Goal: Task Accomplishment & Management: Complete application form

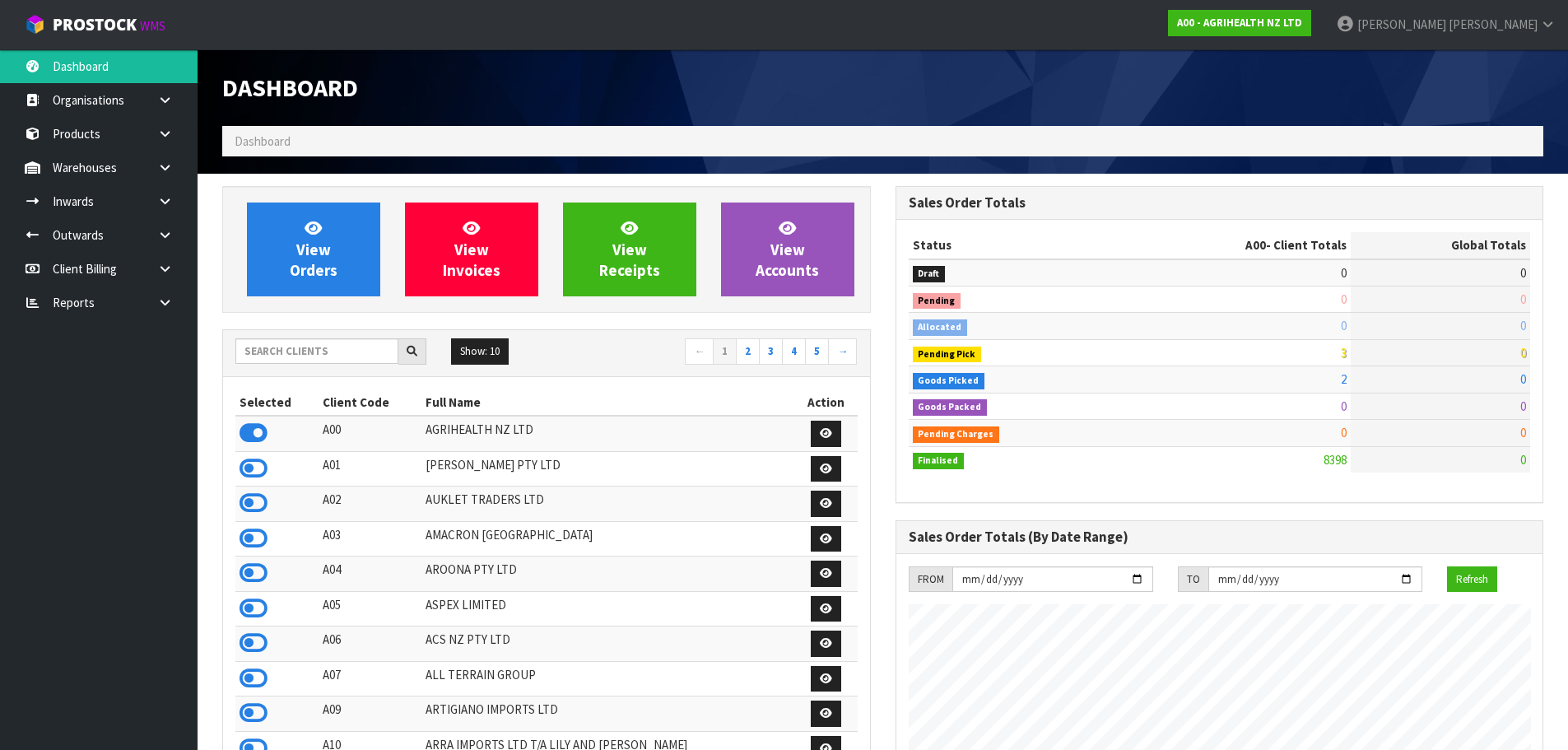
scroll to position [1247, 672]
click at [310, 340] on input "text" at bounding box center [316, 351] width 163 height 25
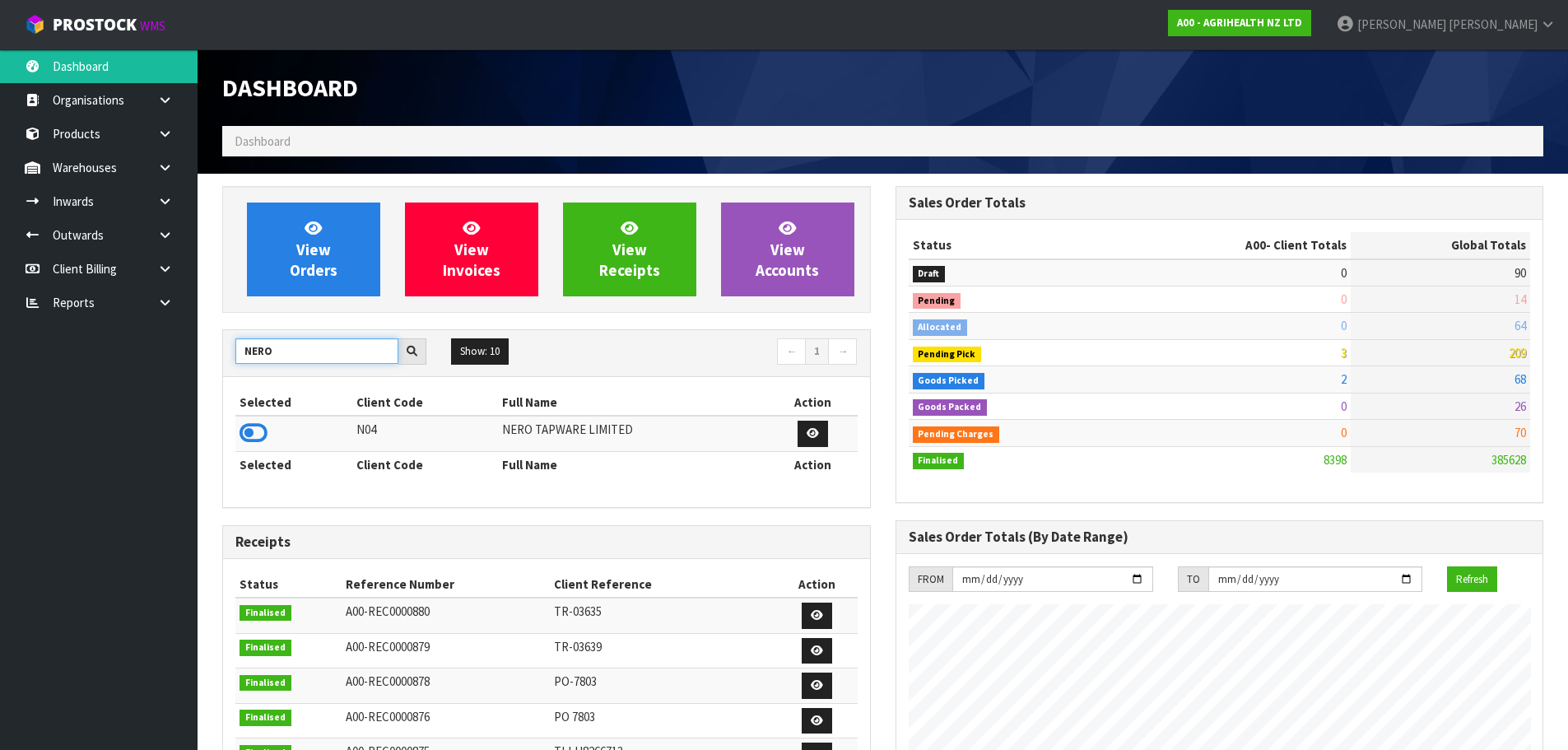
type input "NERO"
click at [273, 433] on td at bounding box center [293, 433] width 117 height 36
click at [262, 435] on icon at bounding box center [254, 432] width 28 height 24
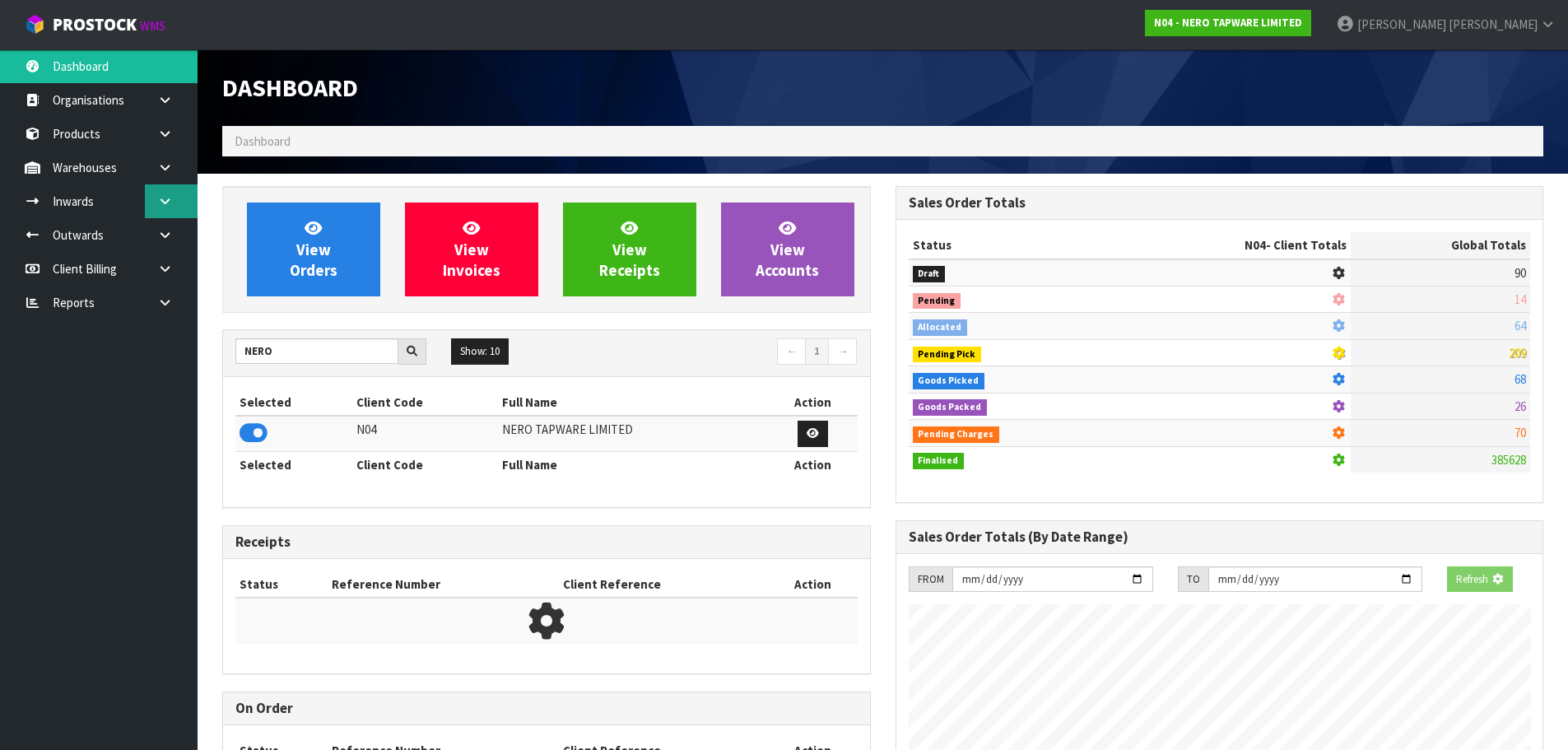
scroll to position [1282, 672]
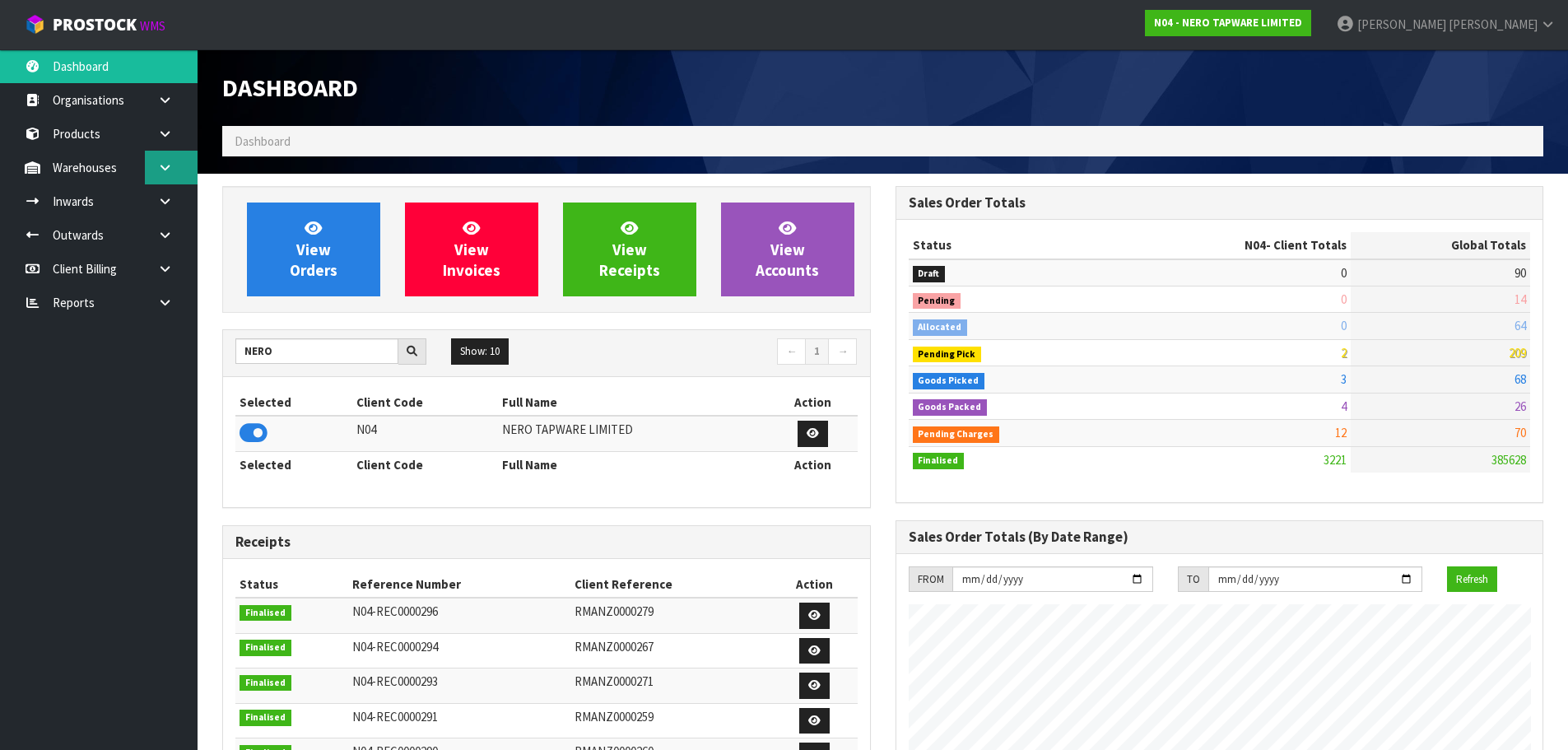
click at [160, 157] on link at bounding box center [171, 167] width 53 height 34
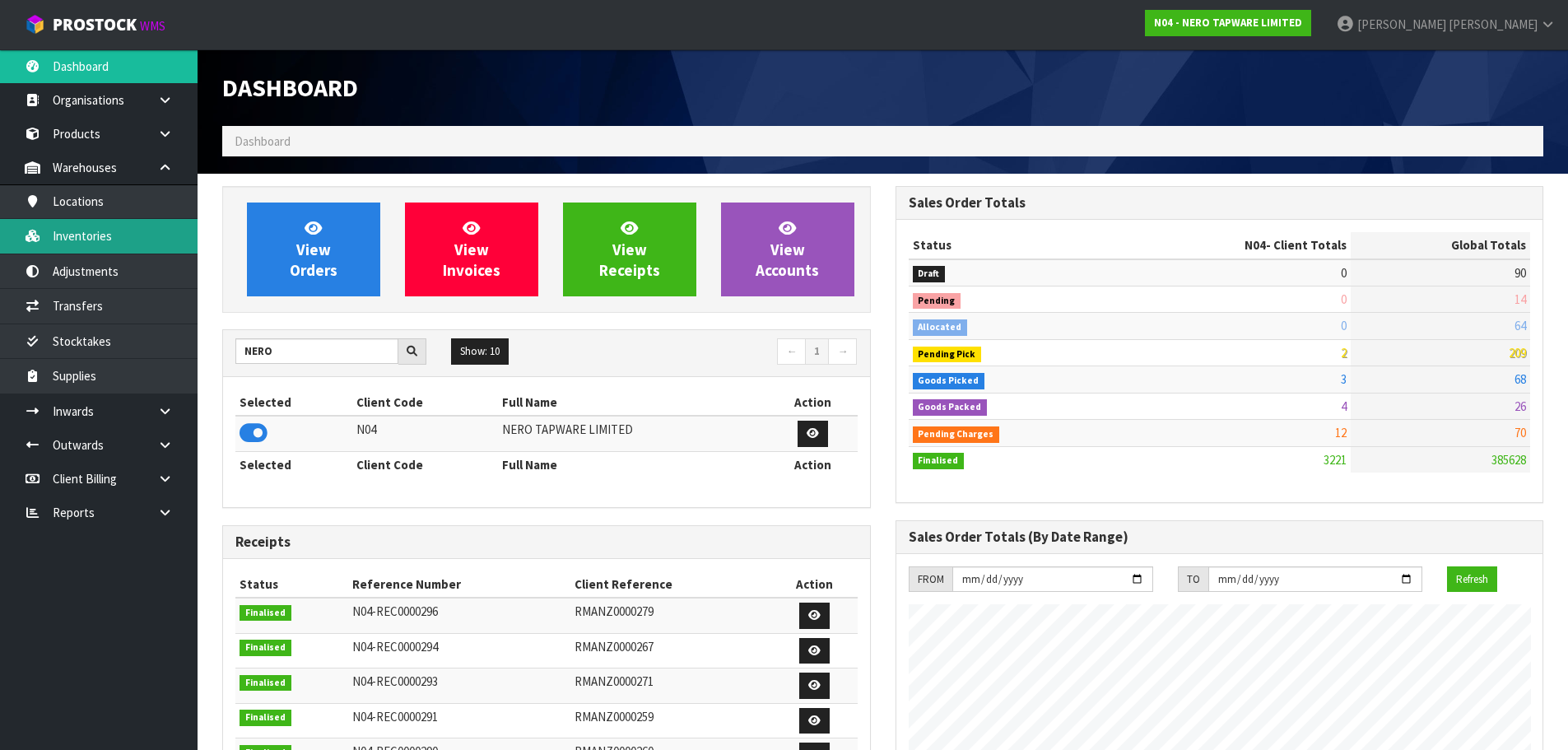
click at [120, 224] on link "Inventories" at bounding box center [99, 236] width 197 height 34
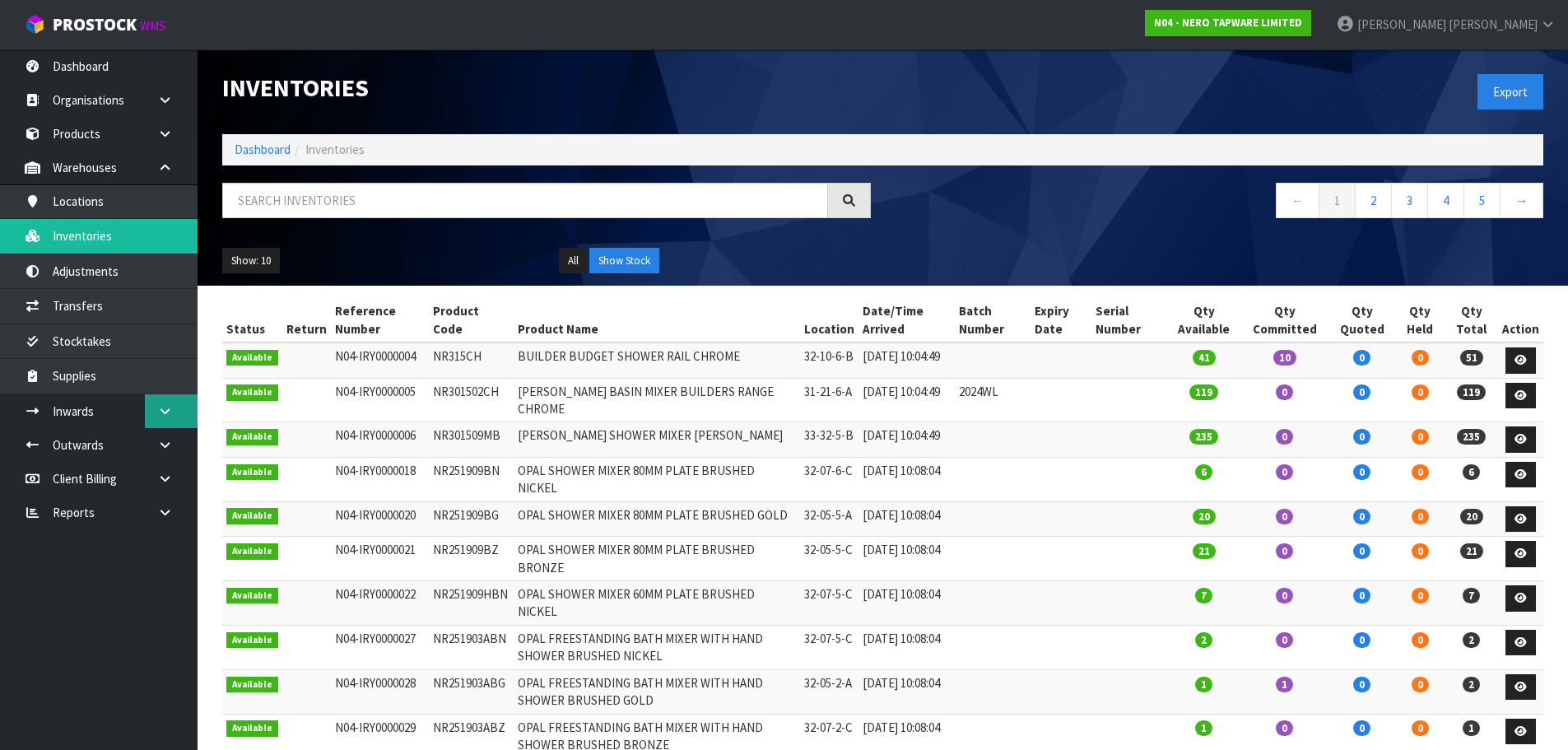
click at [177, 409] on link at bounding box center [171, 411] width 53 height 34
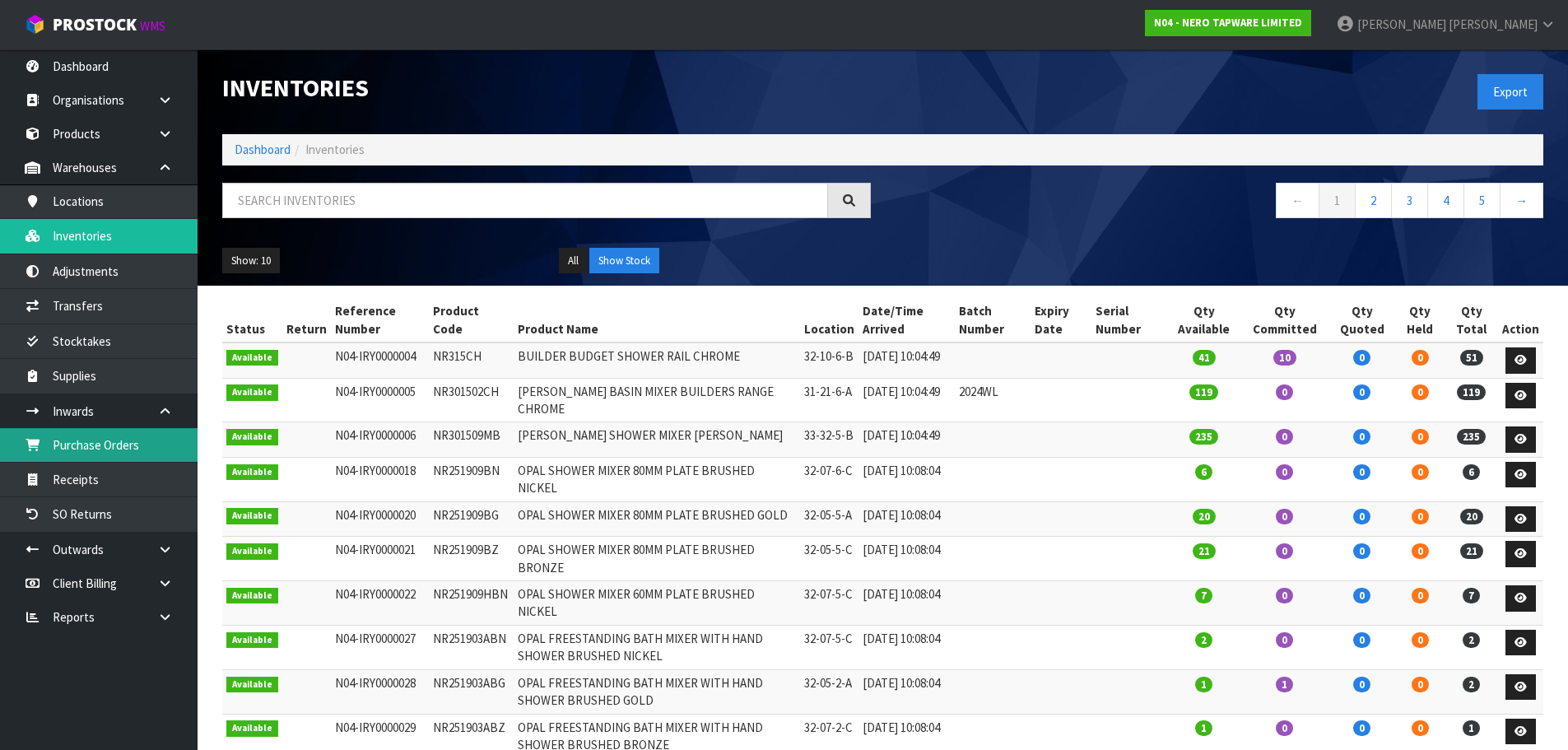
click at [112, 451] on link "Purchase Orders" at bounding box center [99, 445] width 197 height 34
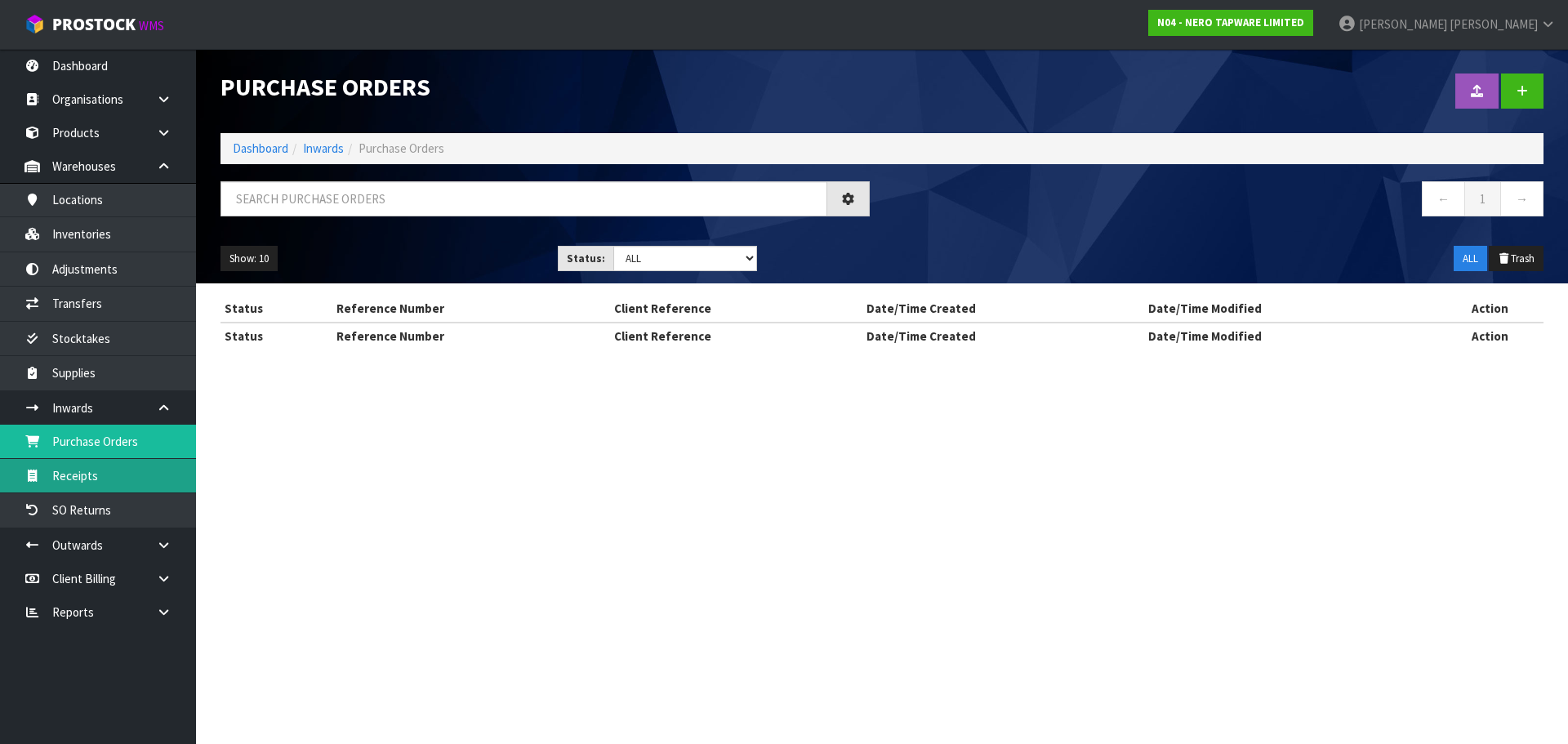
click at [112, 464] on section "Purchase Orders Import Purchase Orders Drop file here to import csv template Da…" at bounding box center [784, 372] width 1568 height 744
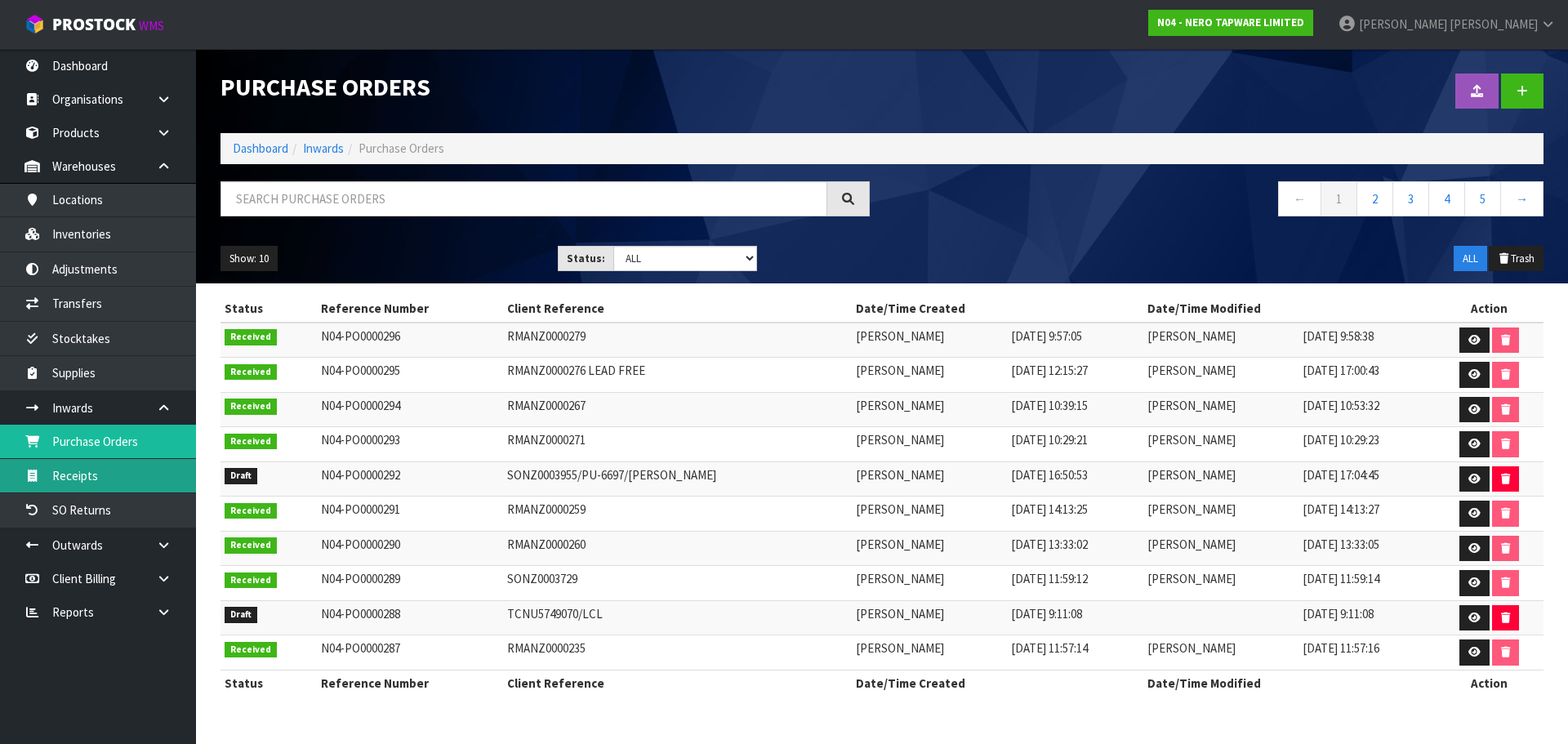
click at [98, 474] on link "Receipts" at bounding box center [98, 475] width 196 height 34
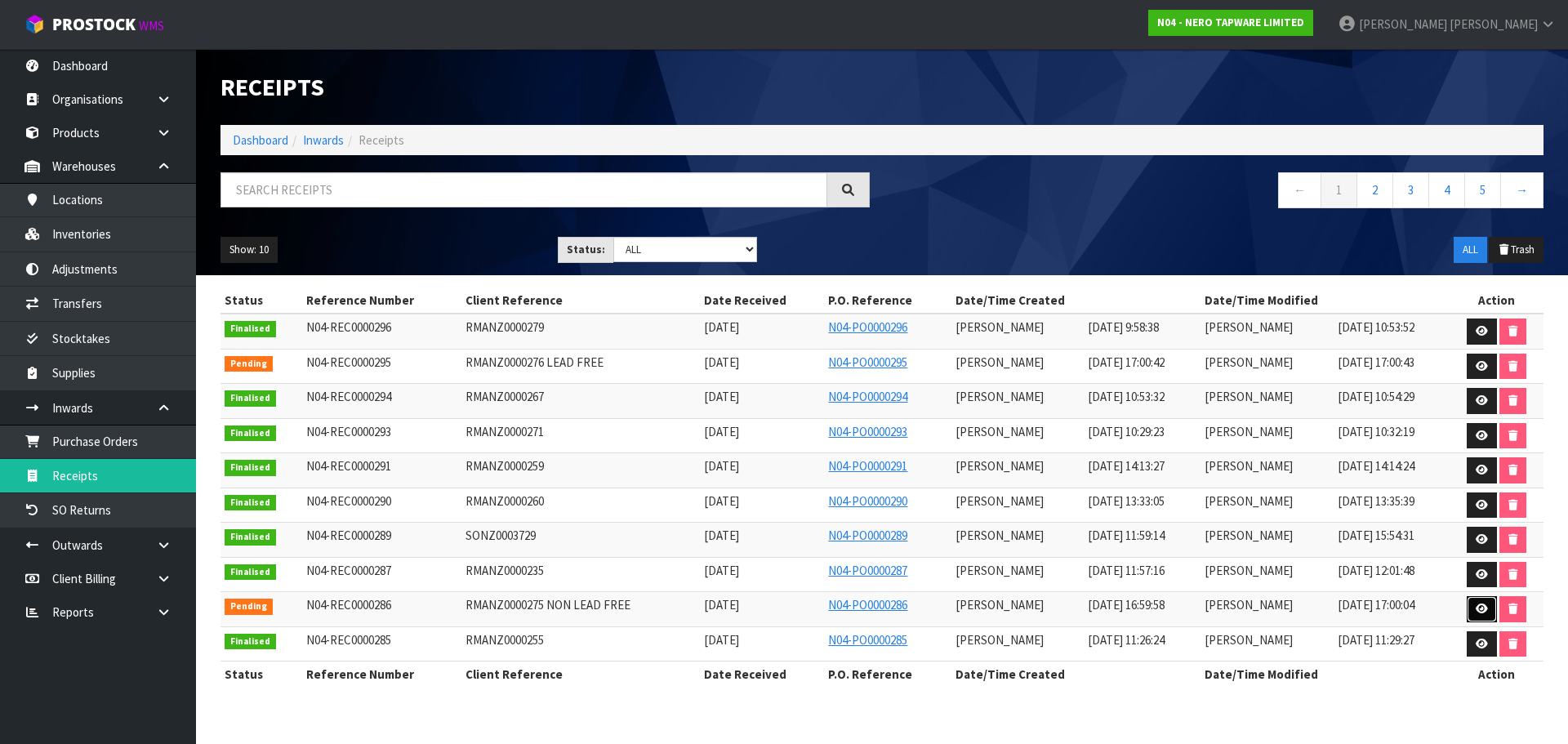
click at [1478, 607] on icon at bounding box center [1481, 608] width 12 height 10
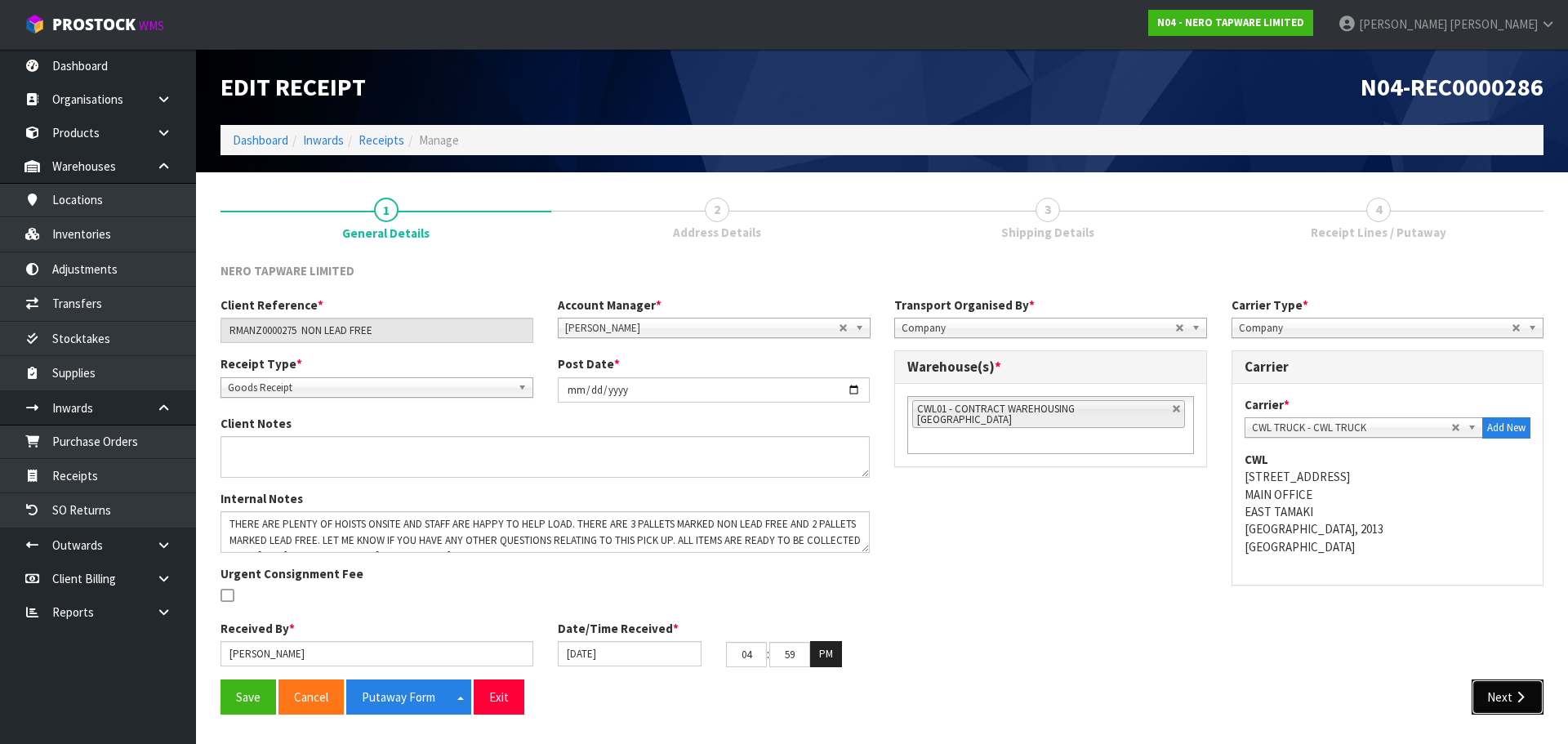
drag, startPoint x: 1509, startPoint y: 693, endPoint x: 1500, endPoint y: 661, distance: 33.2
click at [1509, 689] on button "Next" at bounding box center [1507, 697] width 72 height 35
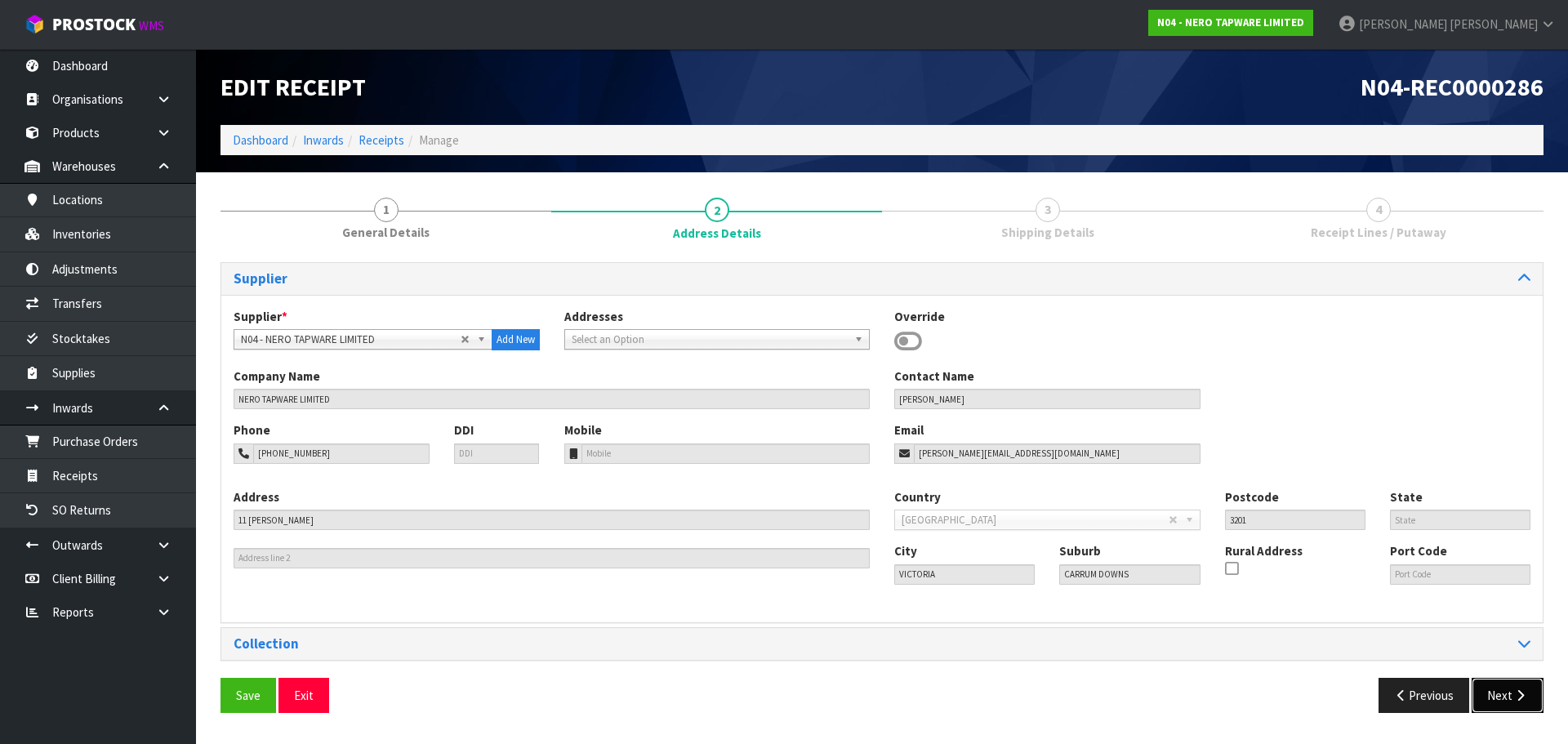
click at [1500, 690] on button "Next" at bounding box center [1507, 696] width 72 height 35
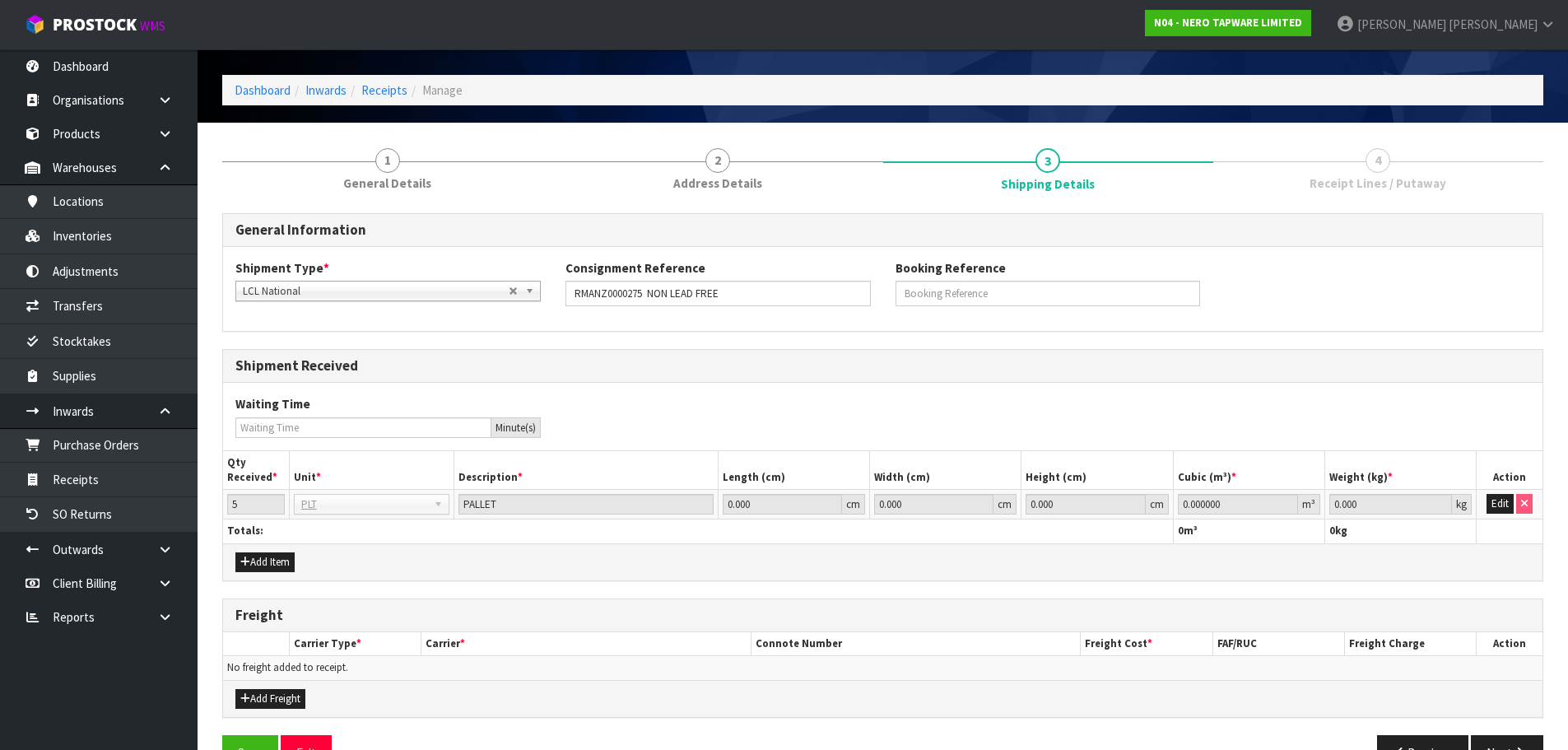
scroll to position [96, 0]
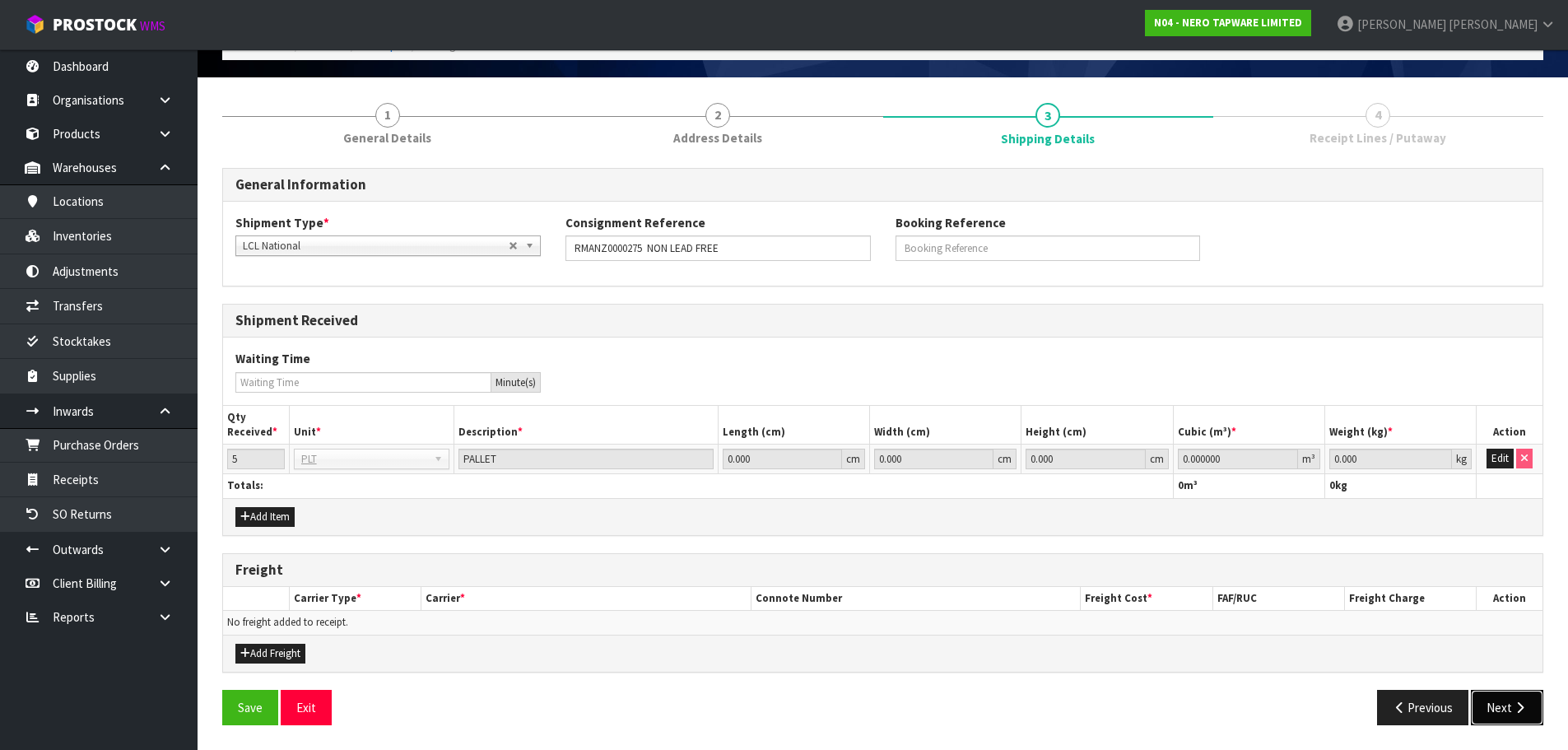
click at [1516, 714] on button "Next" at bounding box center [1507, 708] width 72 height 36
click at [1504, 459] on button "Edit" at bounding box center [1499, 458] width 27 height 20
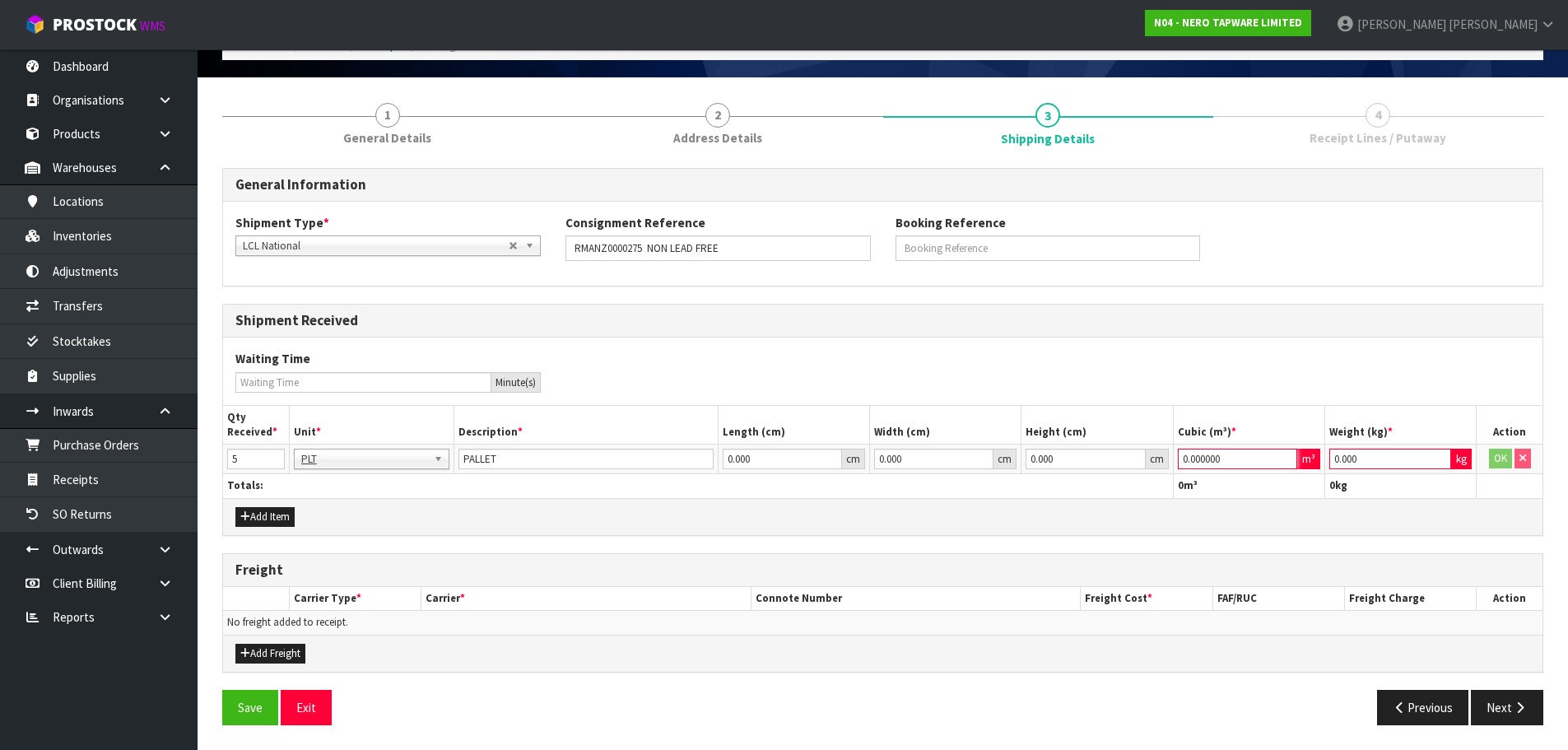
click at [1253, 461] on input "0.000000" at bounding box center [1237, 459] width 119 height 21
type input "1"
click at [1362, 456] on input "0.000" at bounding box center [1390, 459] width 122 height 21
type input "1"
click at [1497, 466] on button "OK" at bounding box center [1500, 458] width 24 height 20
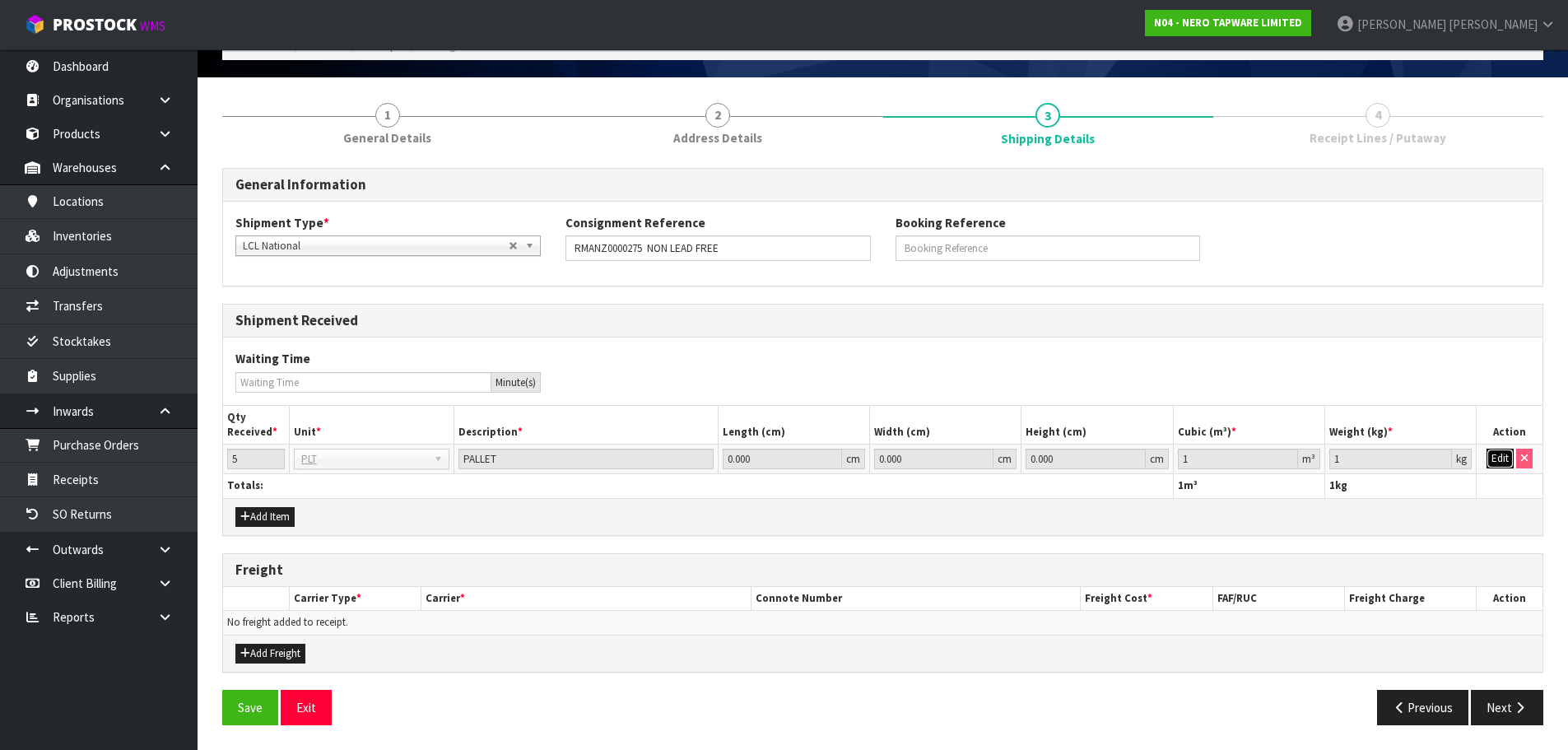
click at [1497, 466] on button "Edit" at bounding box center [1499, 458] width 27 height 20
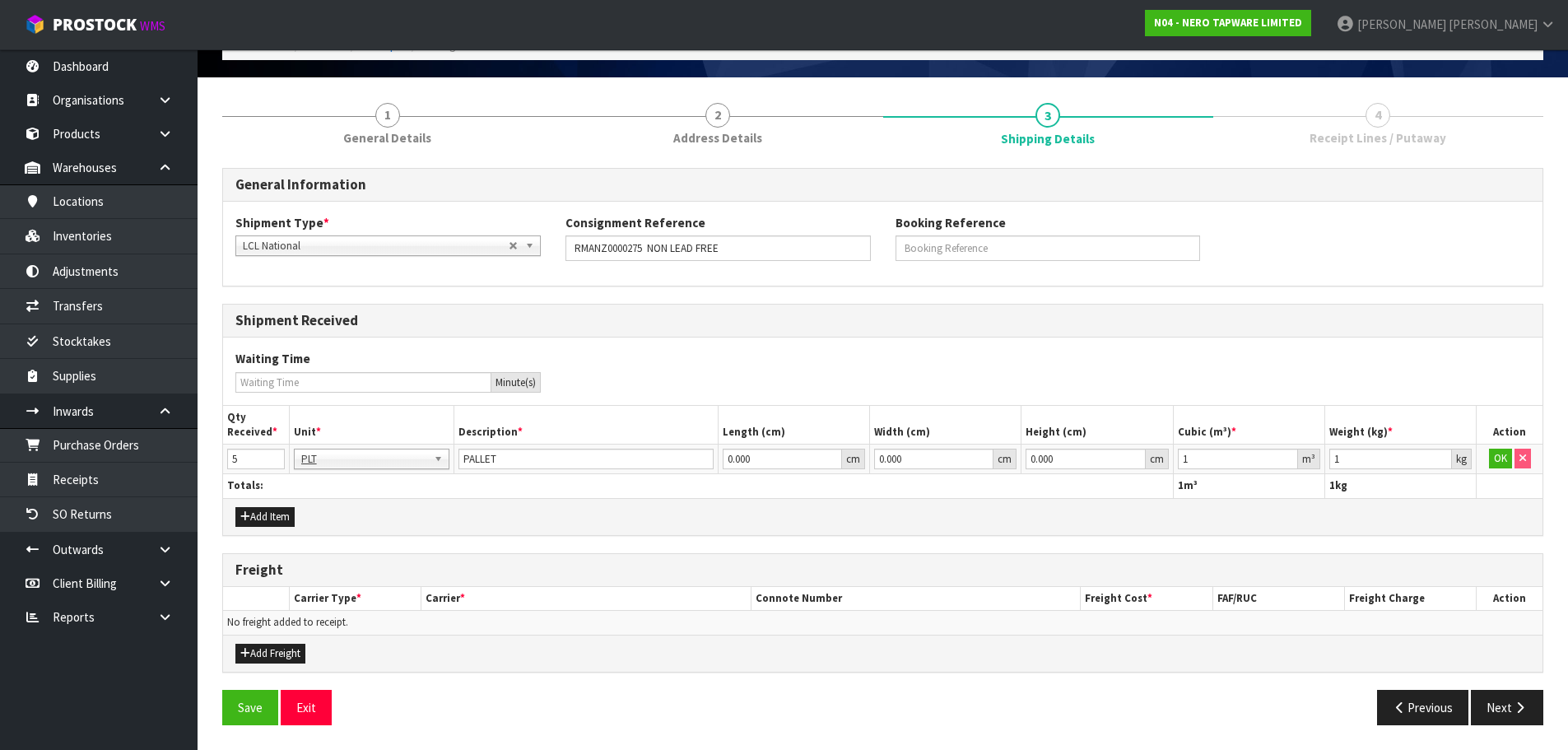
click at [1501, 445] on td "OK" at bounding box center [1510, 460] width 66 height 30
click at [1501, 471] on td "OK" at bounding box center [1510, 460] width 66 height 30
click at [1502, 466] on button "OK" at bounding box center [1500, 458] width 24 height 20
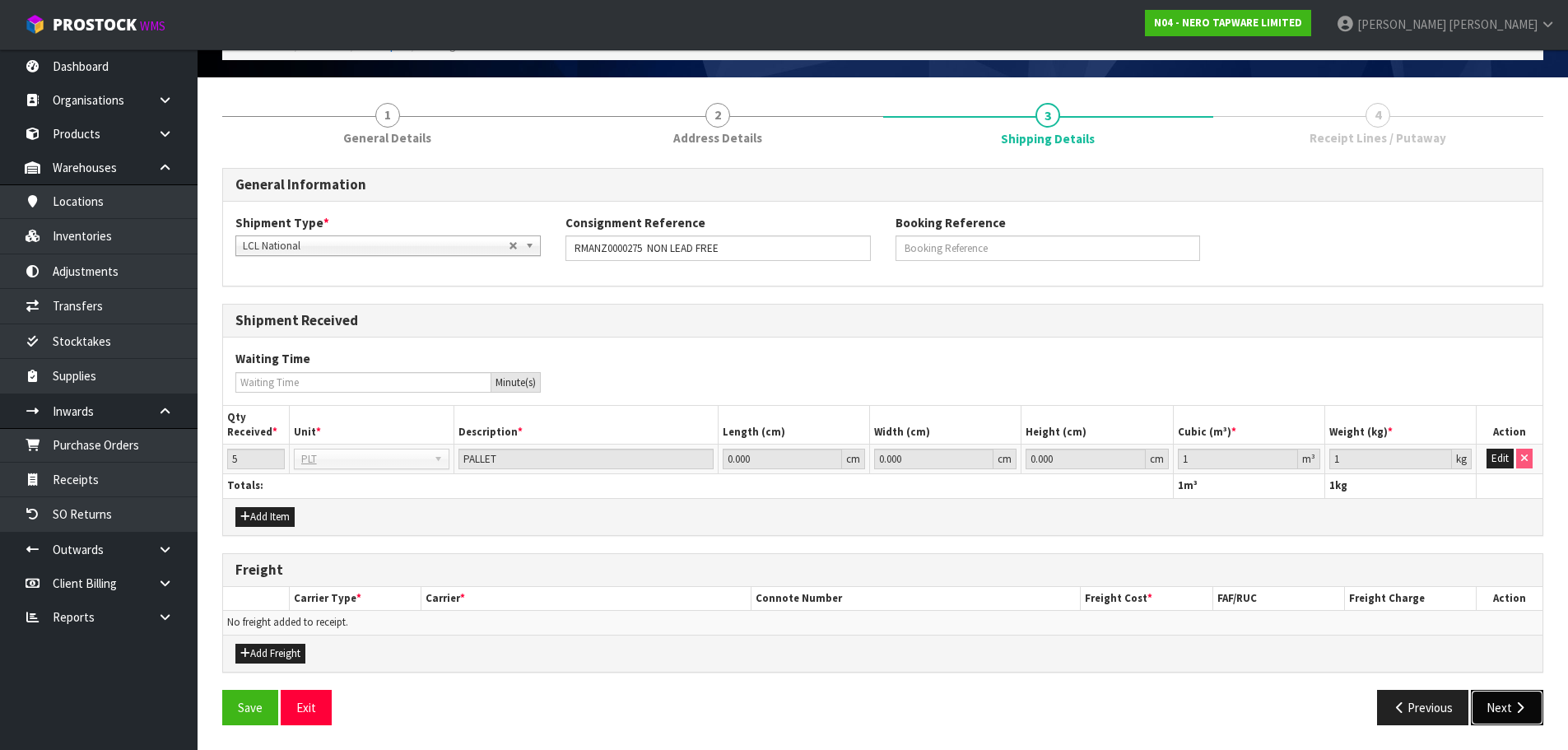
click at [1501, 695] on button "Next" at bounding box center [1507, 708] width 72 height 36
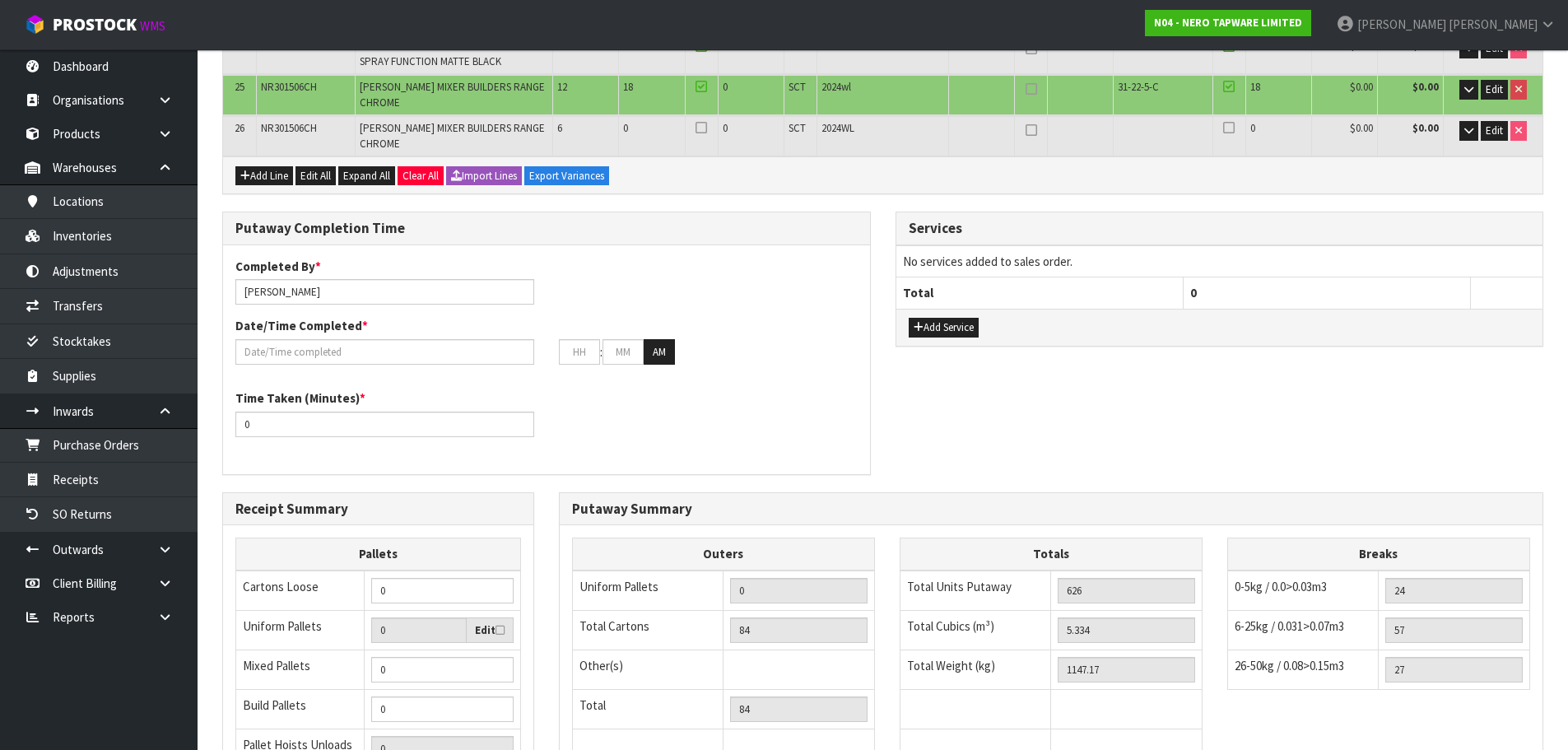
scroll to position [1375, 0]
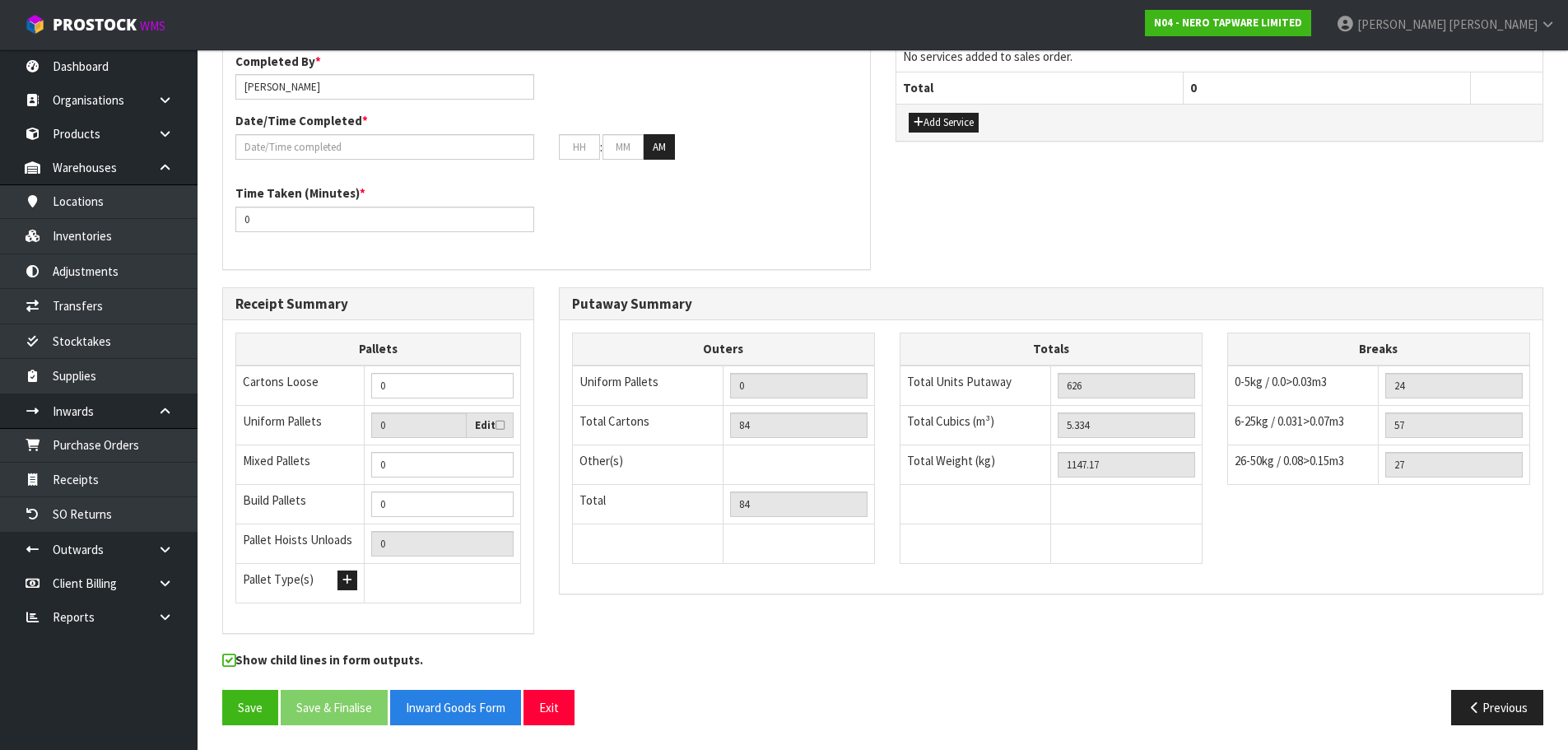
click at [239, 727] on div "Save Save & Finalise Inward Goods Form Exit Previous" at bounding box center [883, 713] width 1346 height 48
click at [246, 715] on button "Save" at bounding box center [250, 708] width 56 height 36
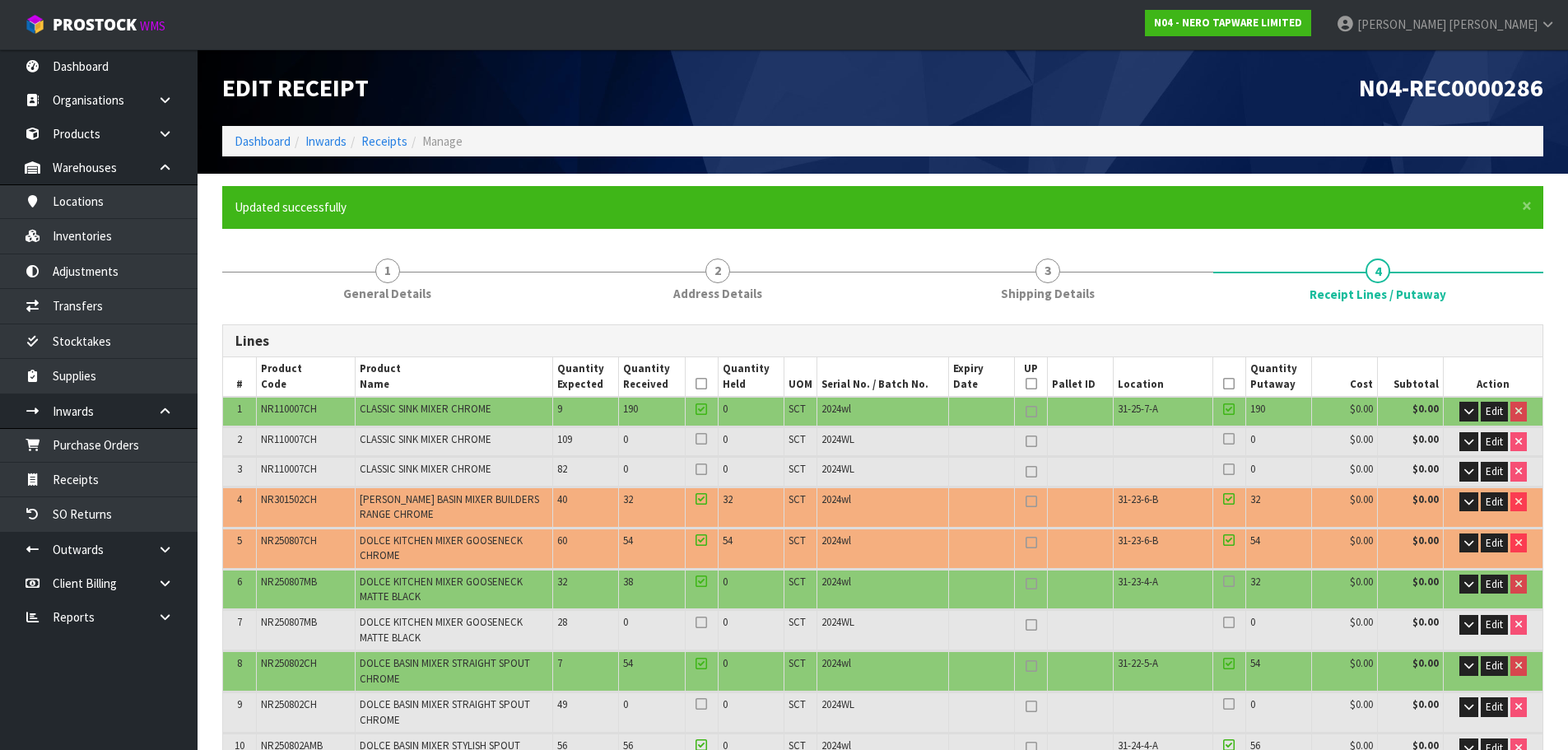
click at [289, 502] on span "NR301502CH" at bounding box center [290, 499] width 56 height 14
click at [1490, 503] on span "Edit" at bounding box center [1494, 501] width 17 height 14
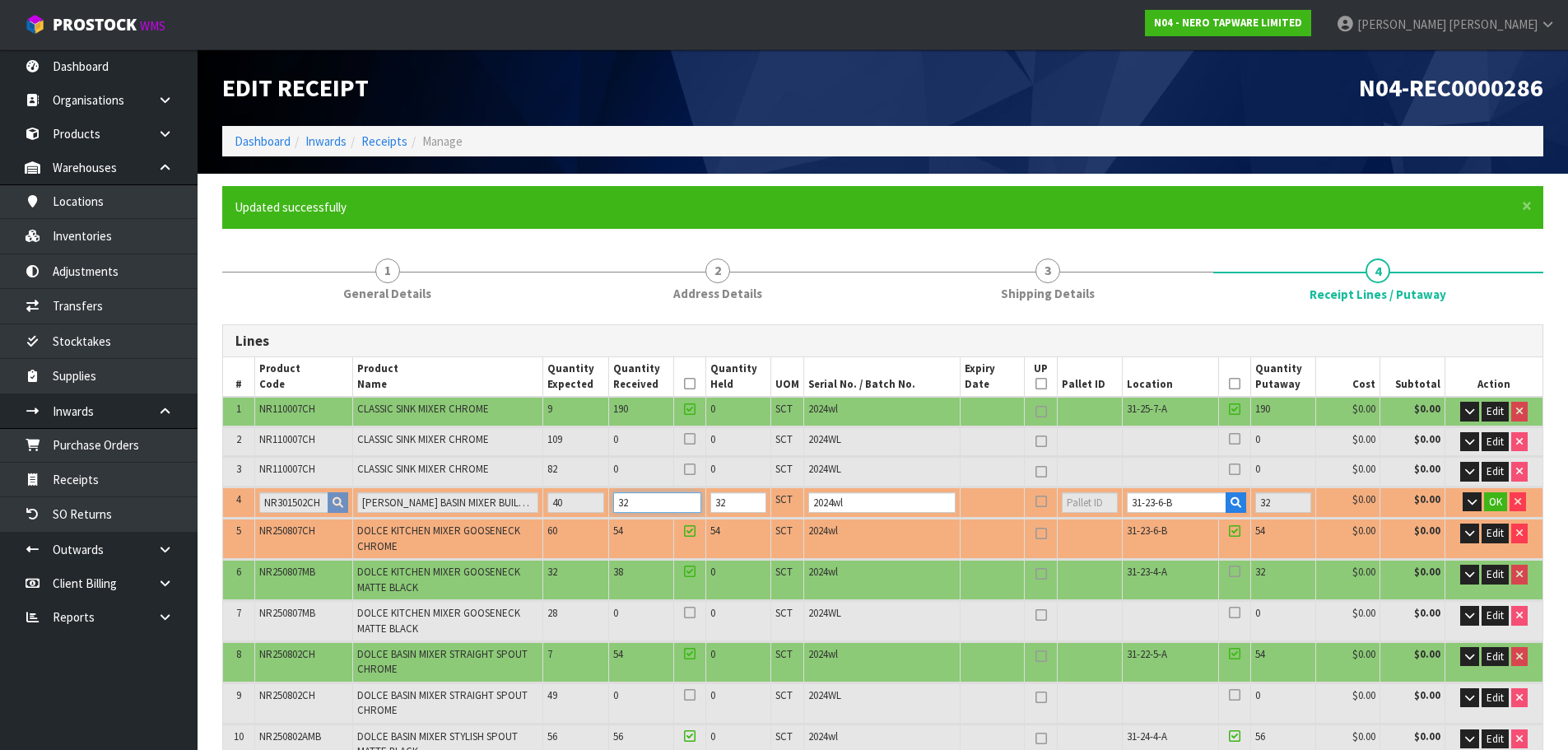
drag, startPoint x: 662, startPoint y: 499, endPoint x: 601, endPoint y: 520, distance: 64.5
type input "80"
type input "5.142"
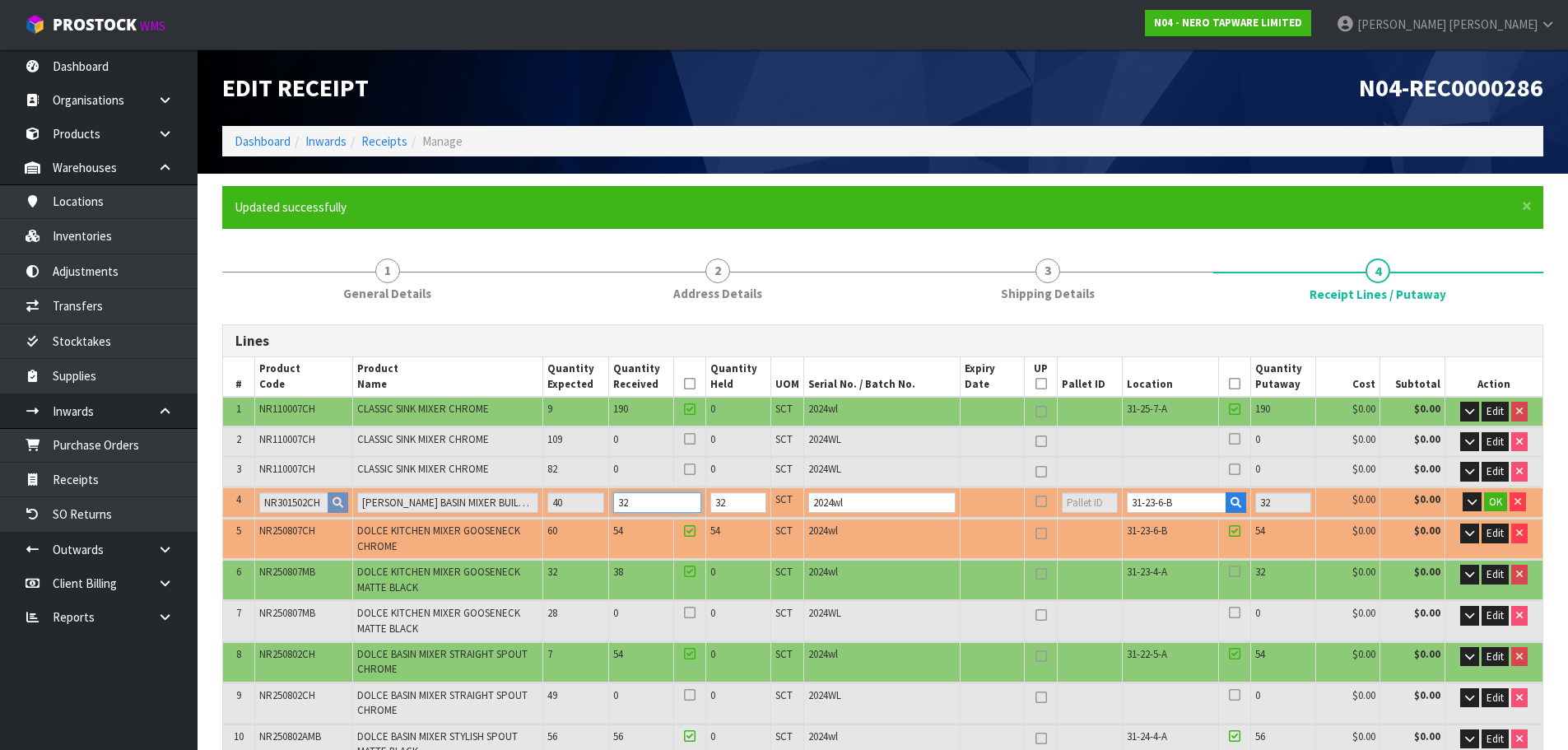
type input "1096.77"
type input "4"
type input "85"
type input "5.388"
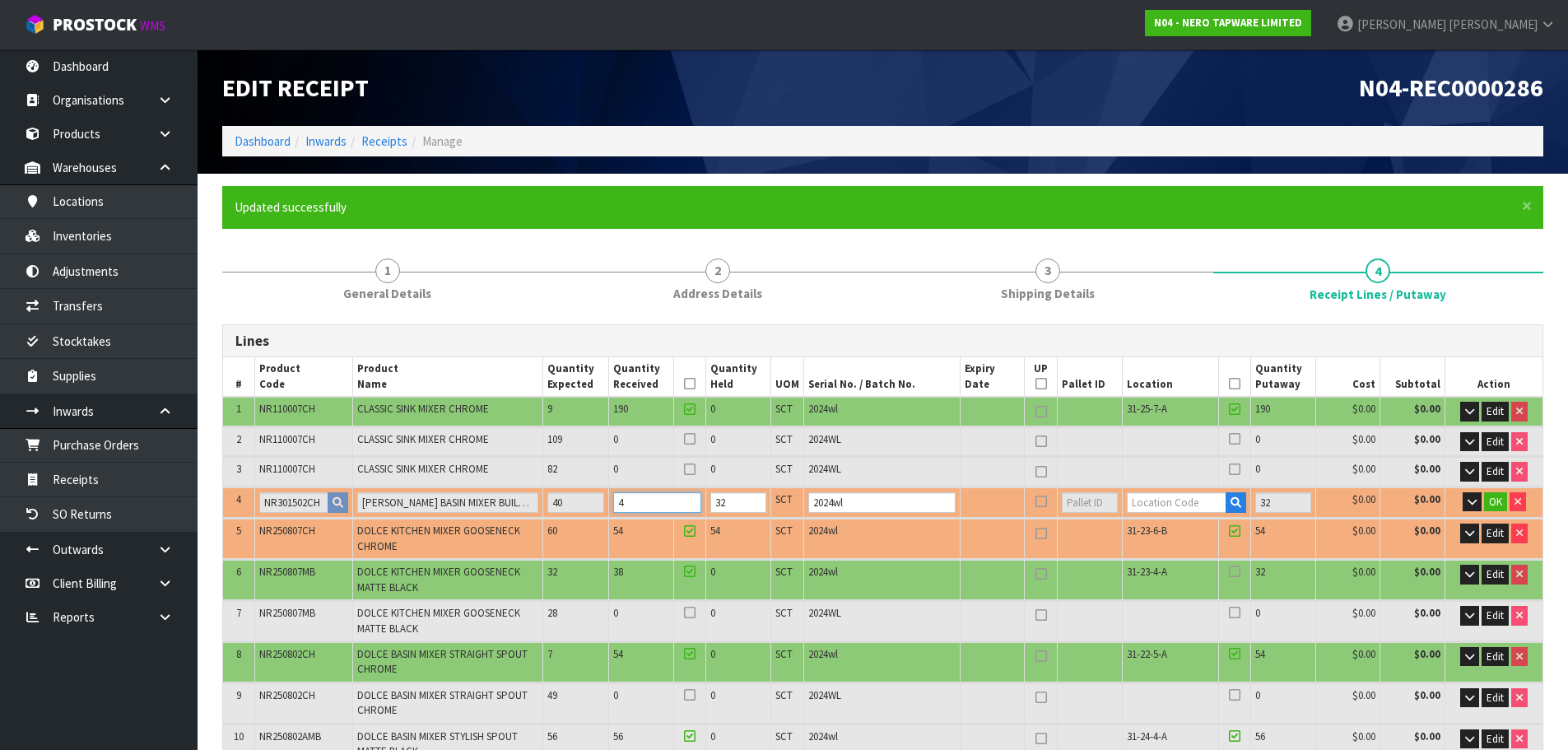
type input "1161.52"
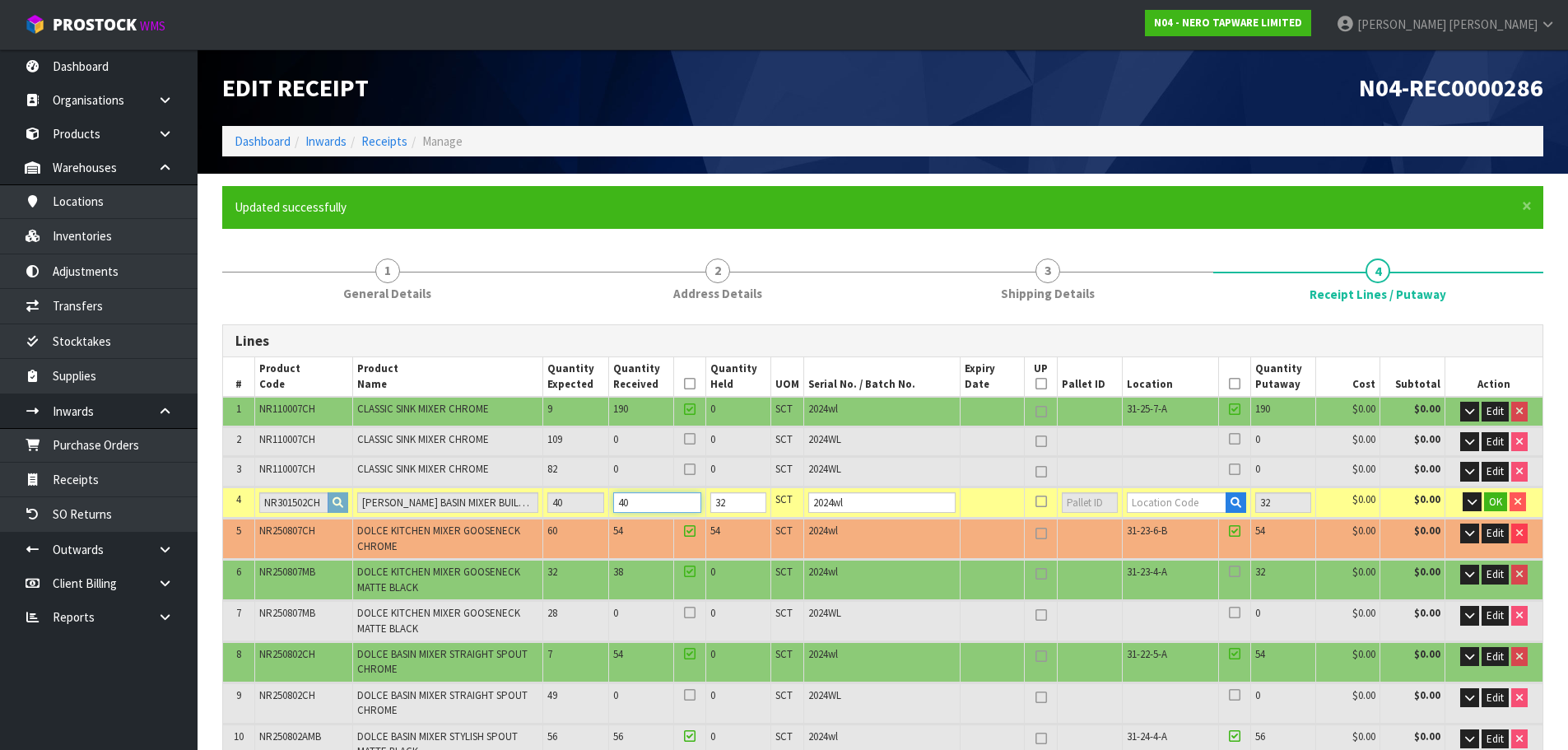
type input "40"
drag, startPoint x: 752, startPoint y: 496, endPoint x: 683, endPoint y: 531, distance: 77.4
type input "0"
click at [390, 138] on link "Receipts" at bounding box center [384, 141] width 46 height 16
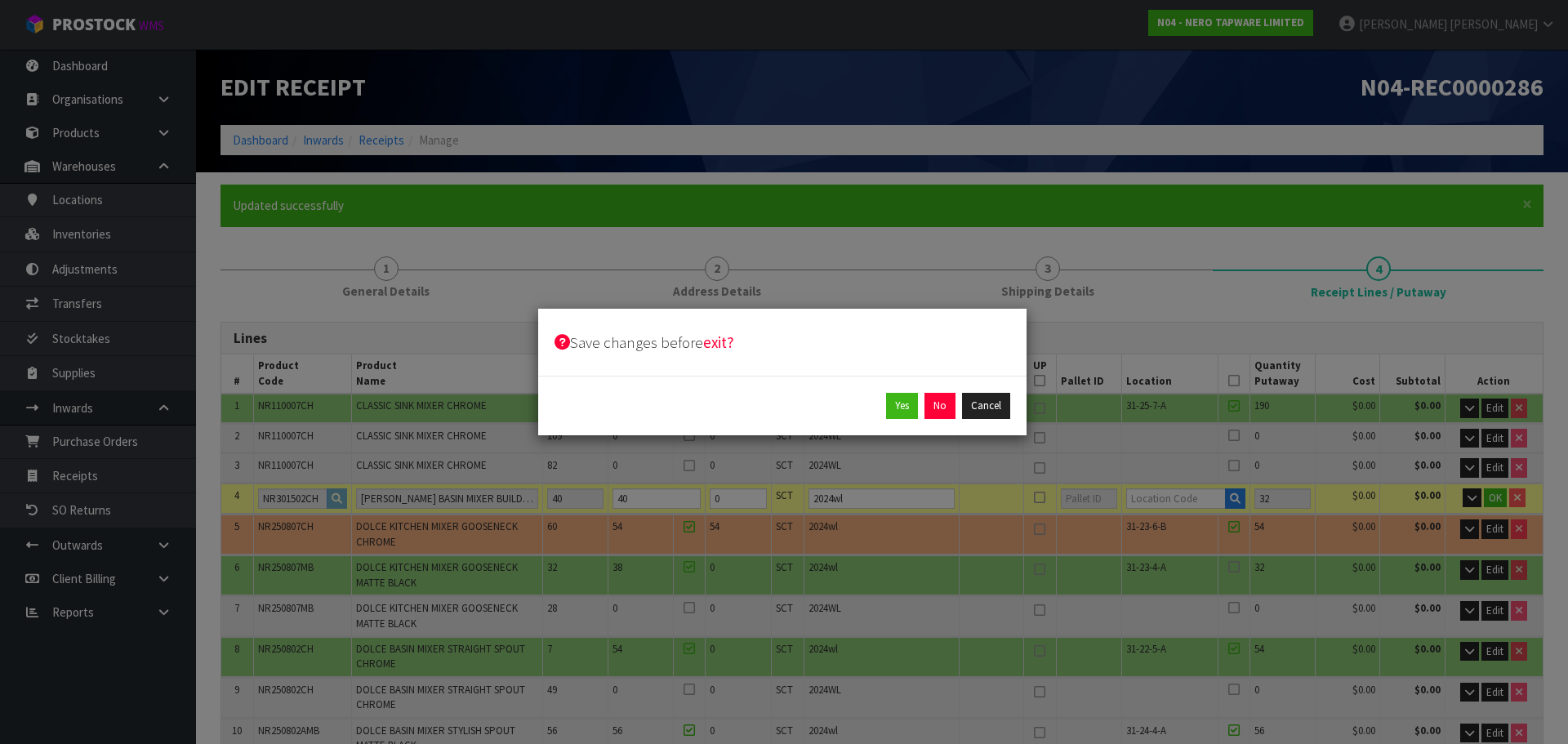
click at [936, 390] on div "Yes No Cancel" at bounding box center [783, 406] width 489 height 60
click at [937, 398] on button "No" at bounding box center [939, 406] width 31 height 26
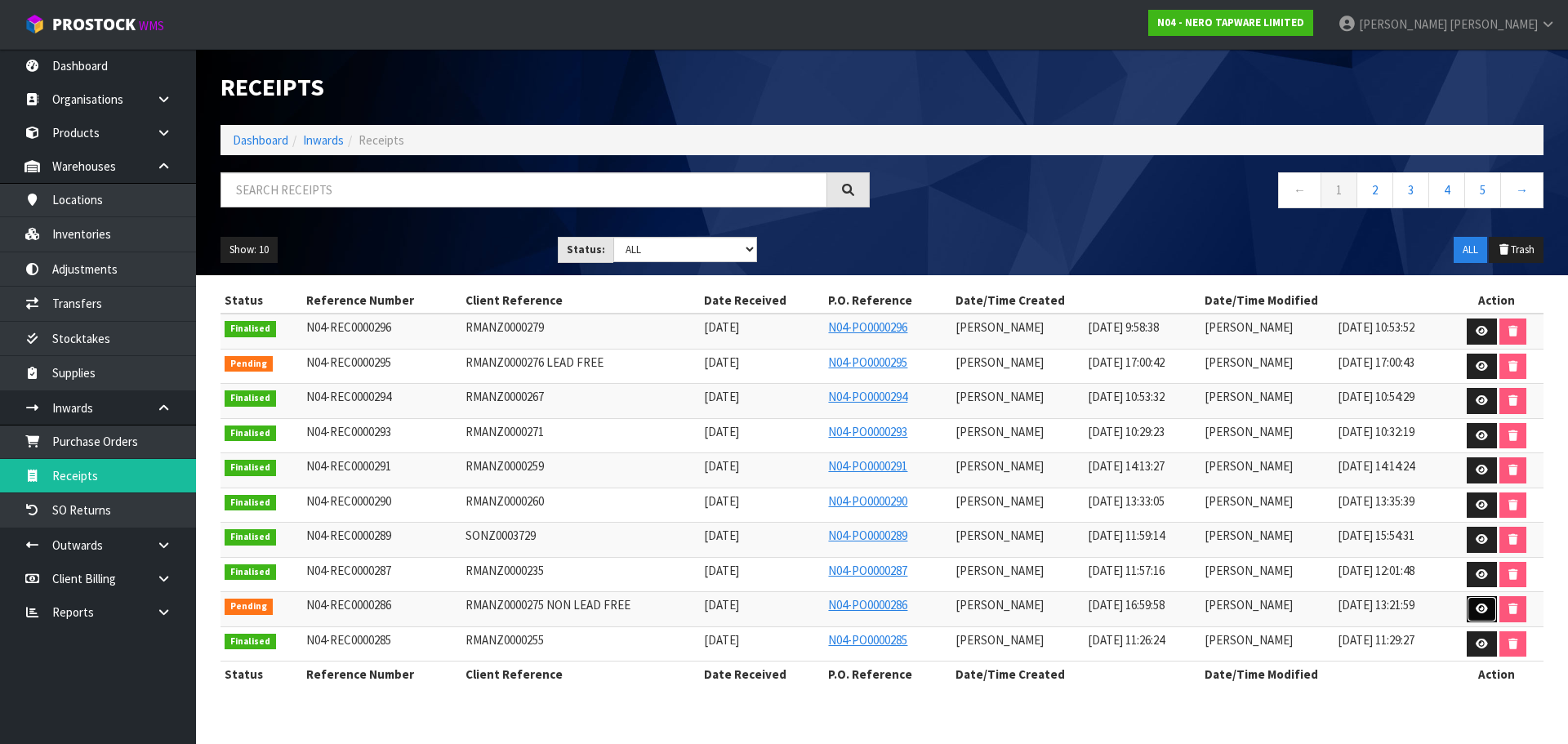
click at [1480, 614] on link at bounding box center [1482, 609] width 30 height 26
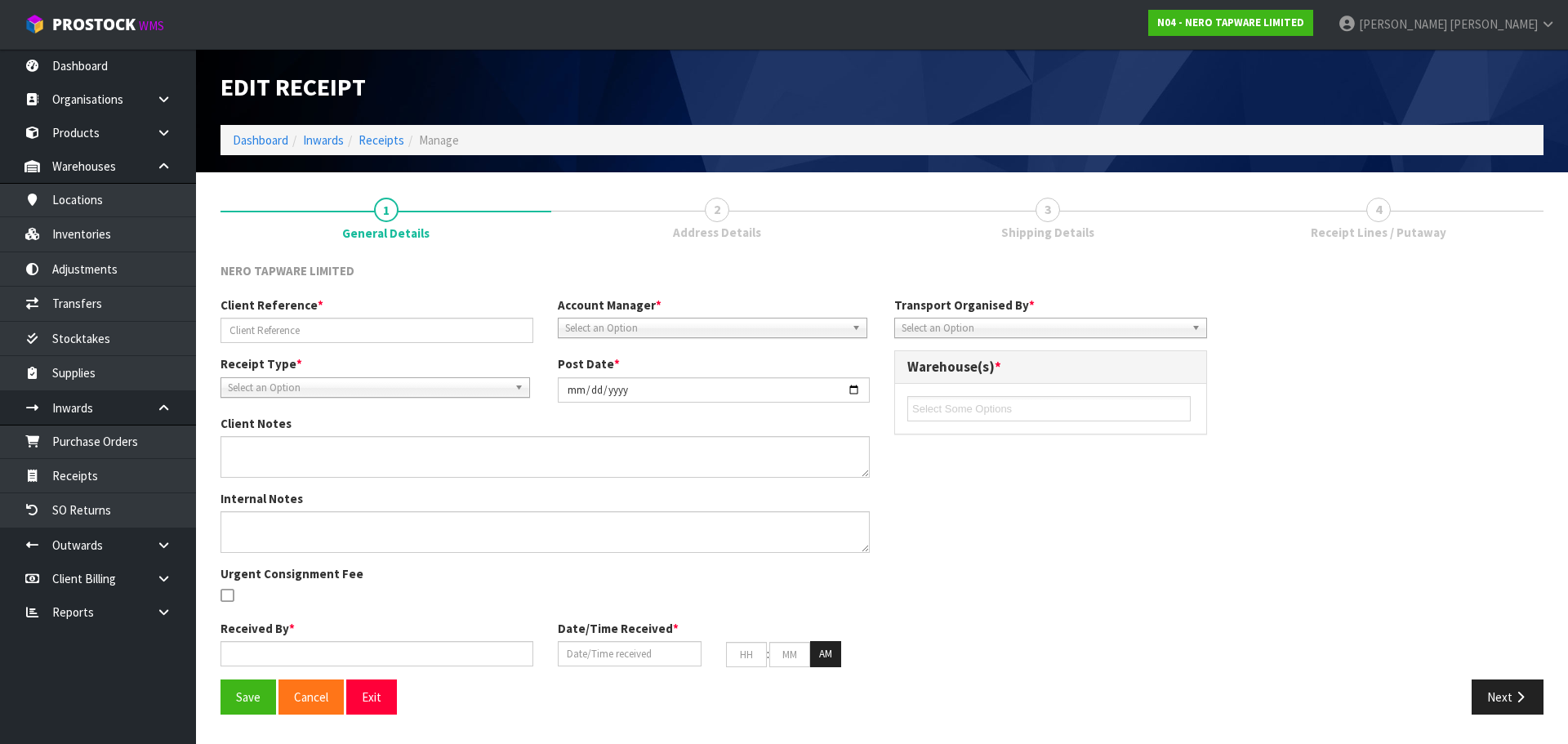
type input "RMANZ0000275 NON LEAD FREE"
type input "[DATE]"
type textarea "THERE ARE PLENTY OF HOISTS ONSITE AND STAFF ARE HAPPY TO HELP LOAD. THERE ARE 3…"
type input "[PERSON_NAME]"
type input "[DATE]"
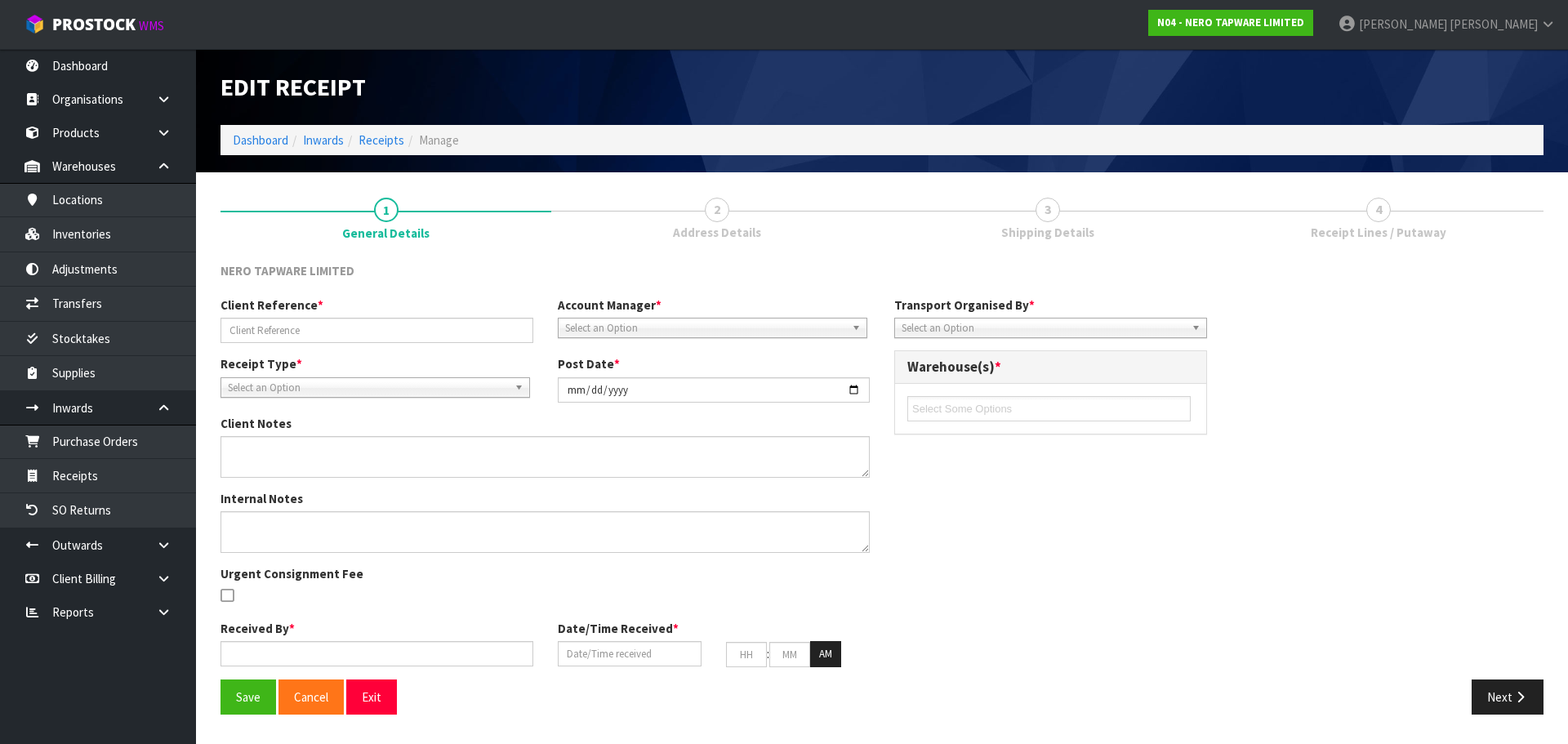
type input "04"
type input "59"
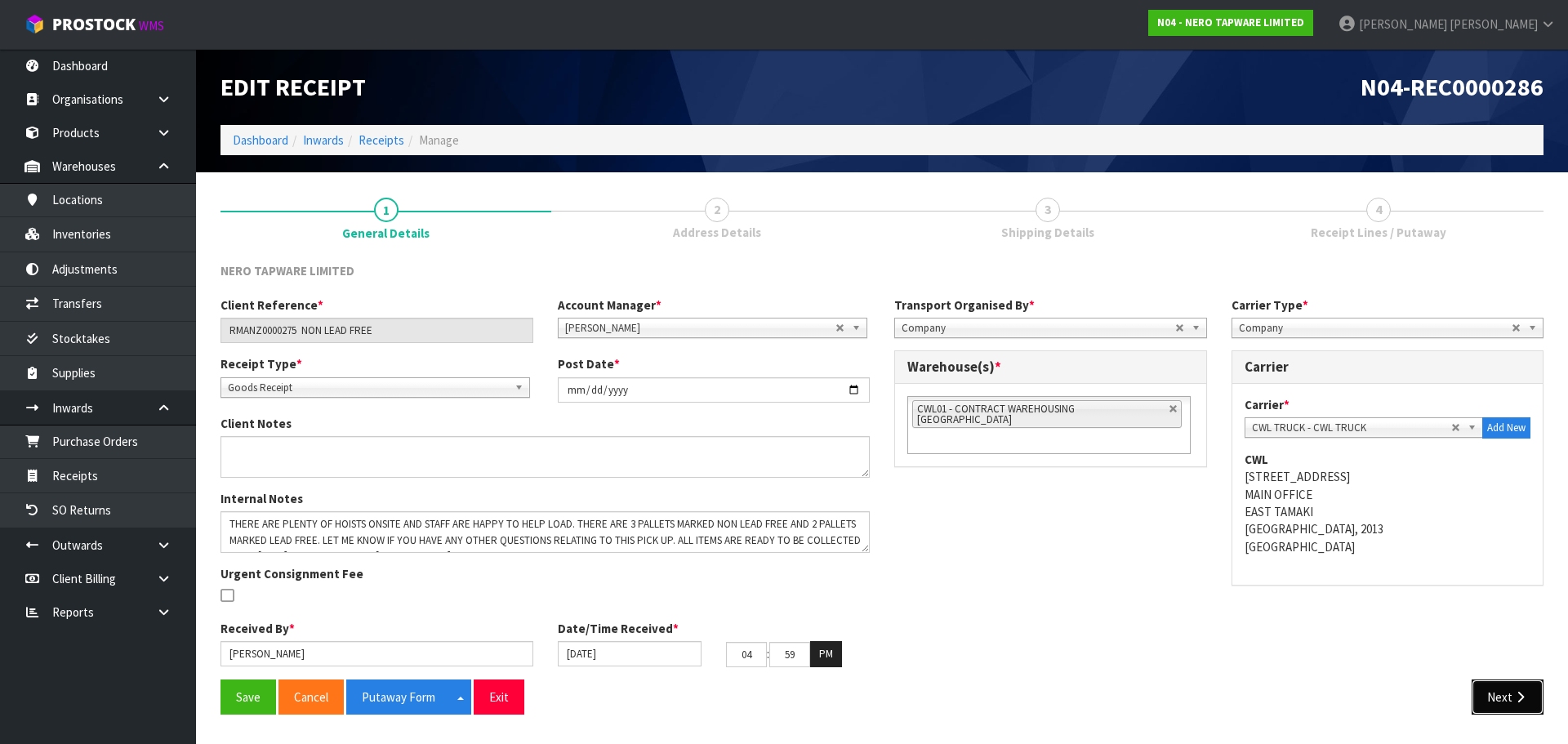
click at [1518, 707] on button "Next" at bounding box center [1507, 697] width 72 height 35
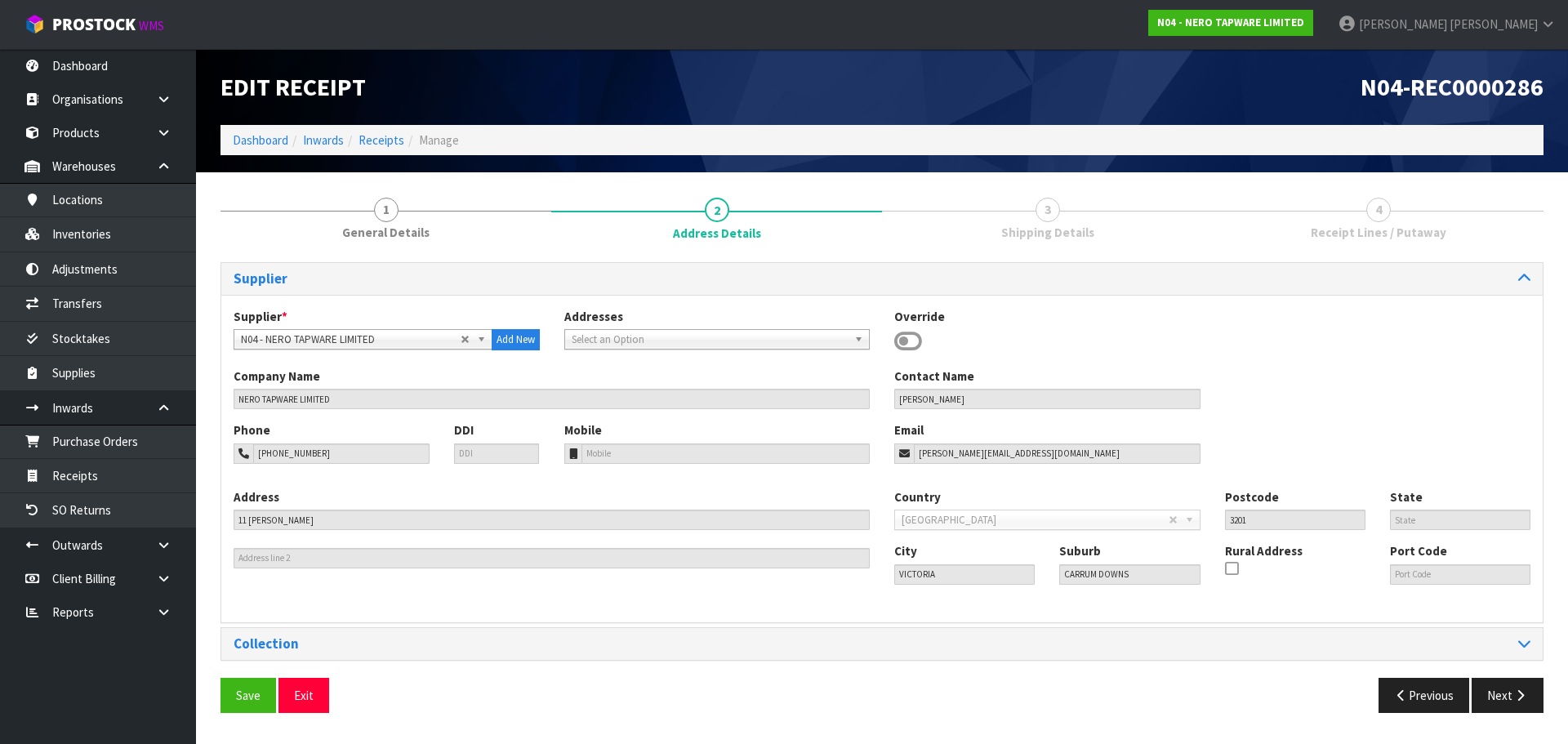
click at [1518, 707] on div "Save Exit Previous Next" at bounding box center [881, 701] width 1348 height 48
click at [1518, 707] on button "Next" at bounding box center [1507, 696] width 72 height 35
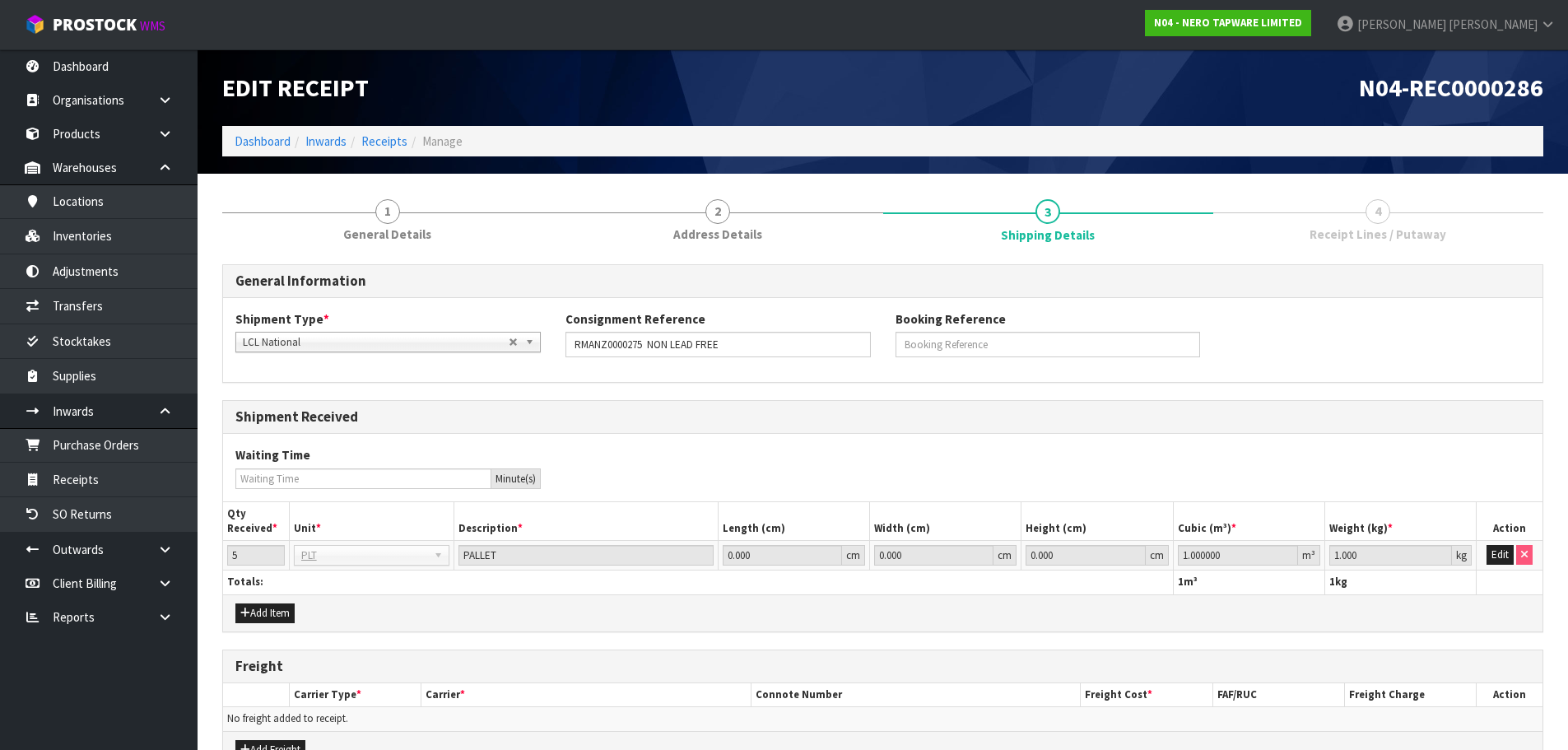
click at [1529, 712] on td "No freight added to receipt." at bounding box center [883, 718] width 1320 height 23
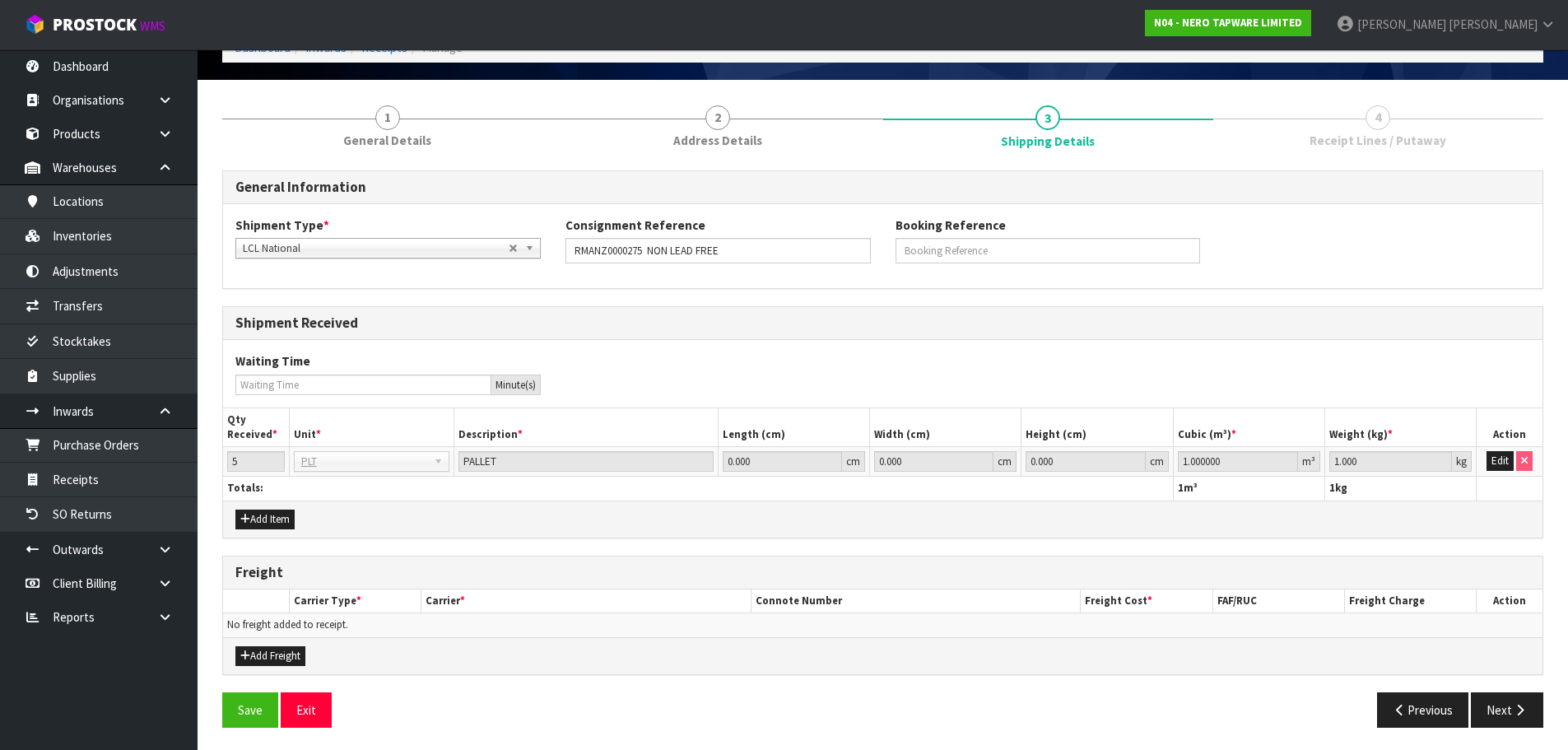
scroll to position [96, 0]
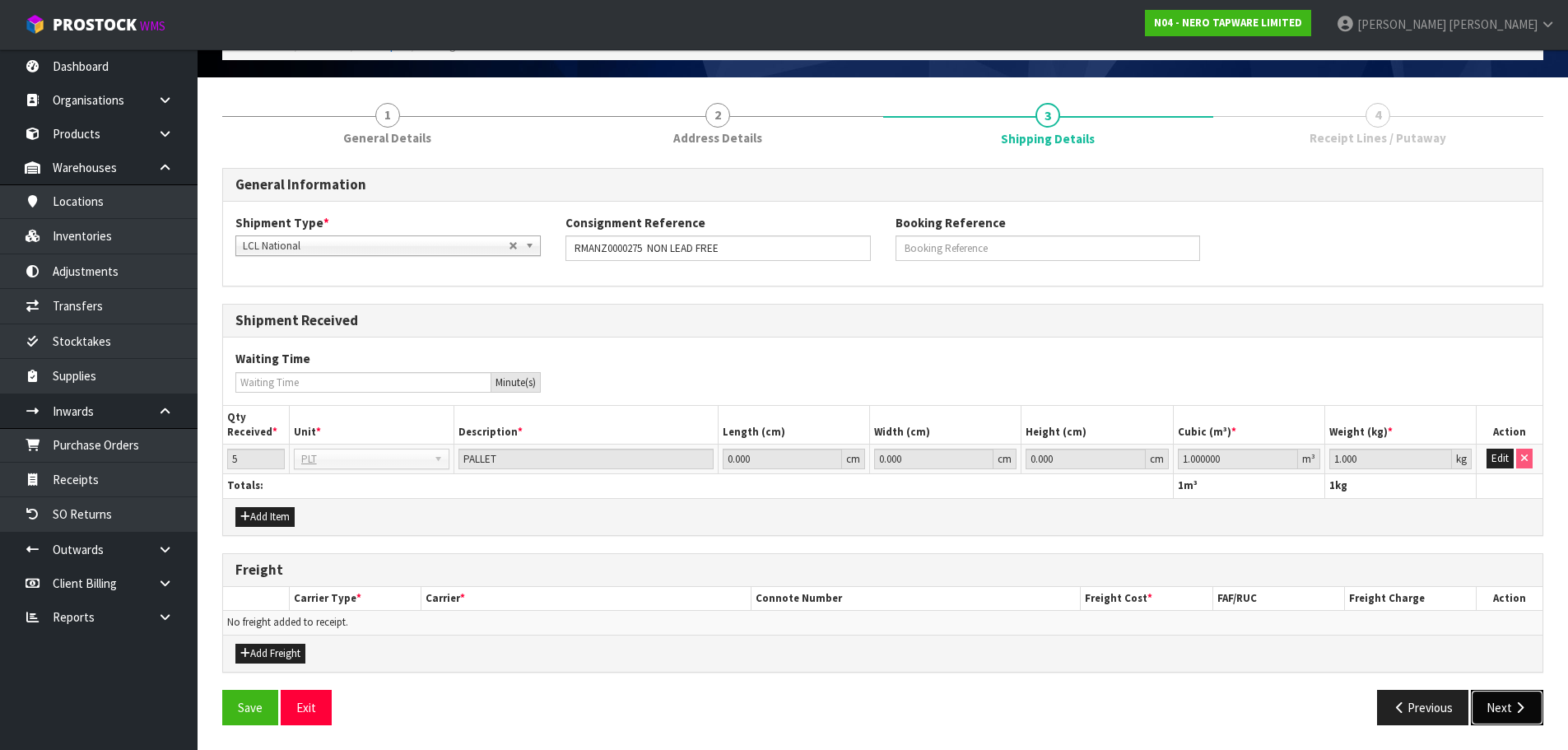
click at [1529, 712] on button "Next" at bounding box center [1507, 708] width 72 height 36
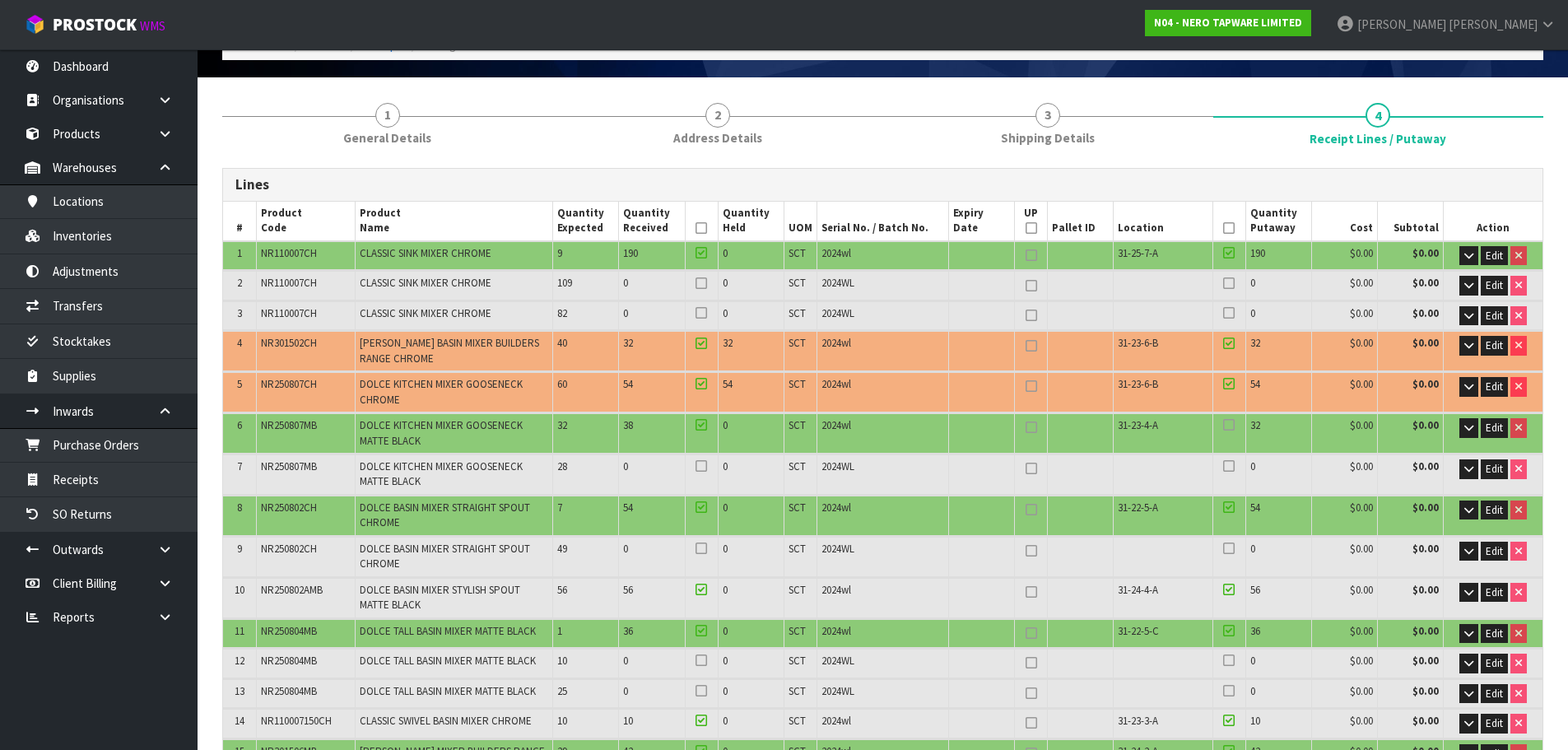
click at [1529, 712] on td "Edit" at bounding box center [1493, 723] width 99 height 29
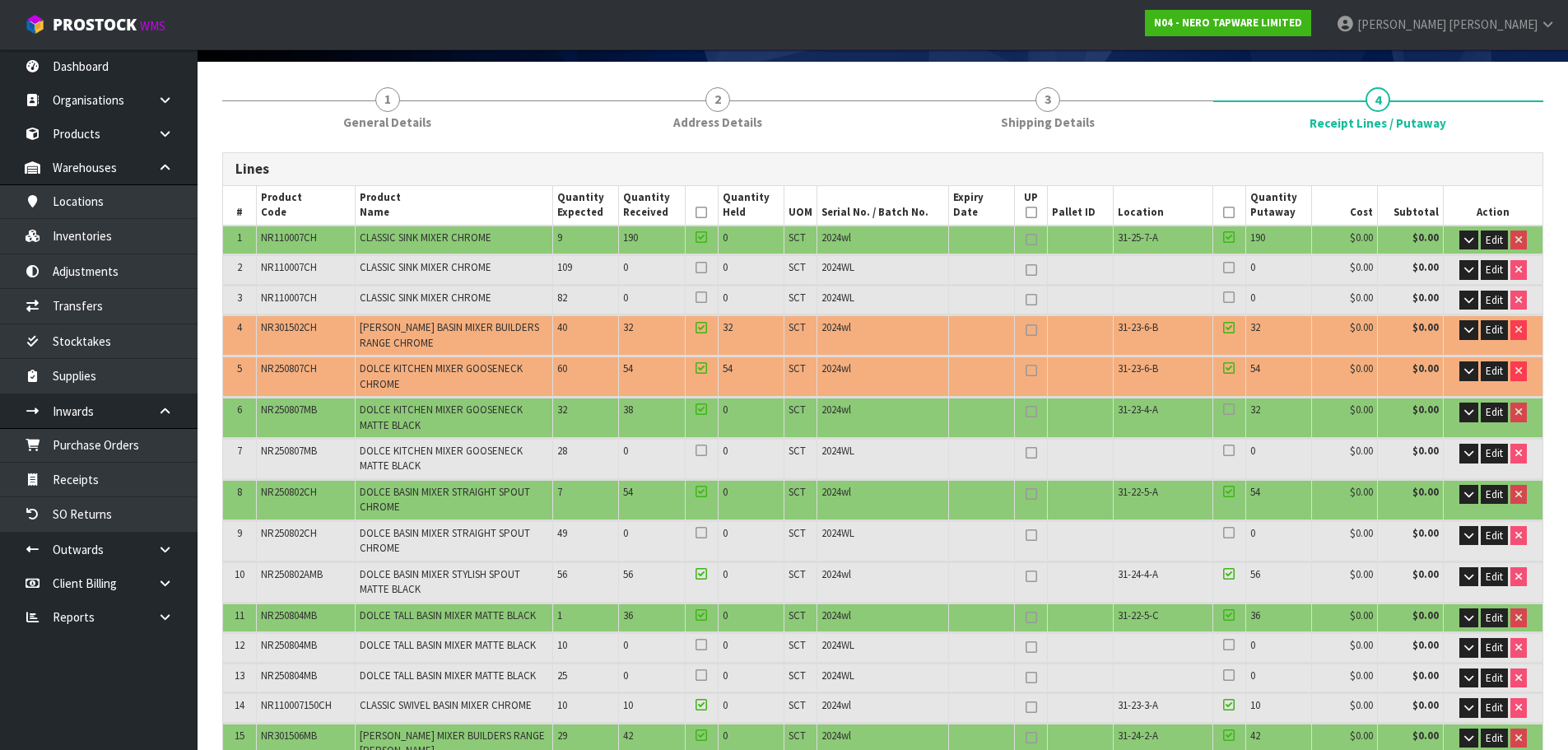
scroll to position [0, 0]
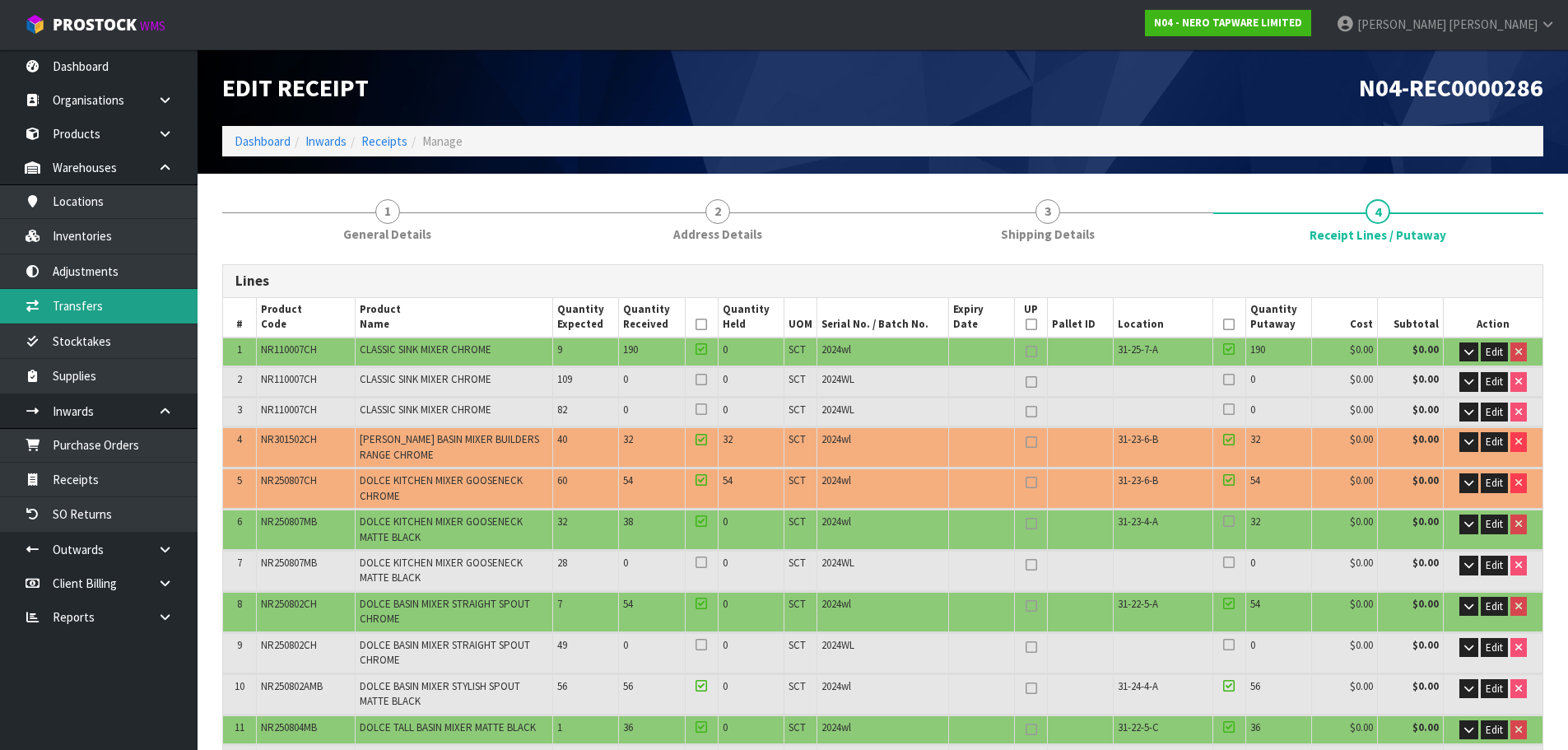
click at [112, 309] on link "Transfers" at bounding box center [99, 305] width 197 height 34
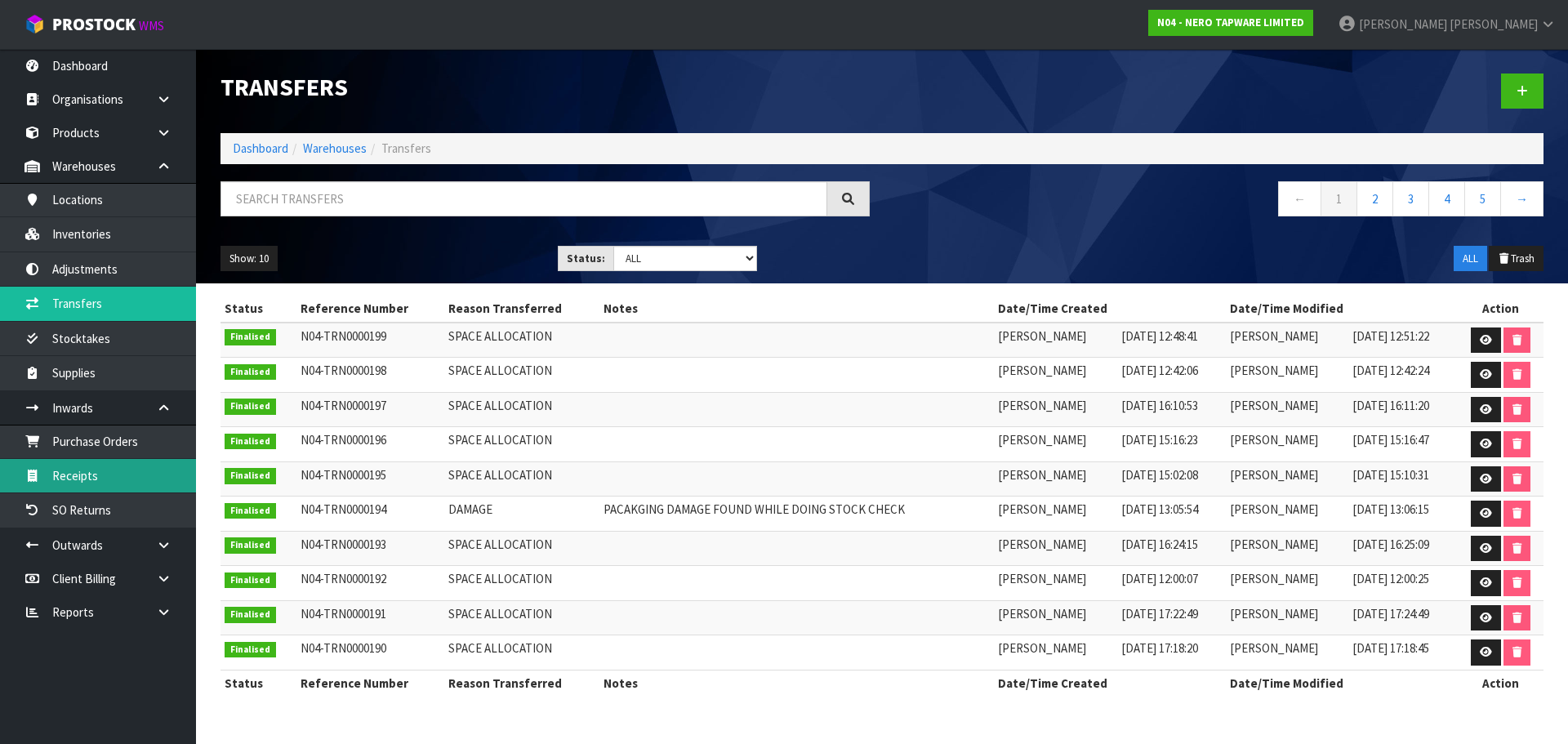
click at [109, 471] on link "Receipts" at bounding box center [98, 475] width 196 height 34
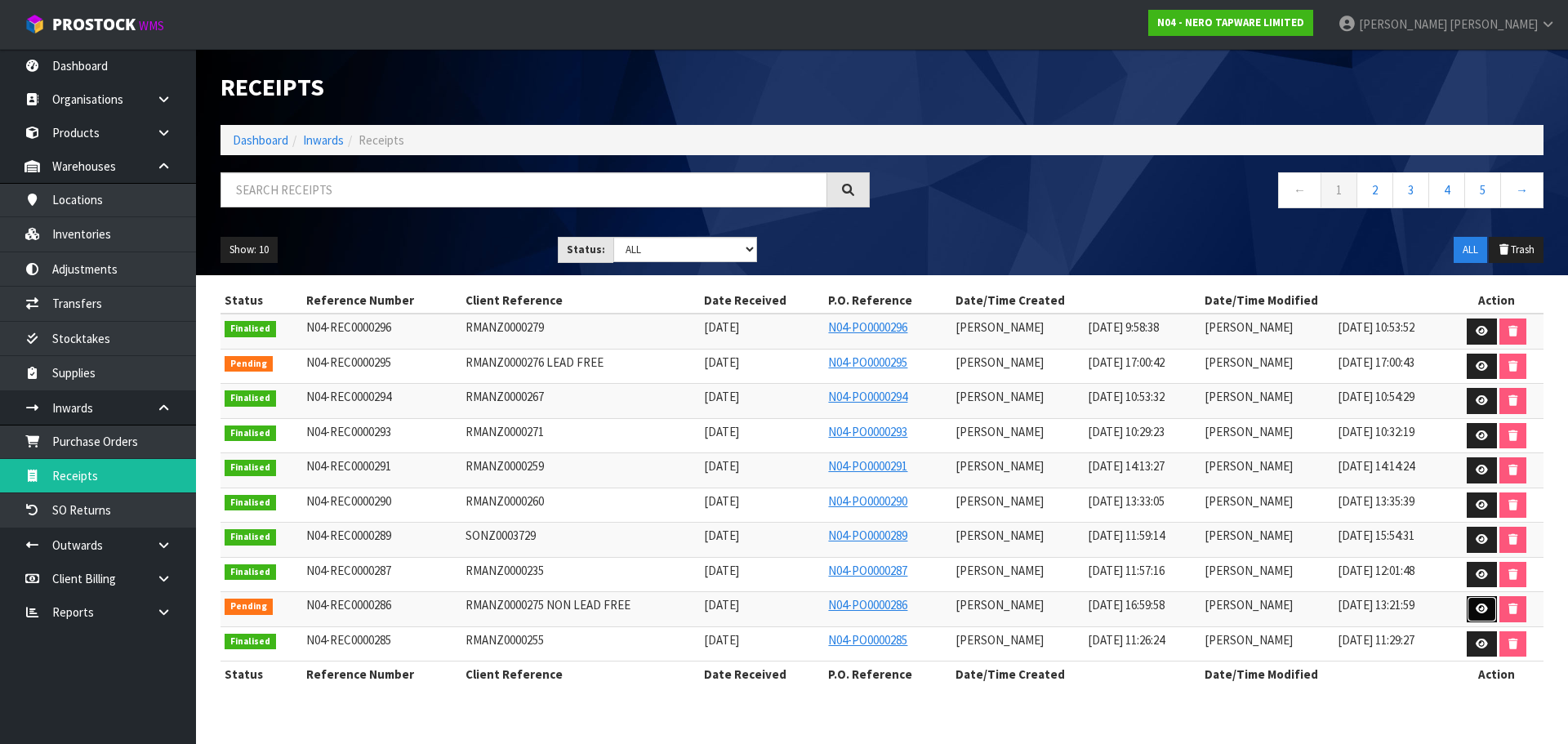
click at [1485, 614] on link at bounding box center [1482, 609] width 30 height 26
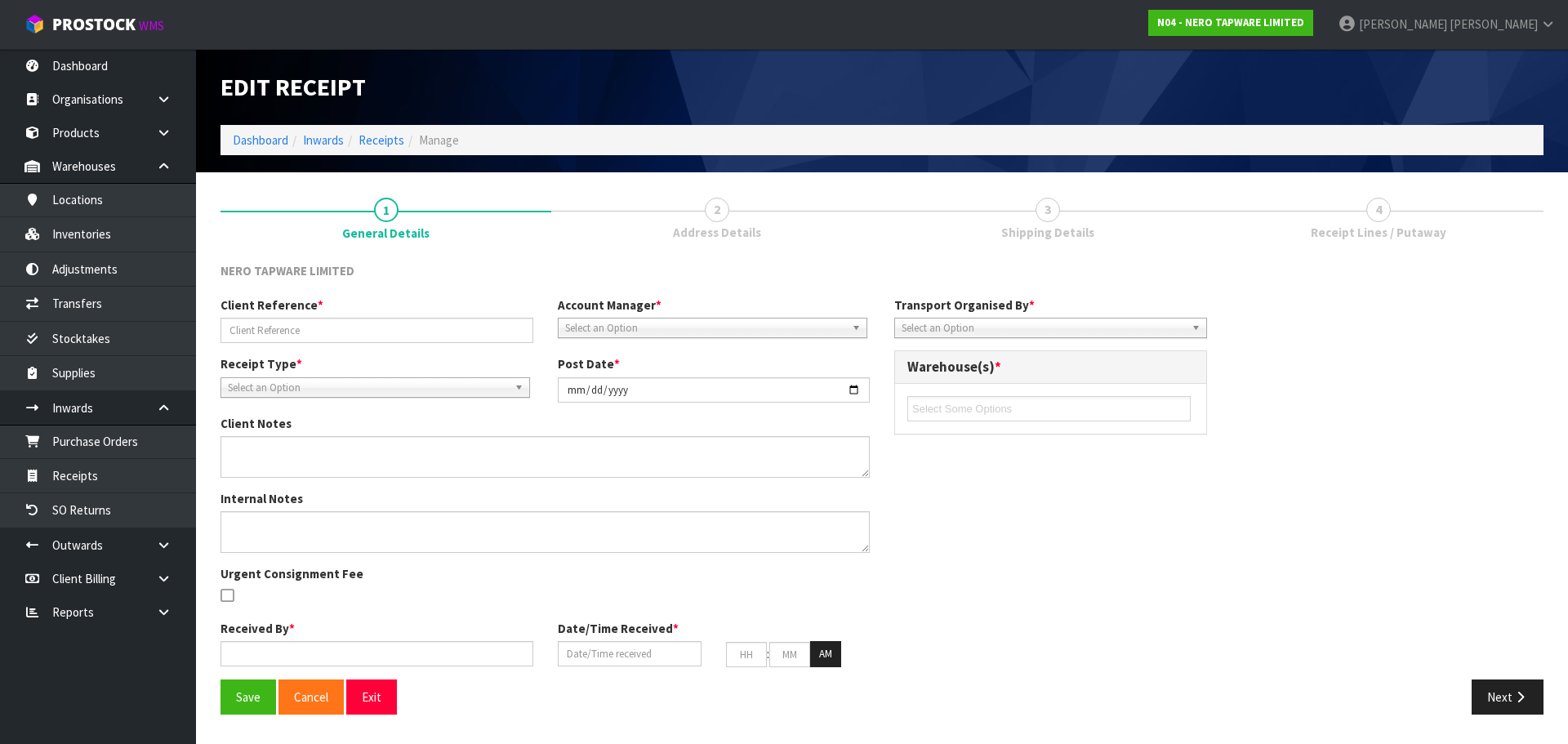
type input "RMANZ0000275 NON LEAD FREE"
type input "[DATE]"
type textarea "THERE ARE PLENTY OF HOISTS ONSITE AND STAFF ARE HAPPY TO HELP LOAD. THERE ARE 3…"
type input "[PERSON_NAME]"
type input "[DATE]"
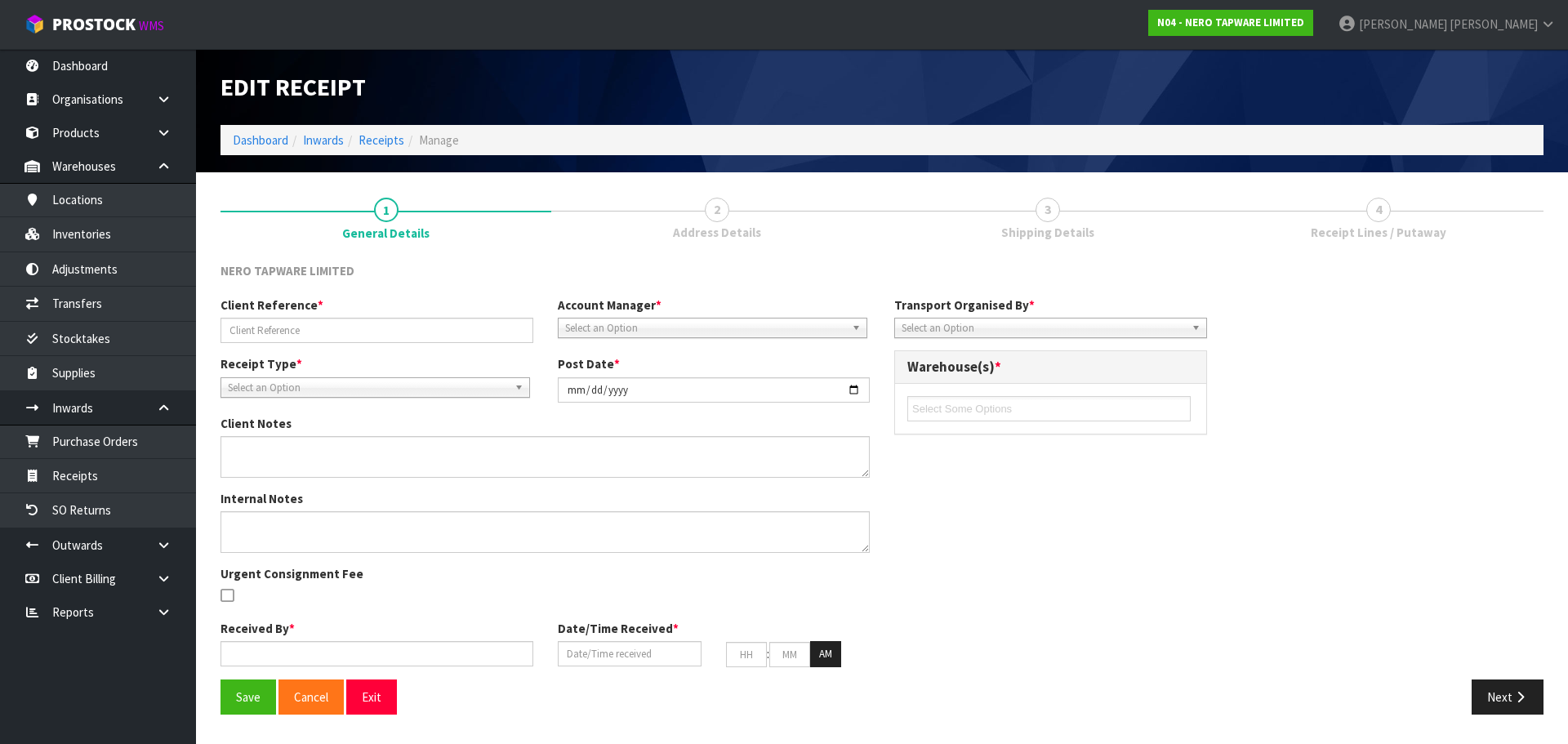
type input "04"
type input "59"
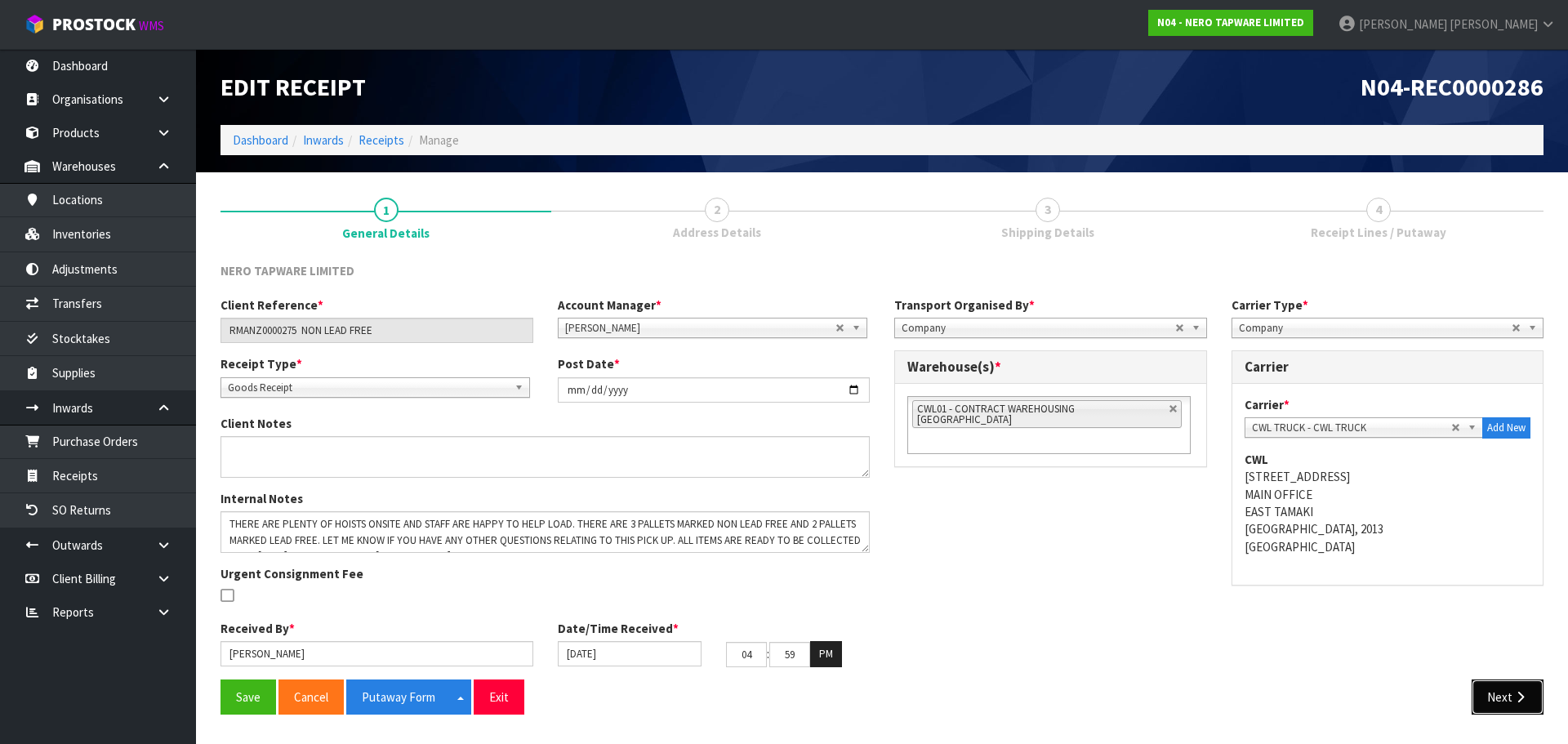
click at [1506, 680] on button "Next" at bounding box center [1507, 697] width 72 height 35
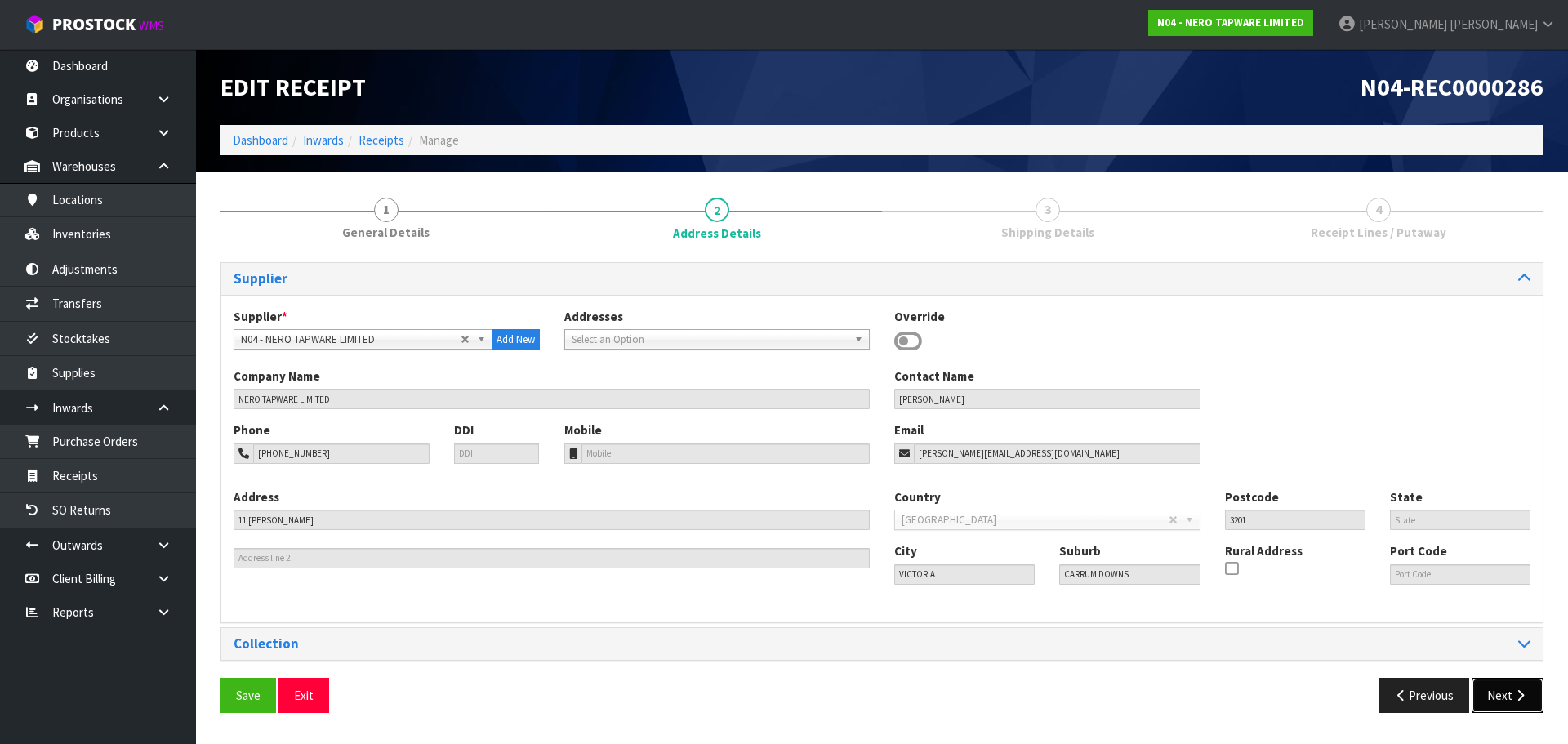
click at [1501, 687] on button "Next" at bounding box center [1507, 696] width 72 height 35
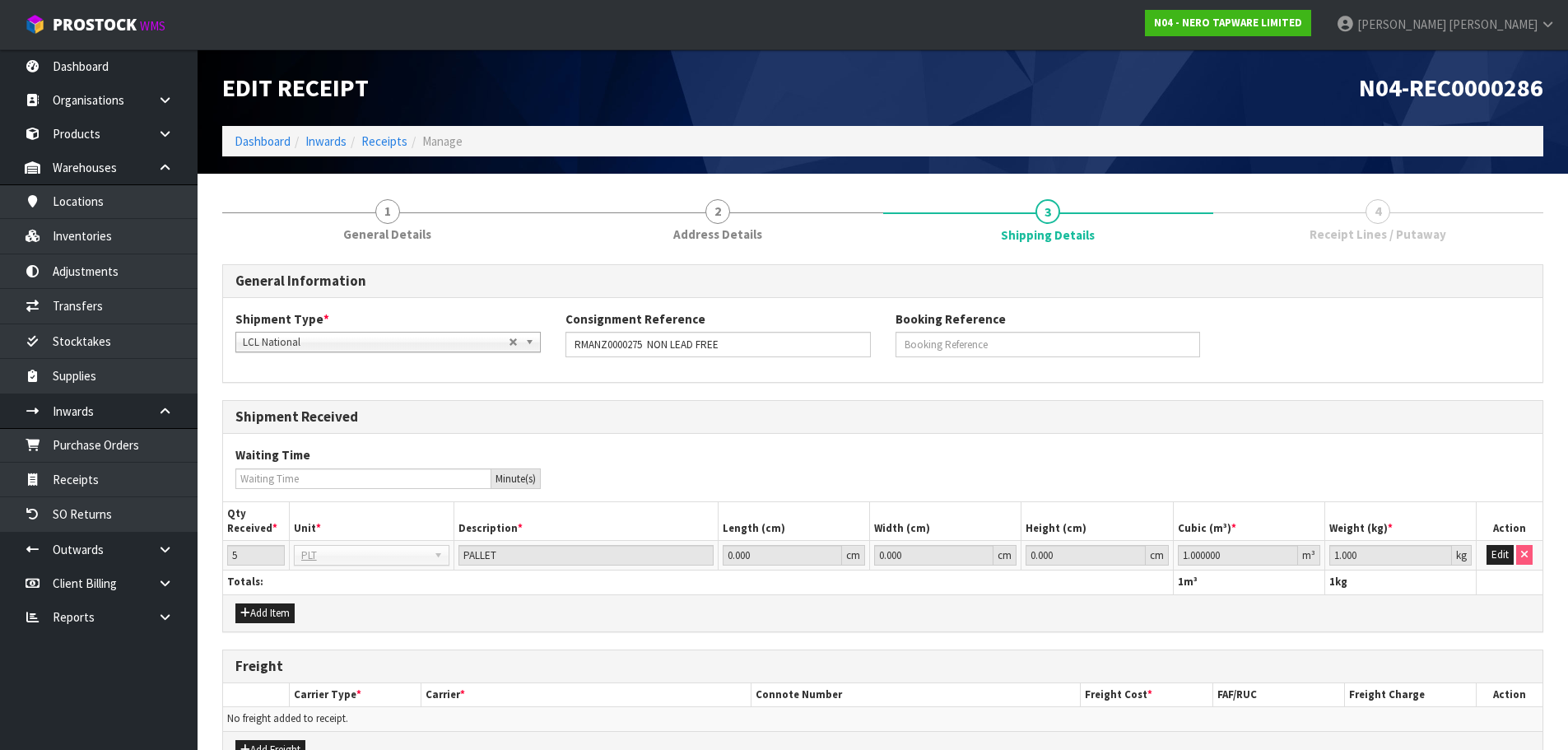
scroll to position [96, 0]
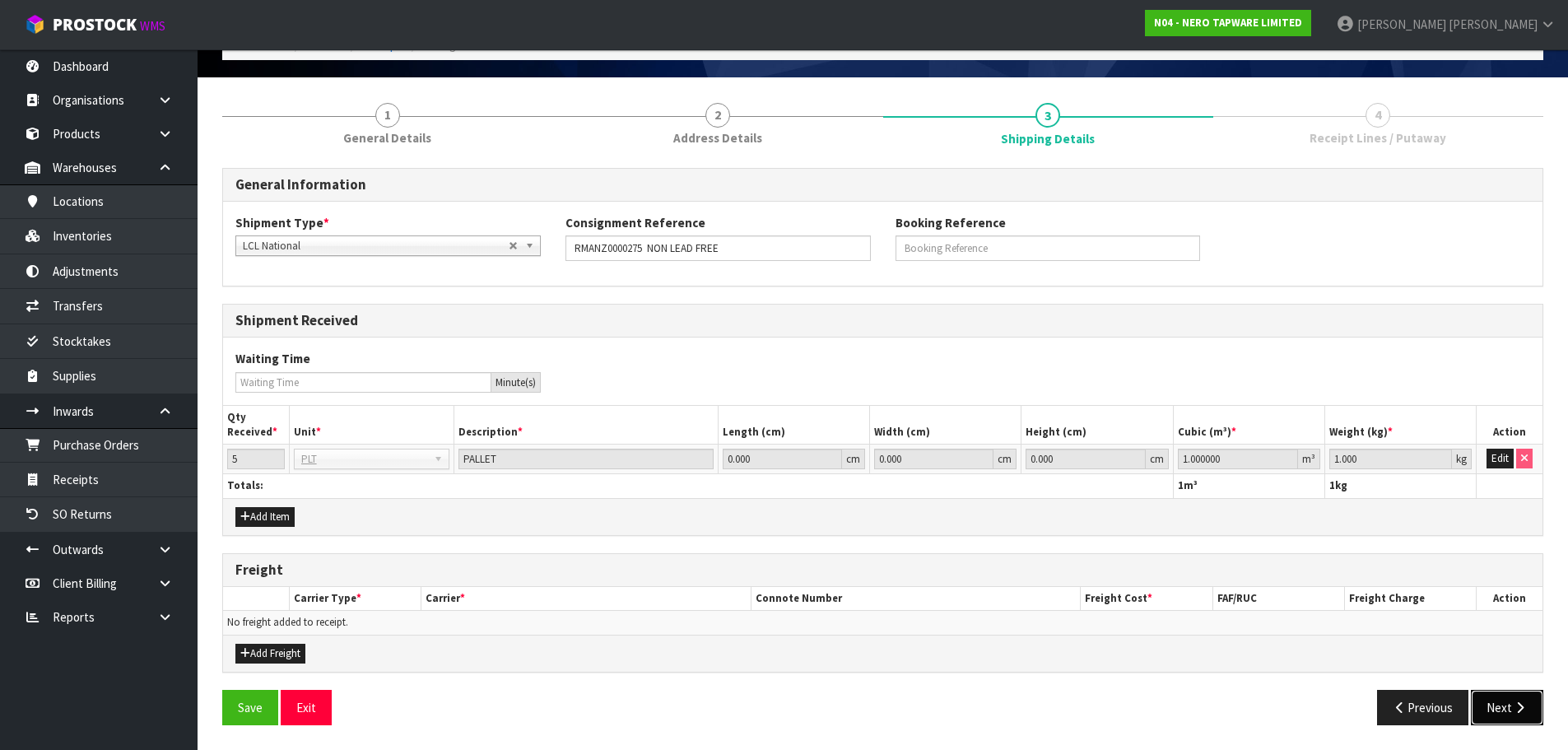
click at [1509, 715] on button "Next" at bounding box center [1507, 708] width 72 height 36
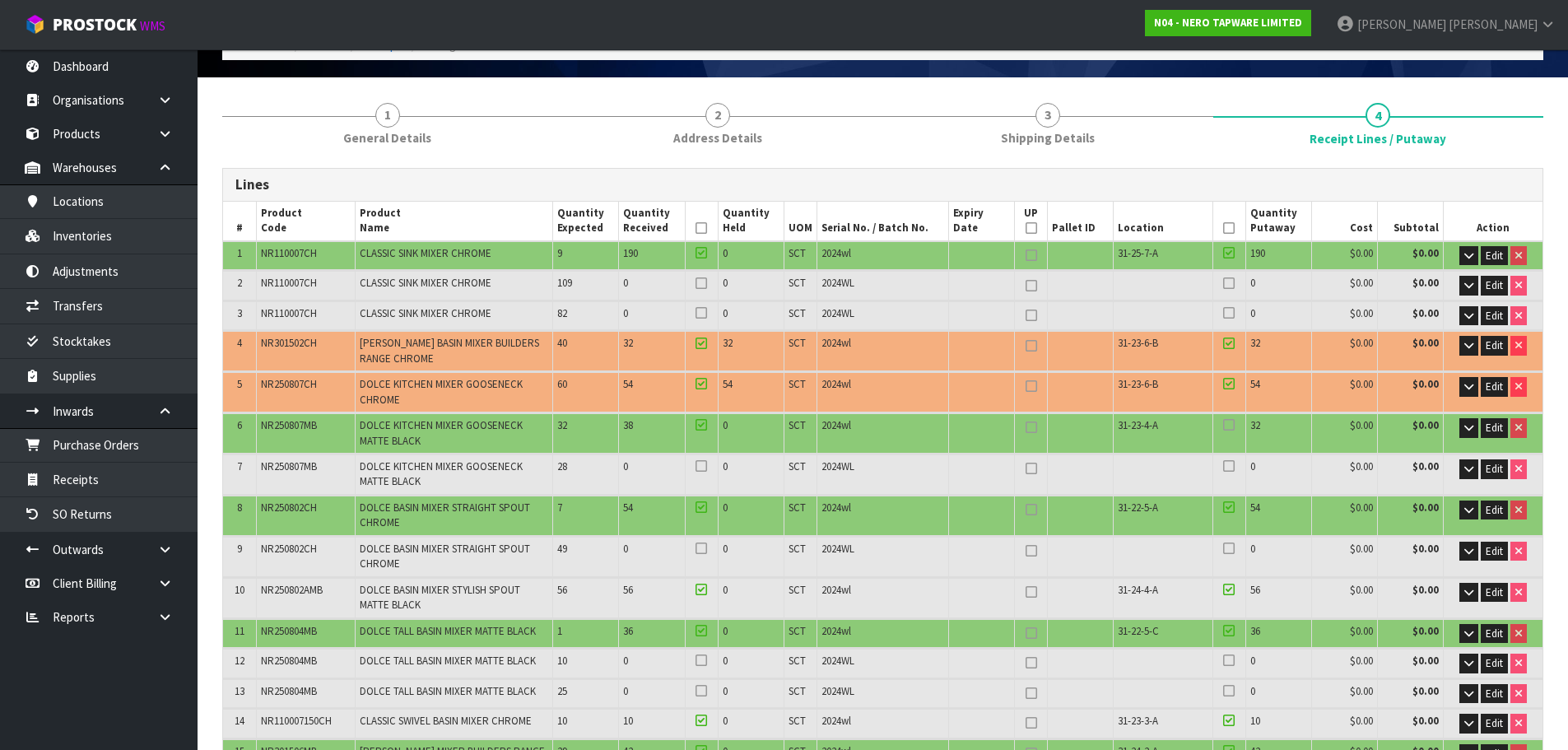
click at [1139, 337] on span "31-23-6-B" at bounding box center [1137, 342] width 40 height 14
copy tr "31-23-6-B"
click at [1503, 344] on span "Edit" at bounding box center [1494, 345] width 17 height 14
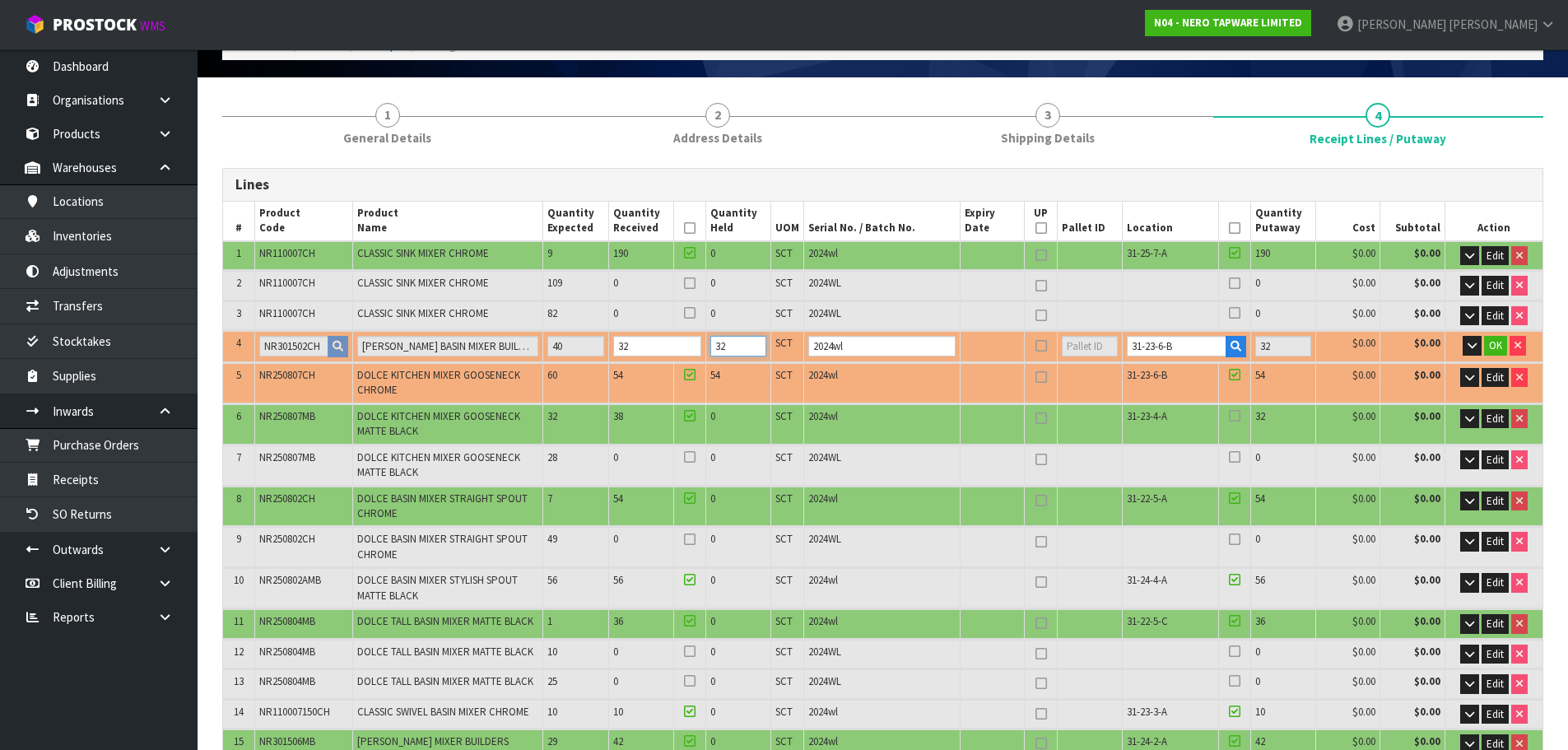
drag, startPoint x: 749, startPoint y: 346, endPoint x: 722, endPoint y: 352, distance: 27.7
click at [722, 352] on input "32" at bounding box center [739, 346] width 56 height 21
type input "0"
click at [554, 352] on tr "4 NR301502CH CELIA BASIN MIXER BUILDERS RANGE CHROME 40 32 0 SCT 2024wl 31-23-6…" at bounding box center [883, 346] width 1320 height 30
type input "80"
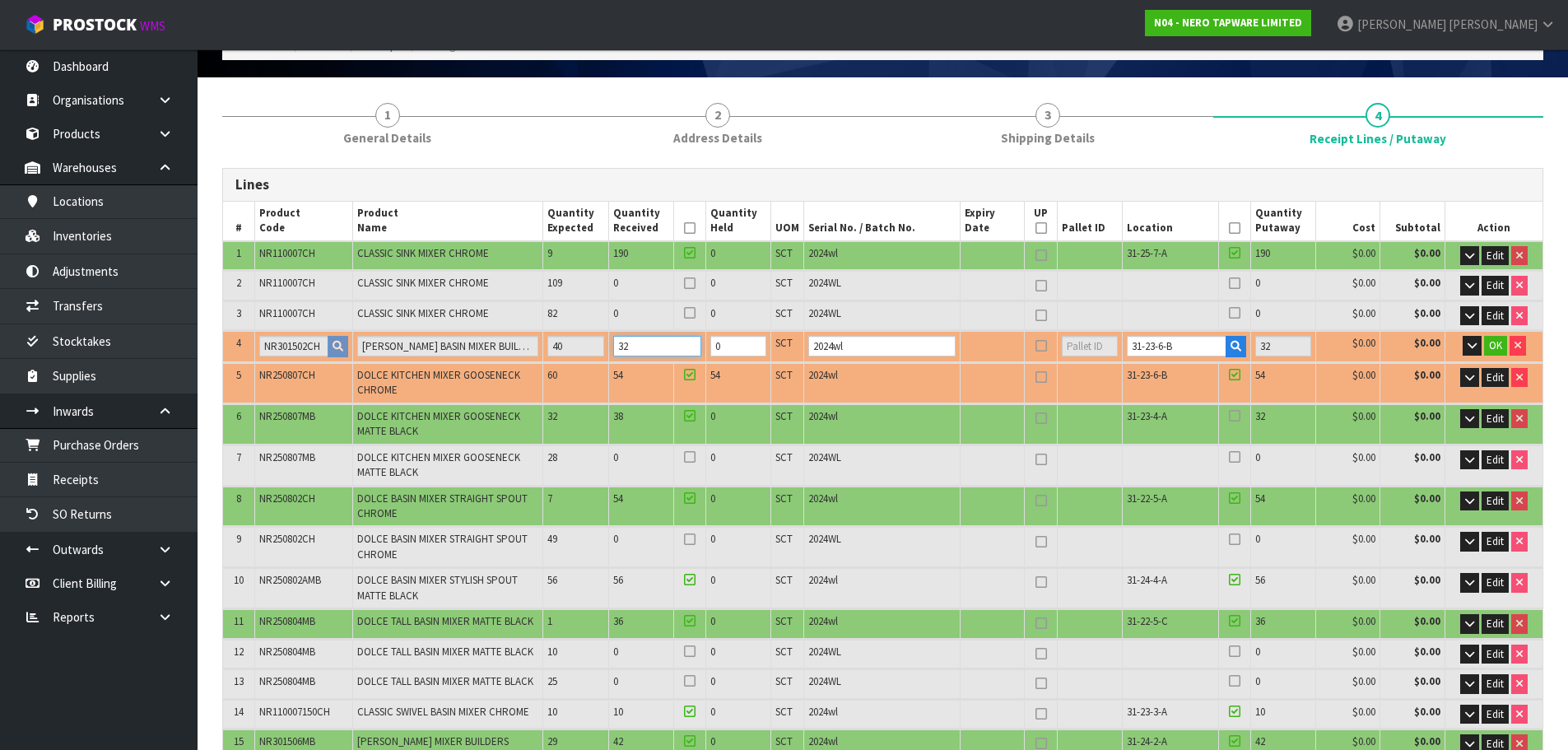
type input "80"
type input "5.142"
type input "1096.77"
type input "4"
type input "85"
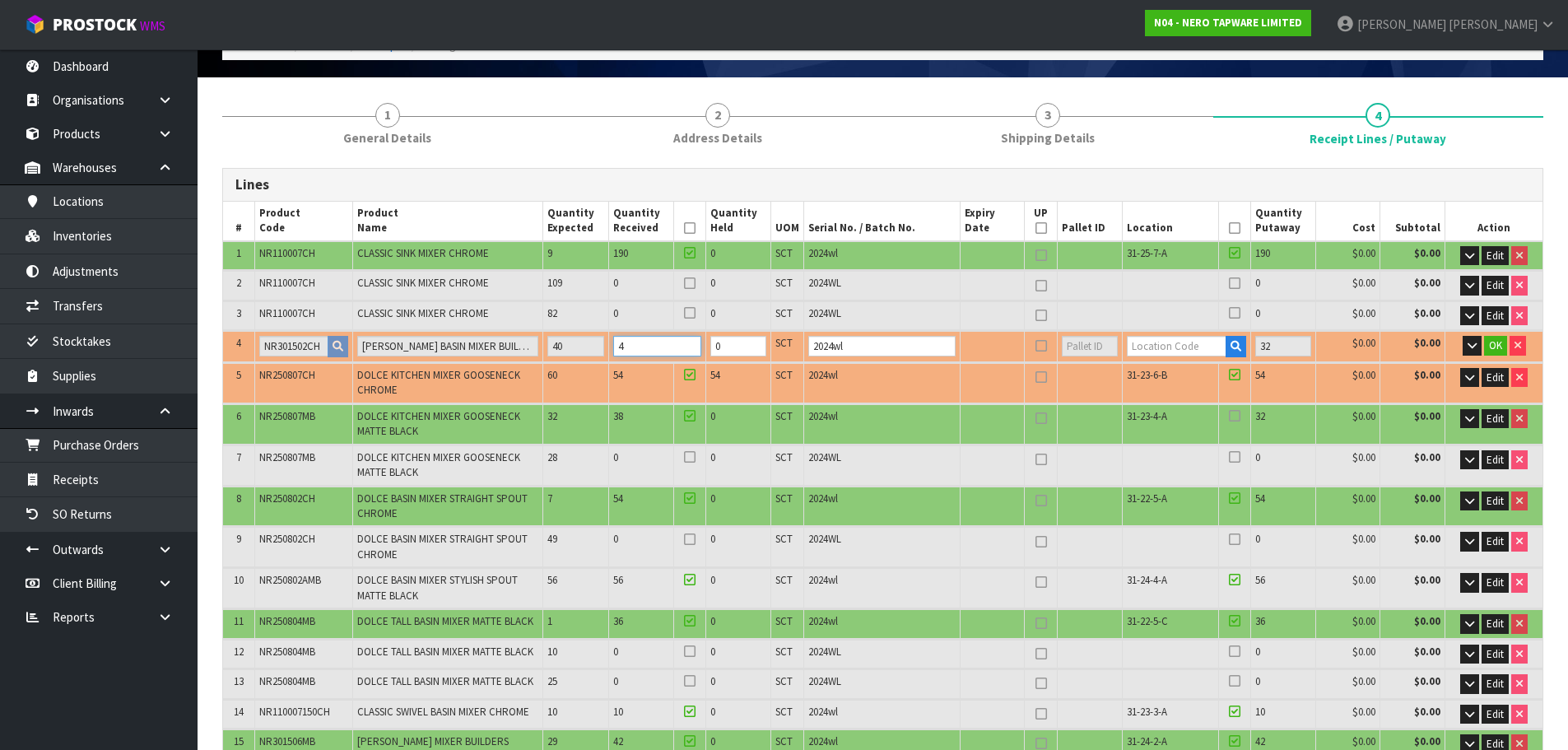
type input "85"
type input "5.388"
type input "1161.52"
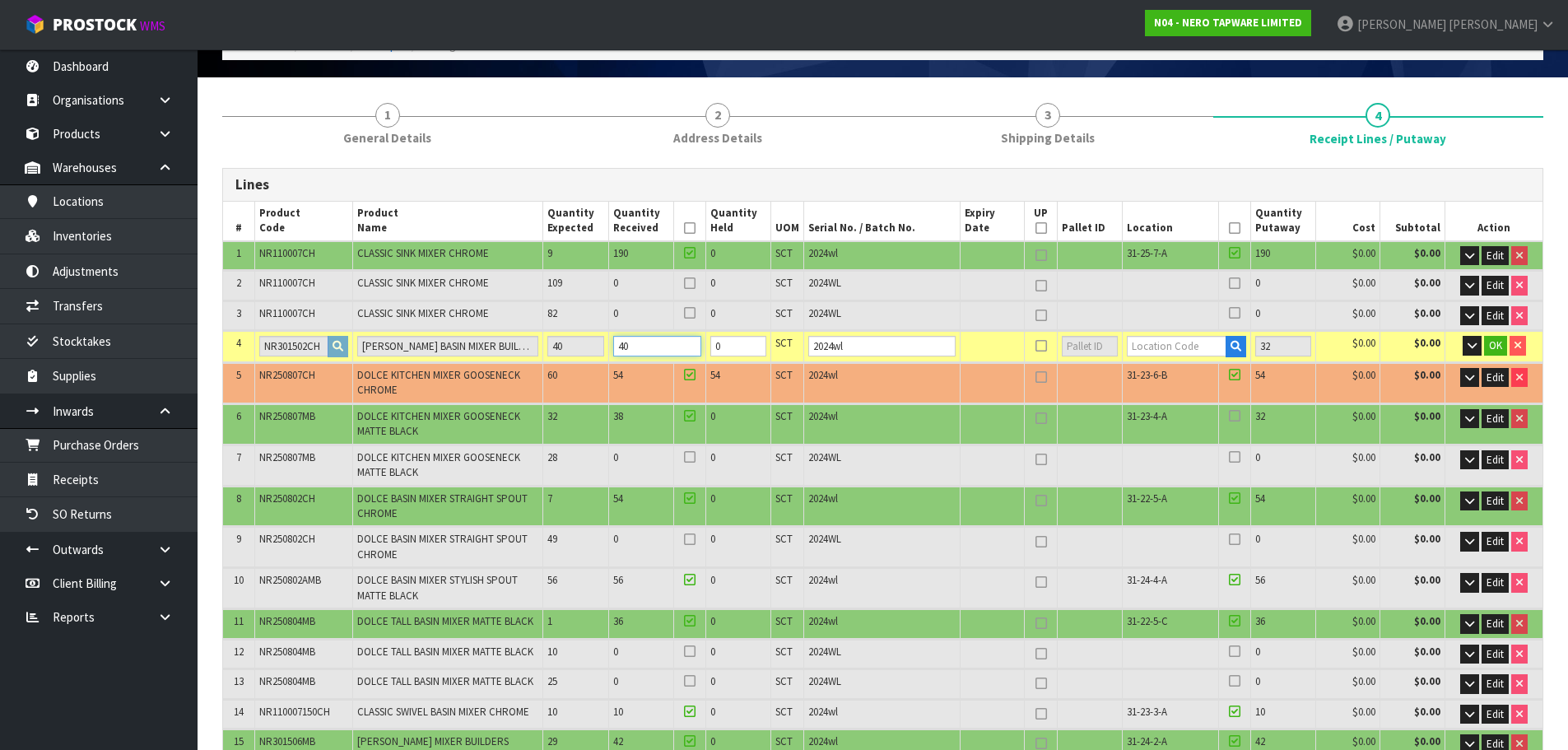
type input "40"
click at [1166, 342] on input "text" at bounding box center [1177, 346] width 100 height 21
paste input "31-23-6-B"
type input "31-23-6-B"
type input "634"
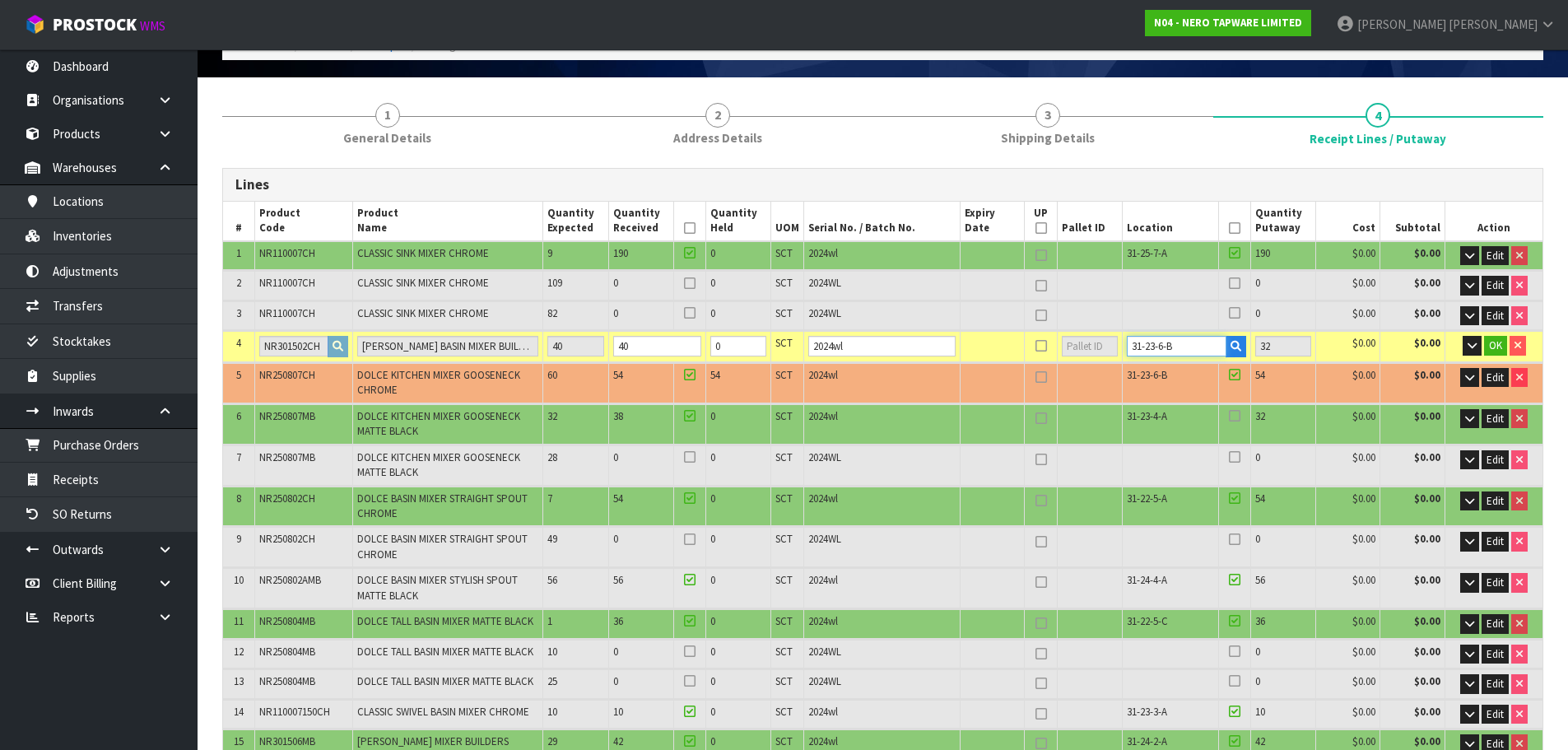
type input "40"
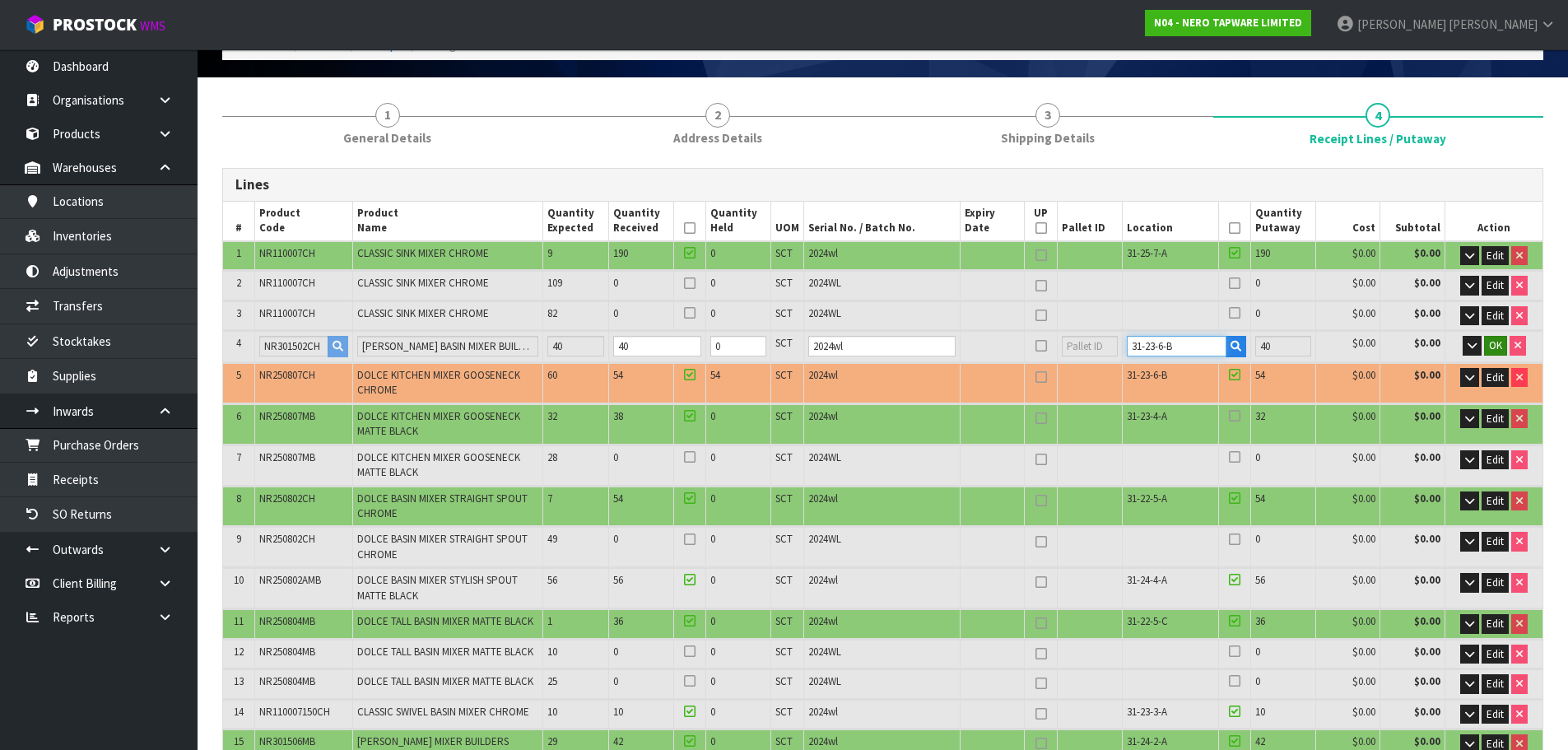
type input "31-23-6-B"
click at [1492, 346] on span "OK" at bounding box center [1496, 345] width 13 height 14
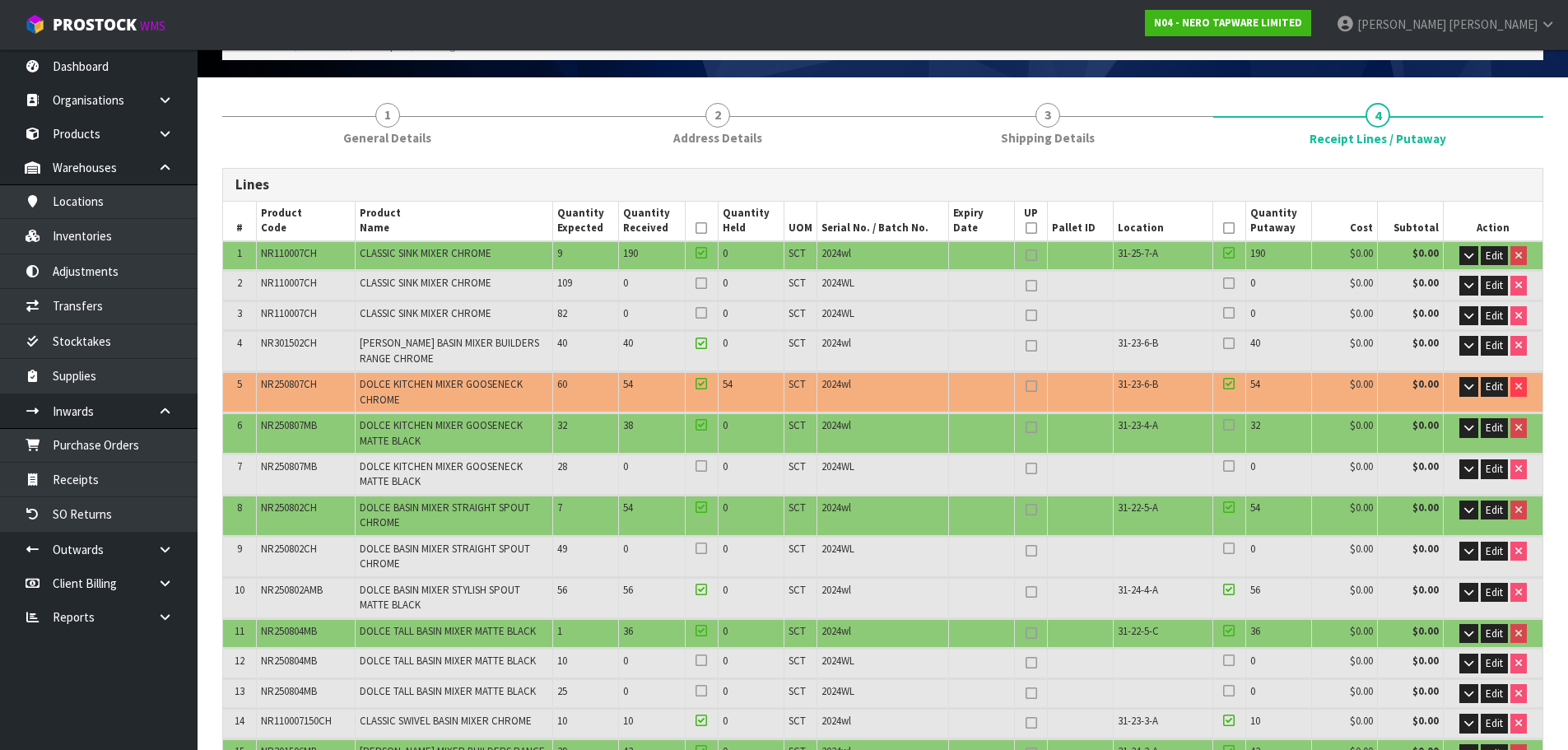
click at [1232, 343] on icon at bounding box center [1229, 343] width 11 height 1
click at [0, 0] on input "checkbox" at bounding box center [0, 0] width 0 height 0
click at [1228, 284] on icon at bounding box center [1229, 283] width 11 height 1
click at [0, 0] on input "checkbox" at bounding box center [0, 0] width 0 height 0
click at [1231, 313] on icon at bounding box center [1229, 313] width 11 height 1
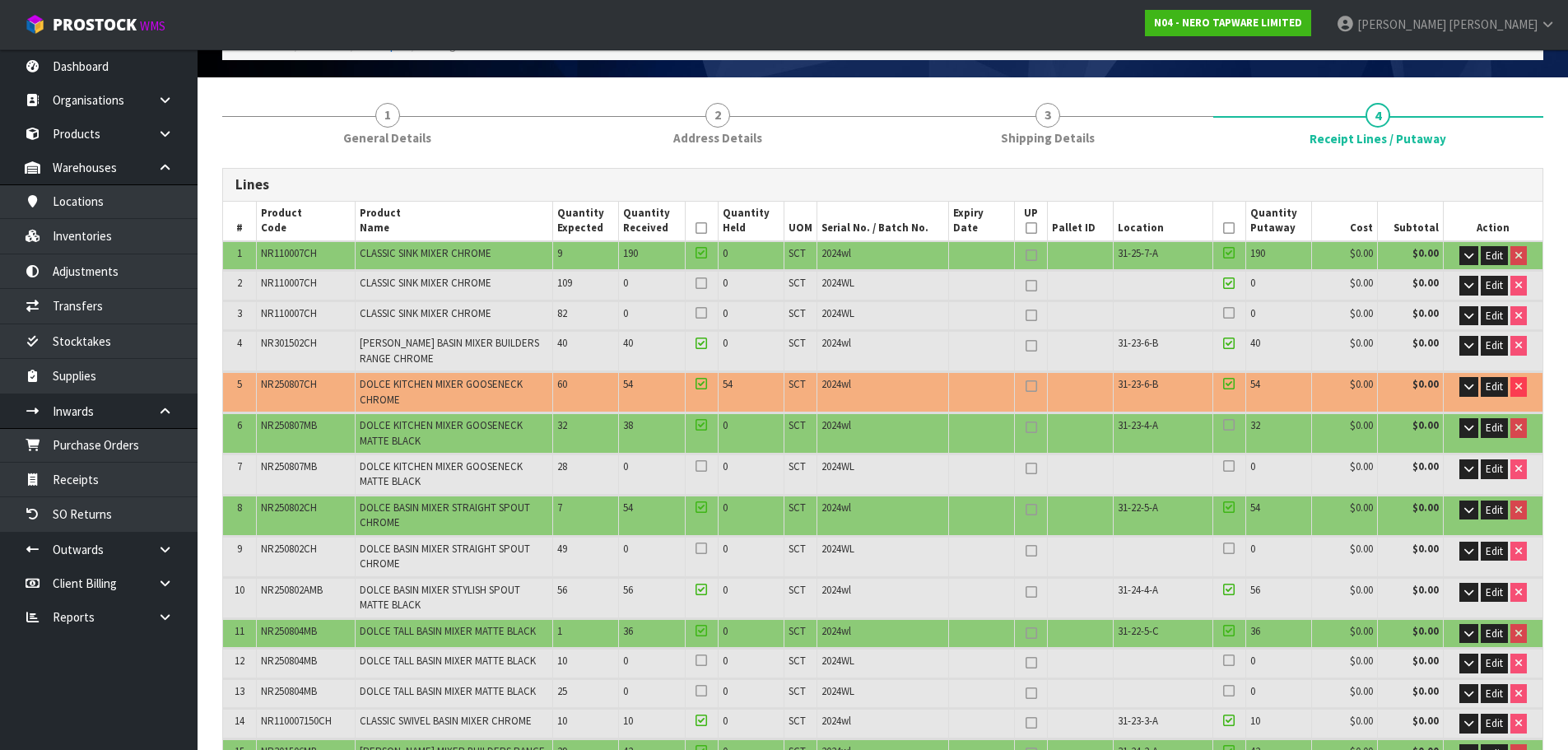
click at [0, 0] on input "checkbox" at bounding box center [0, 0] width 0 height 0
click at [696, 284] on icon at bounding box center [701, 283] width 11 height 1
click at [0, 0] on input "checkbox" at bounding box center [0, 0] width 0 height 0
click at [699, 313] on icon at bounding box center [701, 313] width 11 height 1
click at [0, 0] on input "checkbox" at bounding box center [0, 0] width 0 height 0
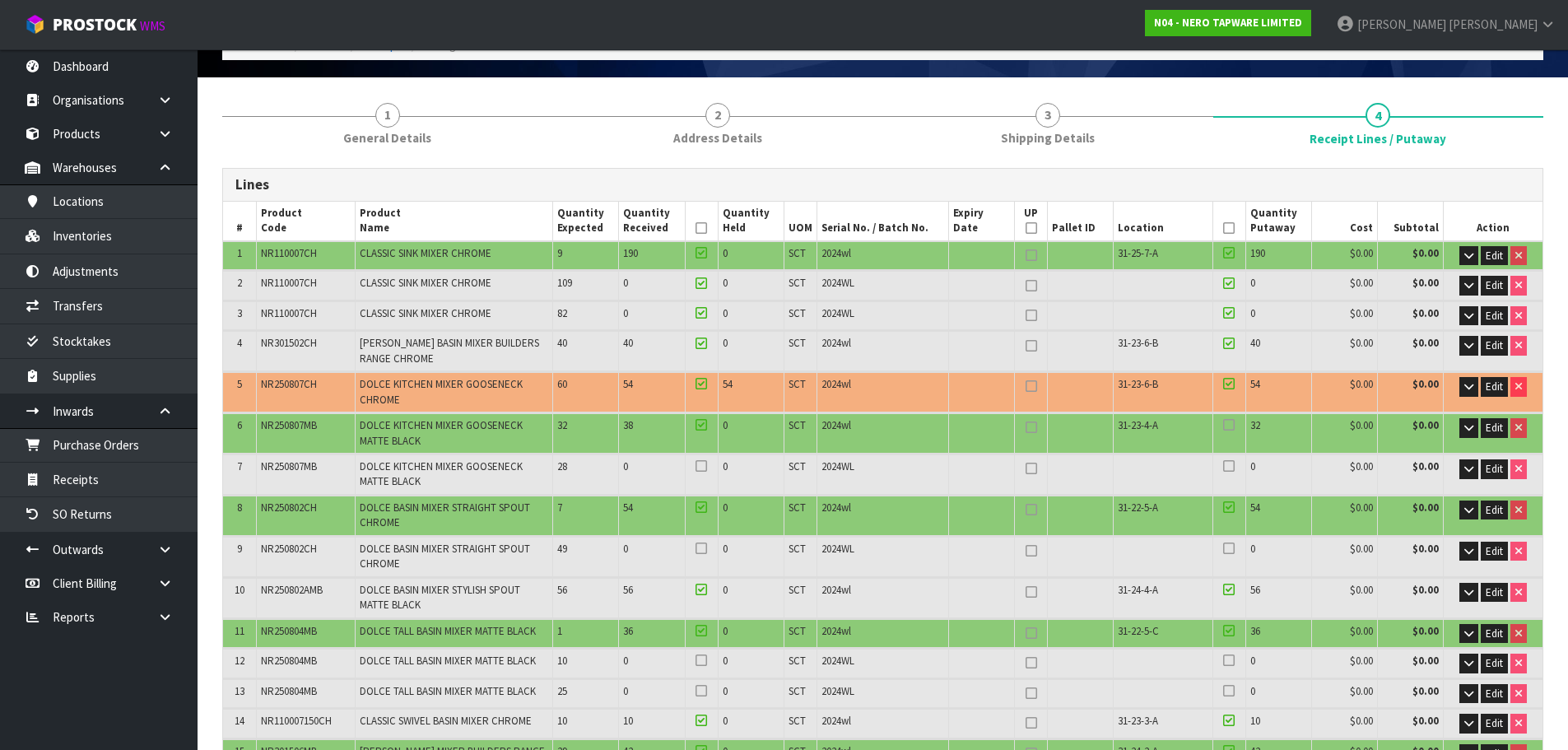
click at [1228, 425] on icon at bounding box center [1229, 425] width 11 height 1
click at [1230, 426] on icon at bounding box center [1229, 425] width 11 height 1
click at [1034, 428] on icon at bounding box center [1031, 427] width 11 height 1
type input "1"
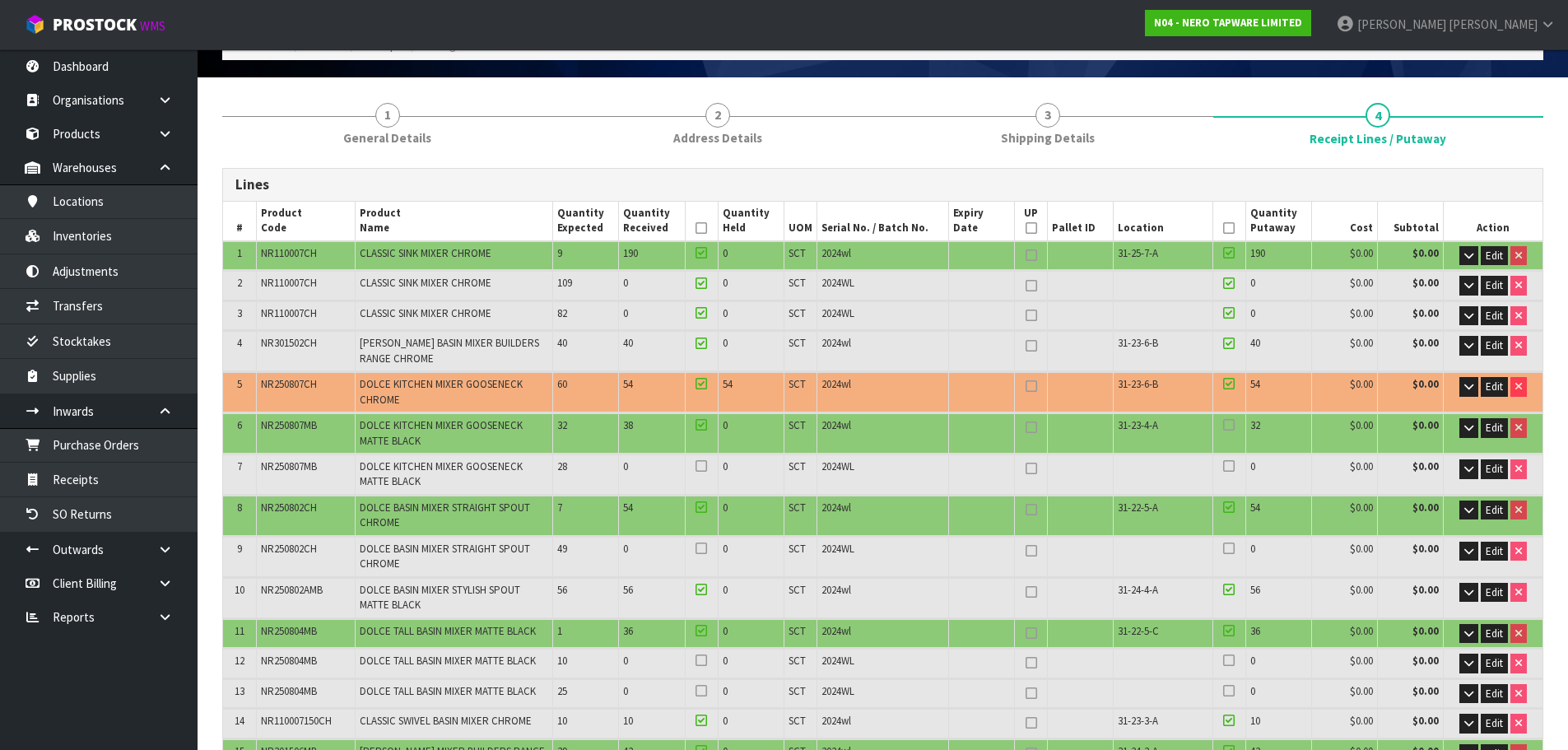
type input "1"
type input "79"
type input "80"
click at [1030, 433] on link at bounding box center [1031, 428] width 22 height 20
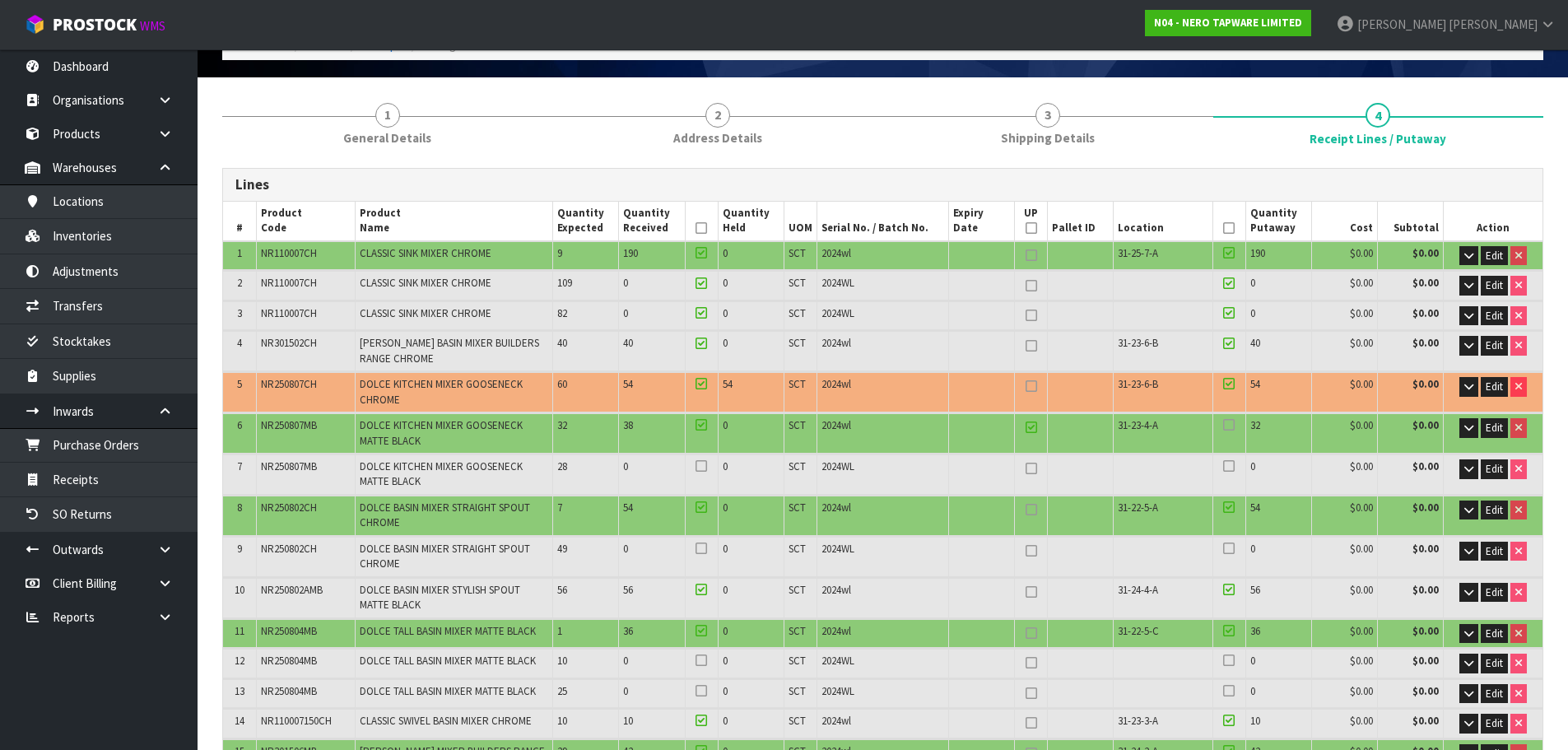
type input "0"
type input "85"
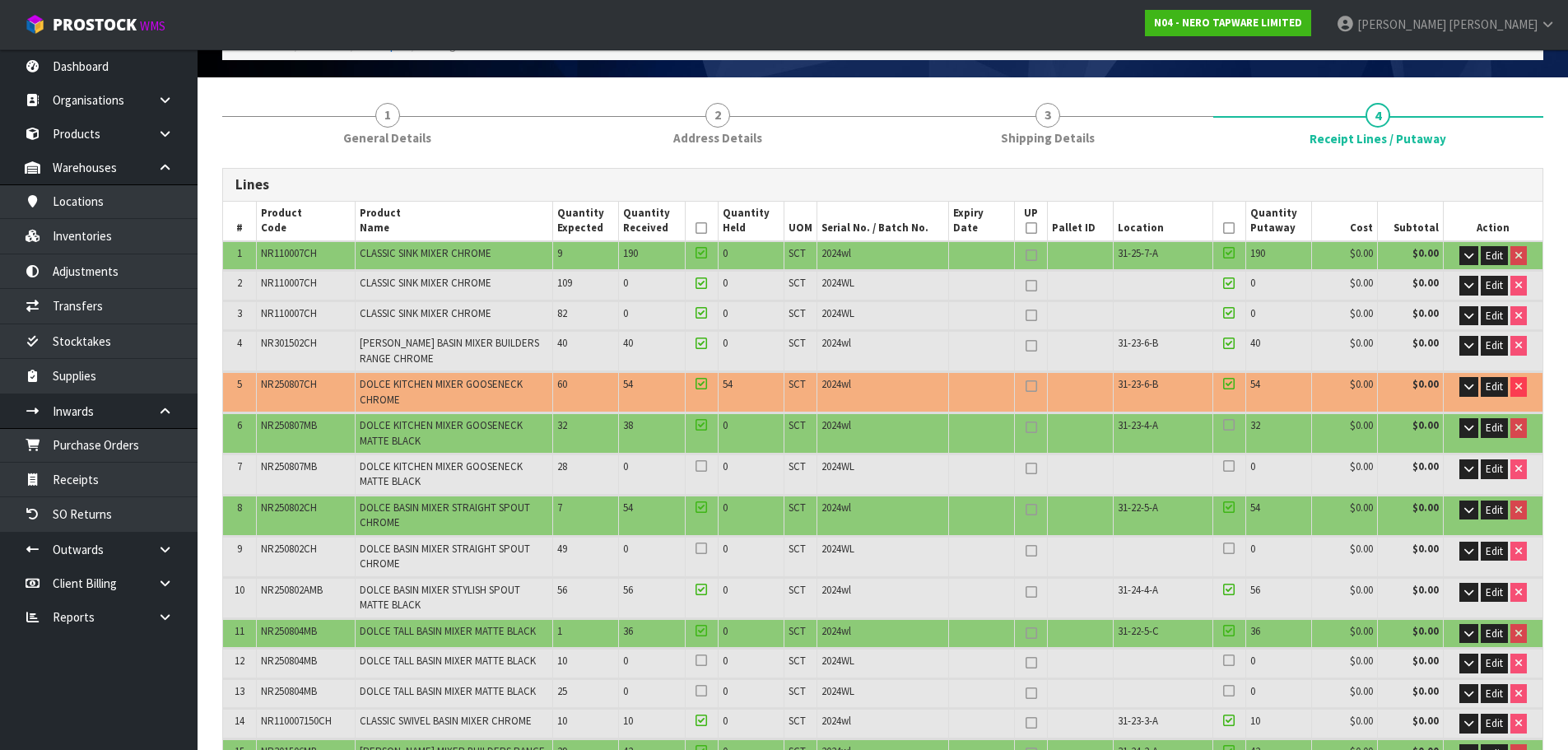
click at [1234, 426] on icon at bounding box center [1229, 425] width 11 height 1
click at [1229, 426] on icon at bounding box center [1229, 425] width 11 height 1
click at [1122, 419] on span "31-23-4-A" at bounding box center [1137, 425] width 40 height 14
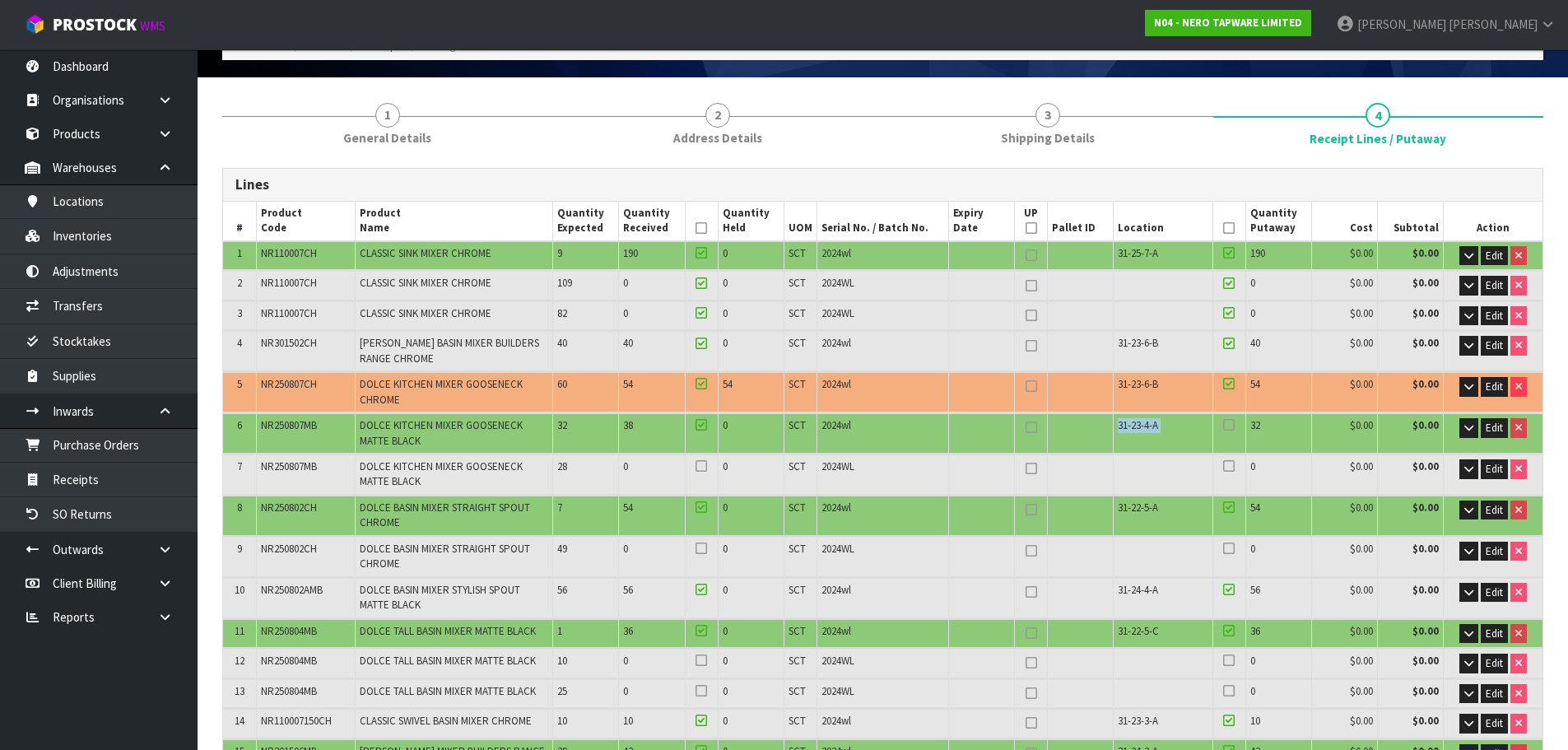
click at [1122, 419] on span "31-23-4-A" at bounding box center [1137, 425] width 40 height 14
copy tr "31-23-4-A"
click at [1492, 431] on span "Edit" at bounding box center [1494, 427] width 17 height 14
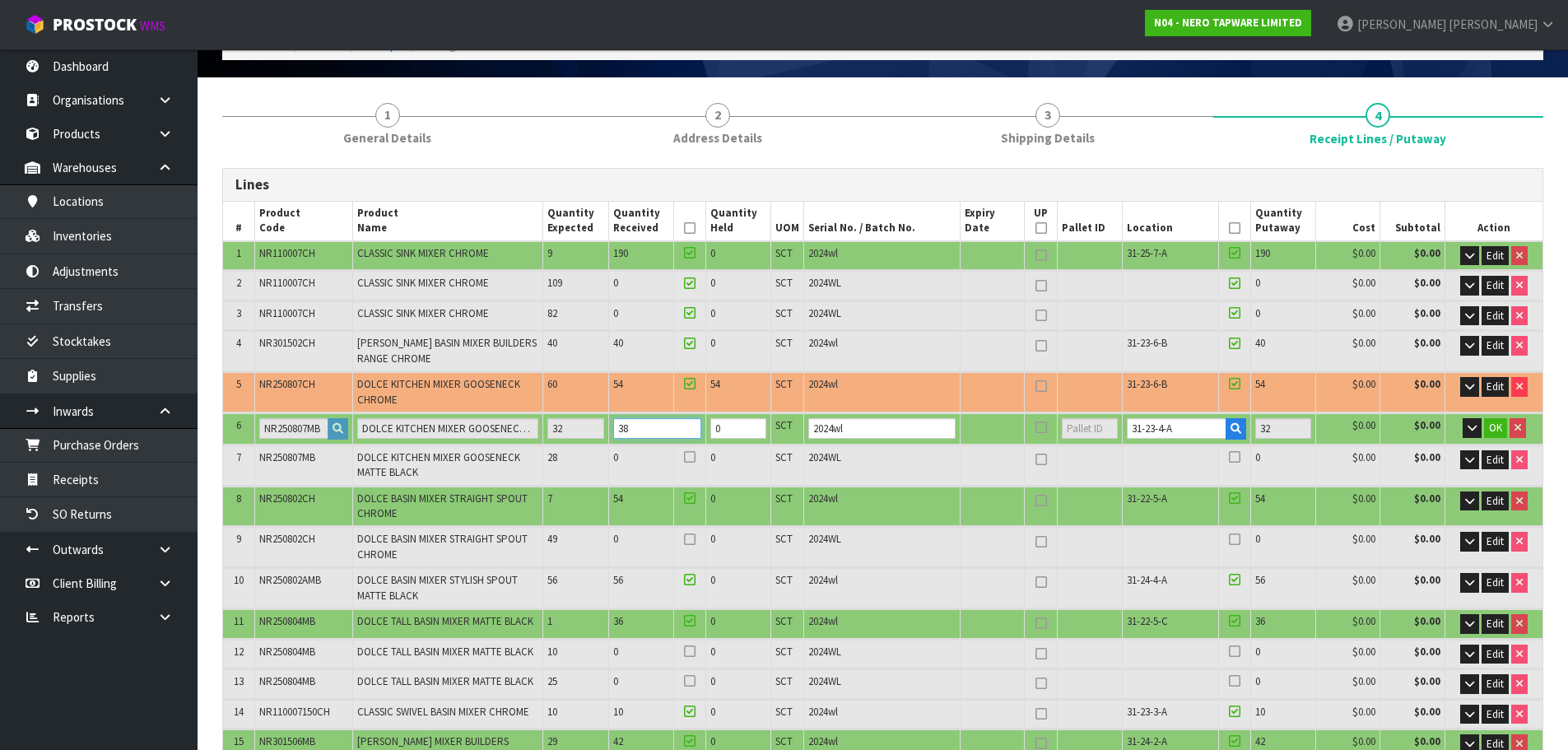
drag, startPoint x: 683, startPoint y: 430, endPoint x: 613, endPoint y: 449, distance: 72.5
click at [613, 449] on table "# Product Code Product Name Quantity Expected Quantity Received Quantity Held U…" at bounding box center [883, 711] width 1320 height 1020
type input "79"
type input "5.037"
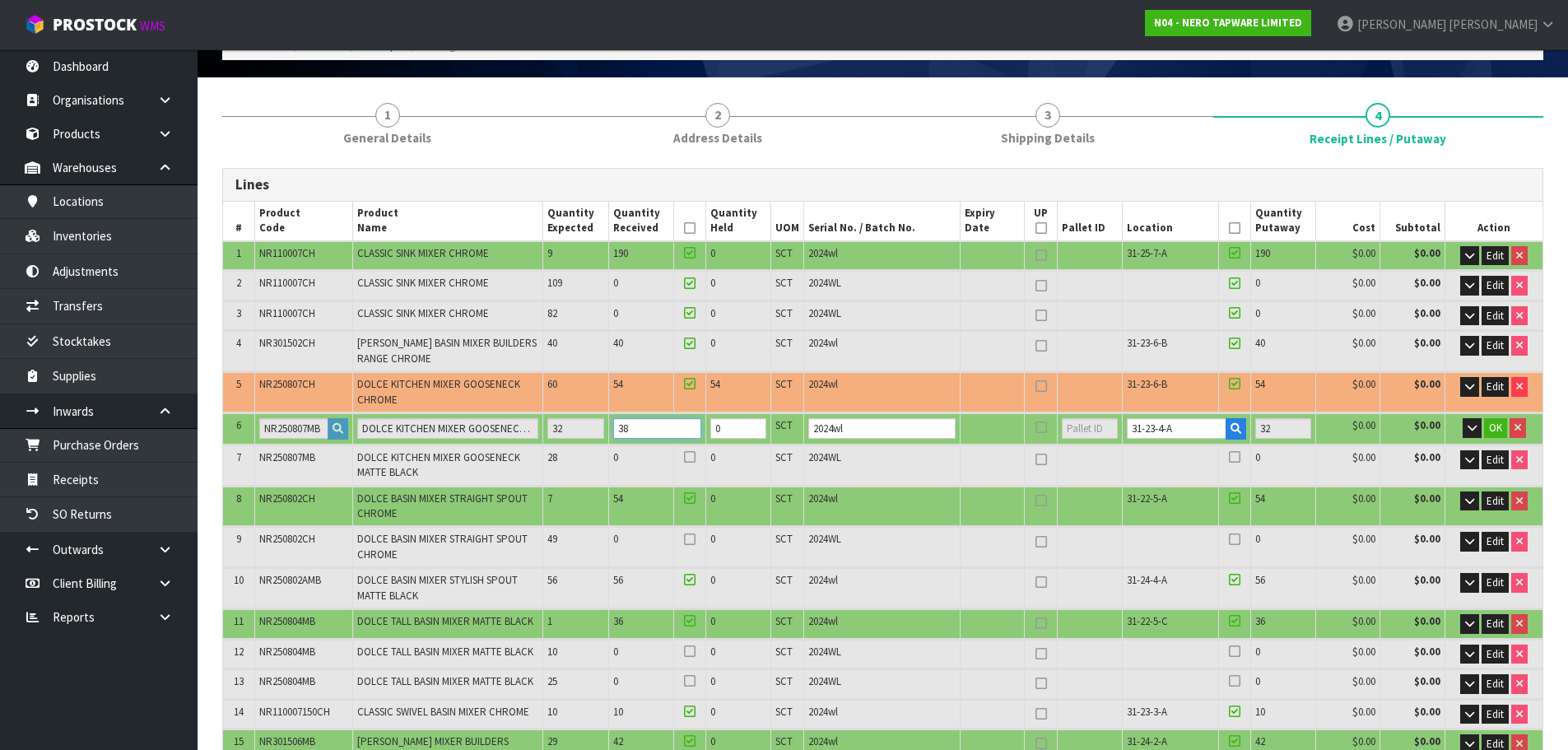
type input "1101.67"
type input "5"
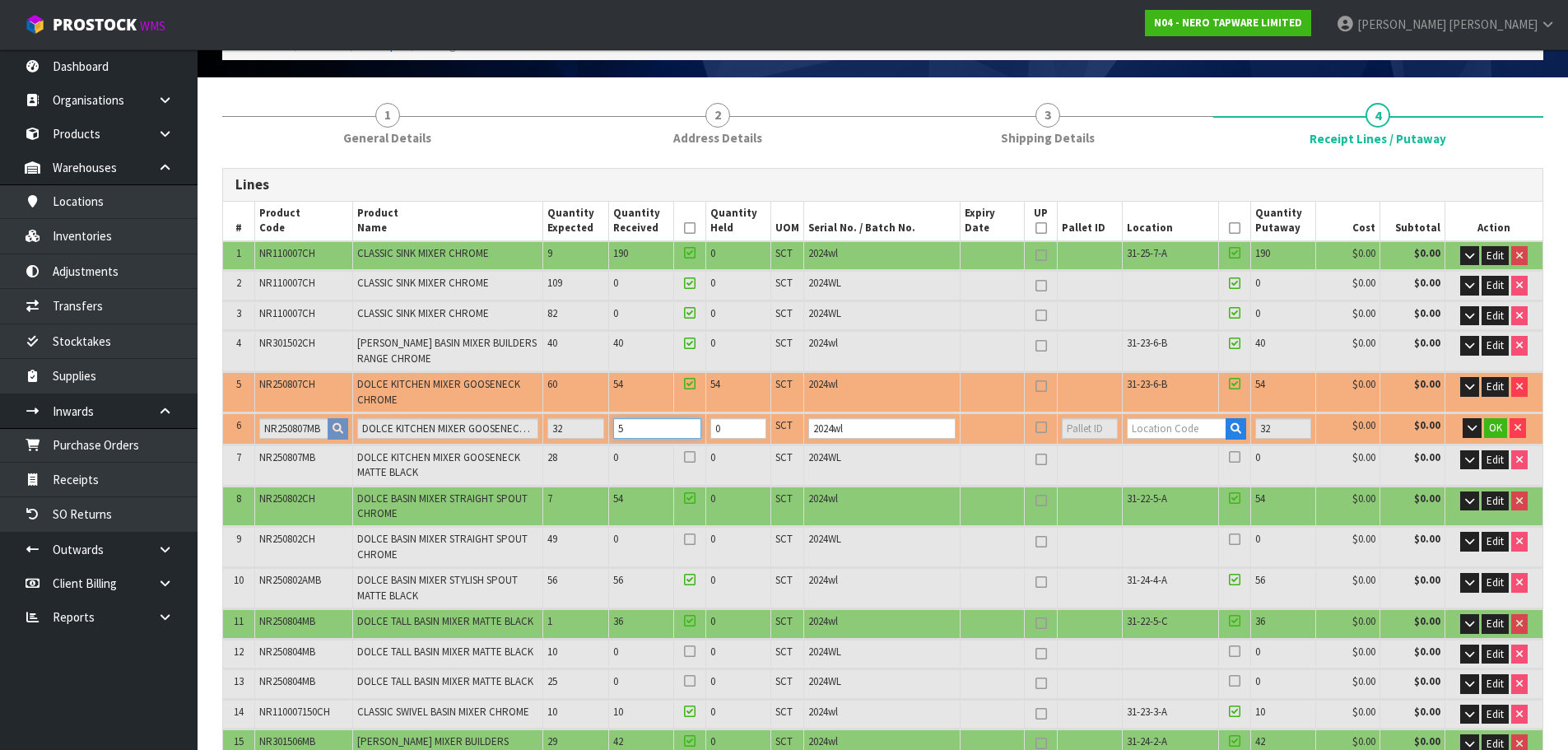
type input "88"
type input "5.595"
type input "1197.22"
type input "58"
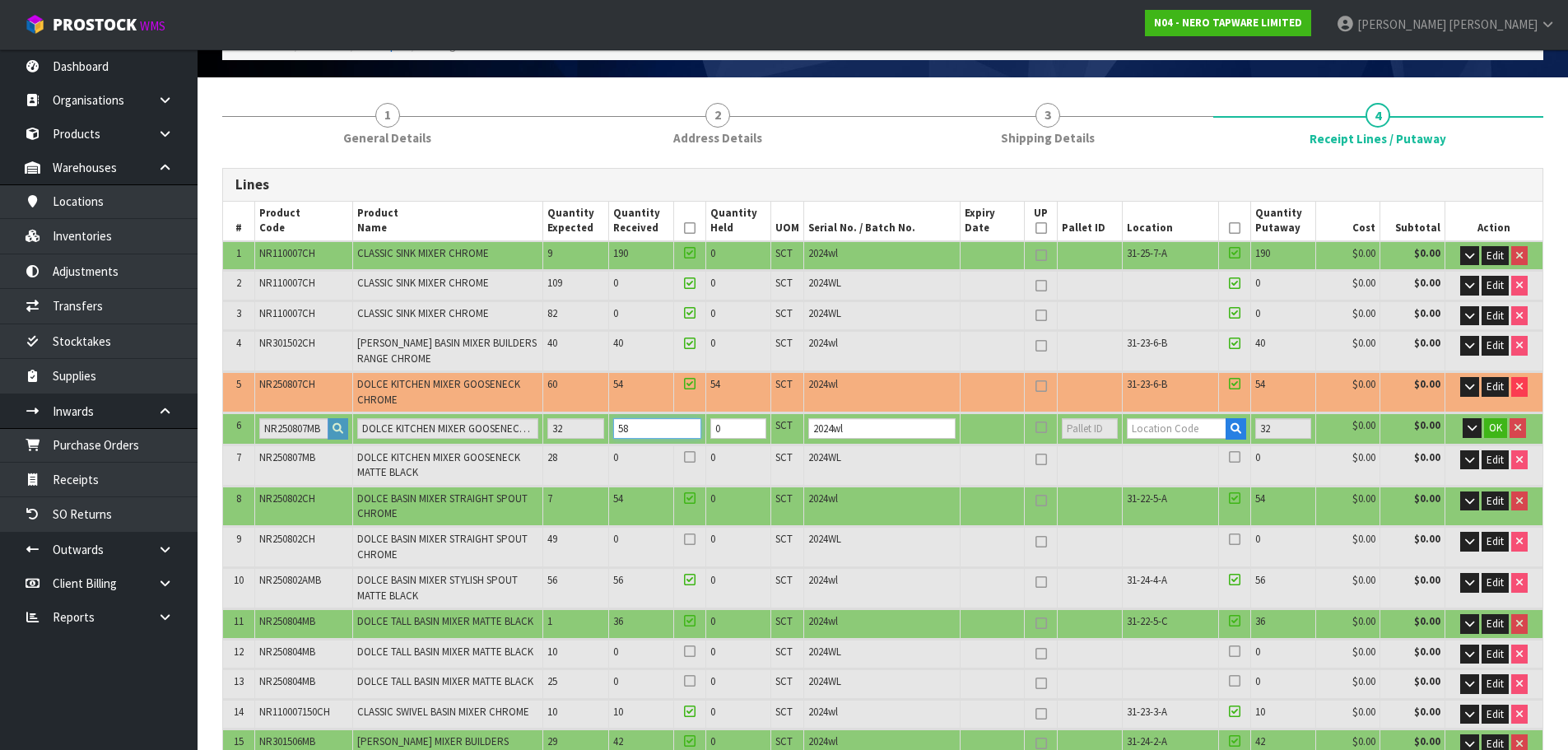
type input "79"
type input "5.037"
type input "1101.67"
type input "5"
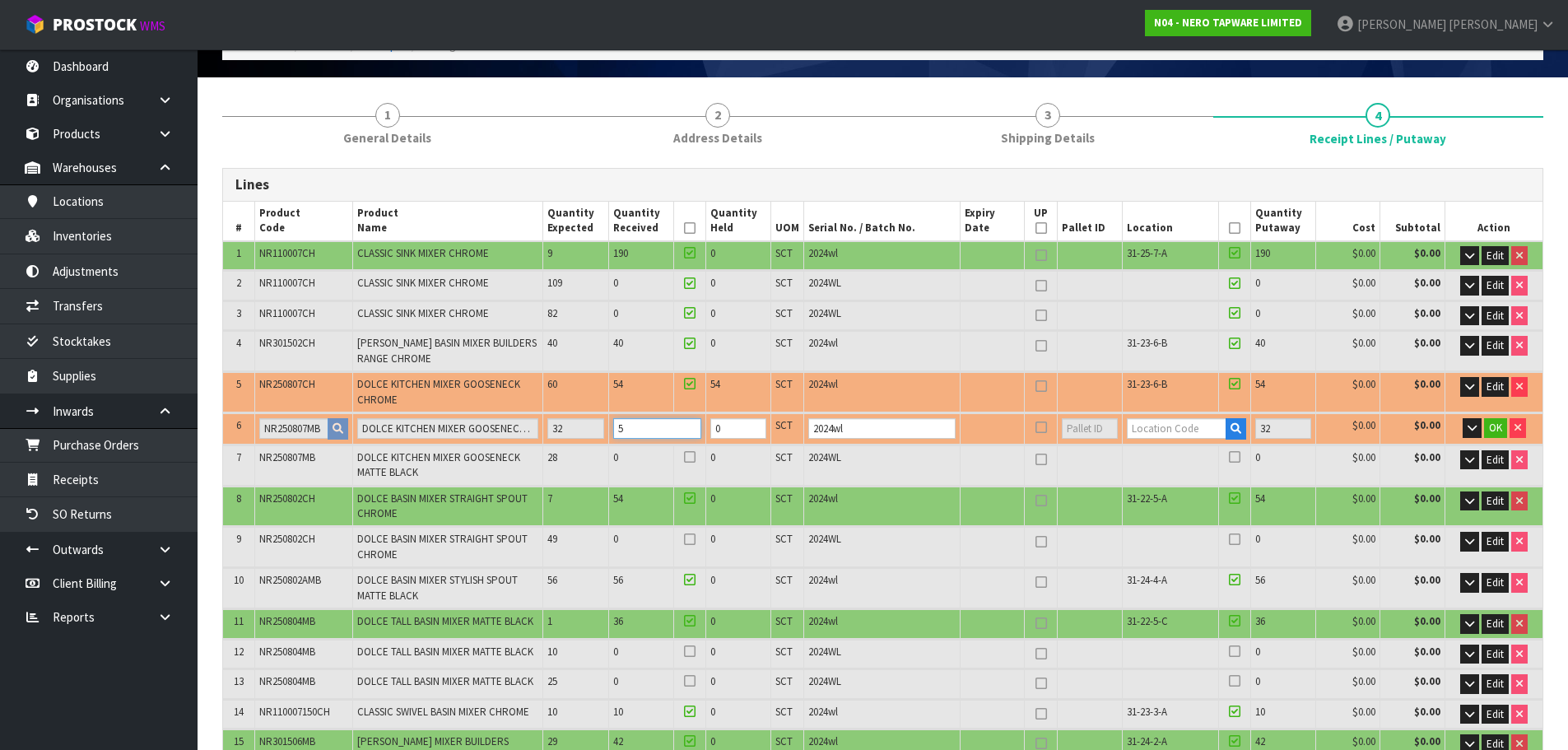
type input "88"
type input "5.577"
type input "1193.92"
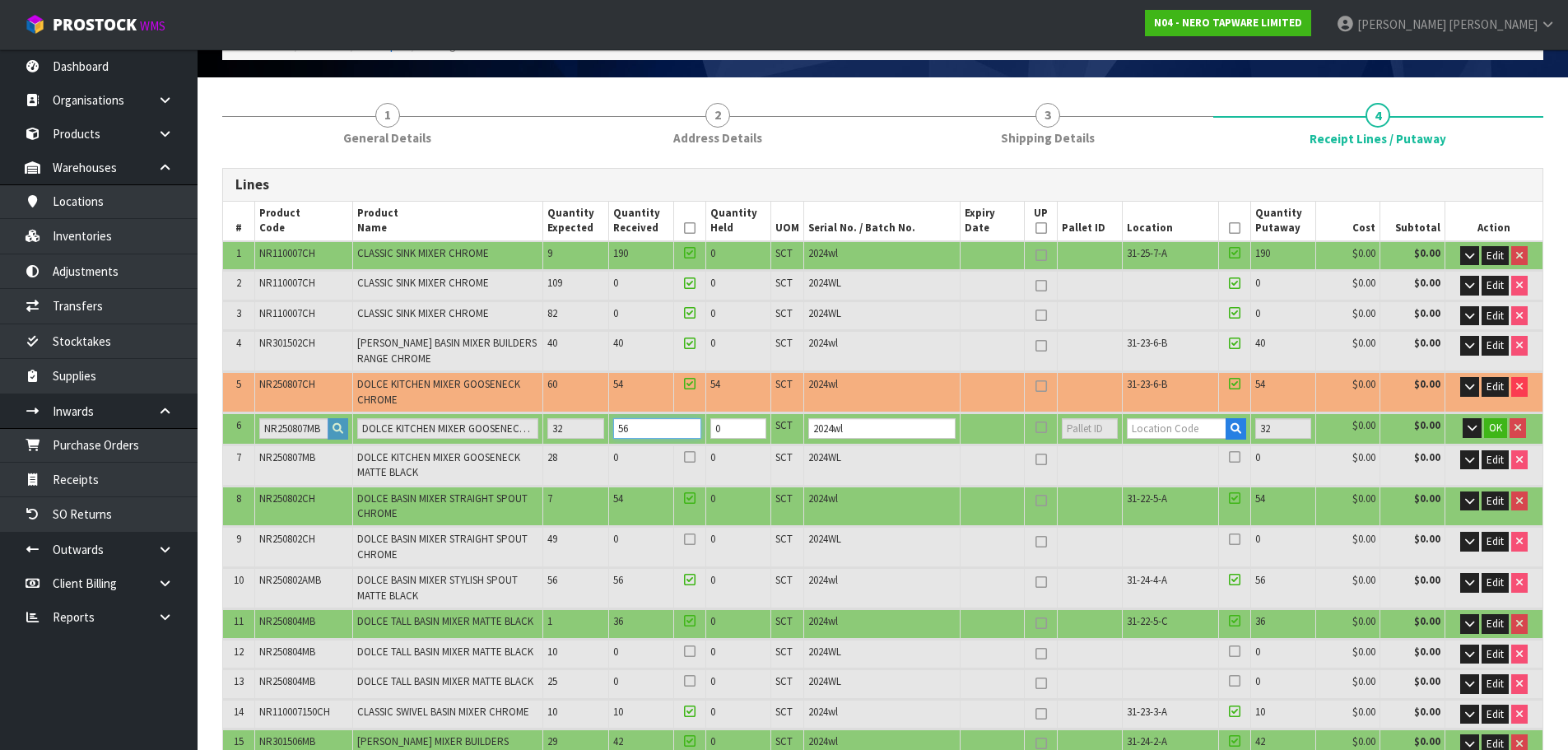
type input "56"
click at [1192, 430] on input "text" at bounding box center [1177, 429] width 100 height 21
paste input "31-23-4-A"
type input "31-23-4-A"
type input "658"
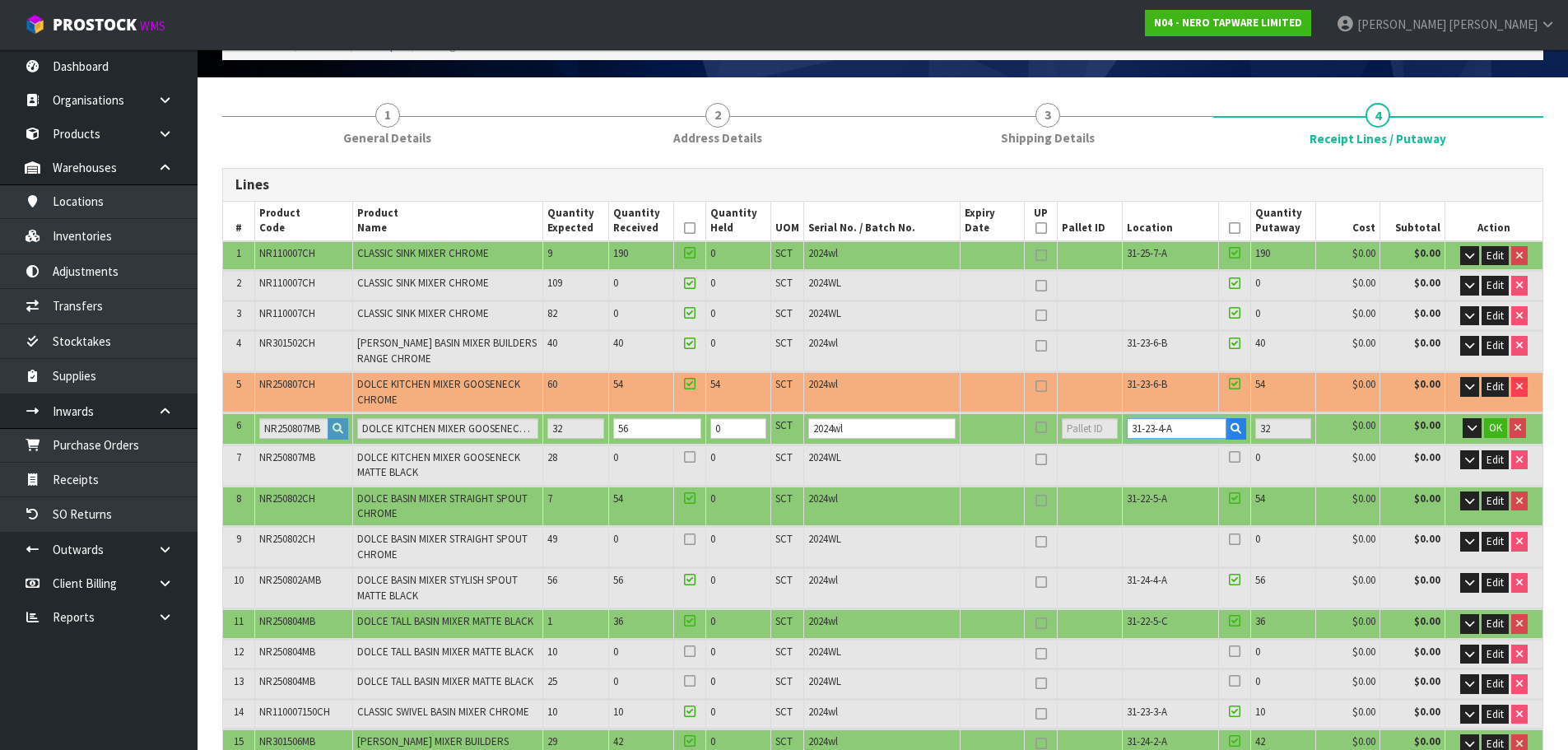
type input "56"
type input "31-23-4-A"
click at [1471, 429] on icon "button" at bounding box center [1472, 427] width 9 height 10
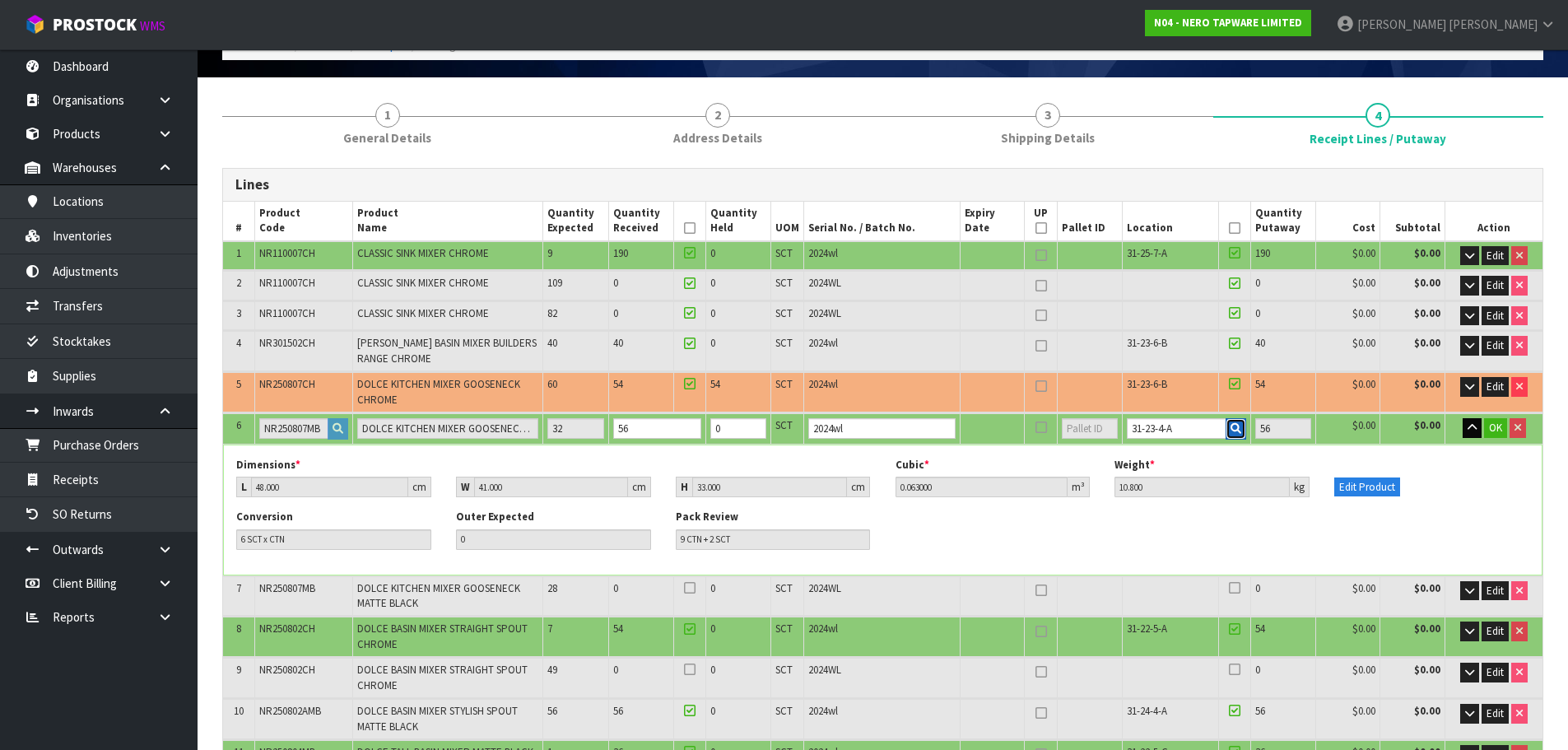
click at [1231, 429] on icon "button" at bounding box center [1235, 428] width 10 height 10
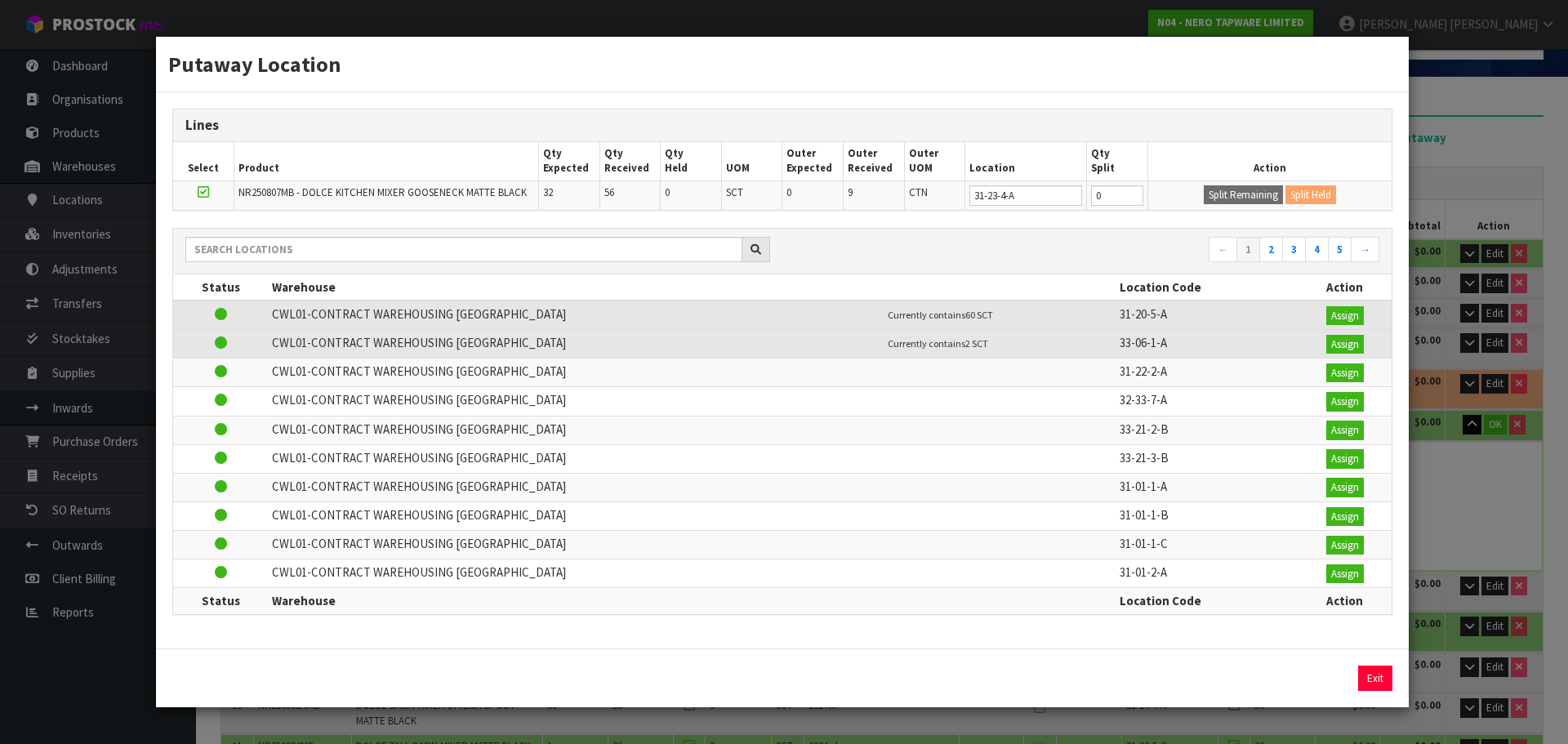
click at [1116, 184] on td "0" at bounding box center [1117, 196] width 62 height 30
drag, startPoint x: 1106, startPoint y: 200, endPoint x: 1083, endPoint y: 226, distance: 34.7
click at [1083, 226] on div "Lines Select Product Qty Expected Qty Received Qty Held UOM Outer Expected Oute…" at bounding box center [782, 370] width 1253 height 556
type input "50"
click at [1221, 200] on button "Split Remaining" at bounding box center [1243, 195] width 79 height 20
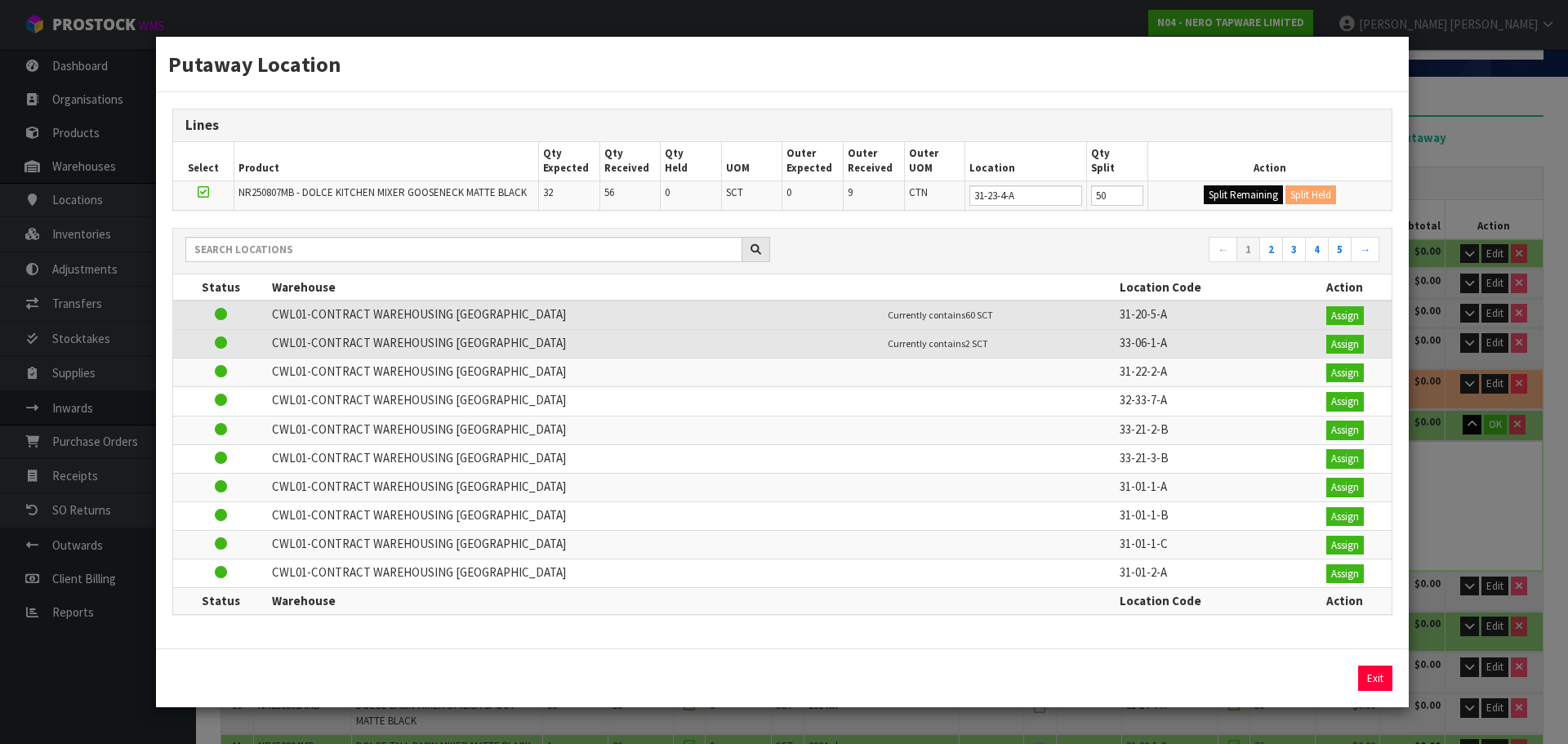
type input "50"
type input "6"
type input "8 CTN + 2 SCT"
type input "0"
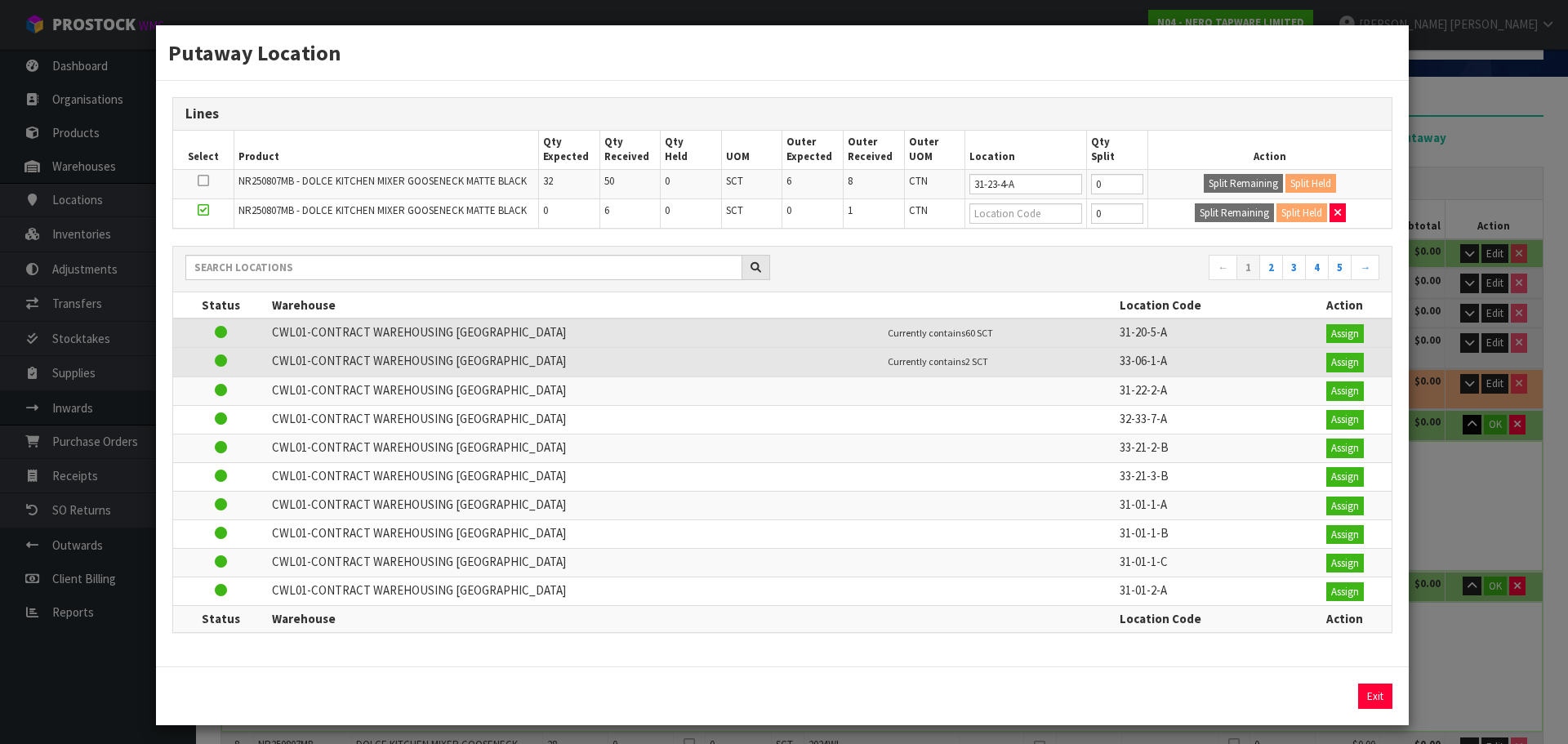
click at [1465, 200] on div "Putaway Location Lines Select Product Qty Expected Qty Received Qty Held UOM Ou…" at bounding box center [784, 372] width 1568 height 744
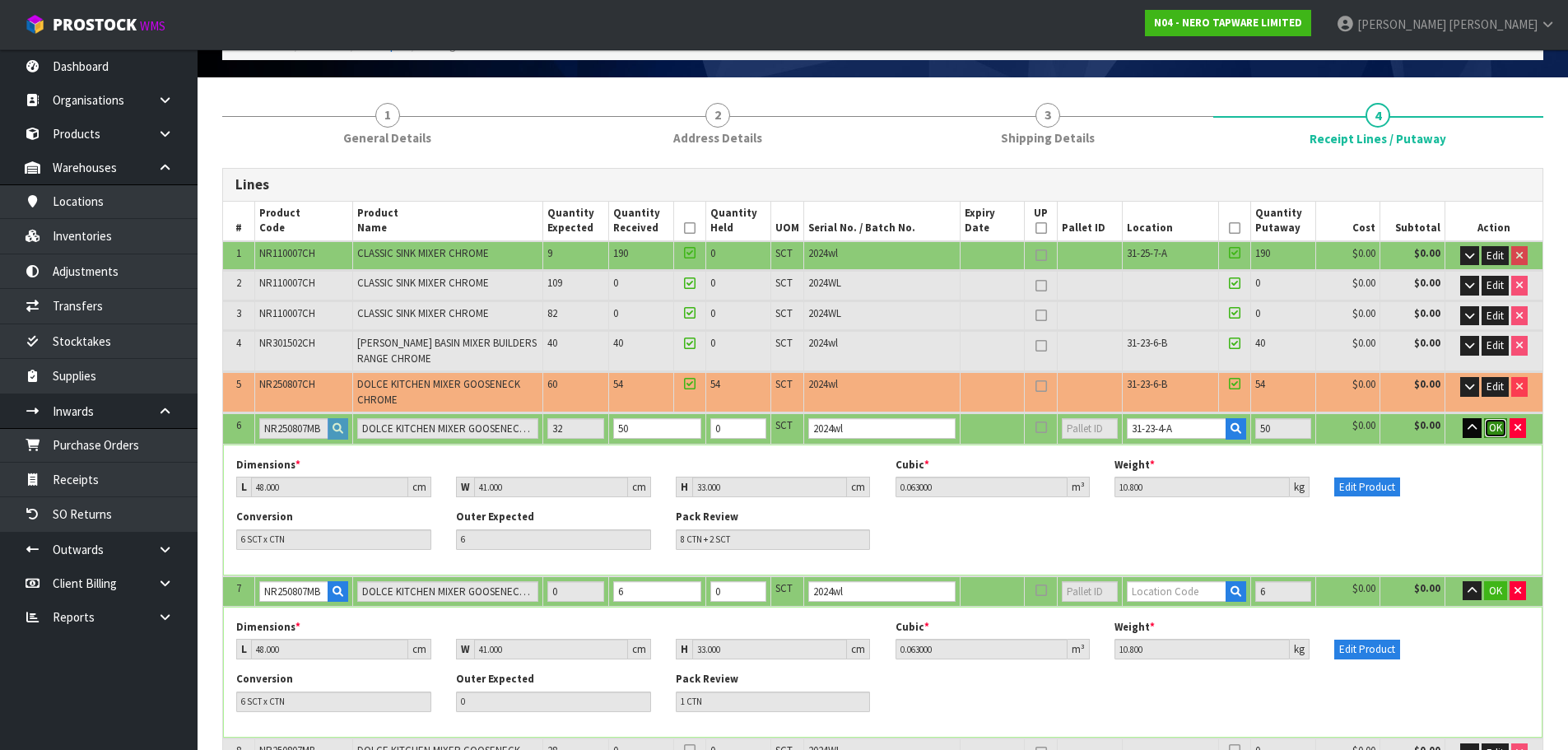
click at [1489, 423] on span "OK" at bounding box center [1496, 427] width 13 height 14
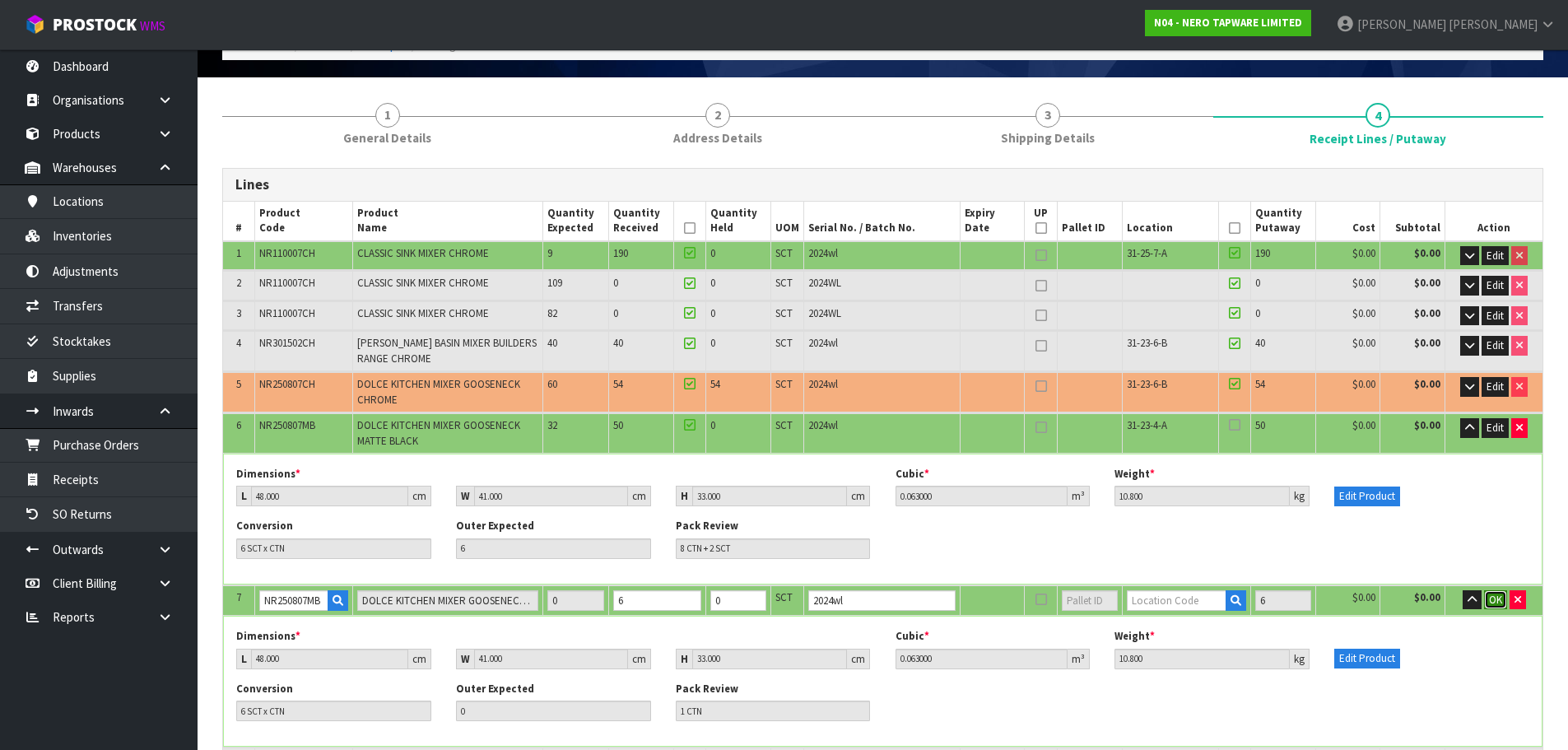
click at [1492, 596] on span "OK" at bounding box center [1496, 599] width 13 height 14
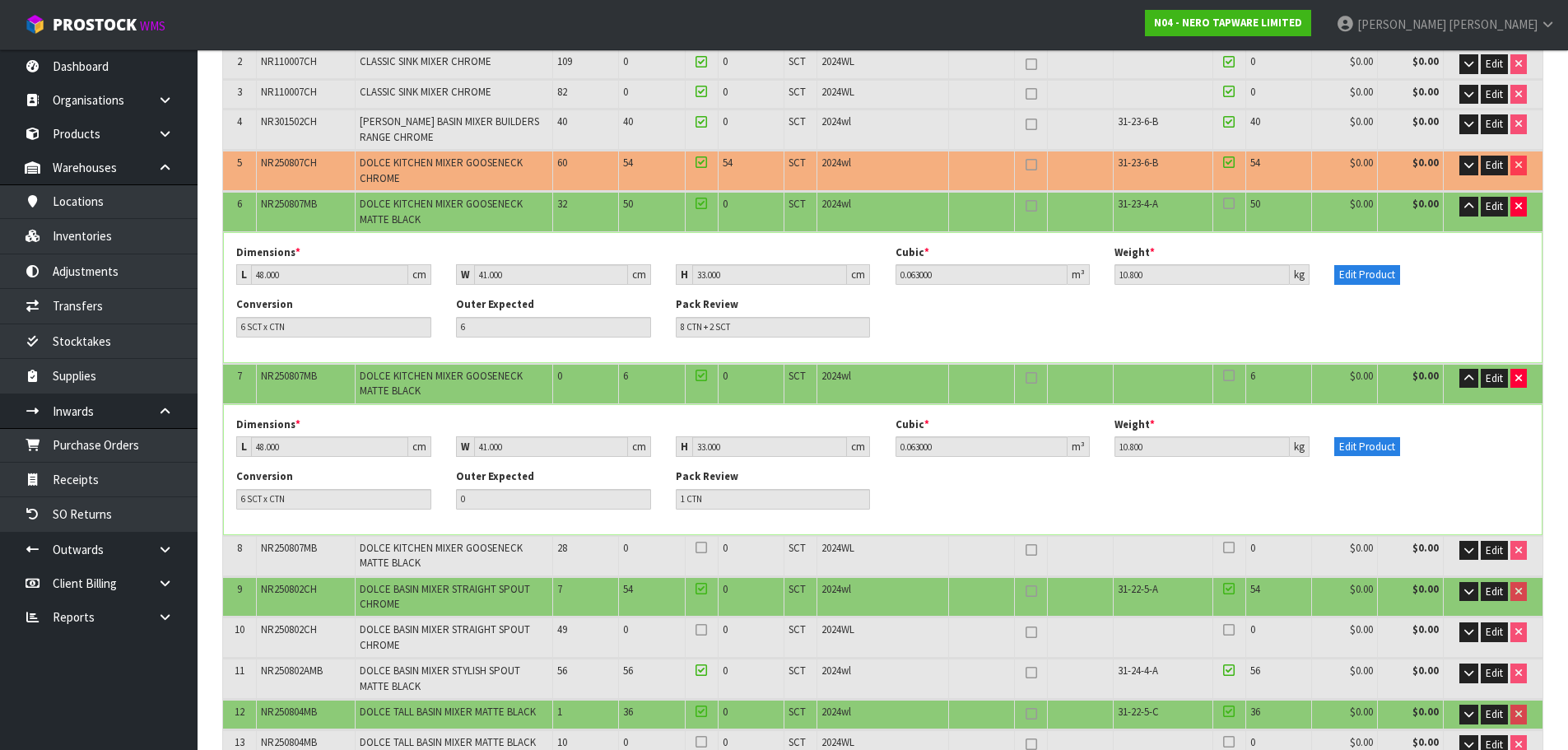
scroll to position [343, 0]
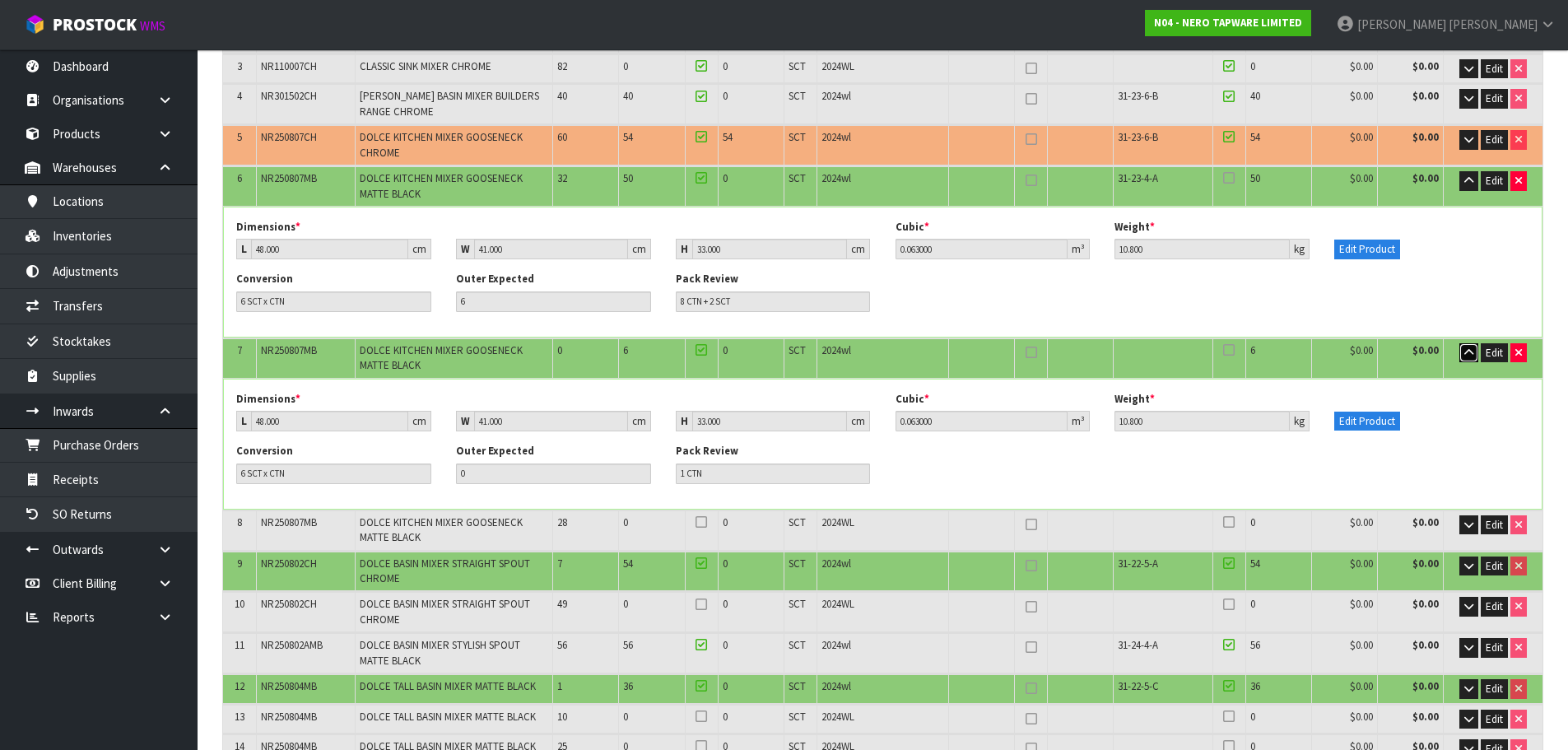
click at [1466, 356] on icon "button" at bounding box center [1469, 352] width 9 height 10
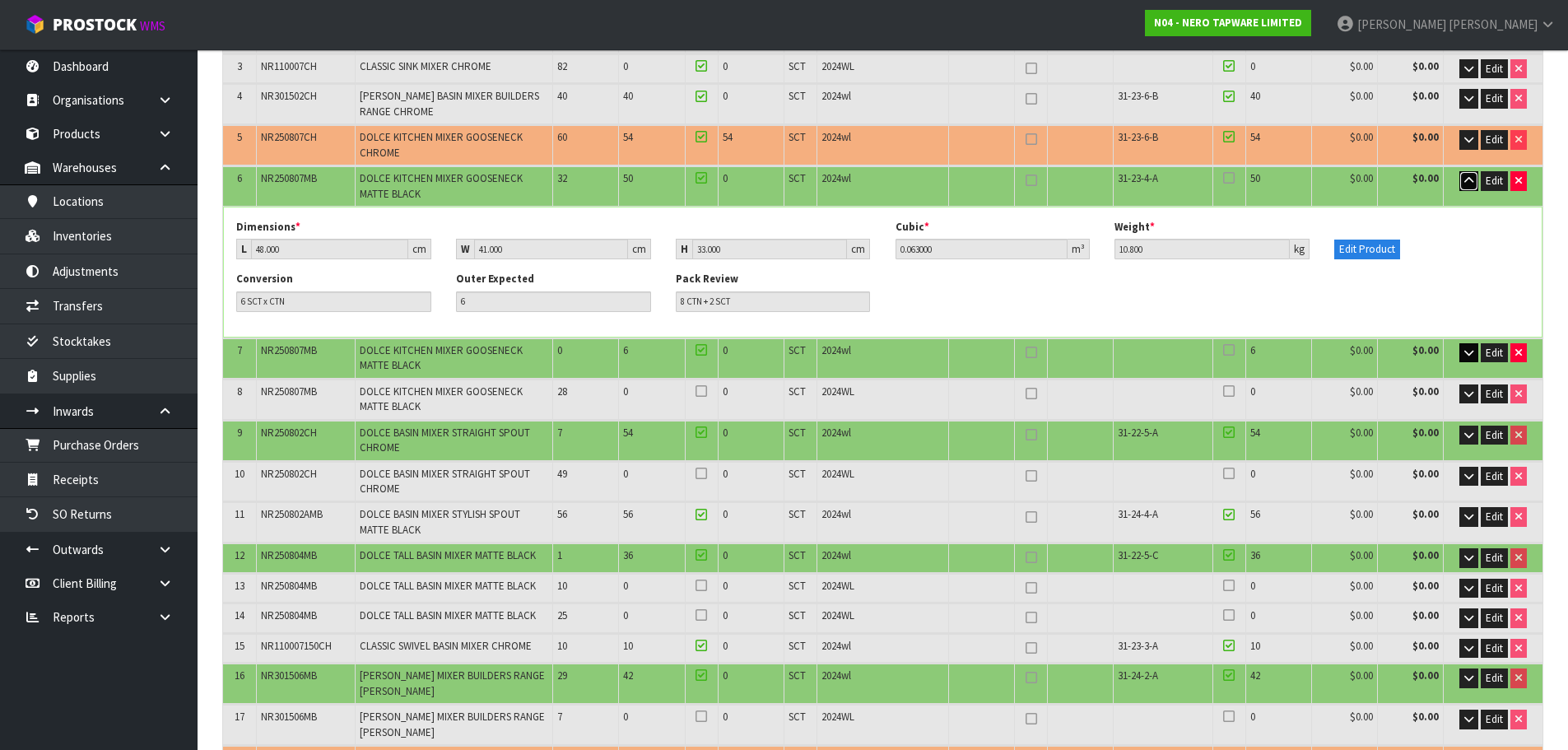
click at [1472, 182] on icon "button" at bounding box center [1469, 180] width 9 height 10
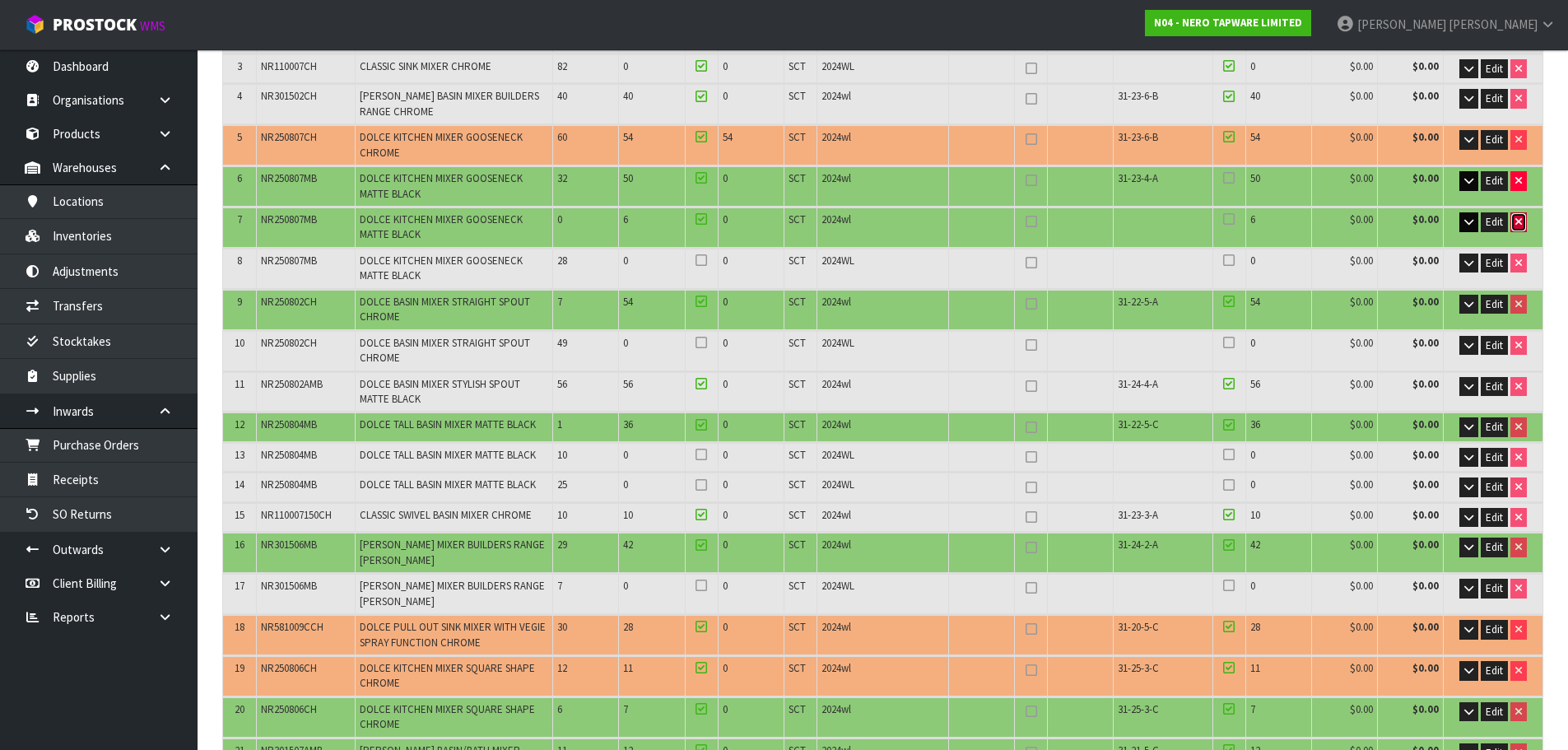
click at [1524, 216] on button "button" at bounding box center [1519, 222] width 17 height 20
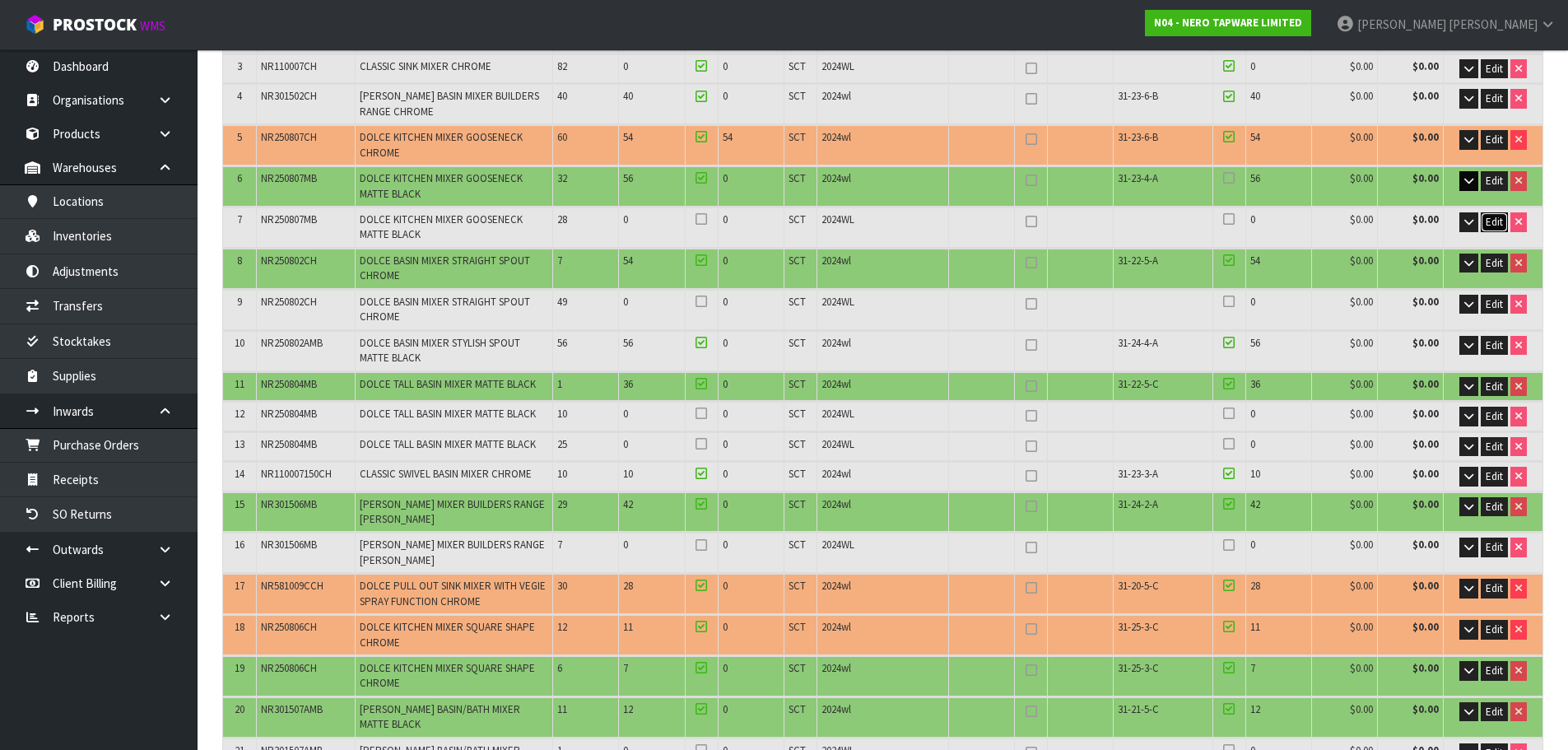
click at [1495, 223] on span "Edit" at bounding box center [1494, 222] width 17 height 14
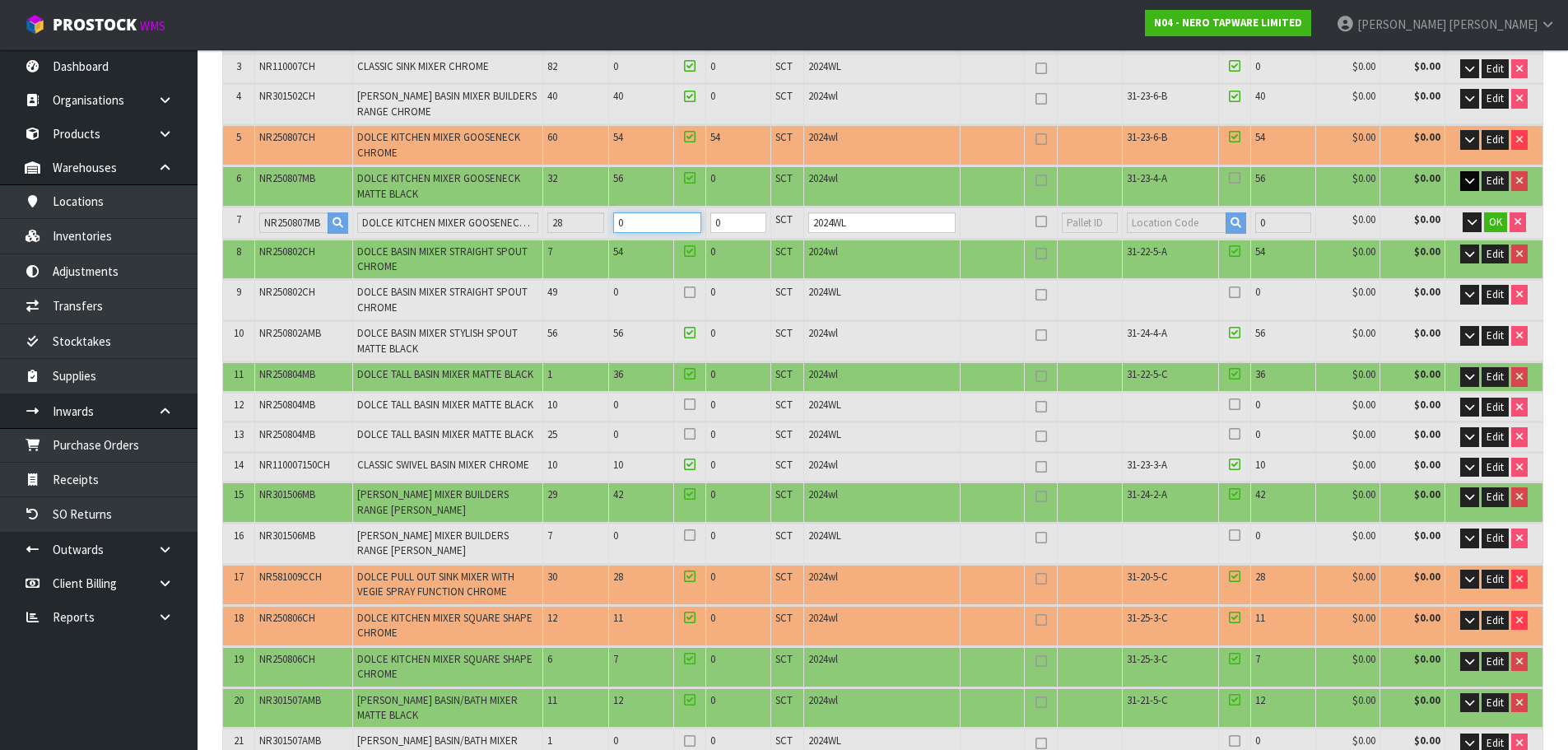
drag, startPoint x: 666, startPoint y: 222, endPoint x: 572, endPoint y: 238, distance: 95.4
click at [572, 237] on tr "7 NR250807MB DOLCE KITCHEN MIXER GOOSENECK MATTE BLACK 28 0 0 SCT 2024WL 0 $0.0…" at bounding box center [883, 223] width 1320 height 30
type input "89"
type input "5.64"
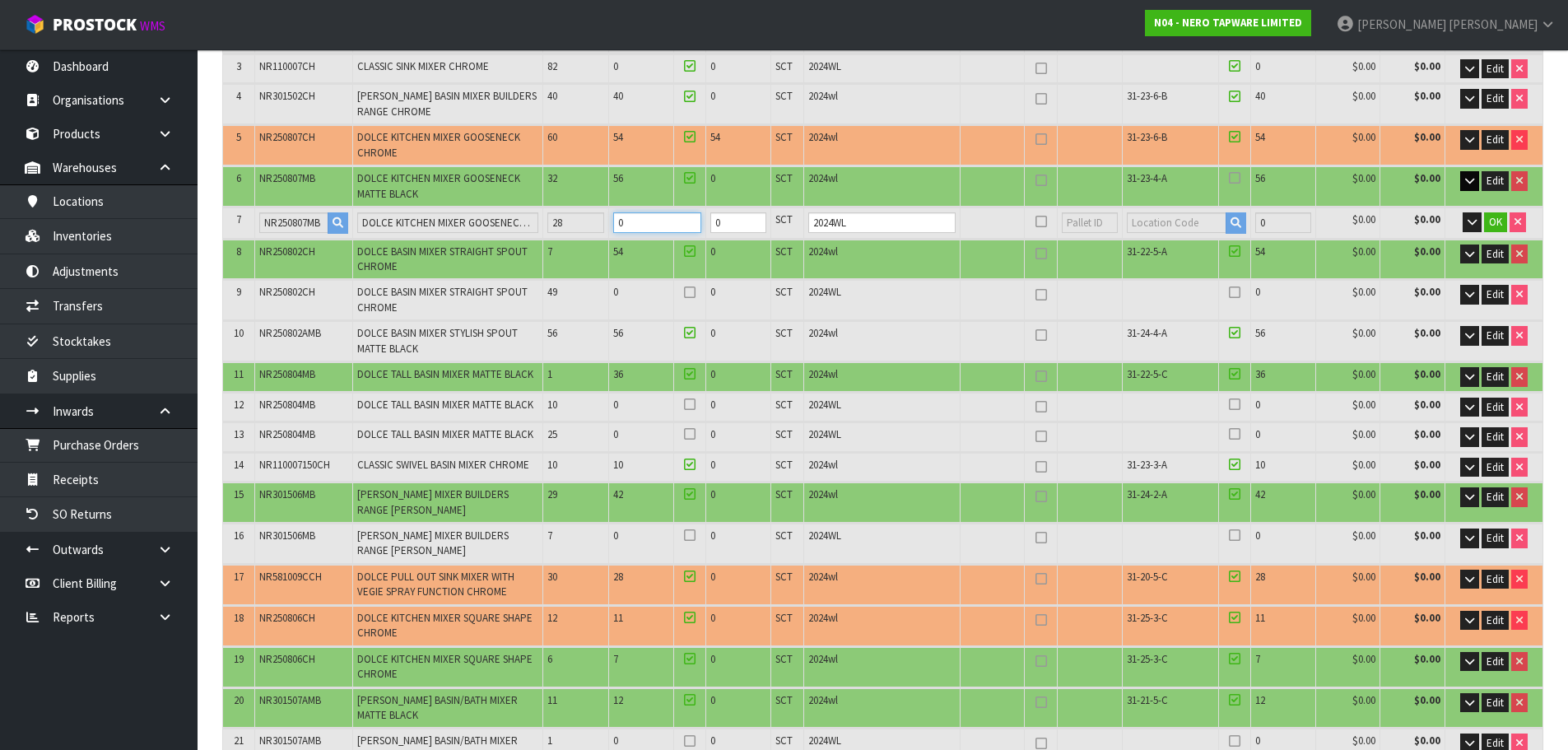
type input "1204.72"
type input "6"
click at [1490, 220] on span "OK" at bounding box center [1496, 222] width 13 height 14
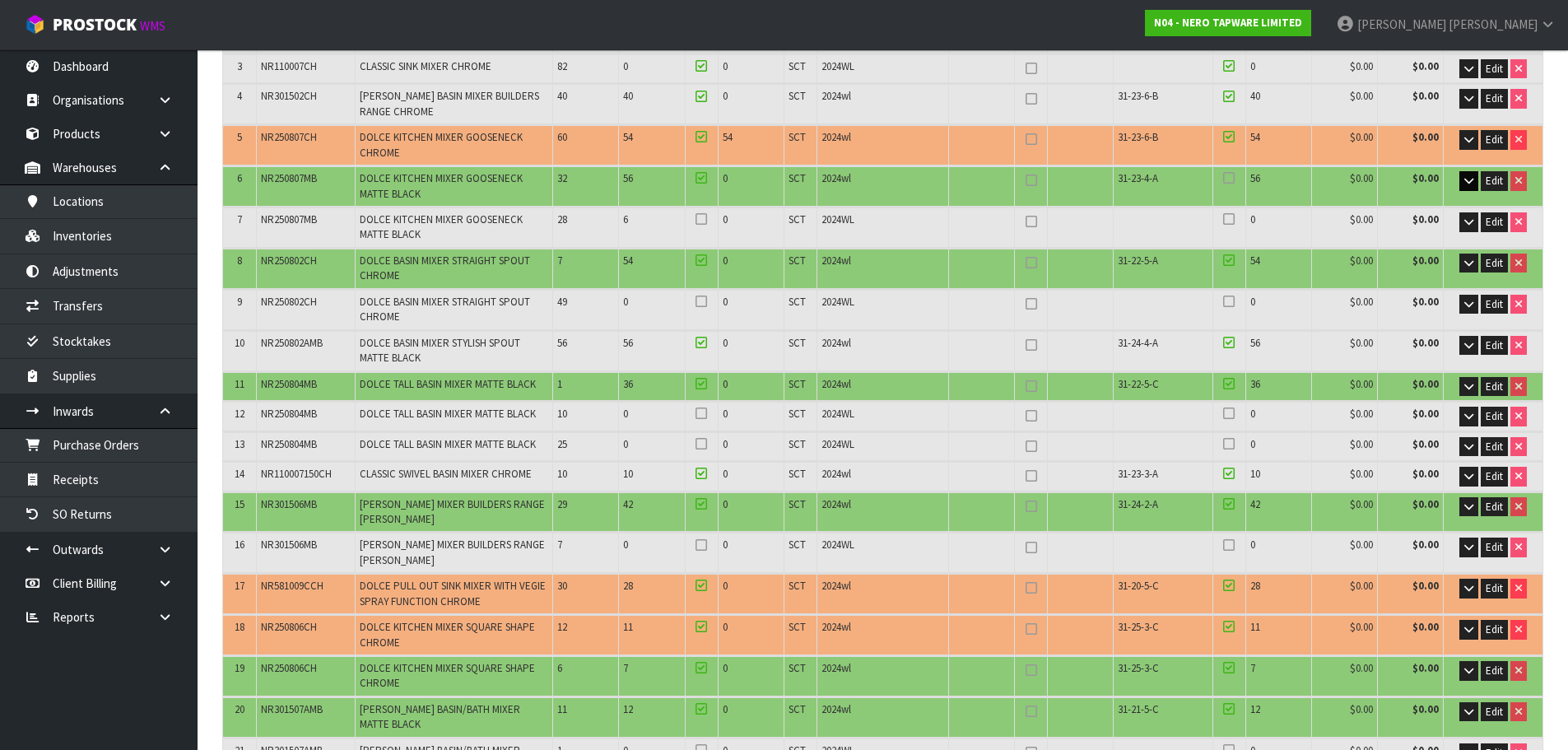
click at [1233, 220] on icon at bounding box center [1229, 219] width 11 height 1
click at [1231, 414] on icon at bounding box center [1229, 414] width 11 height 1
click at [0, 0] on input "checkbox" at bounding box center [0, 0] width 0 height 0
click at [1229, 445] on icon at bounding box center [1229, 444] width 11 height 1
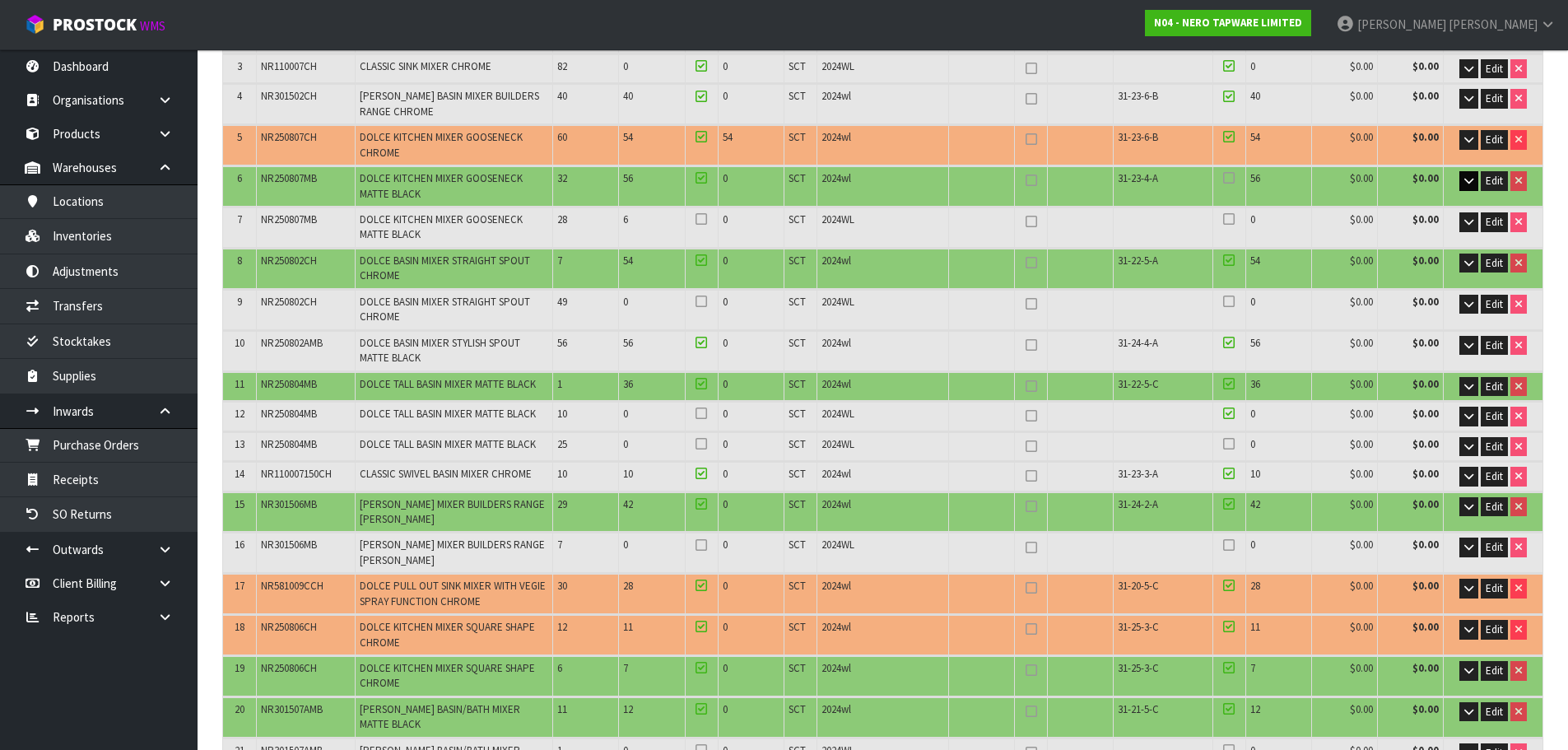
click at [0, 0] on input "checkbox" at bounding box center [0, 0] width 0 height 0
click at [1227, 136] on icon at bounding box center [1229, 136] width 11 height 1
click at [0, 0] on input "checkbox" at bounding box center [0, 0] width 0 height 0
click at [1228, 414] on icon at bounding box center [1229, 414] width 11 height 1
click at [0, 0] on input "checkbox" at bounding box center [0, 0] width 0 height 0
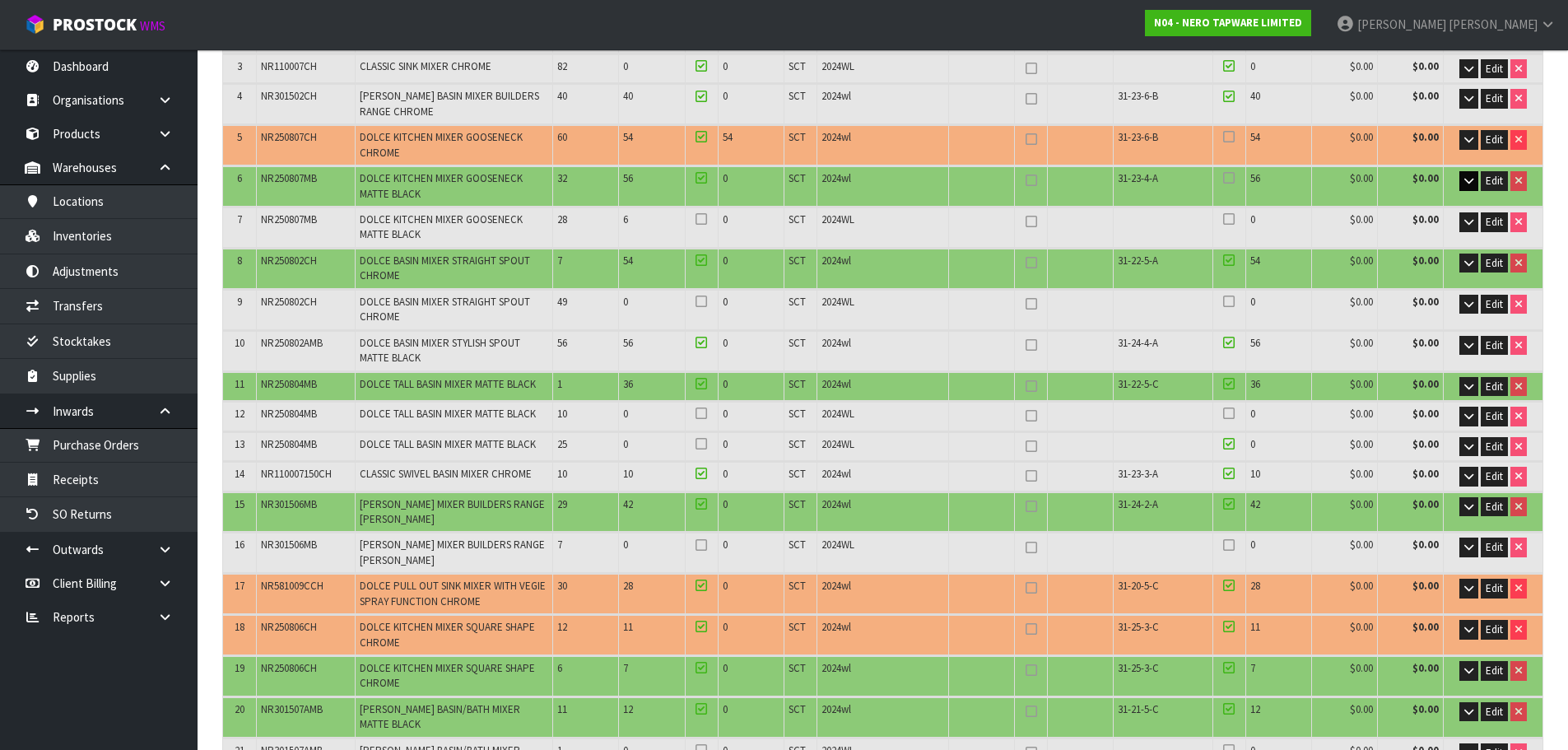
click at [1230, 445] on icon at bounding box center [1229, 444] width 11 height 1
click at [0, 0] on input "checkbox" at bounding box center [0, 0] width 0 height 0
click at [1228, 414] on icon at bounding box center [1229, 414] width 11 height 1
click at [0, 0] on input "checkbox" at bounding box center [0, 0] width 0 height 0
click at [1231, 445] on icon at bounding box center [1229, 444] width 11 height 1
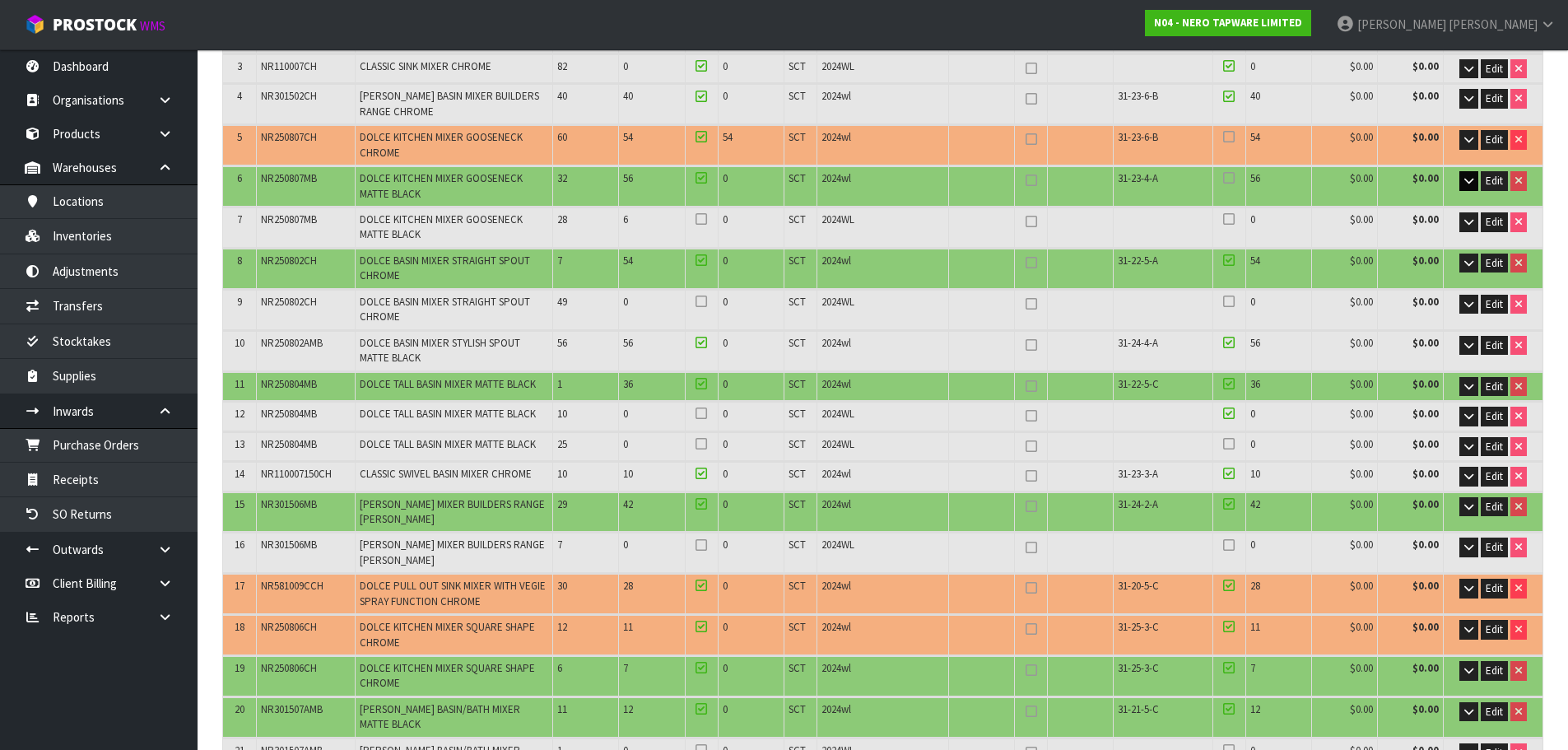
click at [0, 0] on input "checkbox" at bounding box center [0, 0] width 0 height 0
click at [701, 414] on icon at bounding box center [701, 414] width 11 height 1
click at [0, 0] on input "checkbox" at bounding box center [0, 0] width 0 height 0
click at [705, 444] on icon at bounding box center [701, 444] width 11 height 1
click at [0, 0] on input "checkbox" at bounding box center [0, 0] width 0 height 0
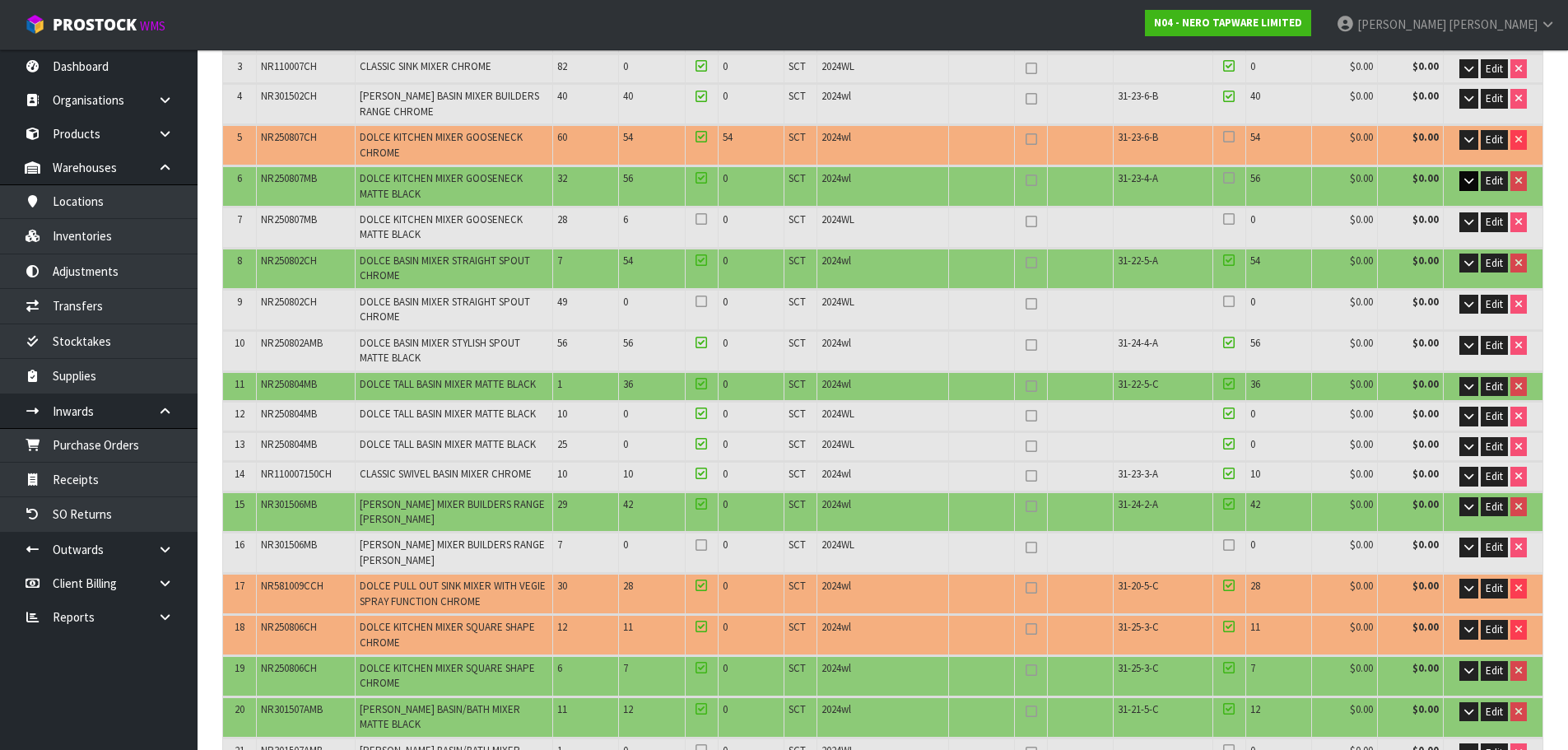
scroll to position [426, 0]
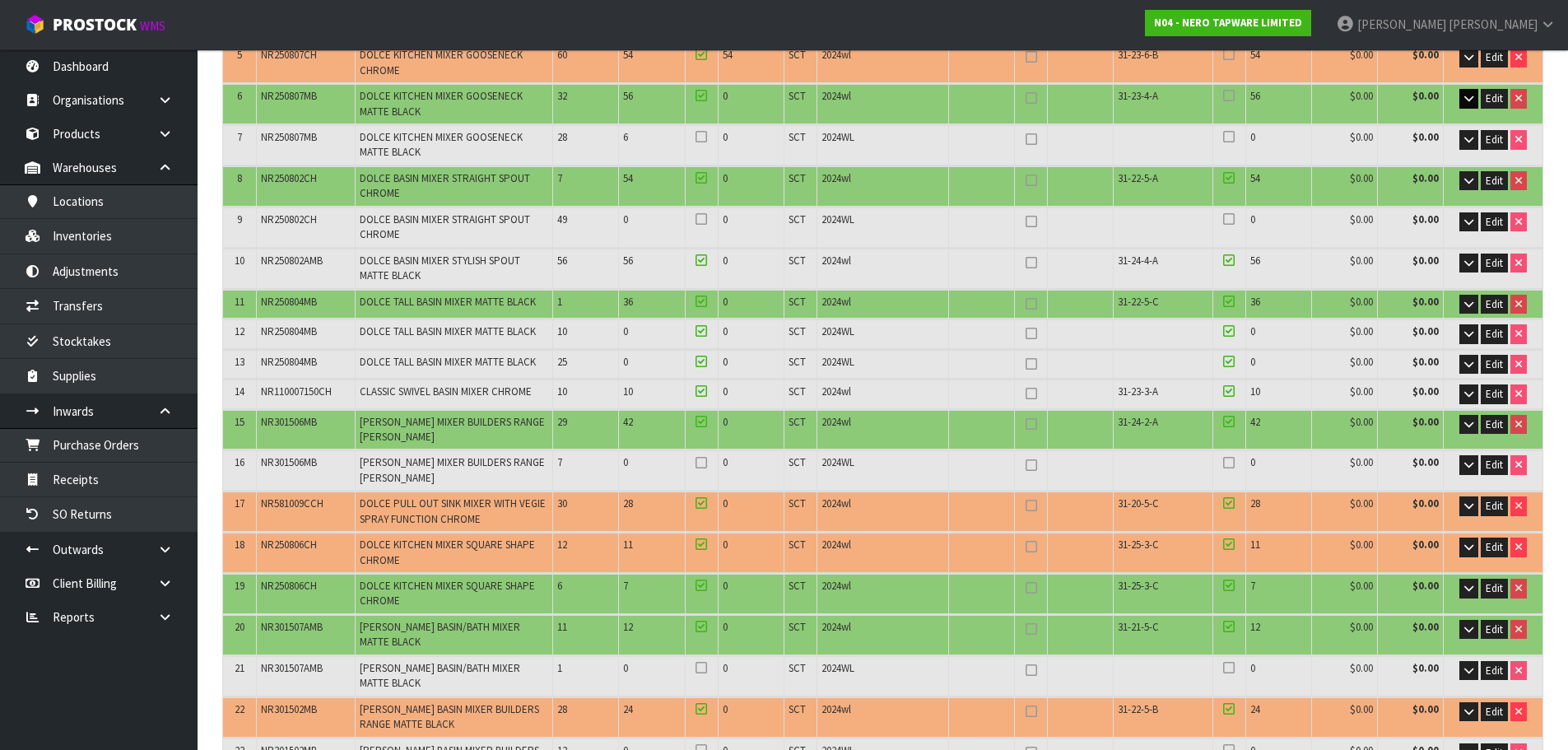
click at [1229, 422] on icon at bounding box center [1229, 421] width 11 height 1
click at [0, 0] on input "checkbox" at bounding box center [0, 0] width 0 height 0
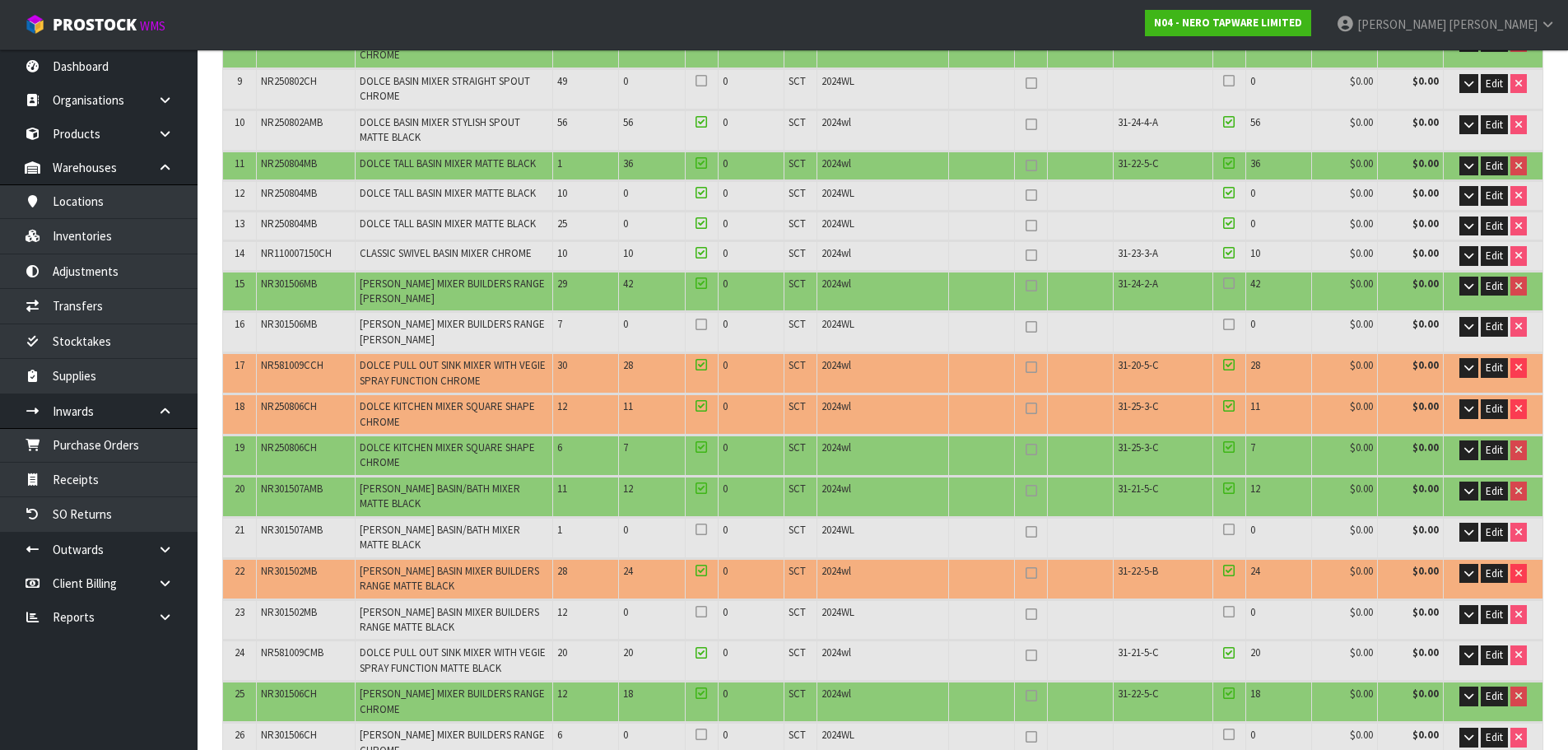
scroll to position [590, 0]
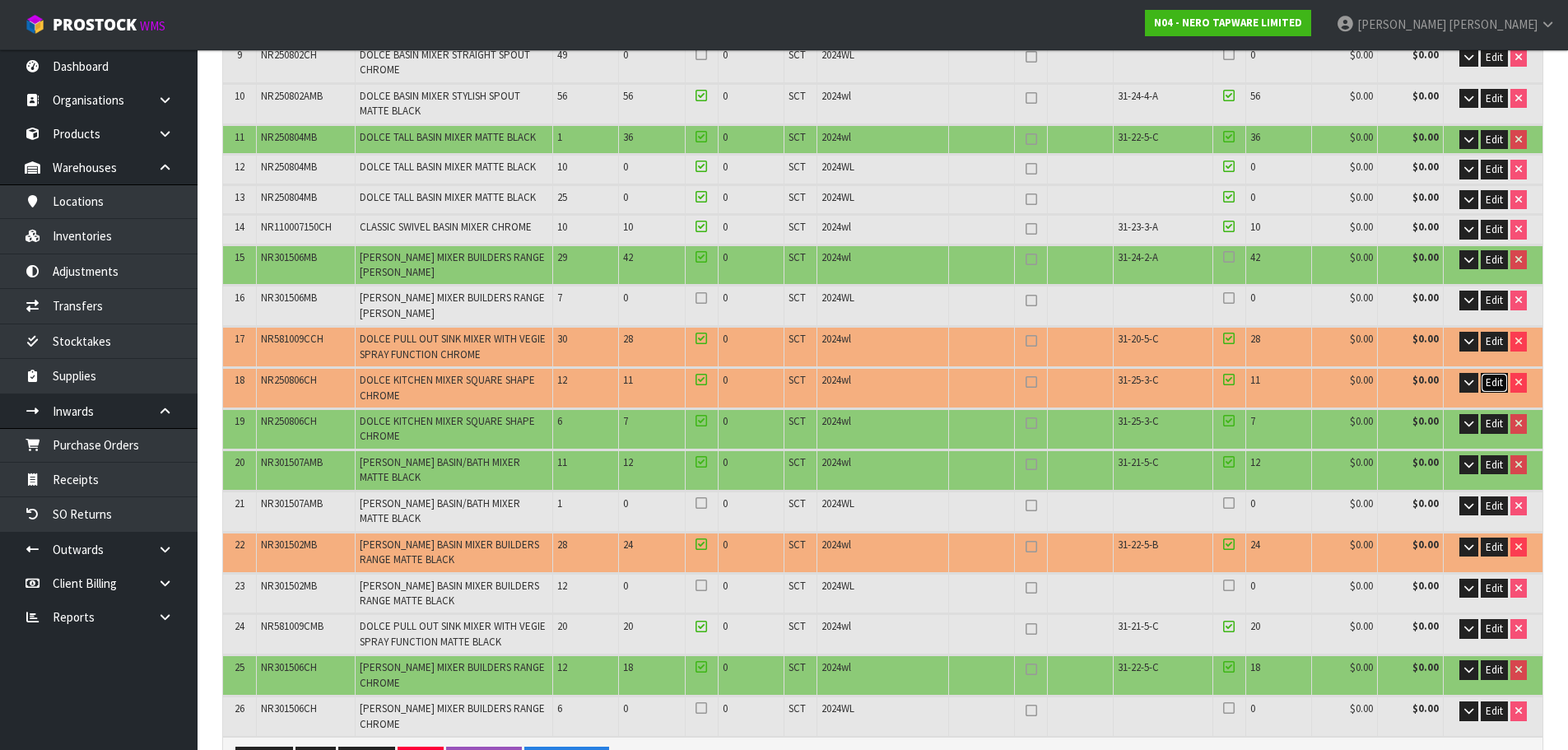
click at [1498, 381] on span "Edit" at bounding box center [1494, 382] width 17 height 14
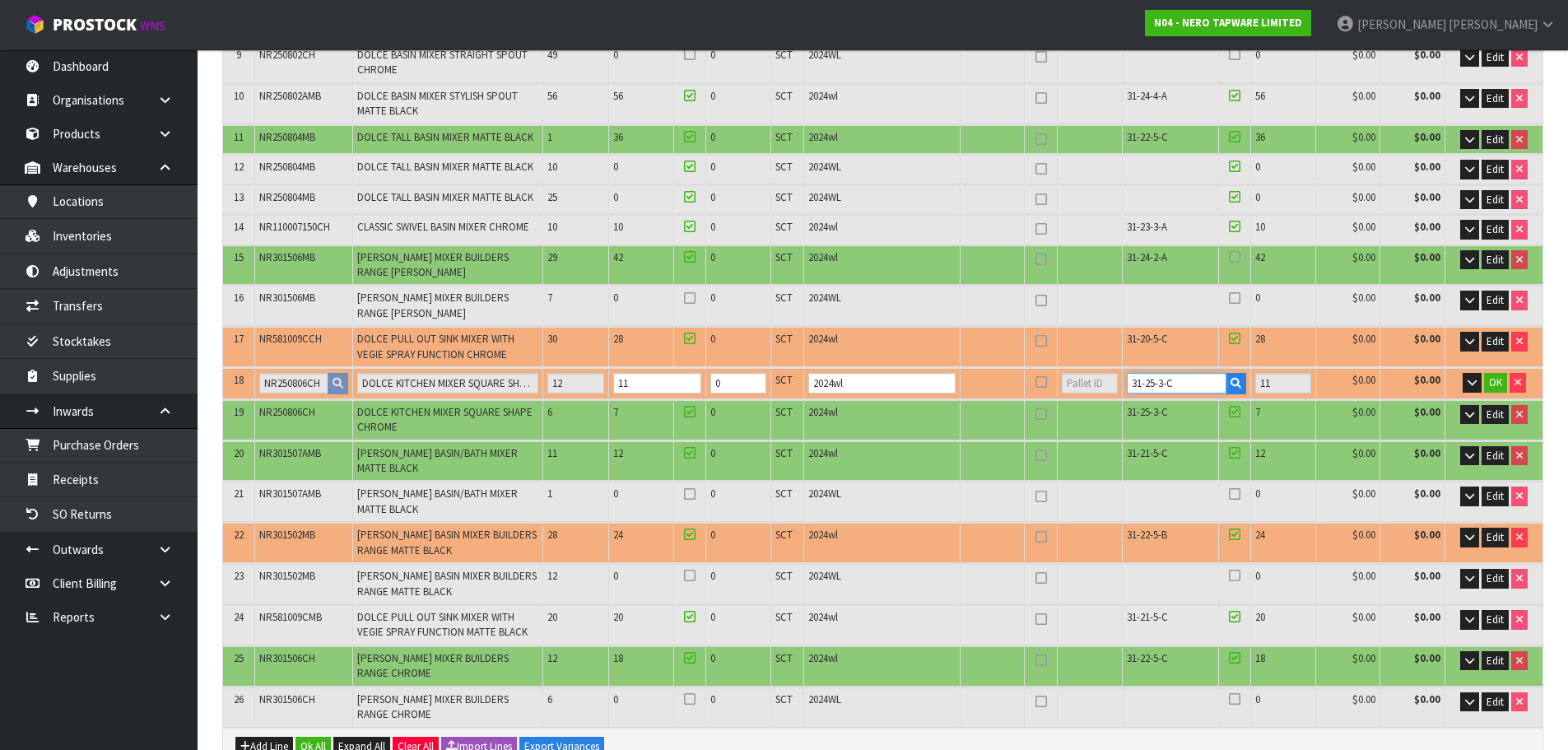
click at [1143, 382] on input "31-25-3-C" at bounding box center [1177, 383] width 100 height 21
click at [638, 379] on input "11" at bounding box center [657, 383] width 88 height 21
type input "88"
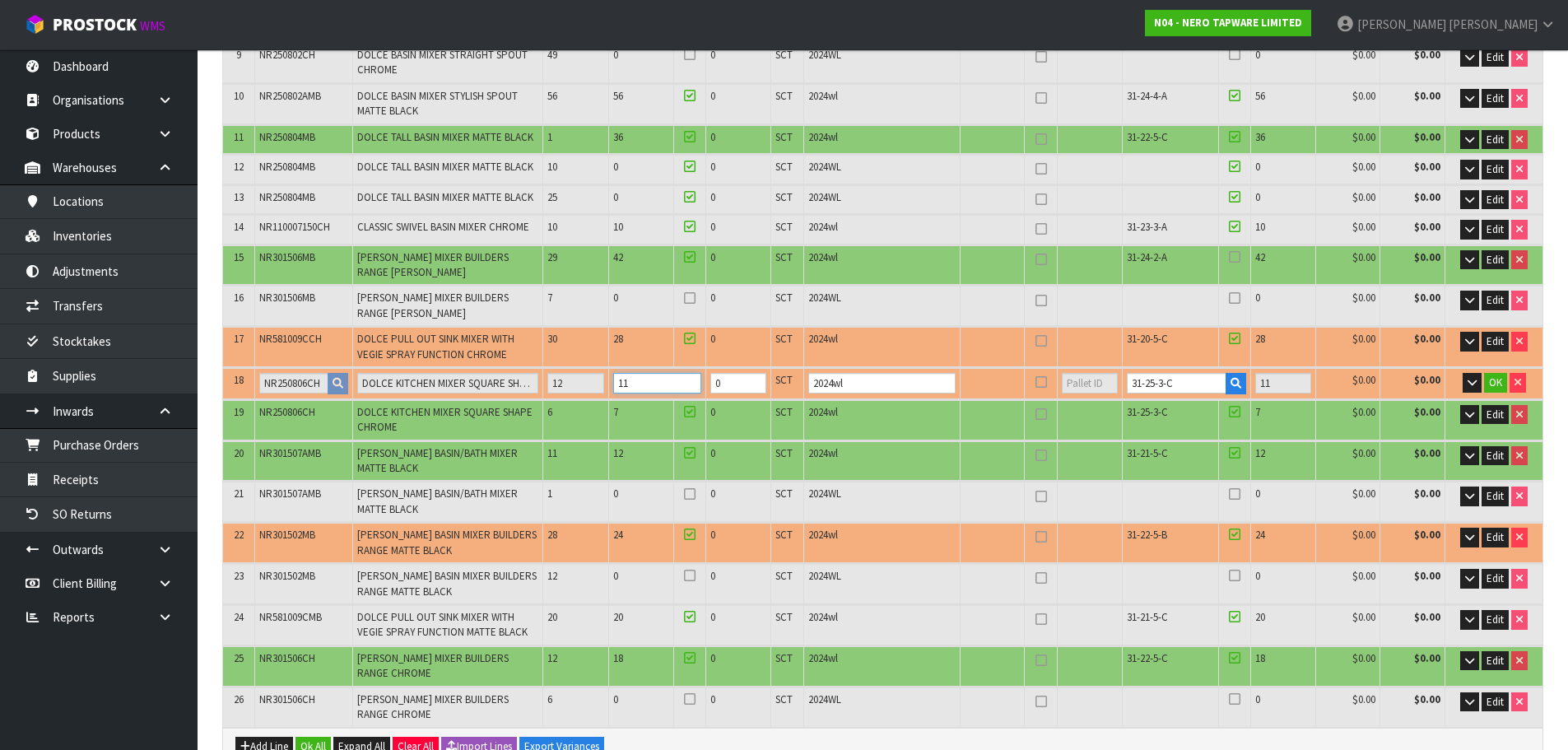
type input "88"
type input "5.536"
type input "1186.96"
type input "1"
type input "90"
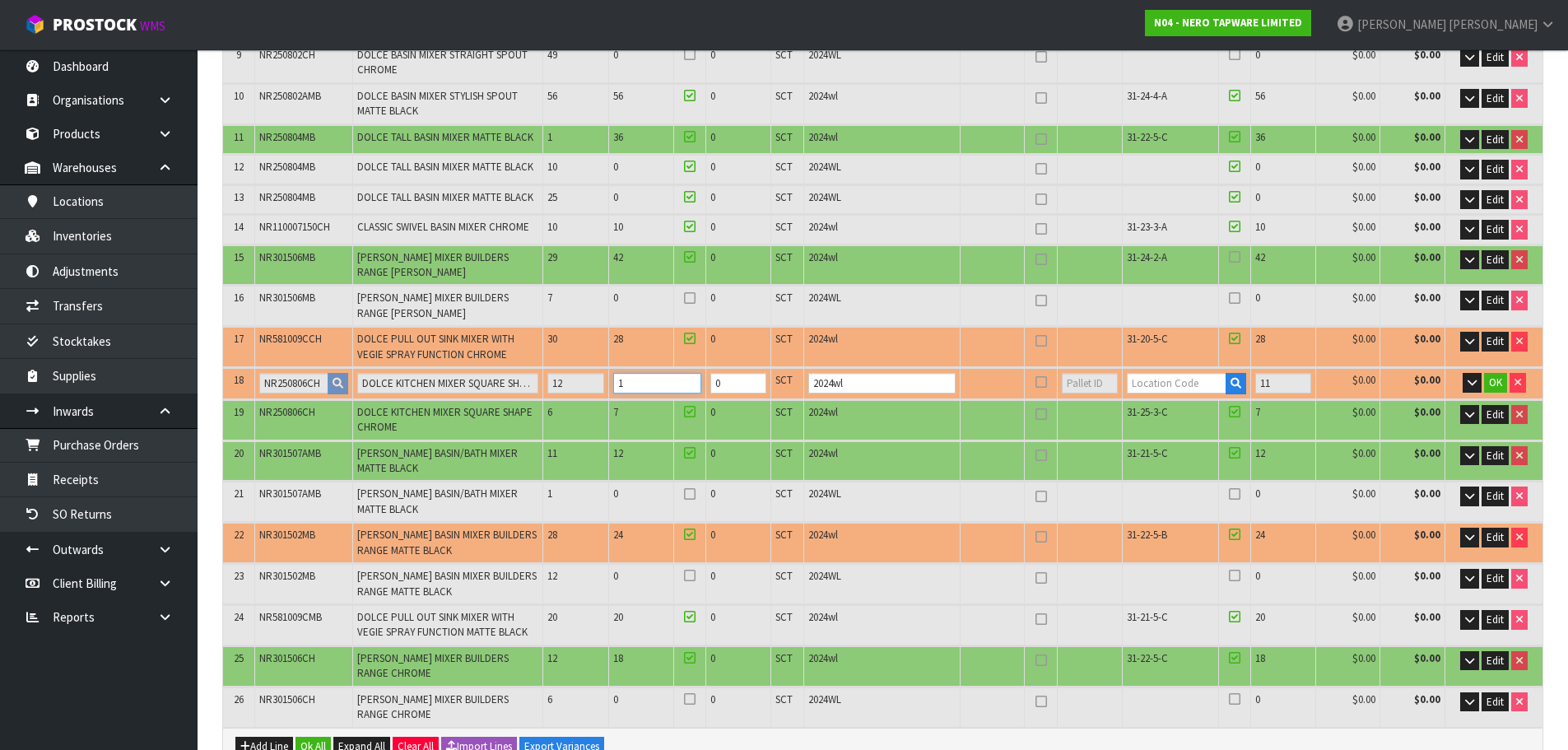
type input "90"
type input "5.654"
type input "1207.72"
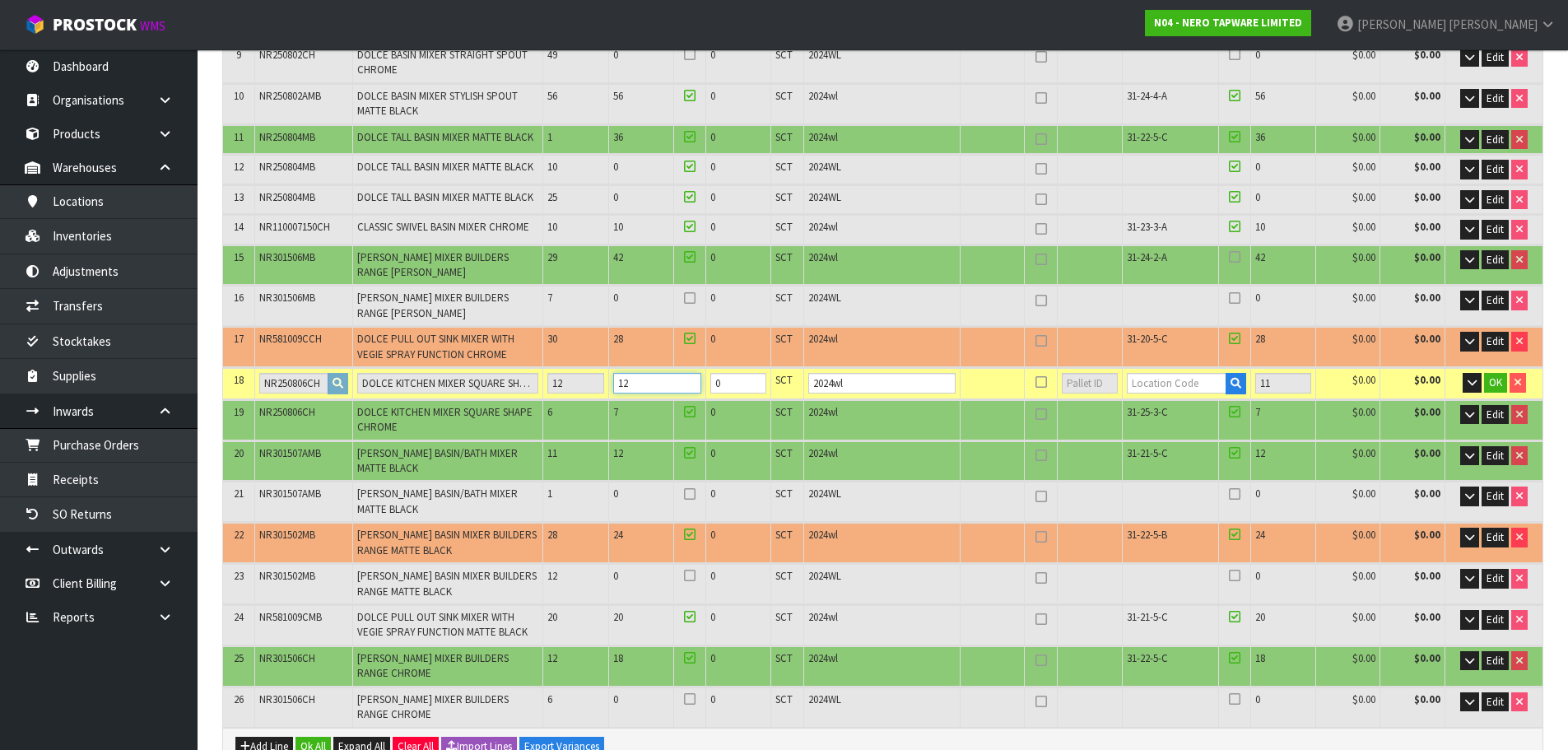
type input "12"
click at [1194, 376] on input "text" at bounding box center [1177, 383] width 100 height 21
paste input "31-25-3-C"
type input "31-25-3-C"
type input "659"
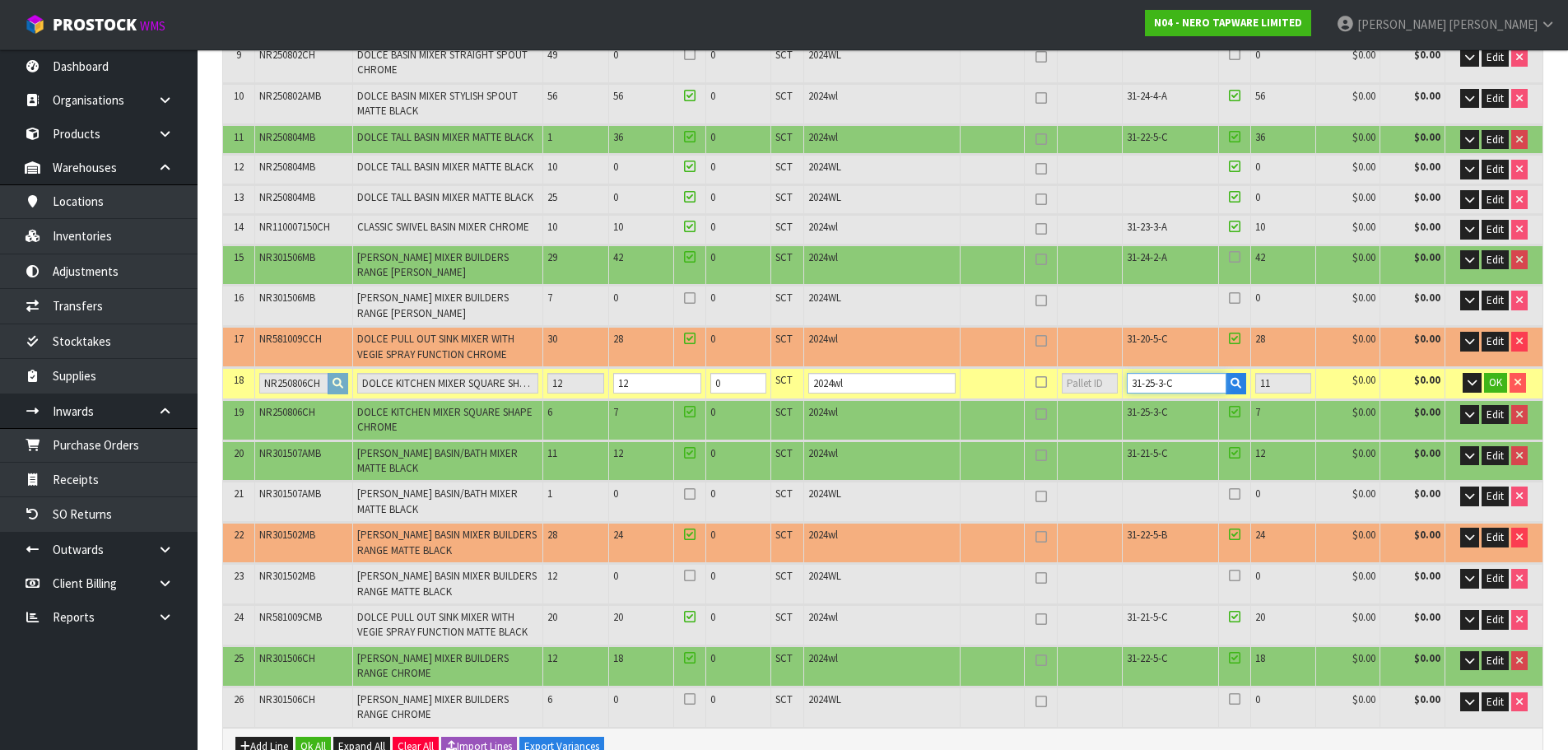
type input "12"
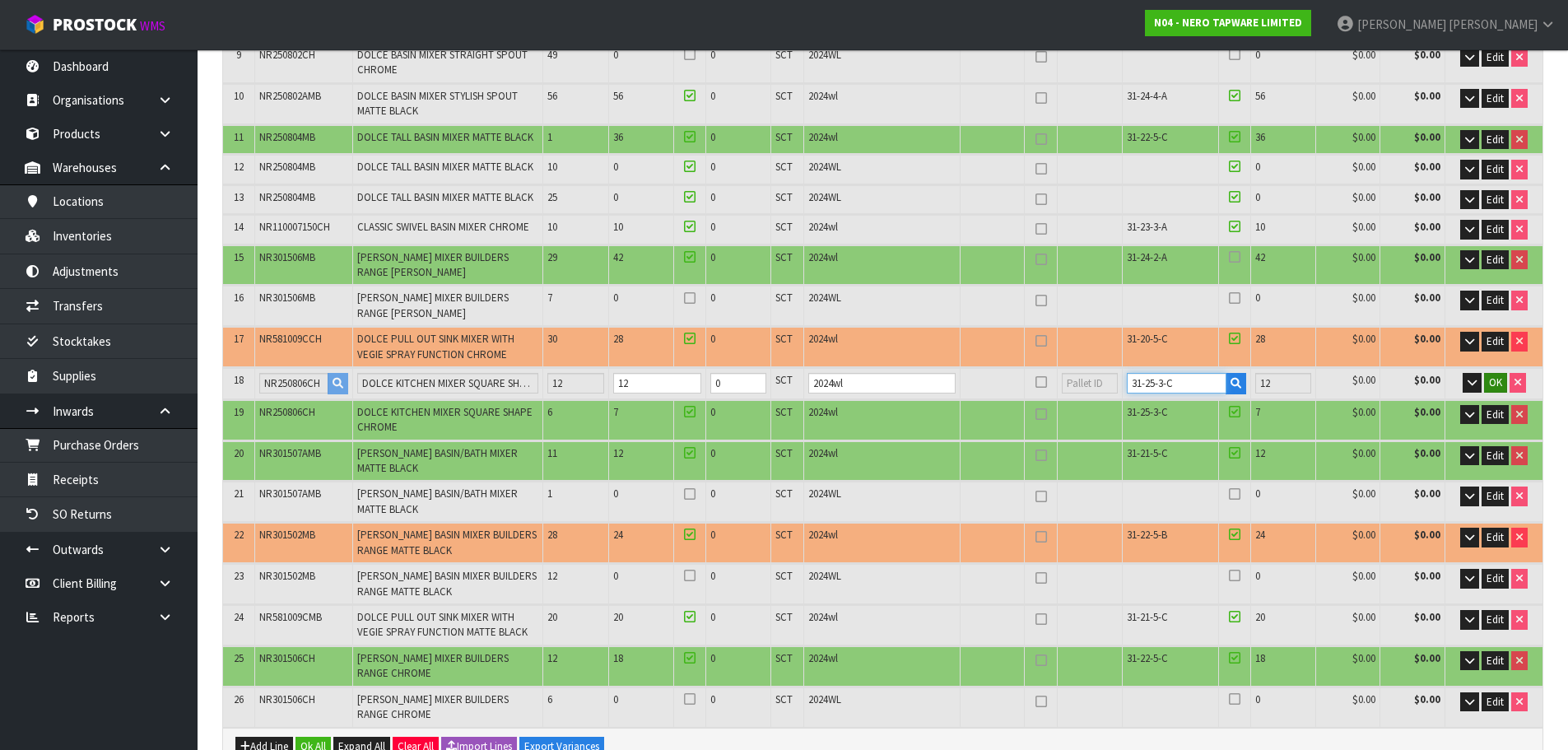
type input "31-25-3-C"
click at [1497, 380] on span "OK" at bounding box center [1496, 382] width 13 height 14
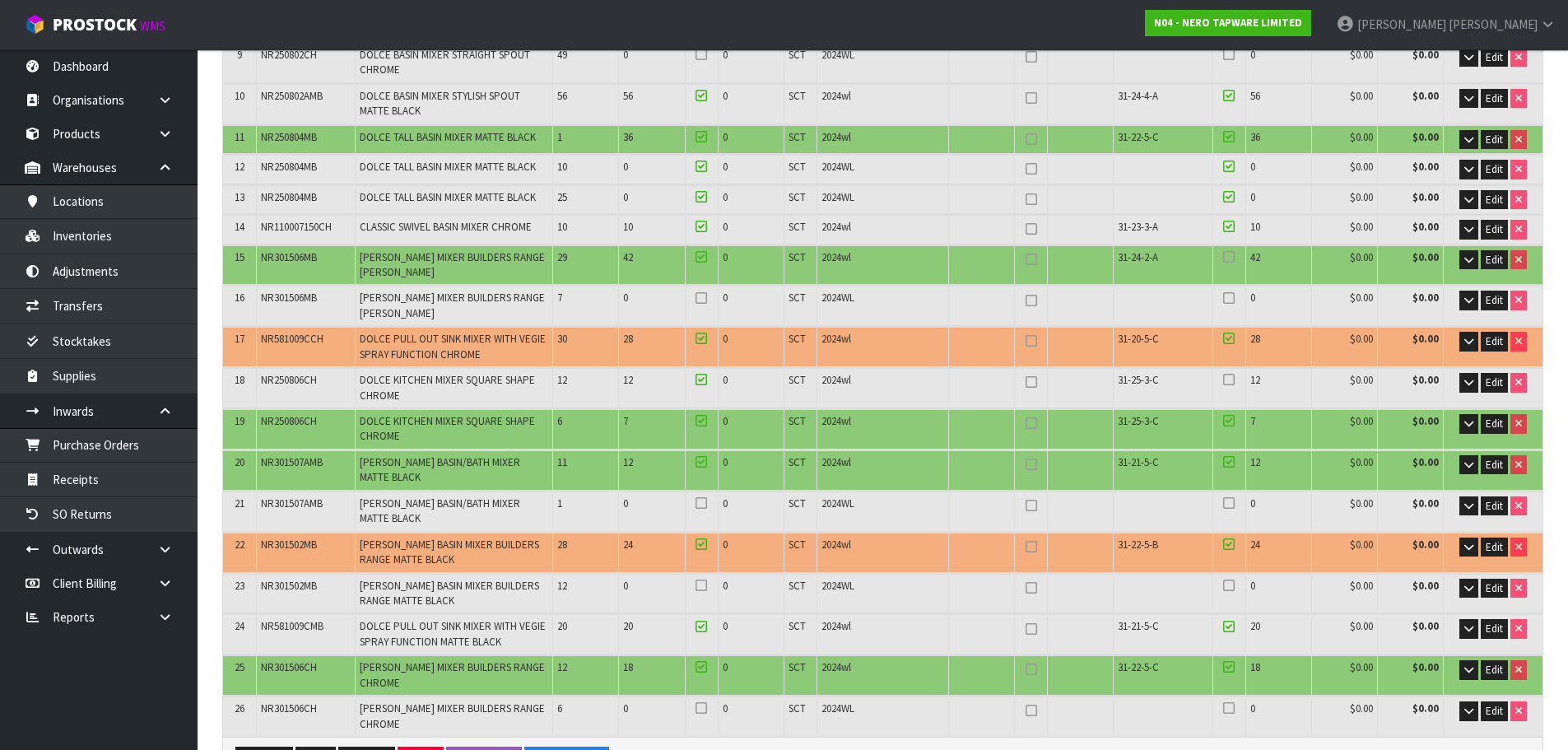
click at [1228, 380] on icon at bounding box center [1229, 380] width 11 height 1
click at [0, 0] on input "checkbox" at bounding box center [0, 0] width 0 height 0
click at [1137, 417] on span "31-25-3-C" at bounding box center [1138, 420] width 41 height 14
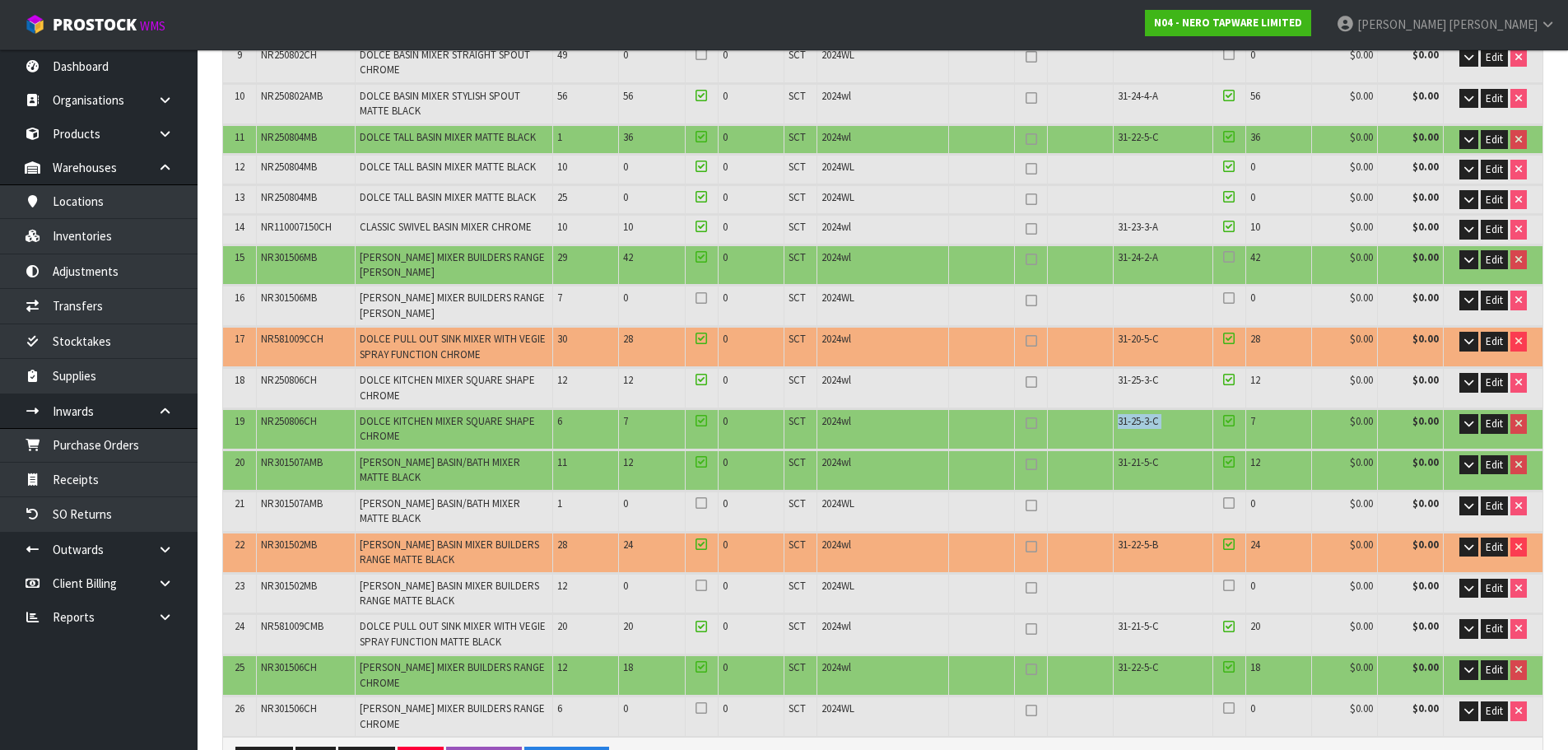
copy tr "31-25-3-C"
click at [1492, 424] on span "Edit" at bounding box center [1494, 423] width 17 height 14
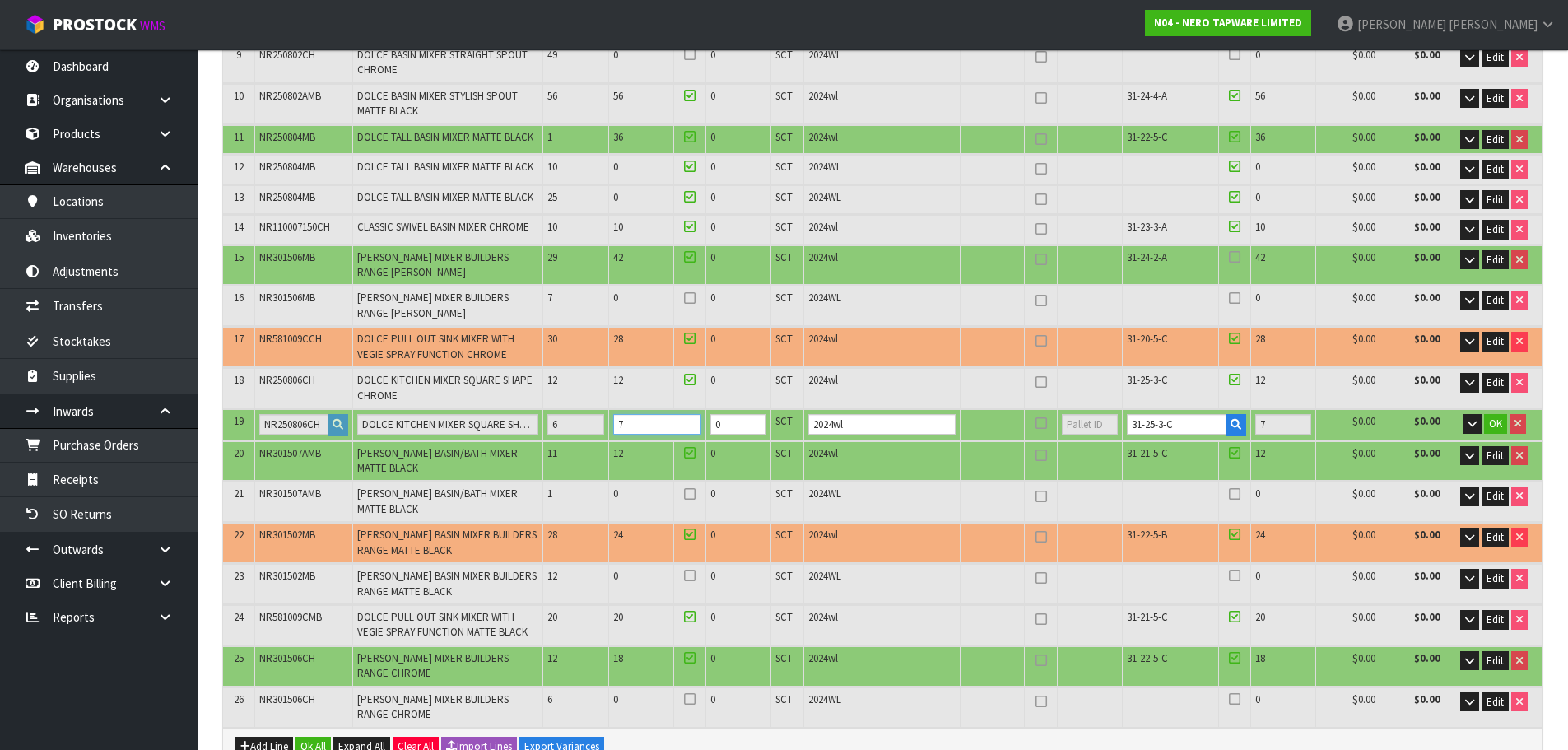
click at [610, 427] on tr "19 NR250806CH DOLCE KITCHEN MIXER SQUARE SHAPE CHROME 6 7 0 SCT 2024wl 31-25-3-…" at bounding box center [883, 424] width 1320 height 30
type input "5.644"
type input "1206.08"
type input "6"
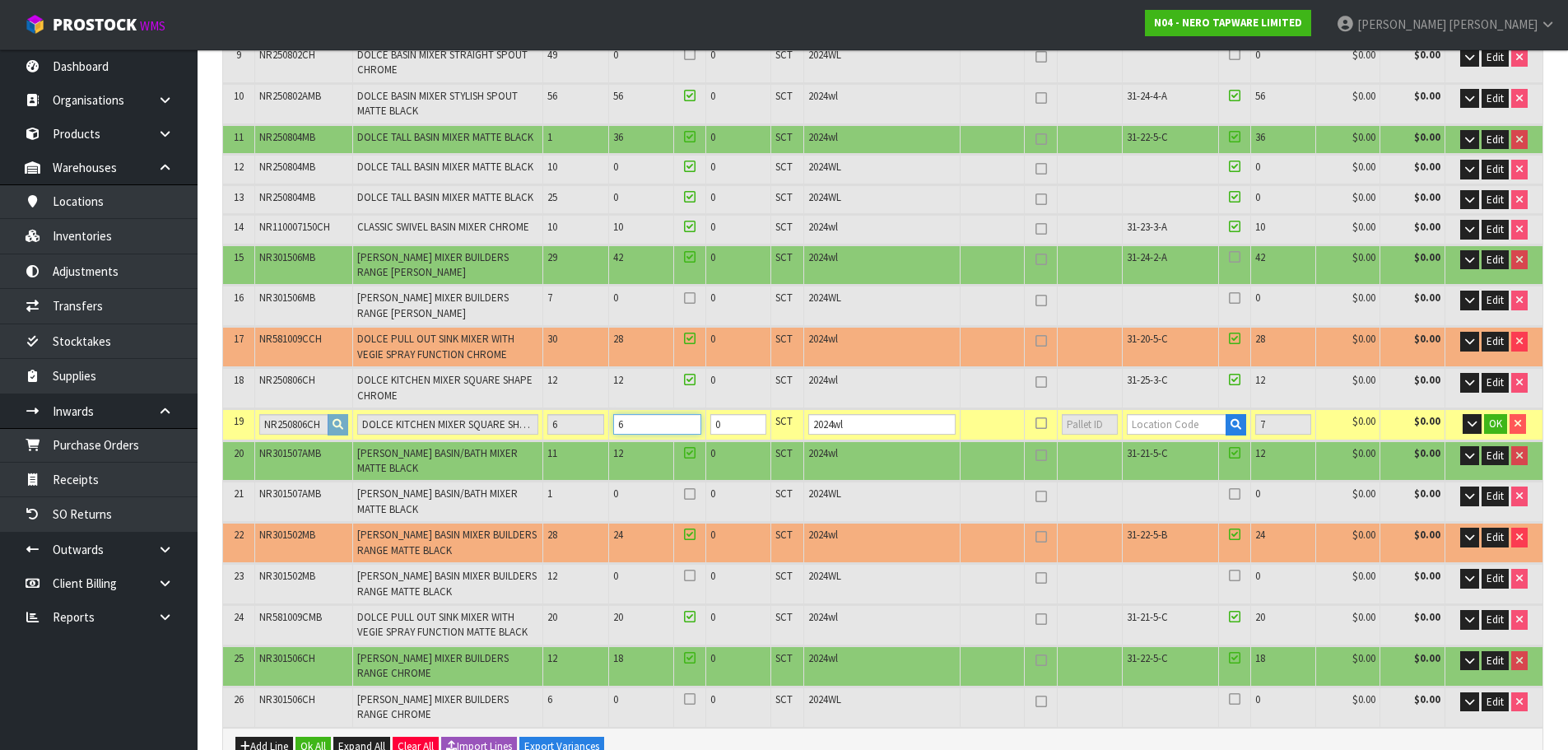
type input "6"
click at [1185, 428] on input "text" at bounding box center [1177, 424] width 100 height 21
paste input "31-25-3-C"
type input "31-25-3-C"
type input "658"
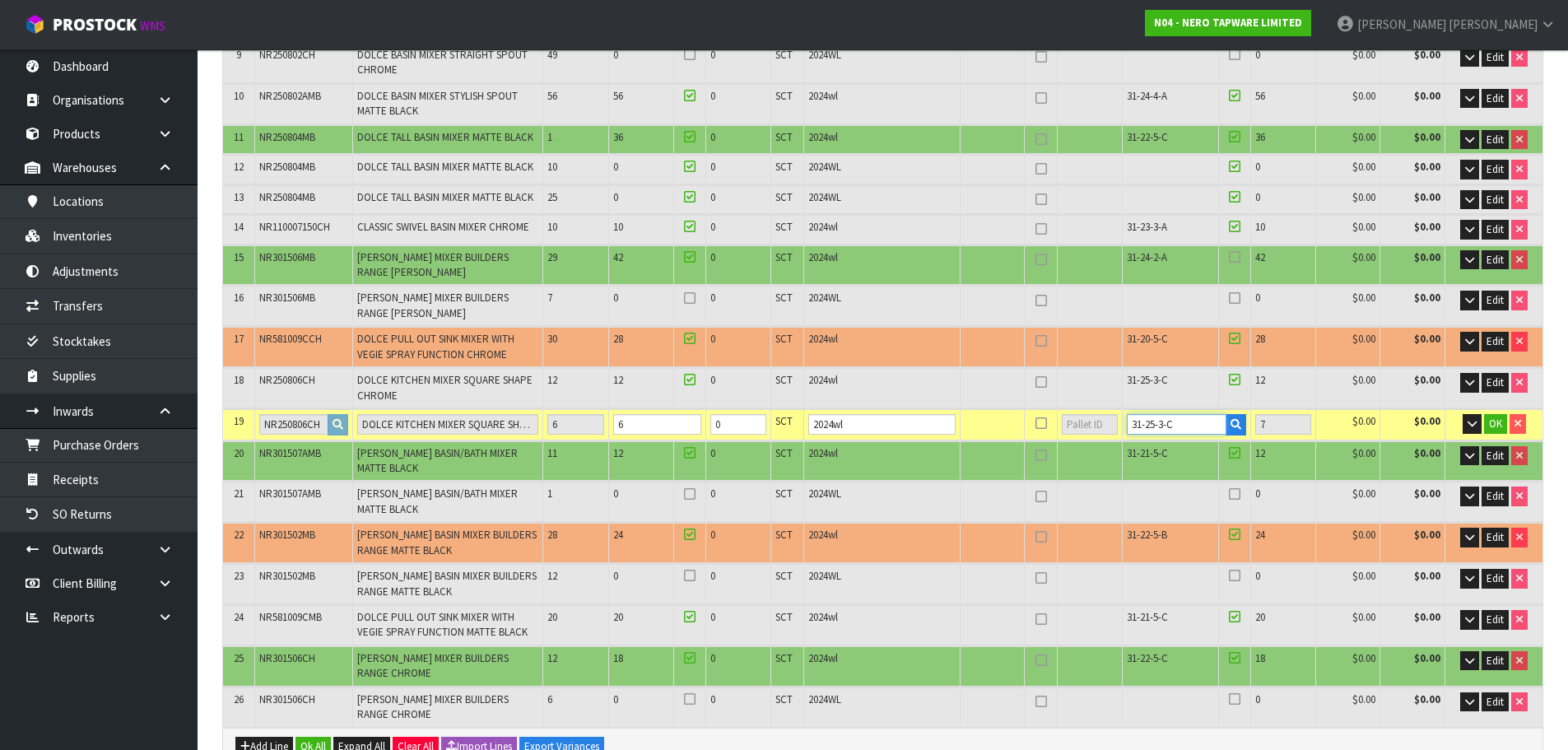
type input "6"
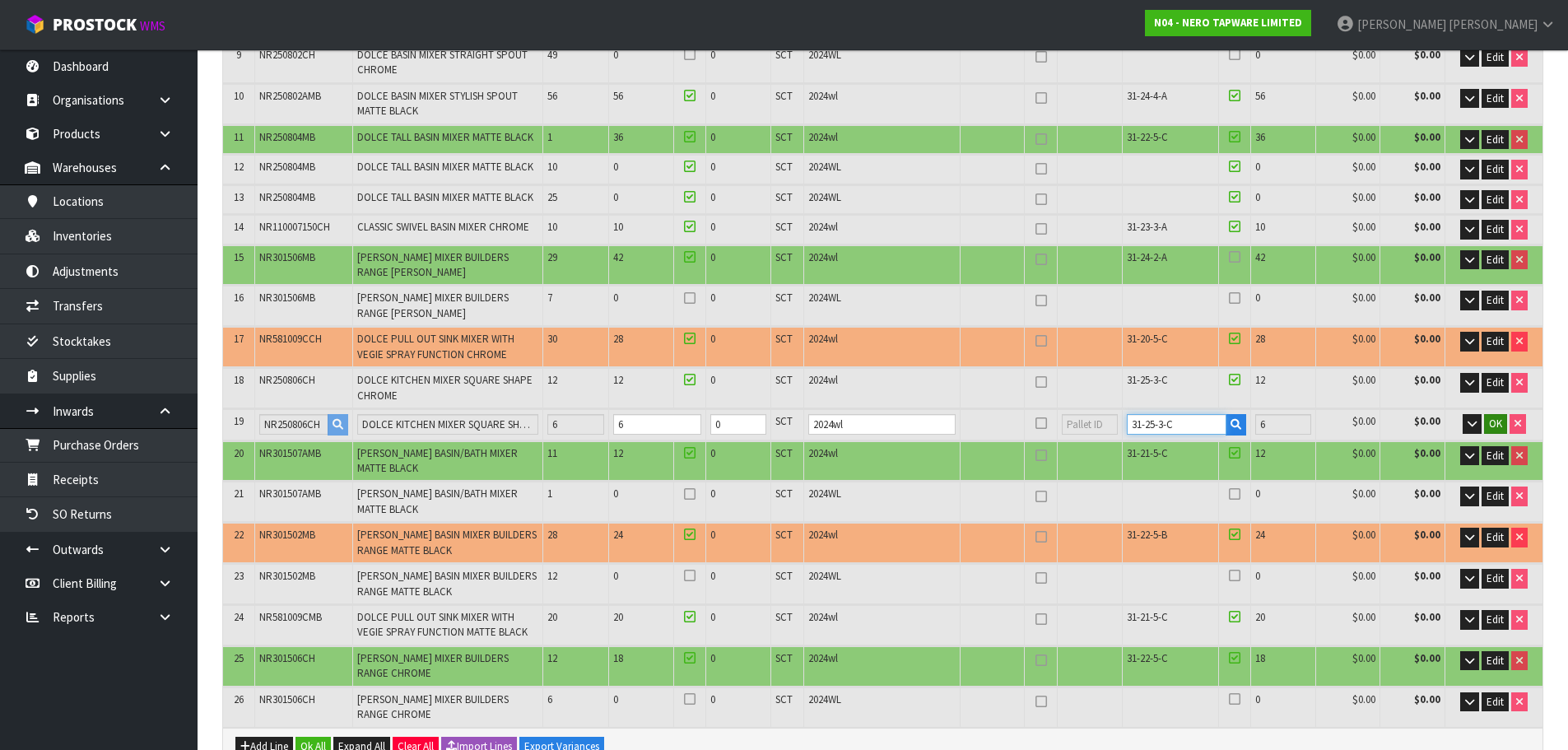
type input "31-25-3-C"
click at [1498, 428] on span "OK" at bounding box center [1496, 423] width 13 height 14
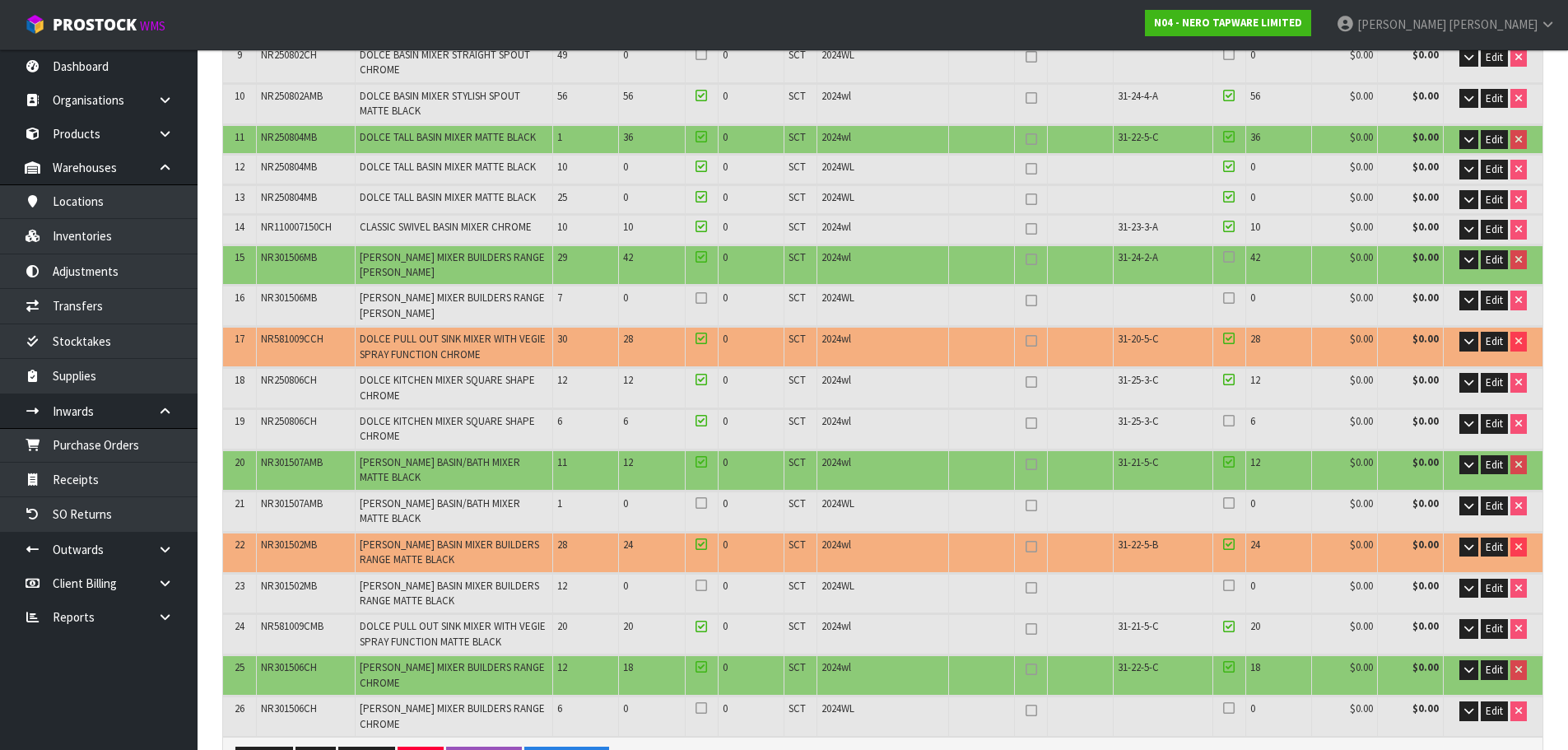
click at [1234, 420] on icon at bounding box center [1229, 420] width 11 height 1
click at [0, 0] on input "checkbox" at bounding box center [0, 0] width 0 height 0
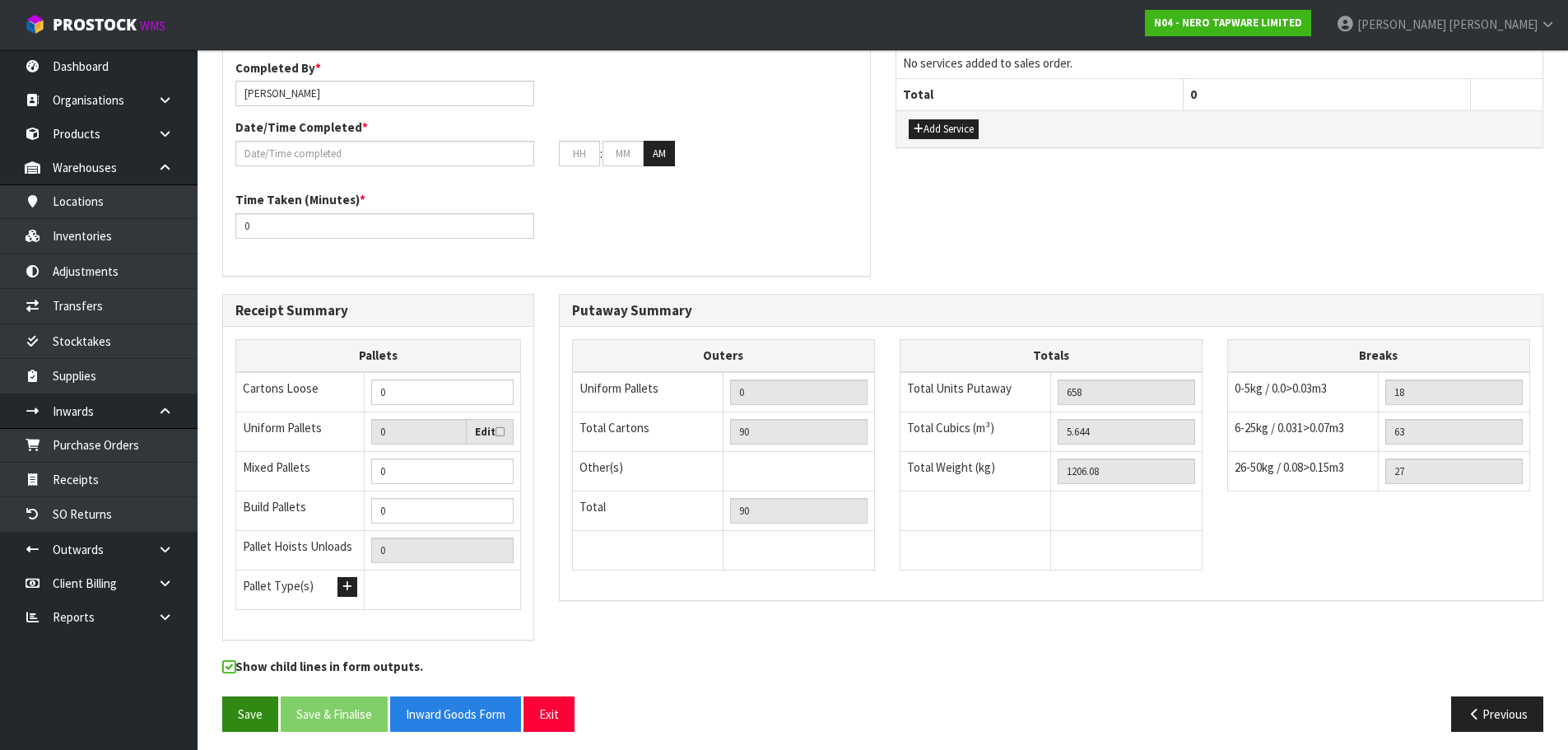
scroll to position [1375, 0]
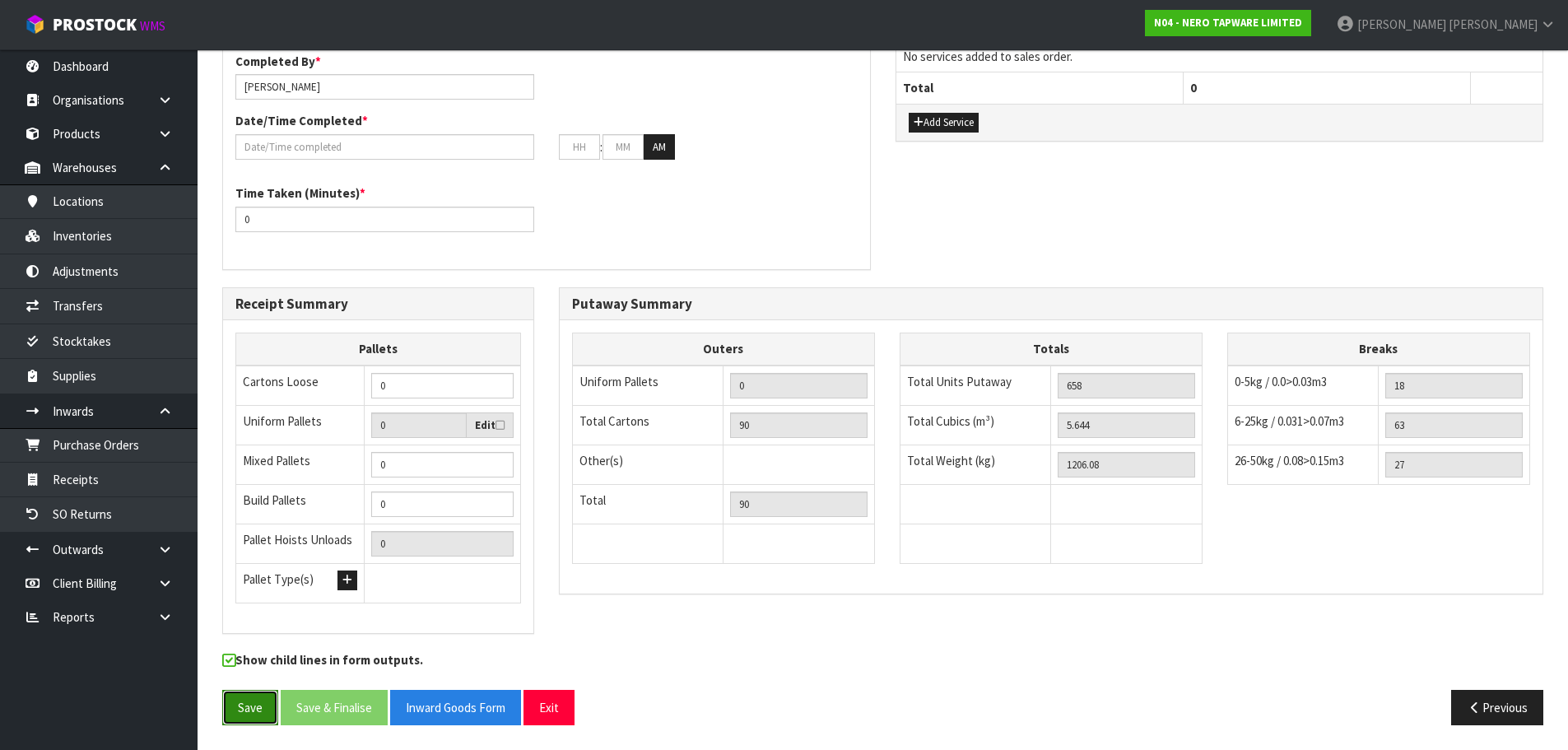
click at [269, 696] on button "Save" at bounding box center [250, 708] width 56 height 36
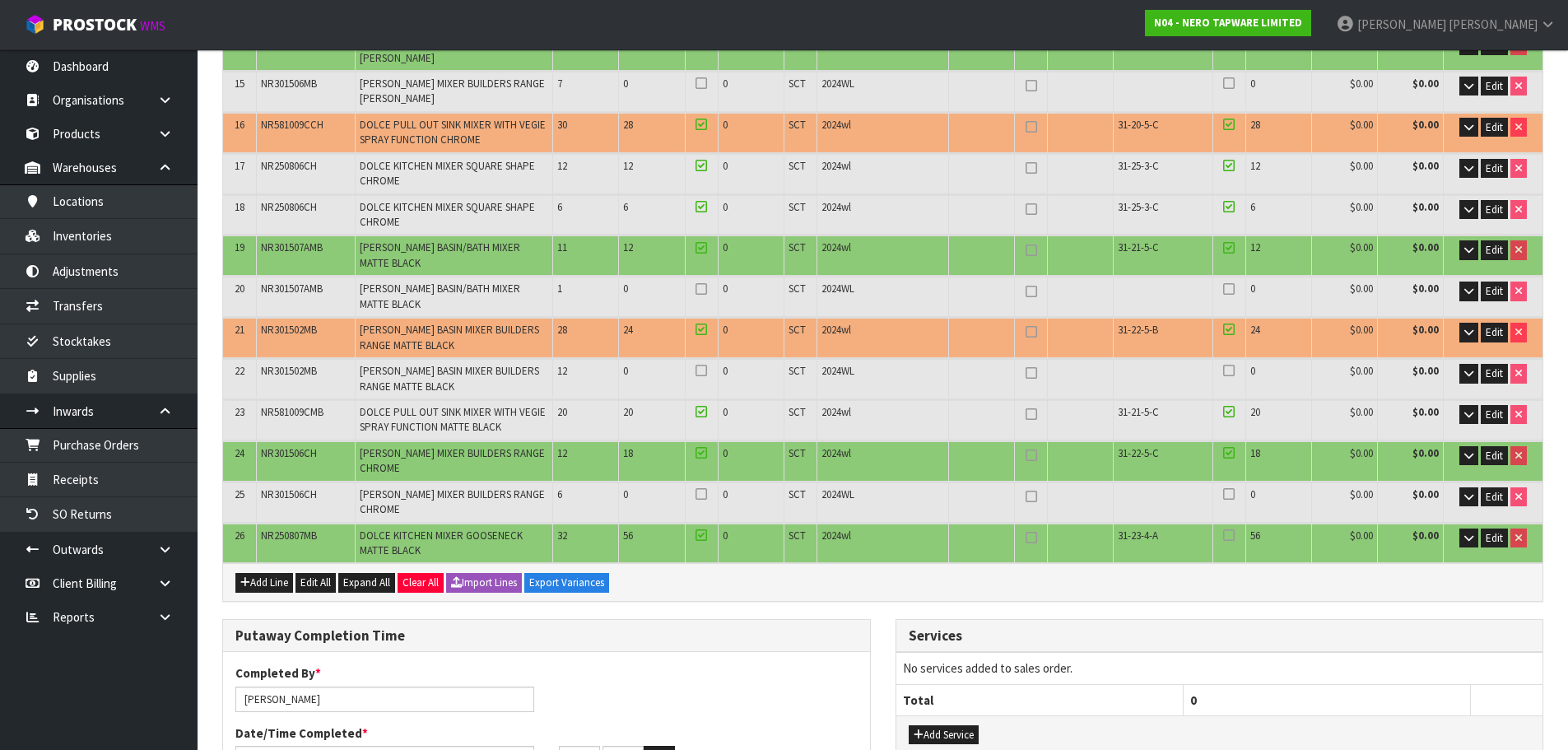
scroll to position [741, 0]
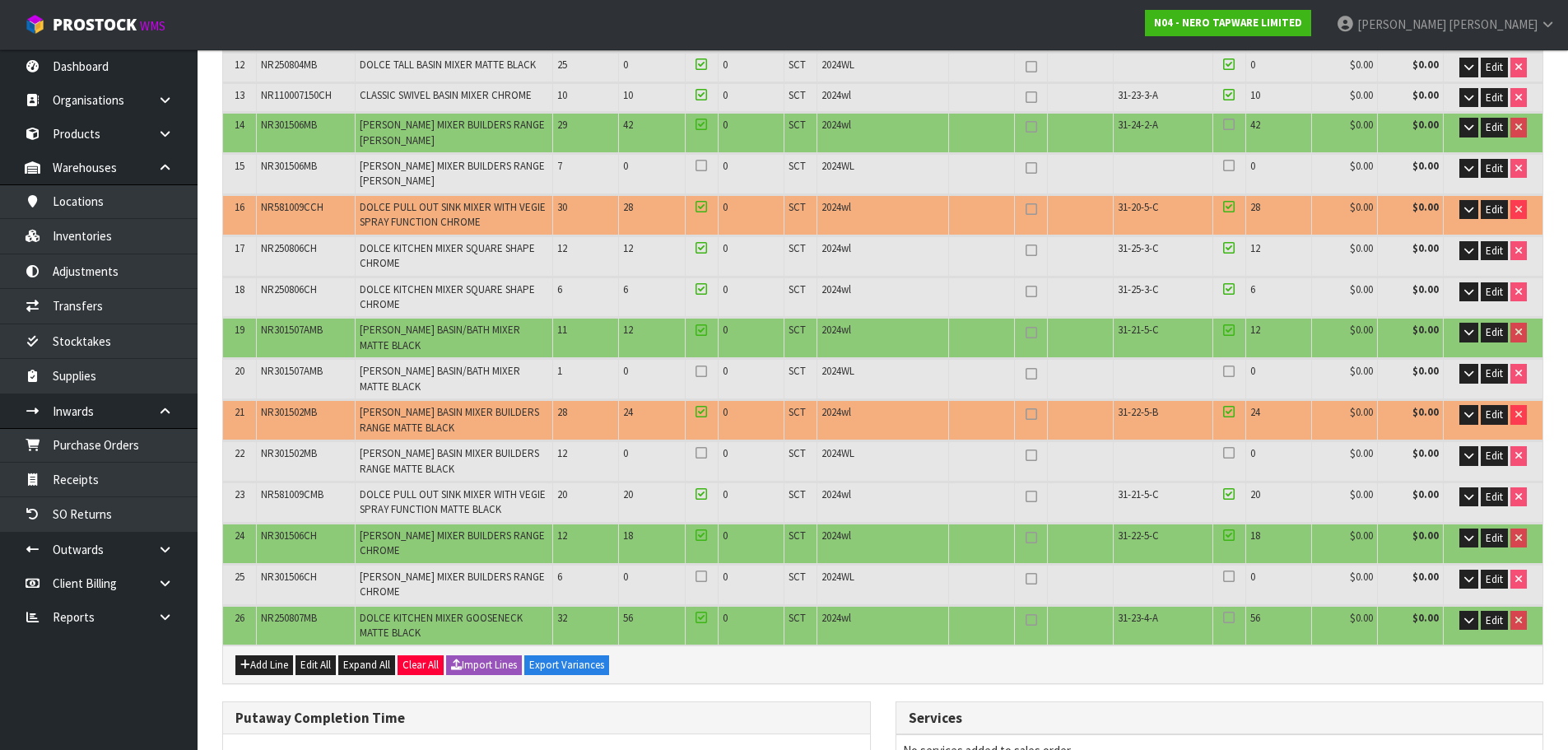
click at [1136, 325] on span "31-21-5-C" at bounding box center [1138, 329] width 41 height 14
copy tr "31-21-5-C"
click at [1493, 334] on span "Edit" at bounding box center [1494, 332] width 17 height 14
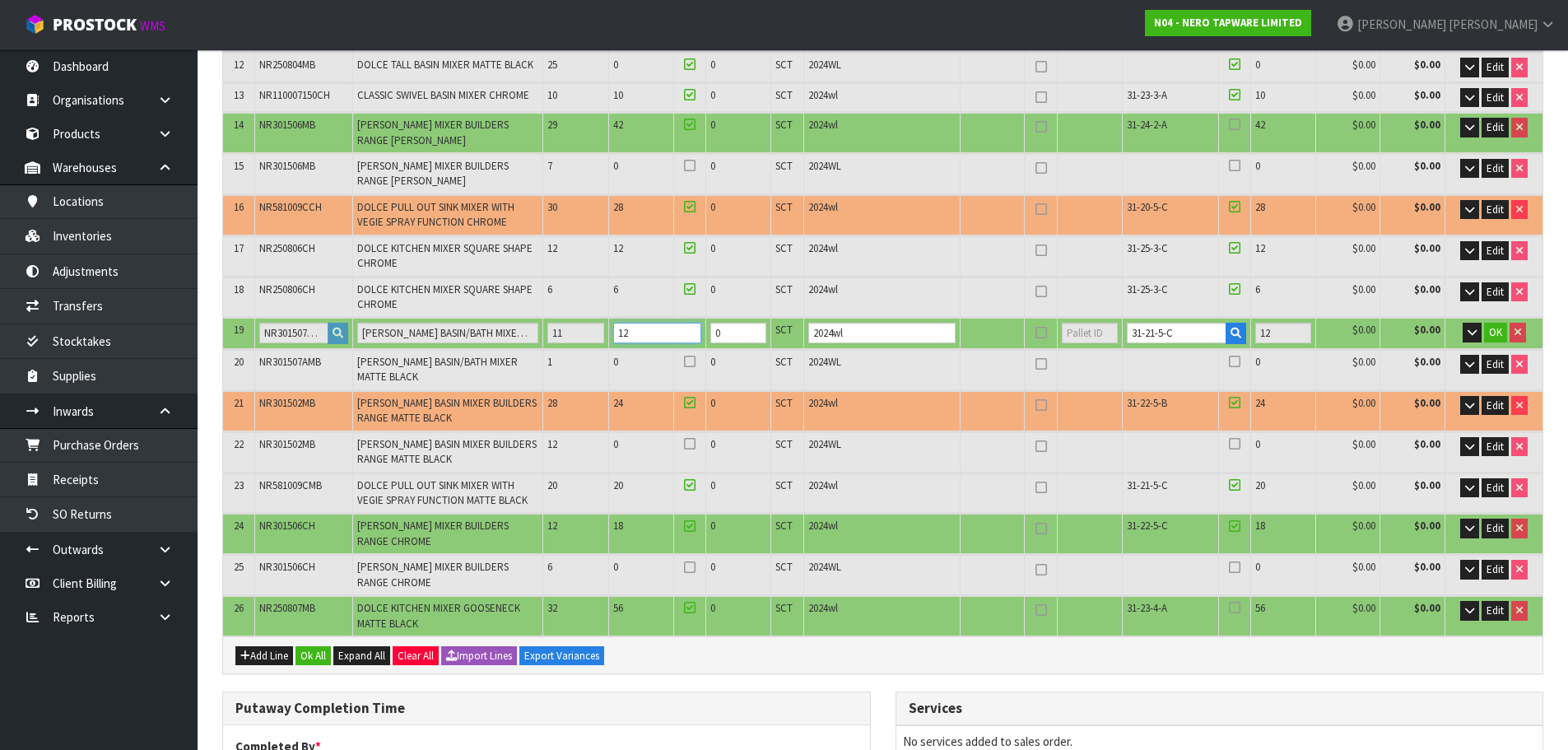
drag, startPoint x: 656, startPoint y: 331, endPoint x: 628, endPoint y: 336, distance: 28.4
click at [628, 336] on input "12" at bounding box center [657, 333] width 88 height 21
type input "89"
type input "5.628"
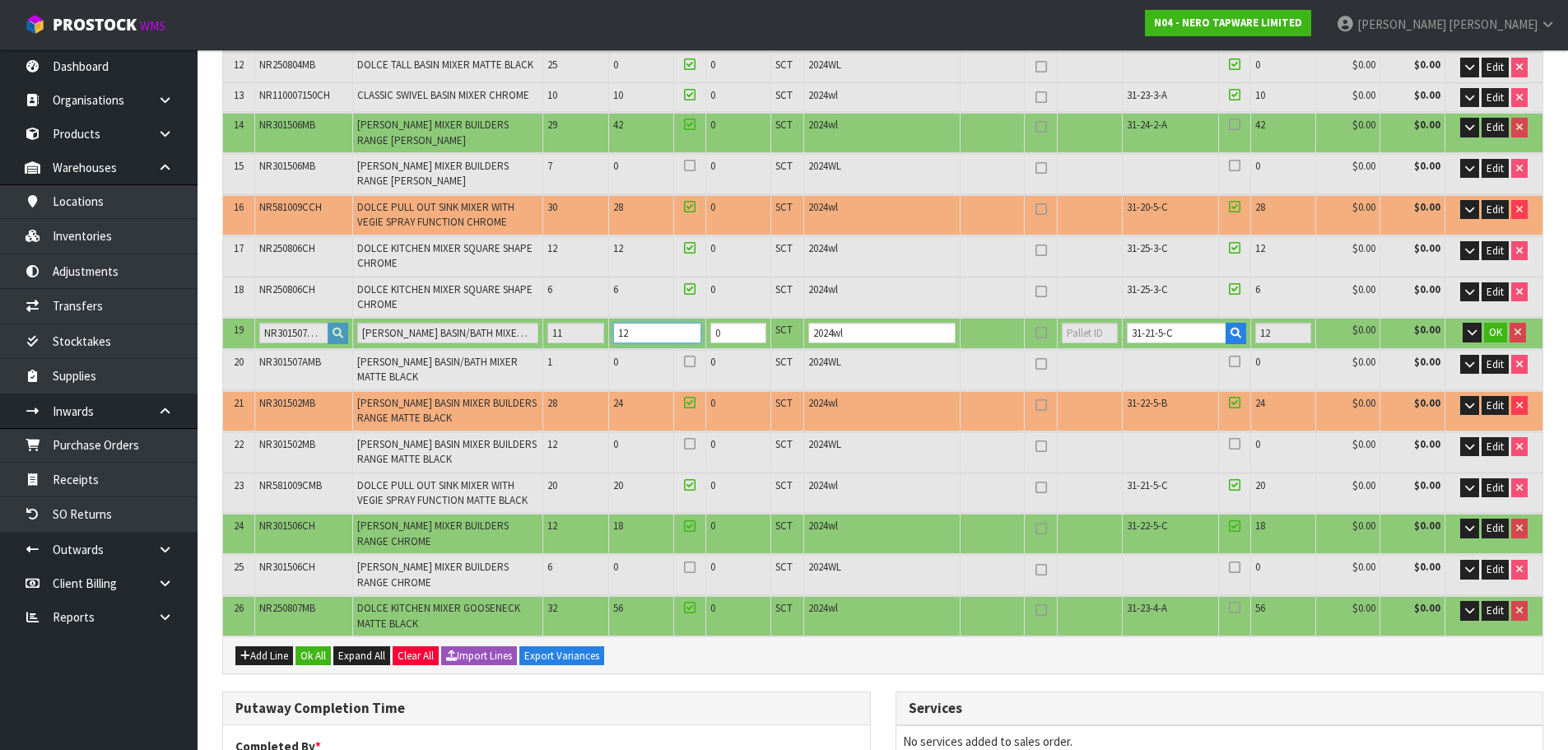
type input "1202.98"
type input "11"
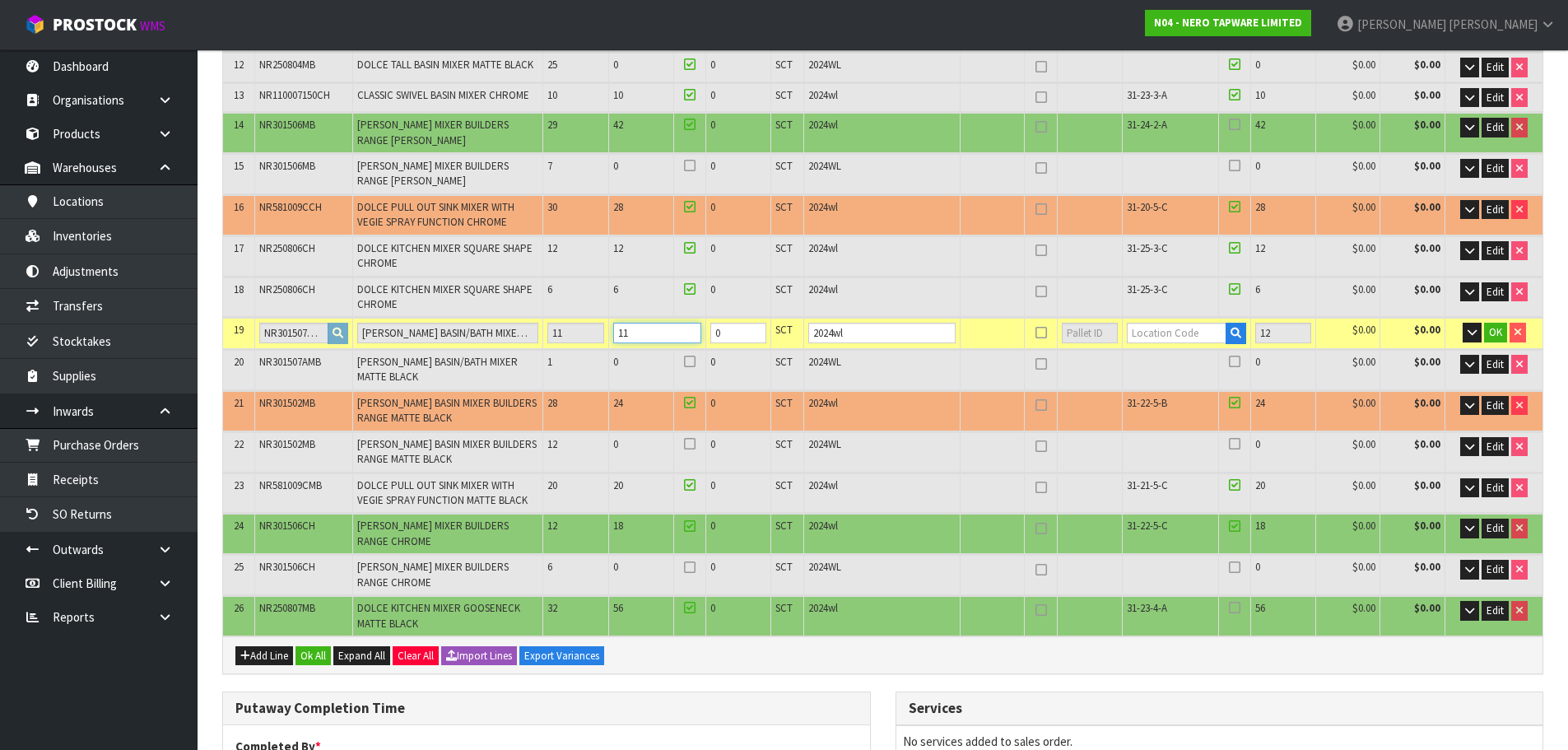
type input "11"
click at [1168, 336] on input "text" at bounding box center [1177, 333] width 100 height 21
paste input "31-21-5-C"
type input "31-21-5-C"
type input "657"
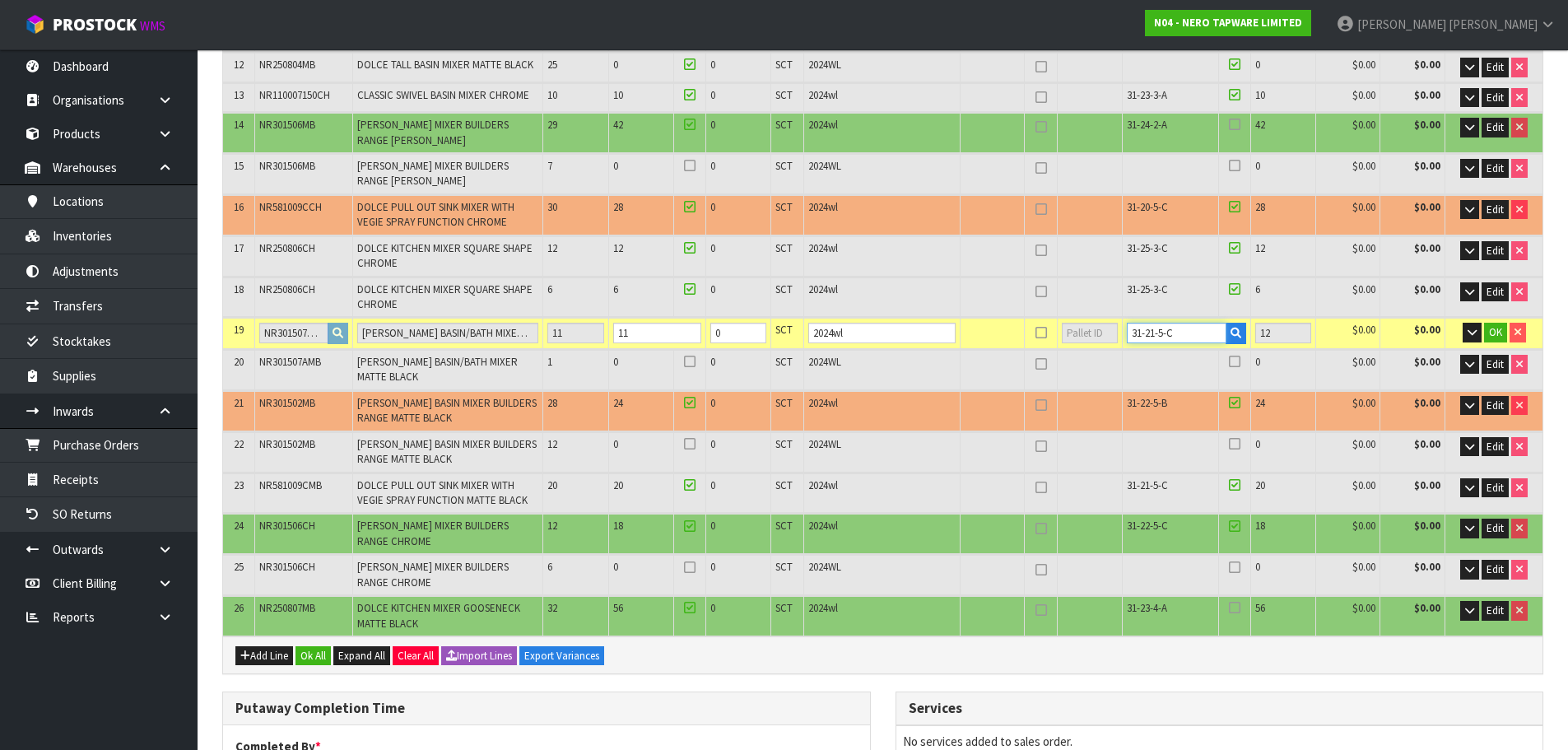
type input "11"
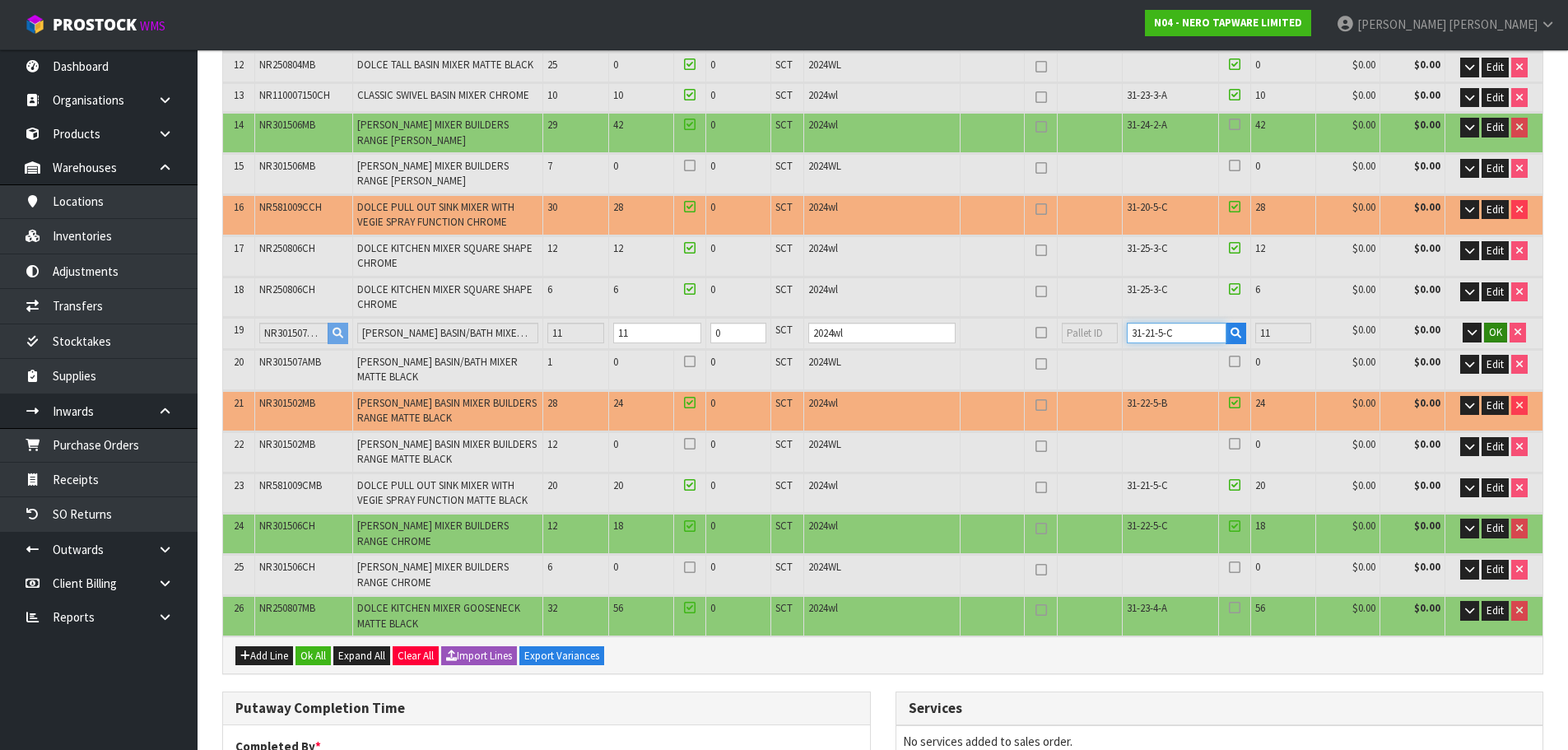
type input "31-21-5-C"
click at [1498, 338] on span "OK" at bounding box center [1496, 332] width 13 height 14
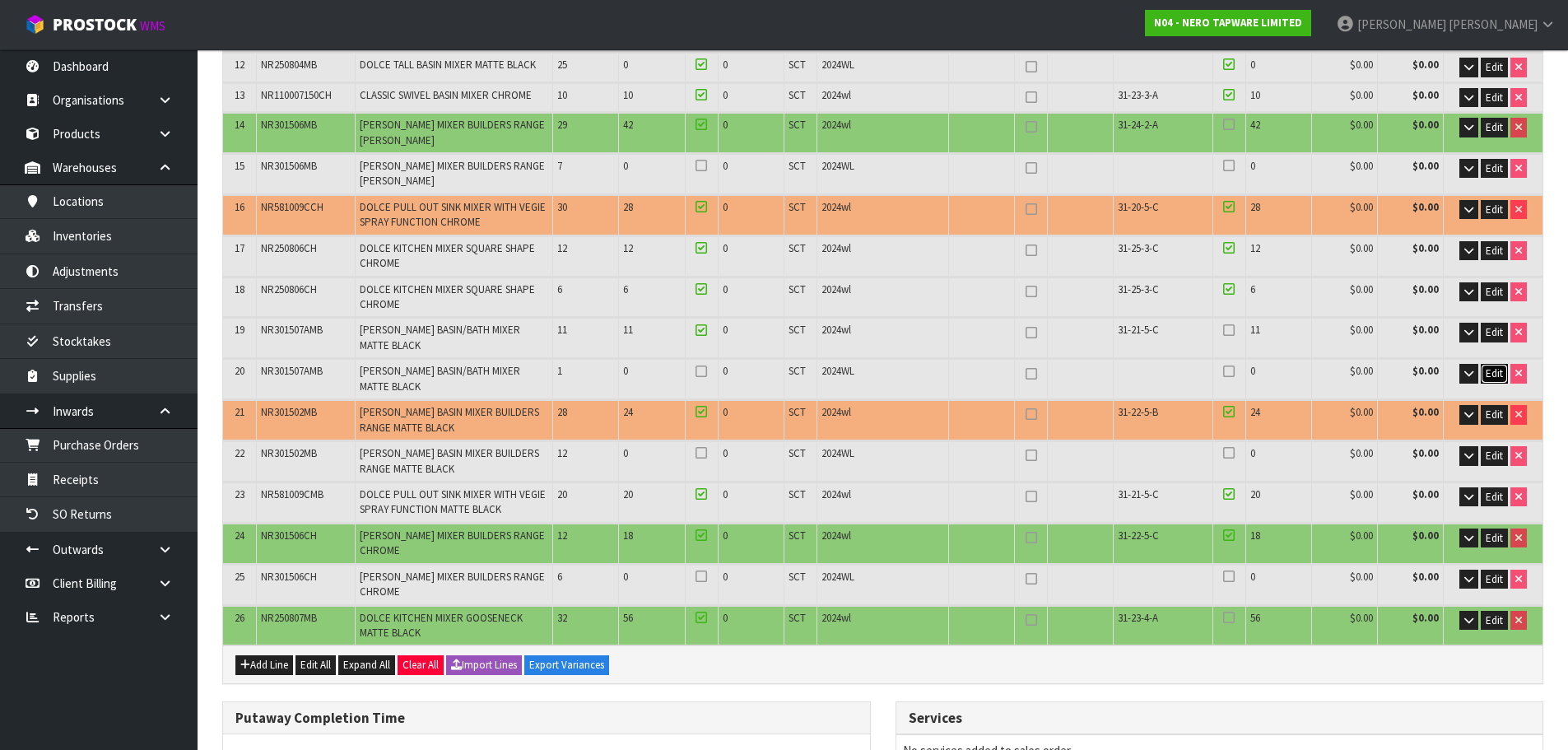
click at [1499, 370] on span "Edit" at bounding box center [1494, 373] width 17 height 14
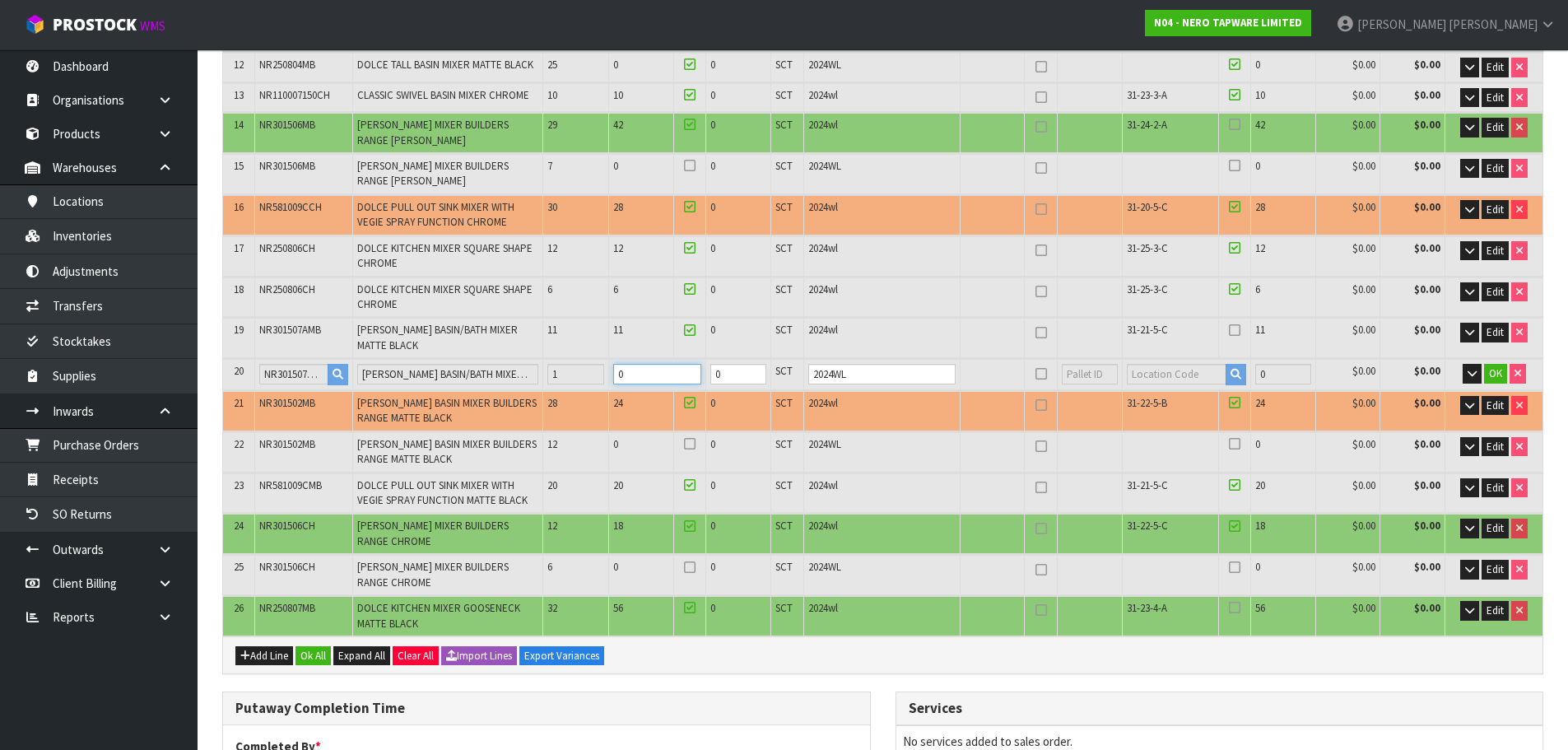
click at [586, 383] on tr "20 NR301507AMB CELIA WALL BASIN/BATH MIXER MATTE BLACK 1 0 0 SCT 2024WL 0 $0.00…" at bounding box center [883, 374] width 1320 height 30
type input "5.632"
type input "1204.93"
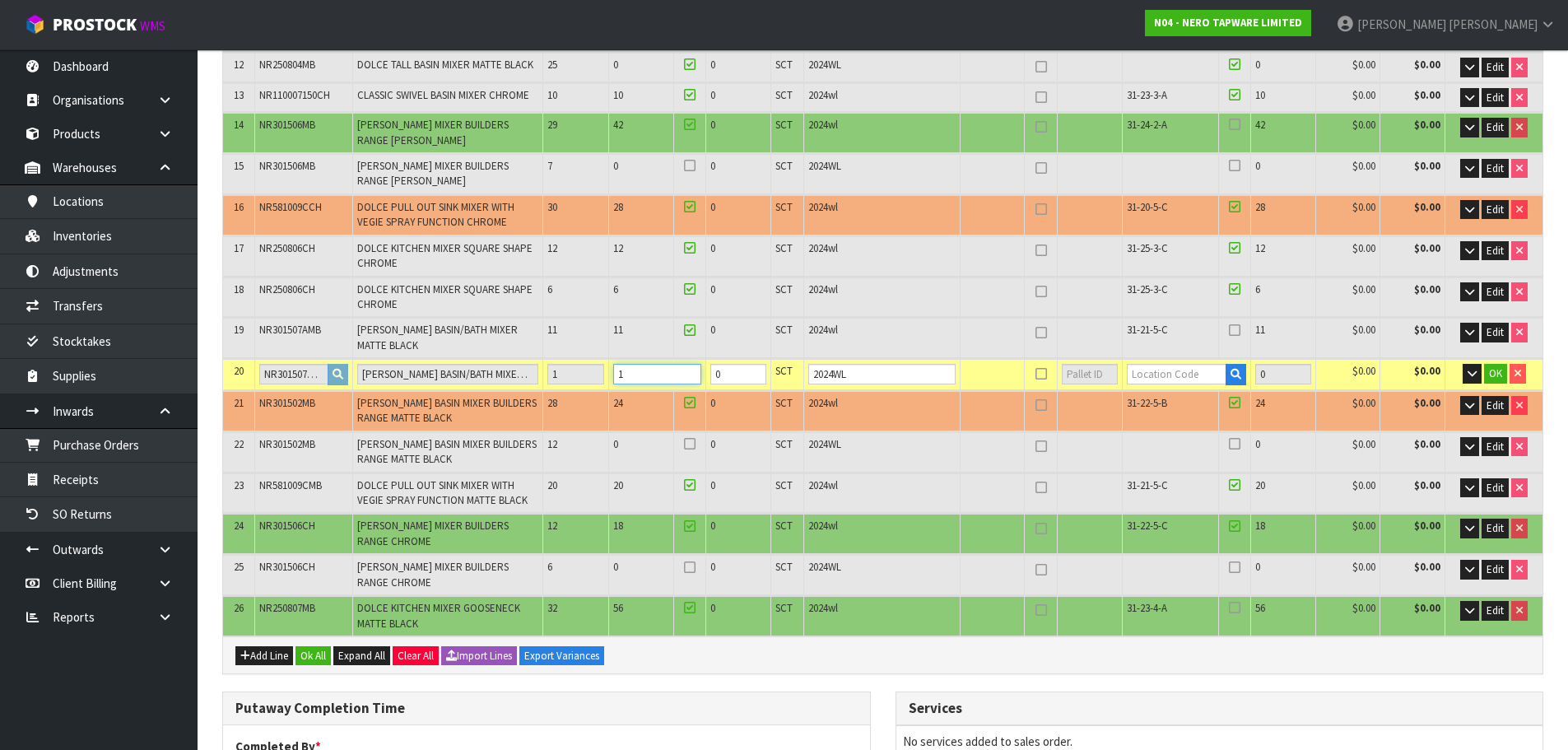
type input "1"
paste input "31-21-5-C"
type input "31-21-5-C"
type input "658"
type input "1"
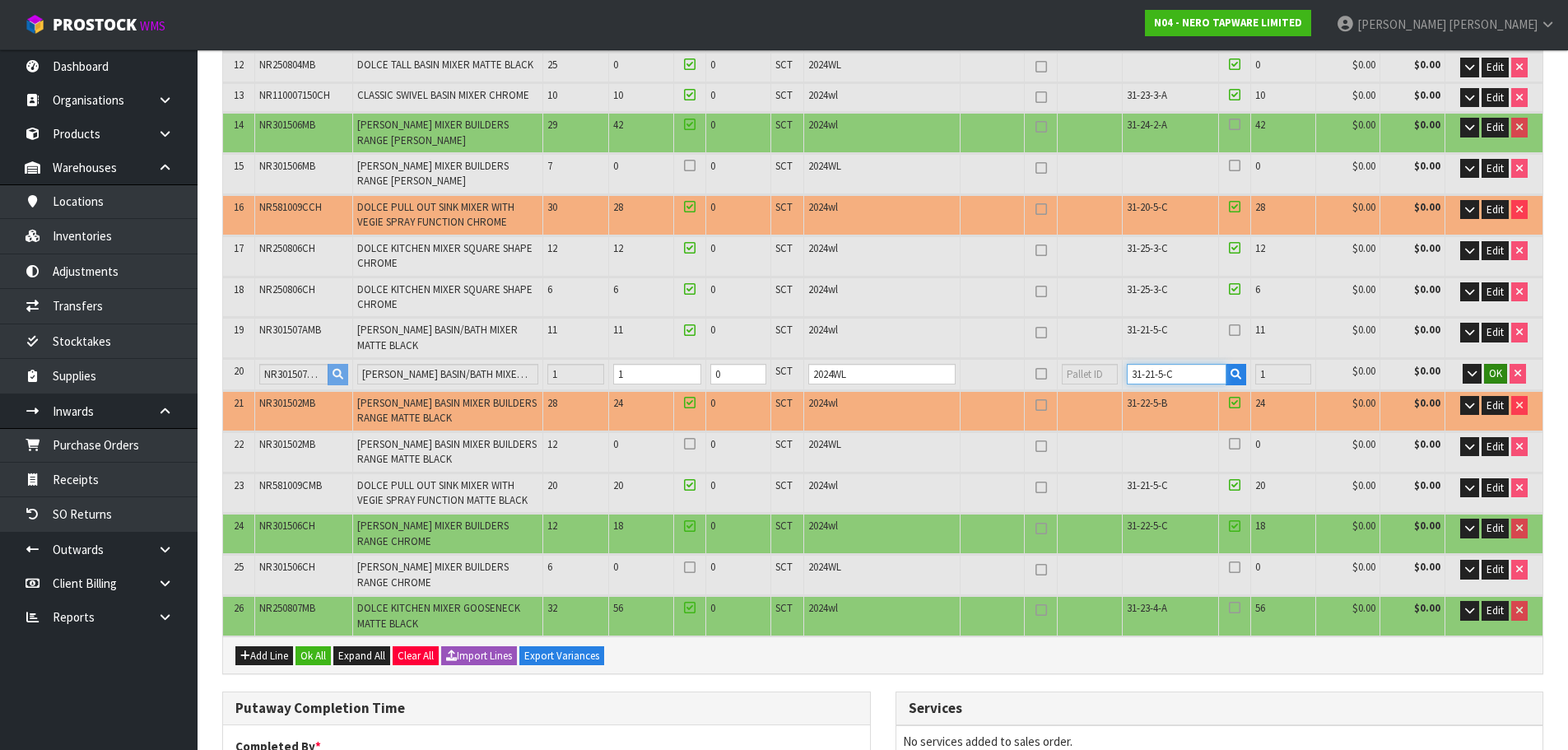
type input "31-21-5-C"
click at [1502, 376] on button "OK" at bounding box center [1496, 373] width 24 height 20
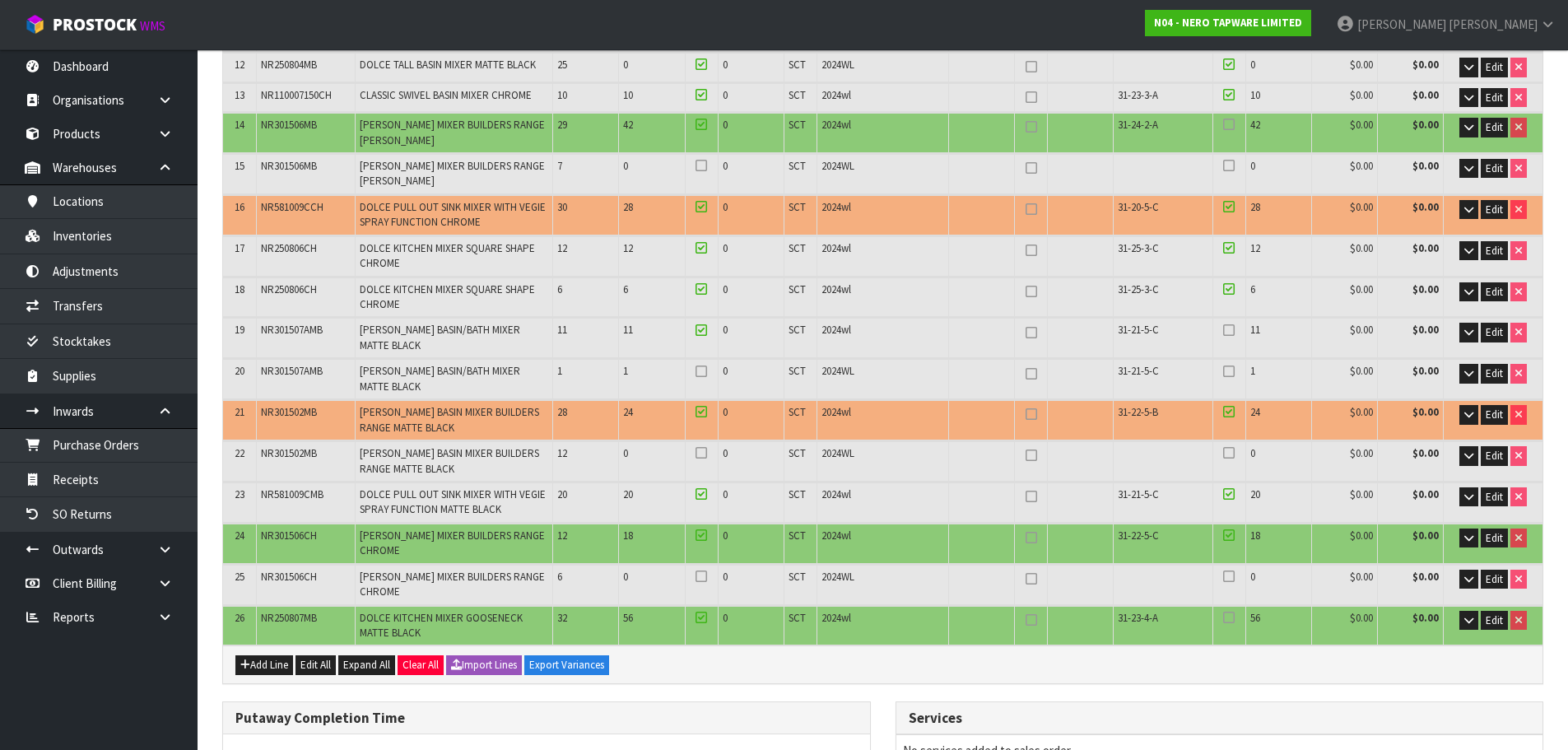
click at [1228, 331] on icon at bounding box center [1229, 330] width 11 height 1
click at [0, 0] on input "checkbox" at bounding box center [0, 0] width 0 height 0
click at [1232, 371] on icon at bounding box center [1229, 371] width 11 height 1
click at [0, 0] on input "checkbox" at bounding box center [0, 0] width 0 height 0
click at [706, 378] on label at bounding box center [701, 371] width 11 height 15
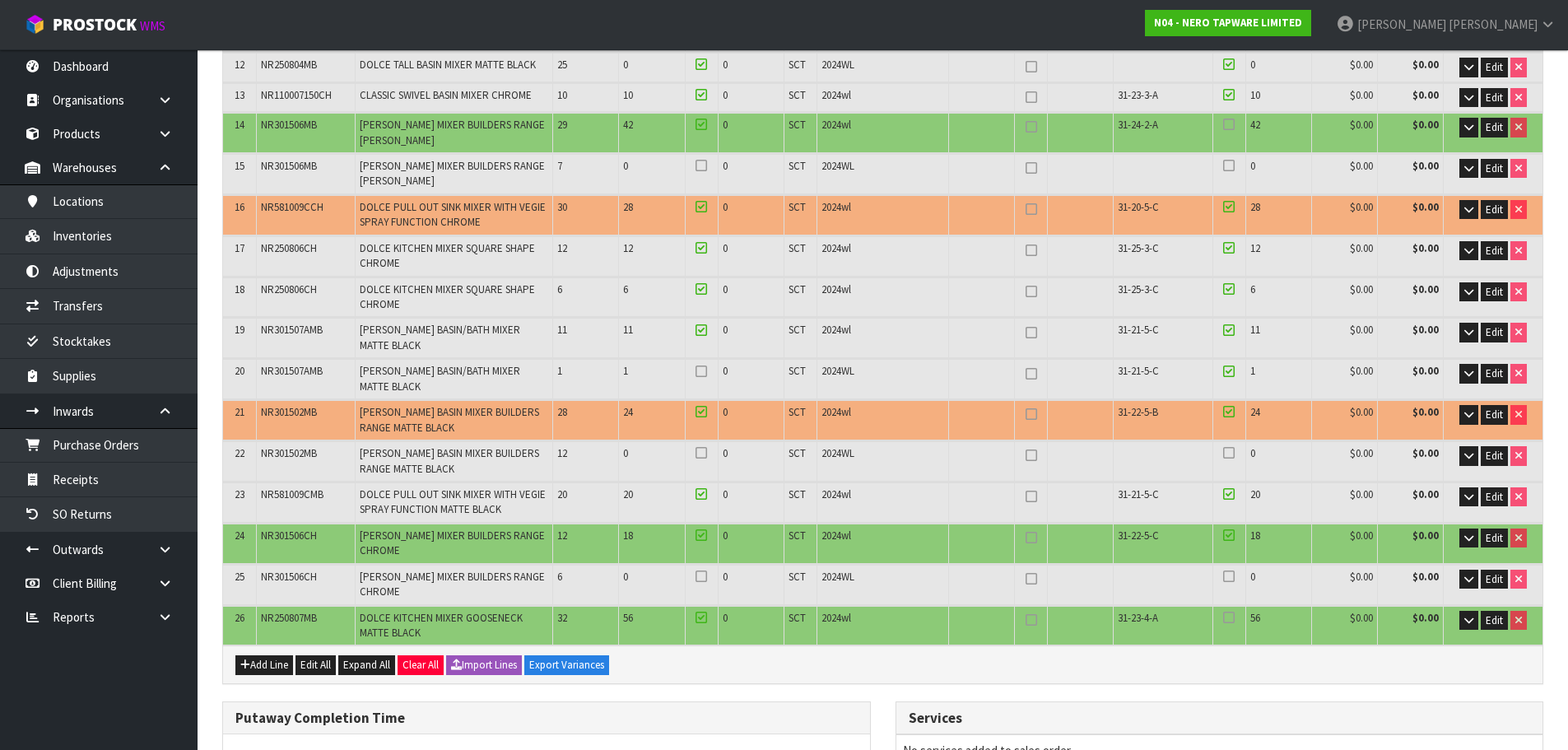
click at [0, 0] on input "checkbox" at bounding box center [0, 0] width 0 height 0
click at [1231, 453] on icon at bounding box center [1229, 453] width 11 height 1
click at [0, 0] on input "checkbox" at bounding box center [0, 0] width 0 height 0
click at [699, 453] on icon at bounding box center [701, 453] width 11 height 1
click at [0, 0] on input "checkbox" at bounding box center [0, 0] width 0 height 0
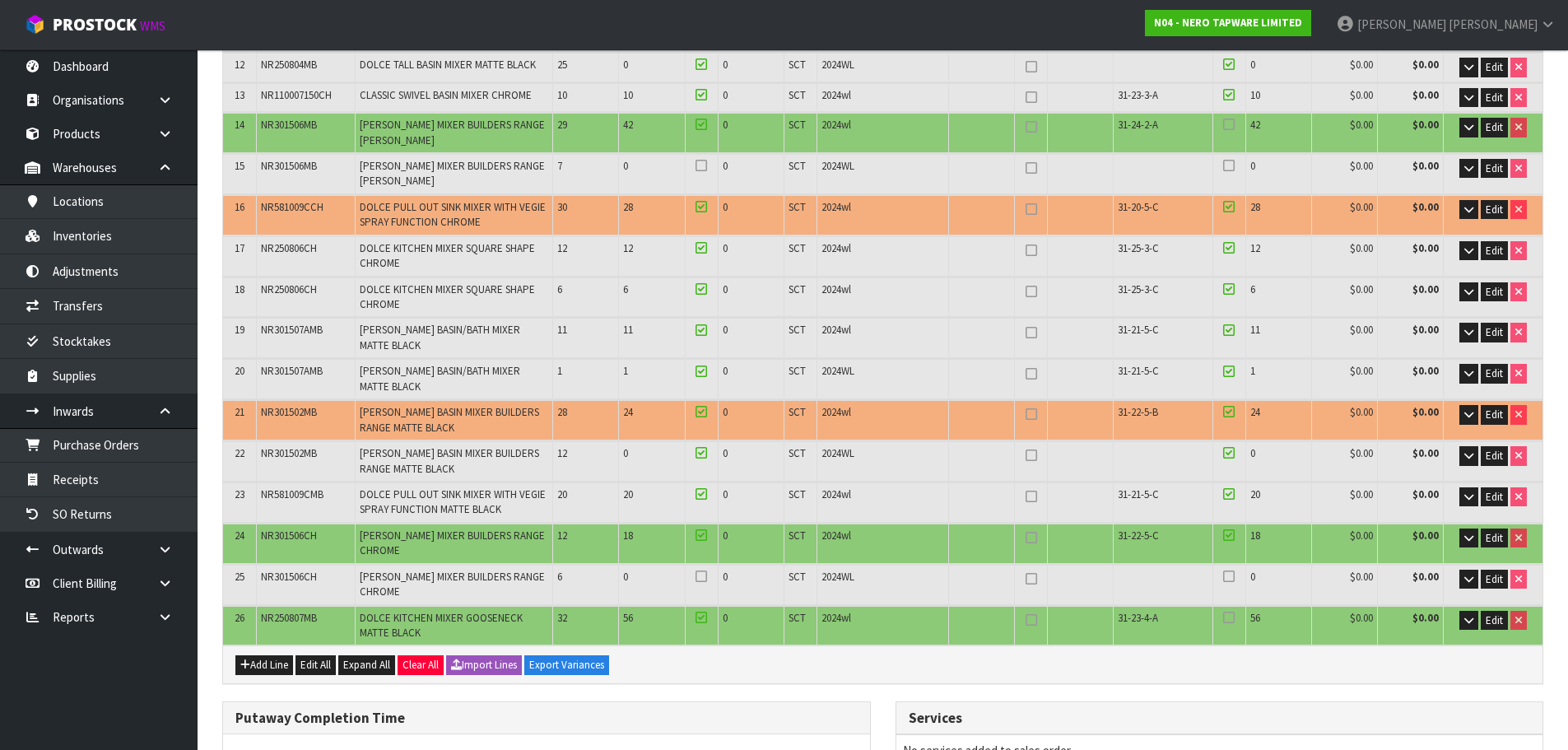
click at [1138, 536] on span "31-22-5-C" at bounding box center [1138, 535] width 41 height 14
copy tr "31-22-5-C"
click at [1496, 537] on span "Edit" at bounding box center [1494, 538] width 17 height 14
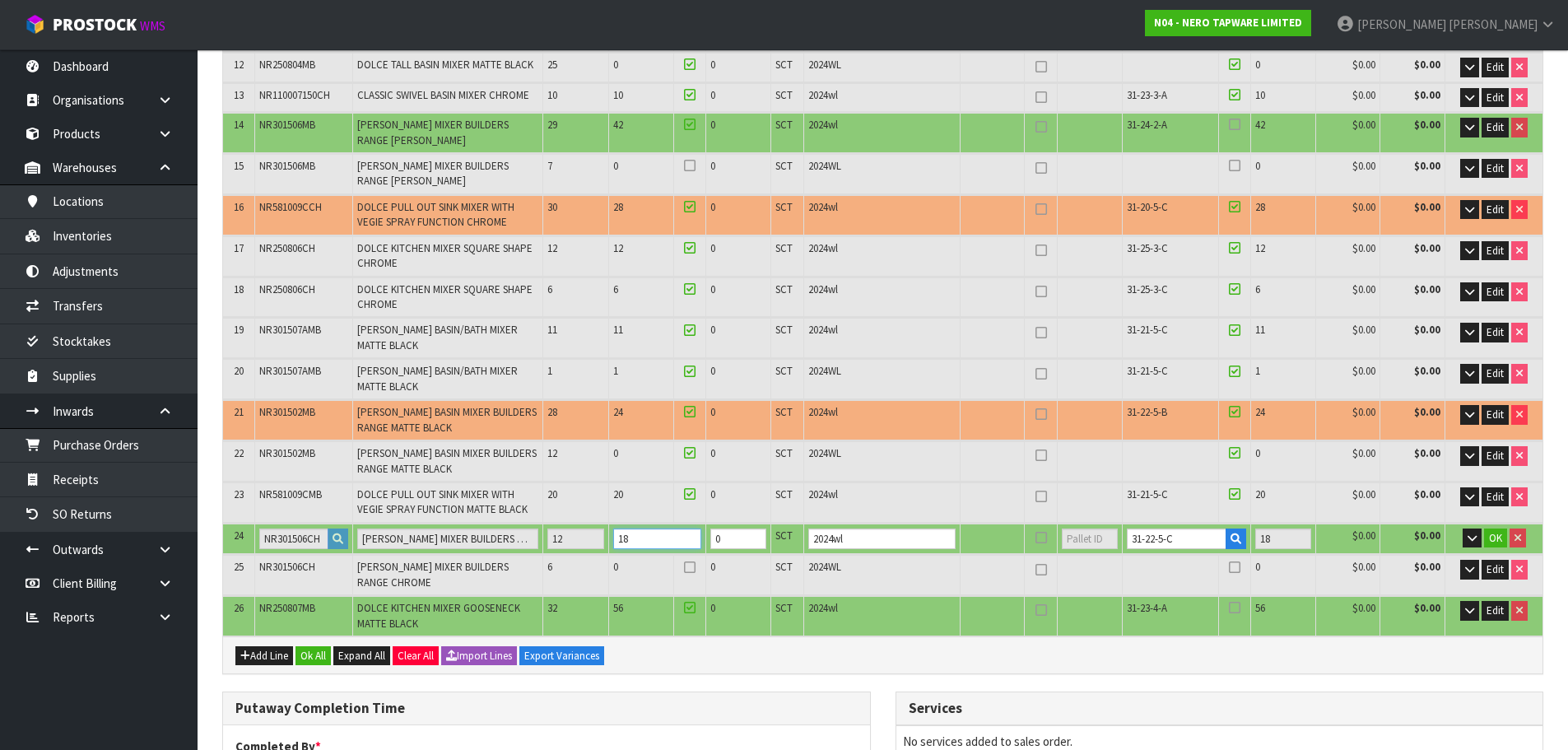
drag, startPoint x: 675, startPoint y: 540, endPoint x: 636, endPoint y: 555, distance: 41.8
click at [636, 555] on table "# Product Code Product Name Quantity Expected Quantity Received Quantity Held U…" at bounding box center [883, 126] width 1320 height 1020
type input "86"
type input "5.449"
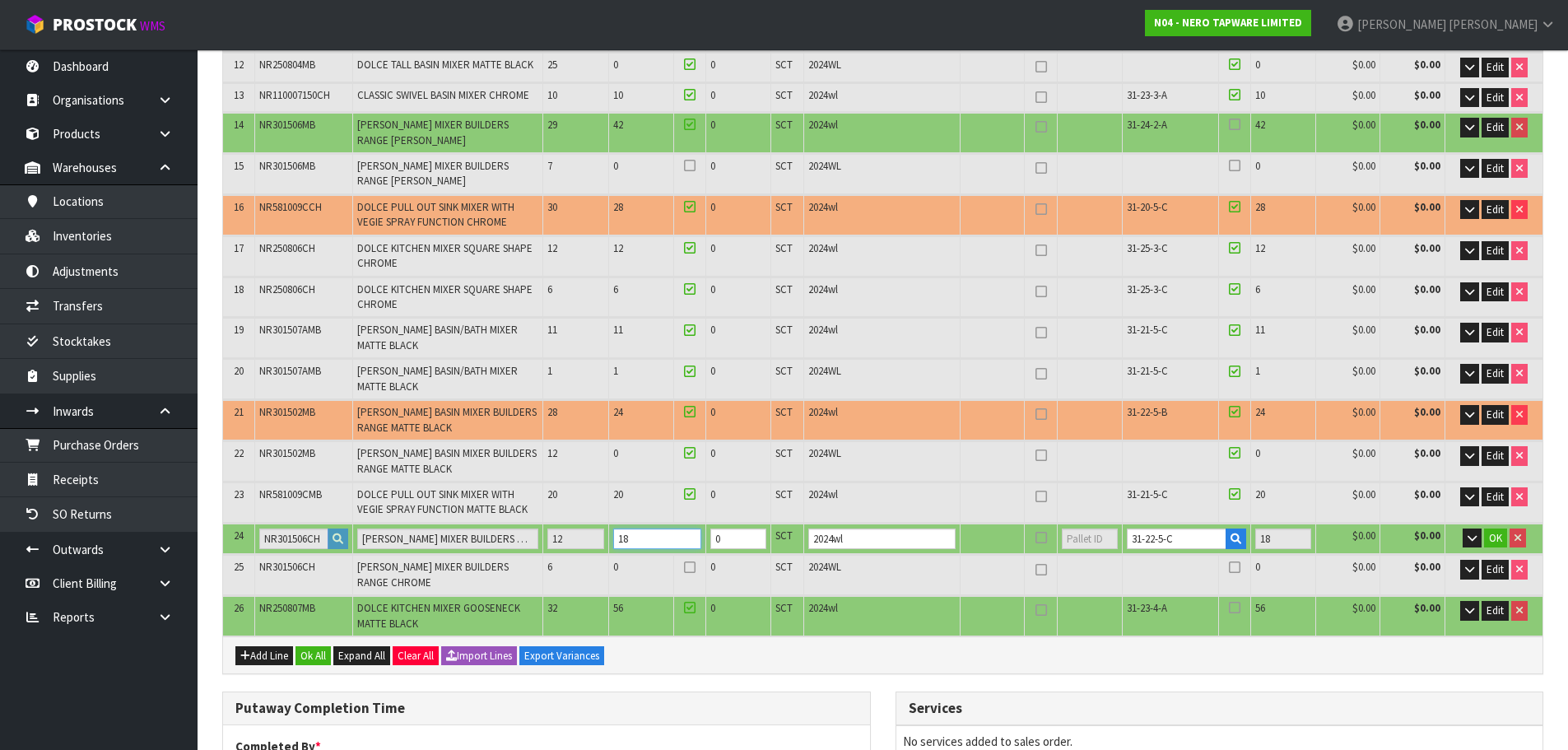
type input "1164.98"
type input "1"
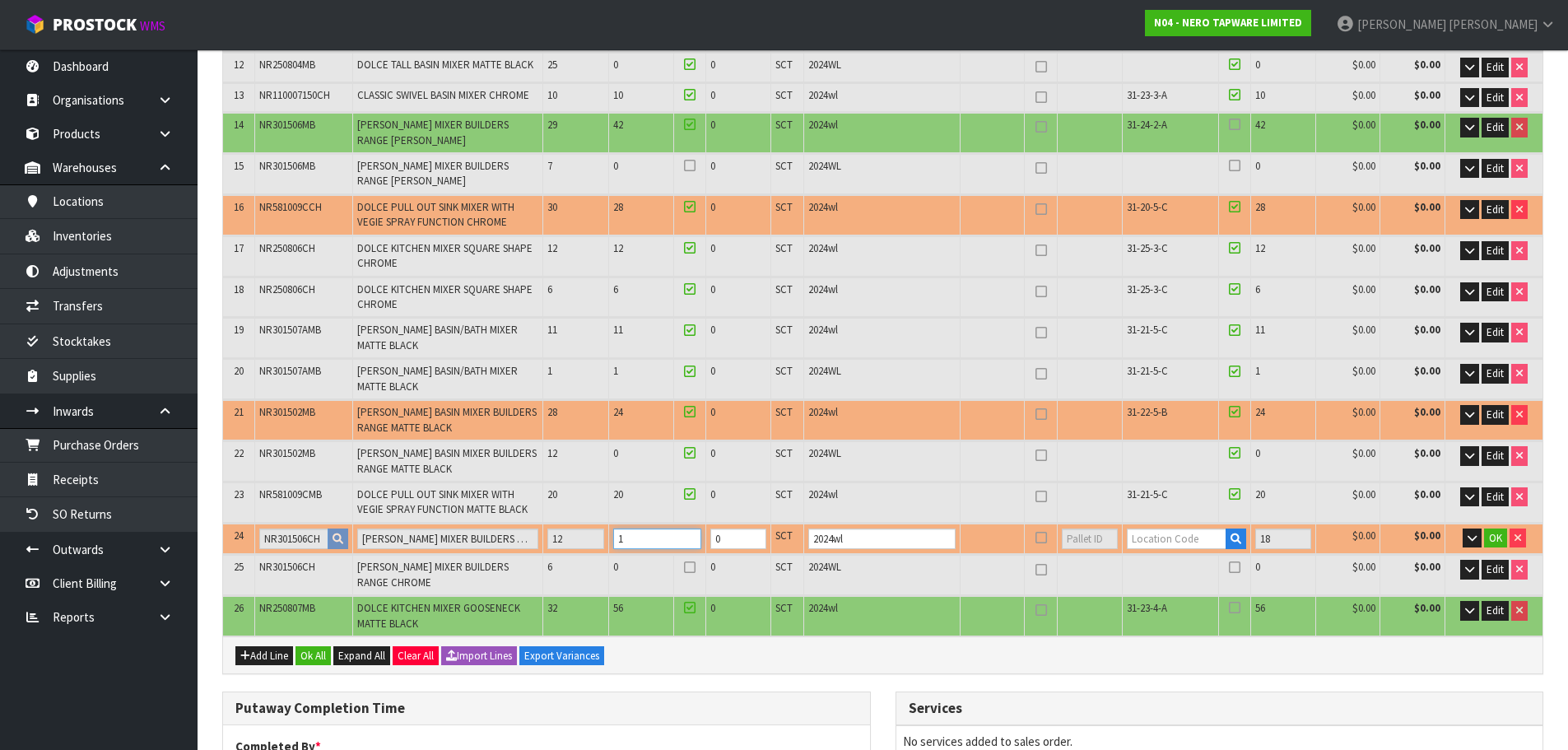
type input "88"
type input "5.568"
type input "1190.88"
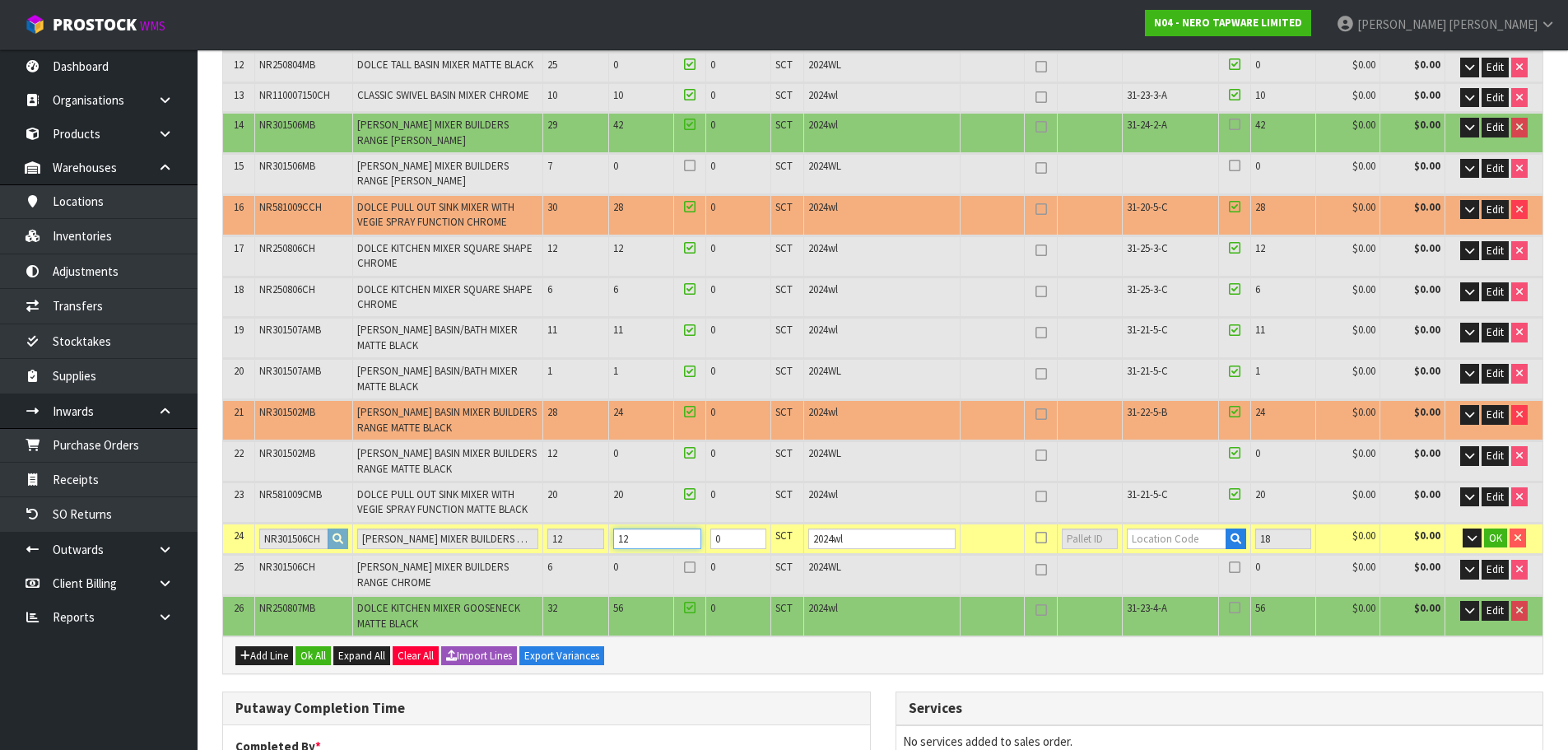
type input "12"
paste input "31-22-5-C"
type input "31-22-5-C"
type input "652"
type input "12"
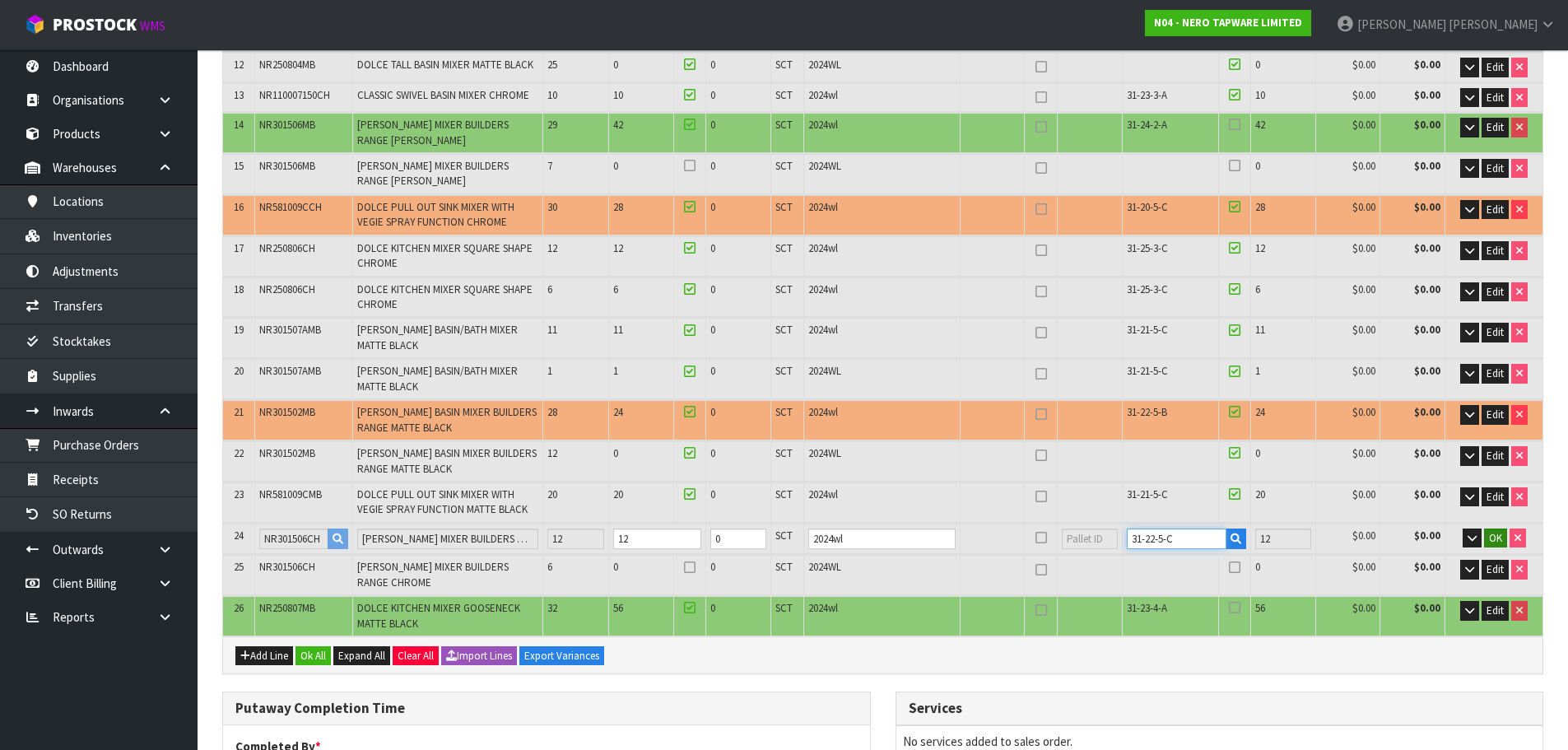
type input "31-22-5-C"
click at [1496, 537] on span "OK" at bounding box center [1496, 538] width 13 height 14
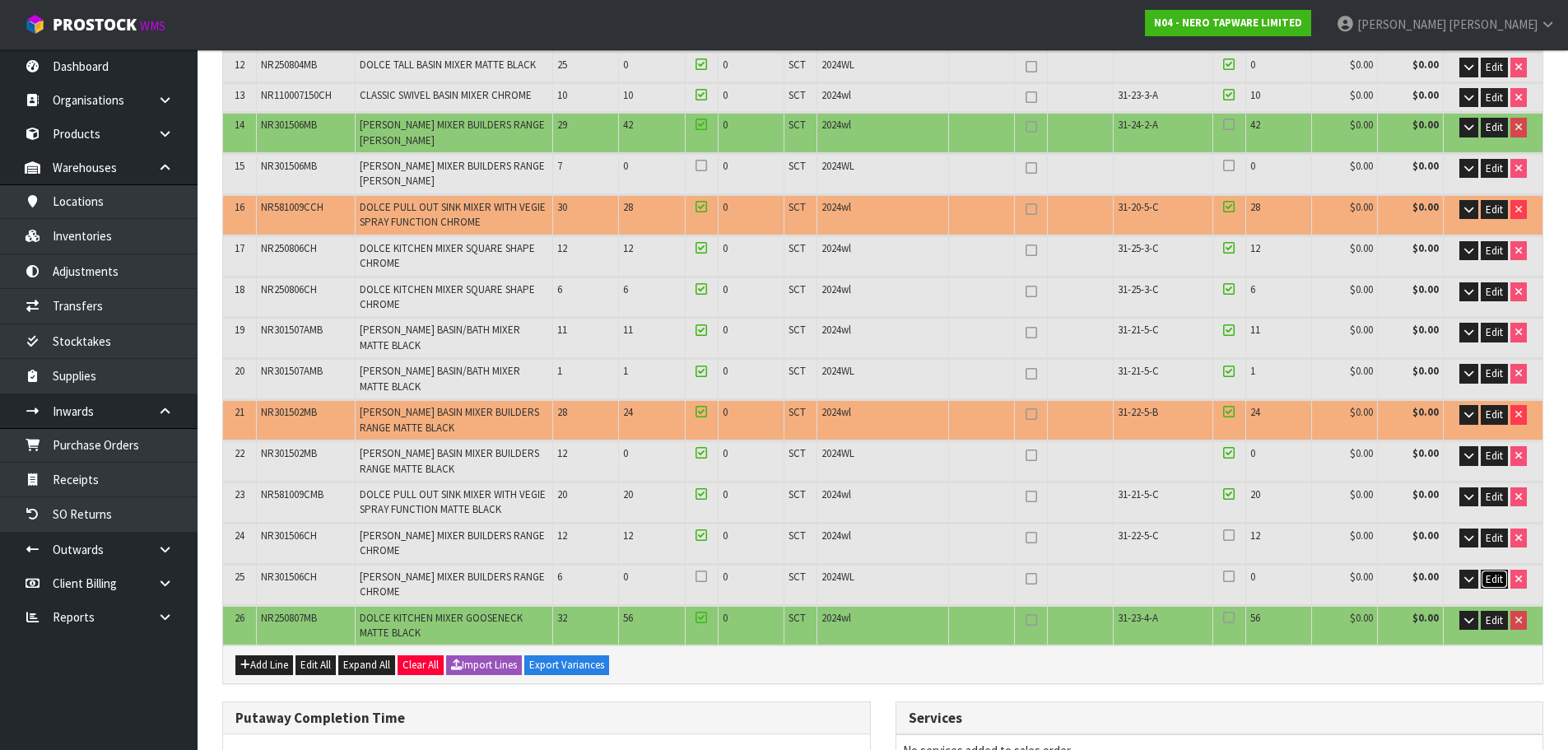
click at [1501, 576] on span "Edit" at bounding box center [1494, 579] width 17 height 14
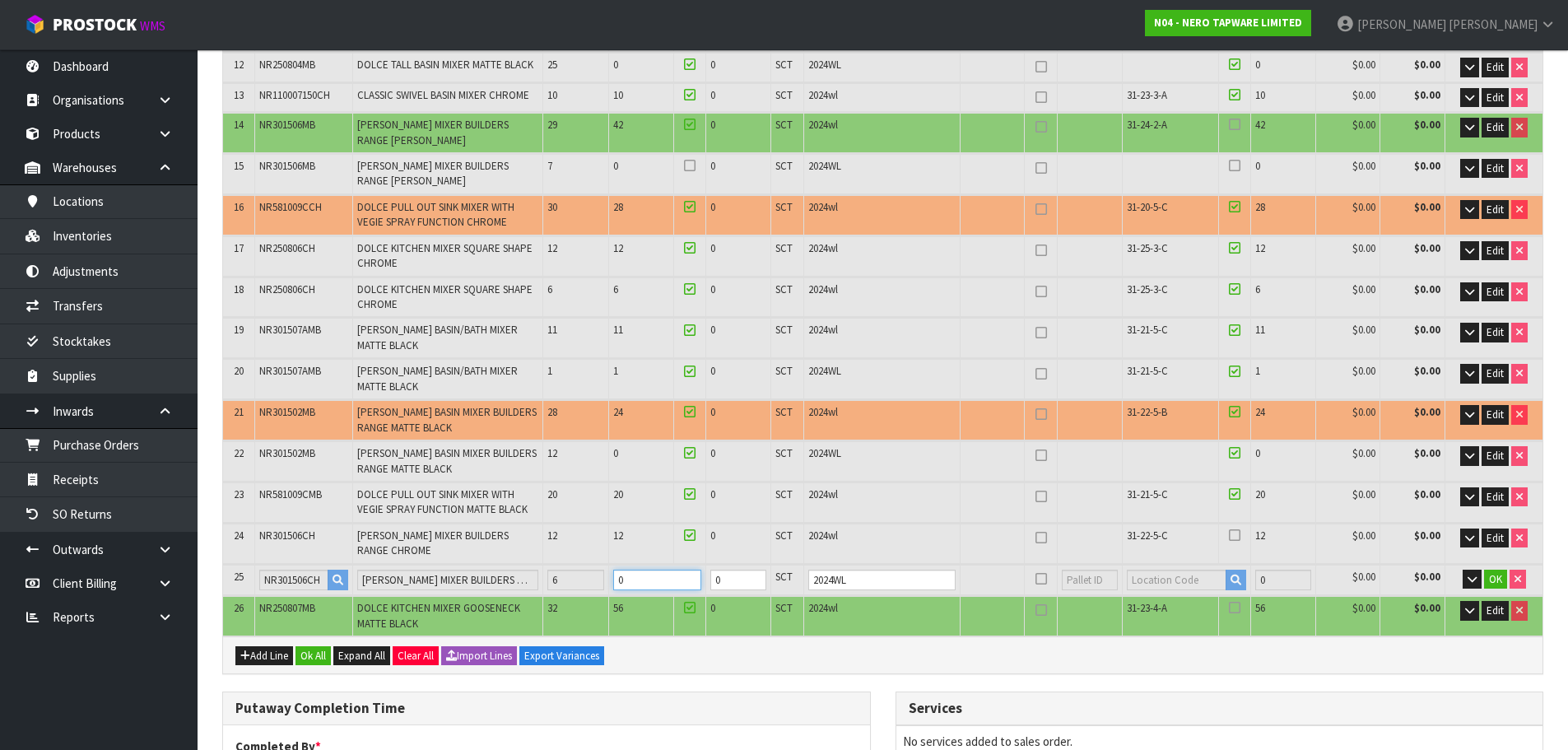
drag, startPoint x: 656, startPoint y: 586, endPoint x: 602, endPoint y: 604, distance: 56.9
click at [602, 604] on table "# Product Code Product Name Quantity Expected Quantity Received Quantity Held U…" at bounding box center [883, 126] width 1320 height 1020
type input "89"
type input "5.632"
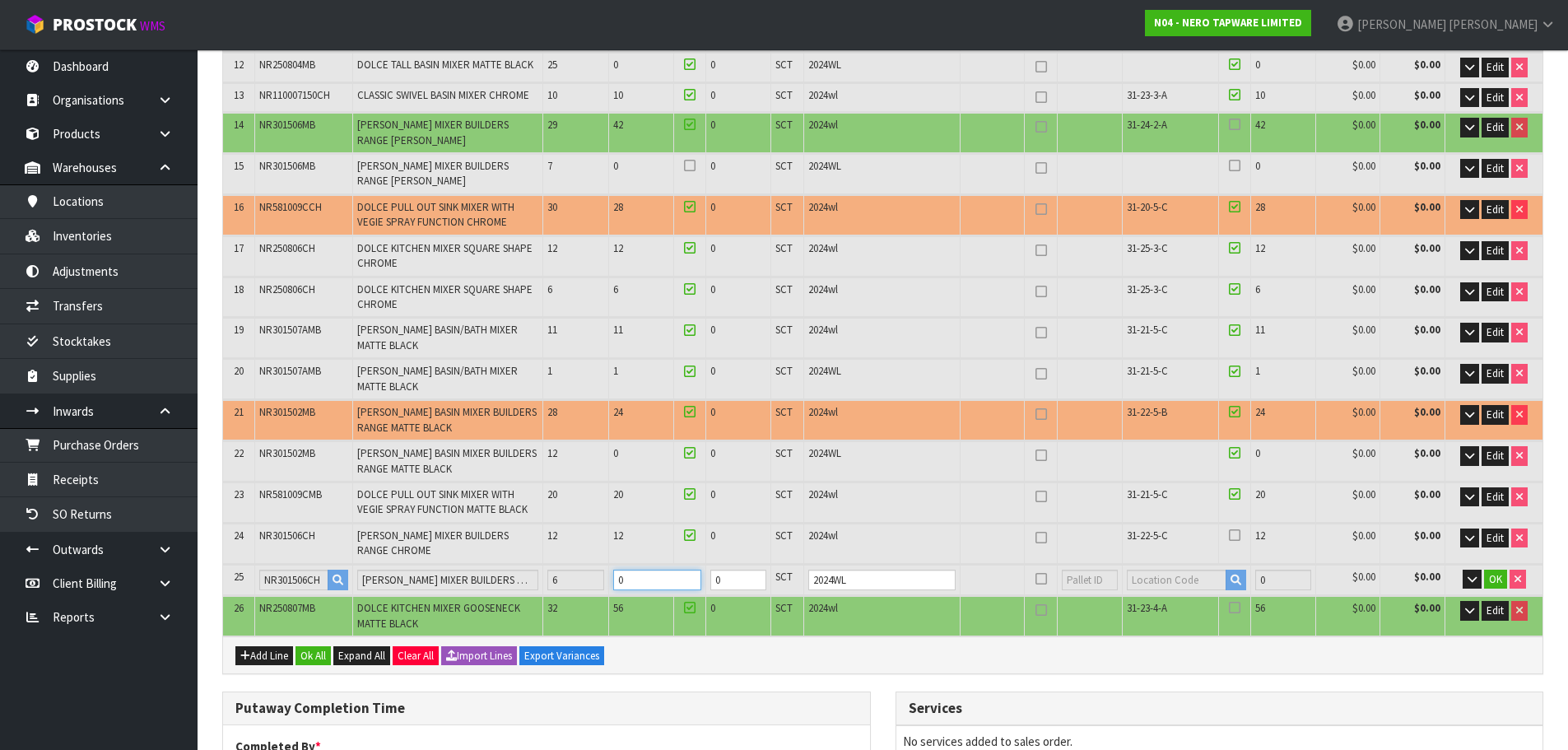
type input "1204.93"
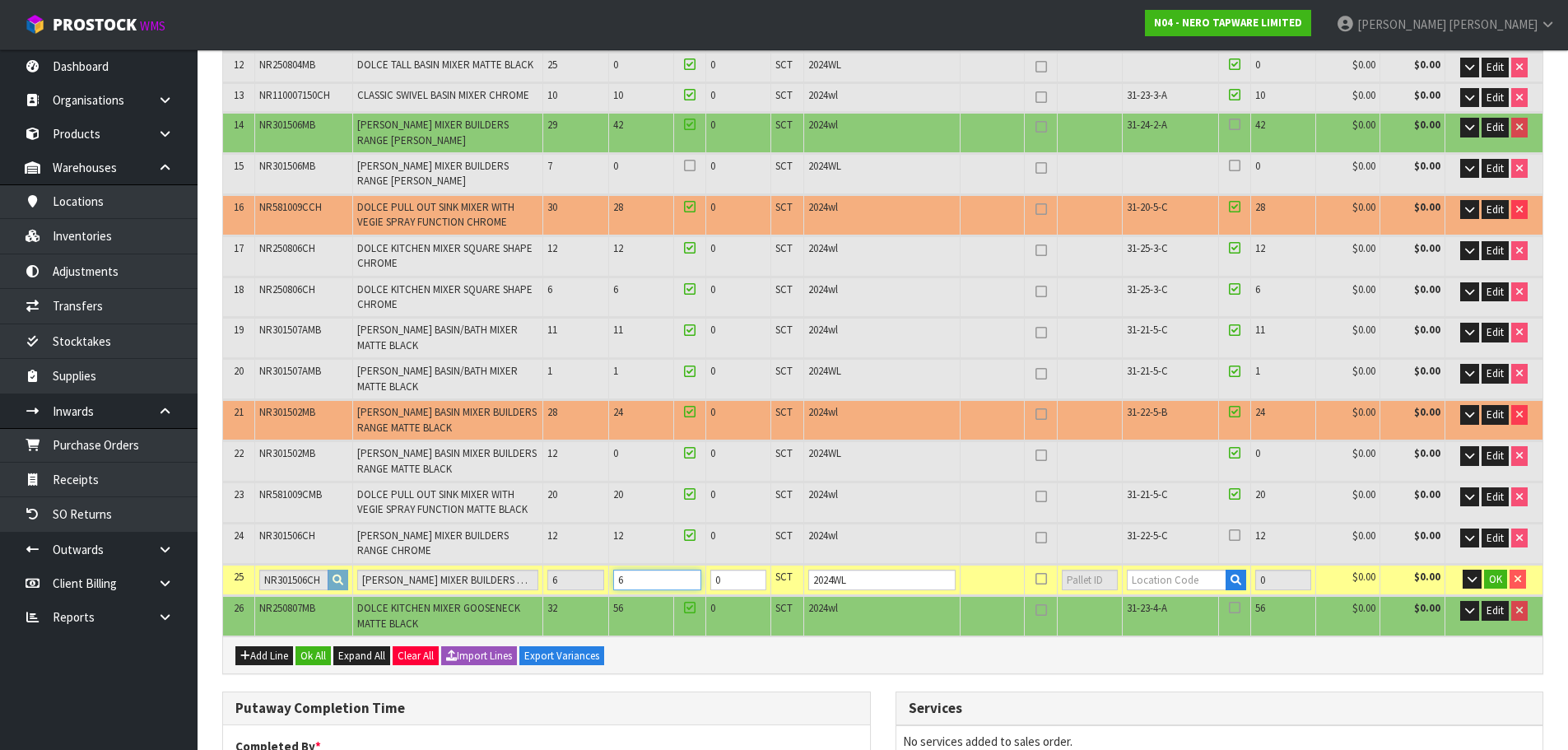
type input "6"
paste input "31-22-5-C"
type input "31-22-5-C"
type input "658"
type input "6"
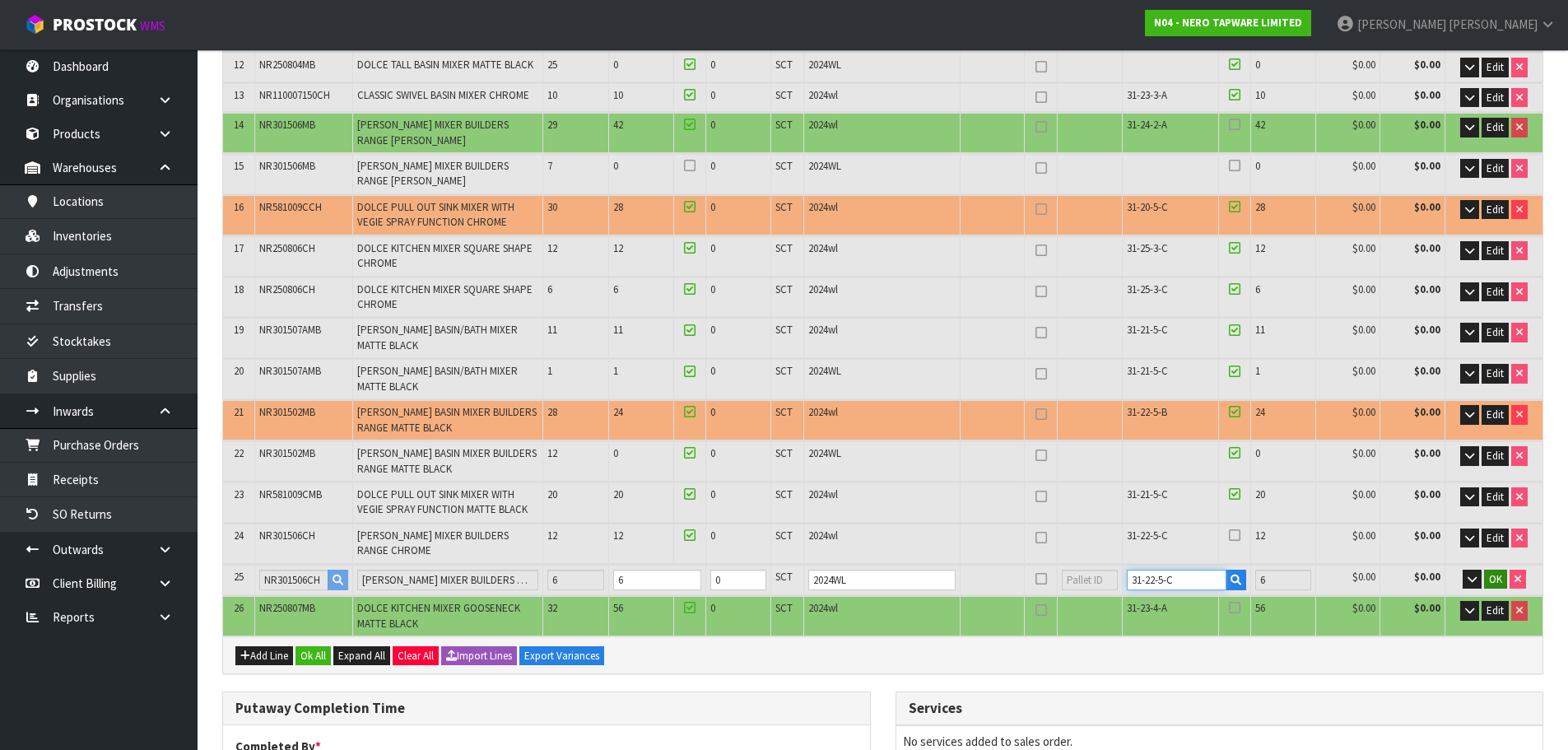
type input "31-22-5-C"
click at [1494, 577] on span "OK" at bounding box center [1496, 579] width 13 height 14
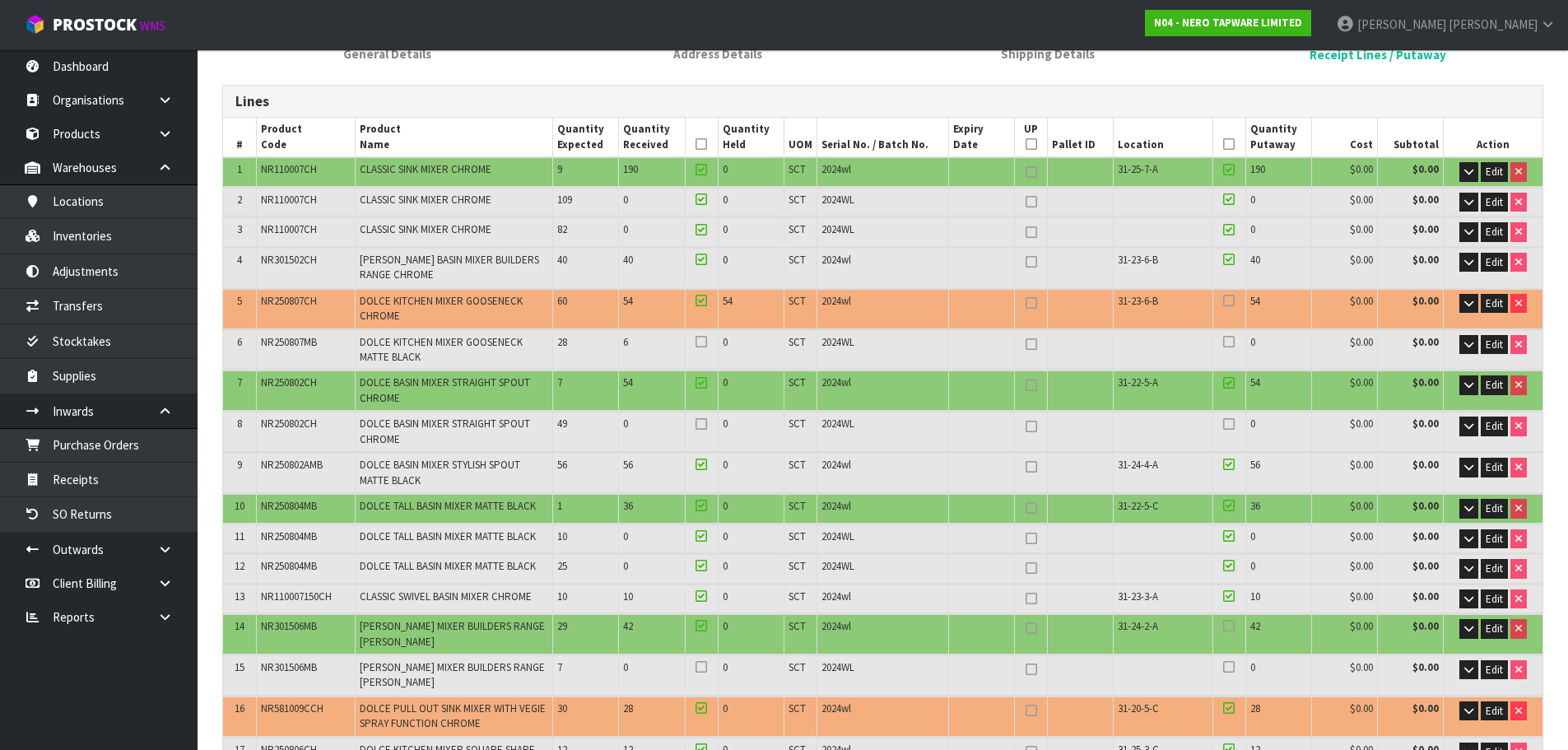
scroll to position [164, 0]
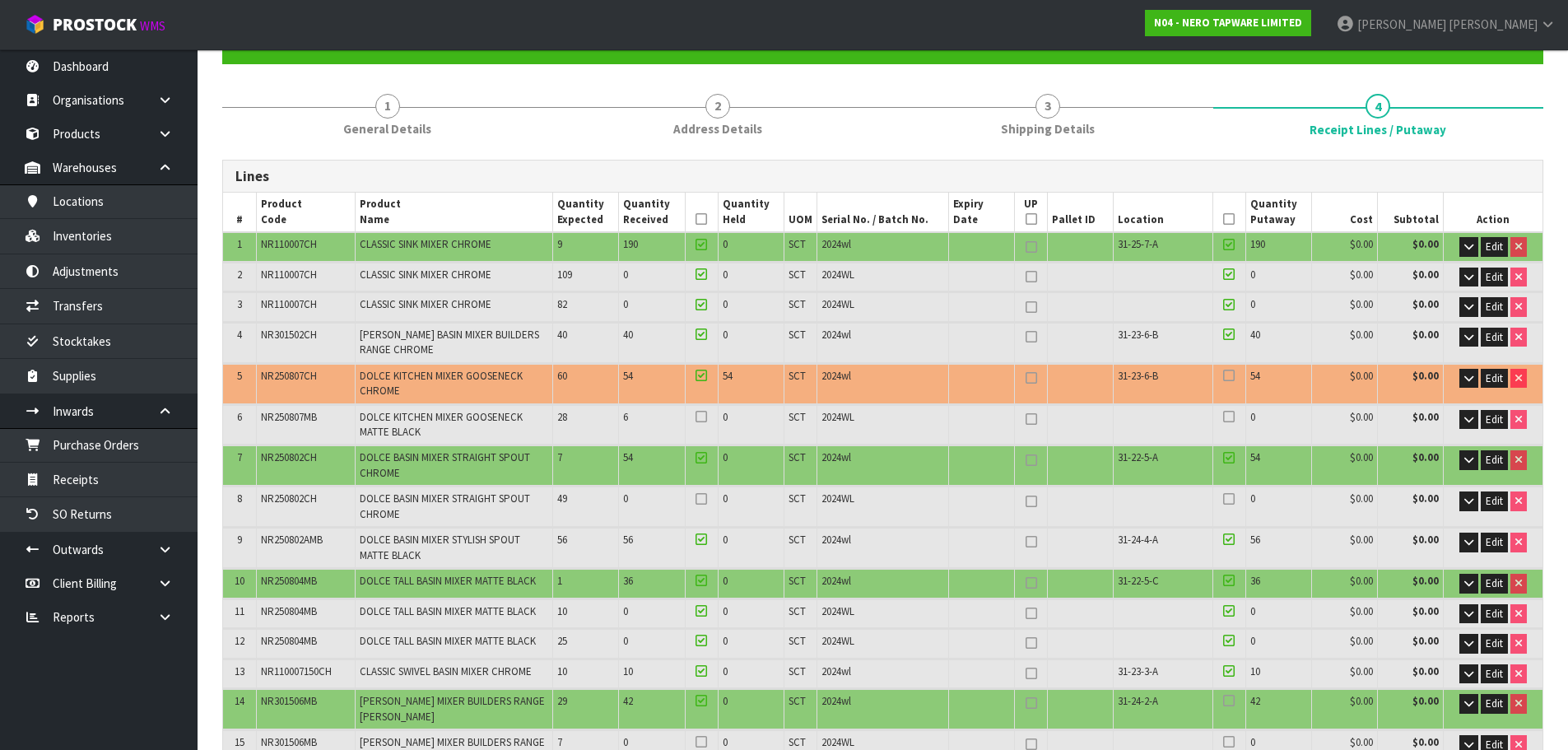
click at [1230, 417] on icon at bounding box center [1229, 416] width 11 height 1
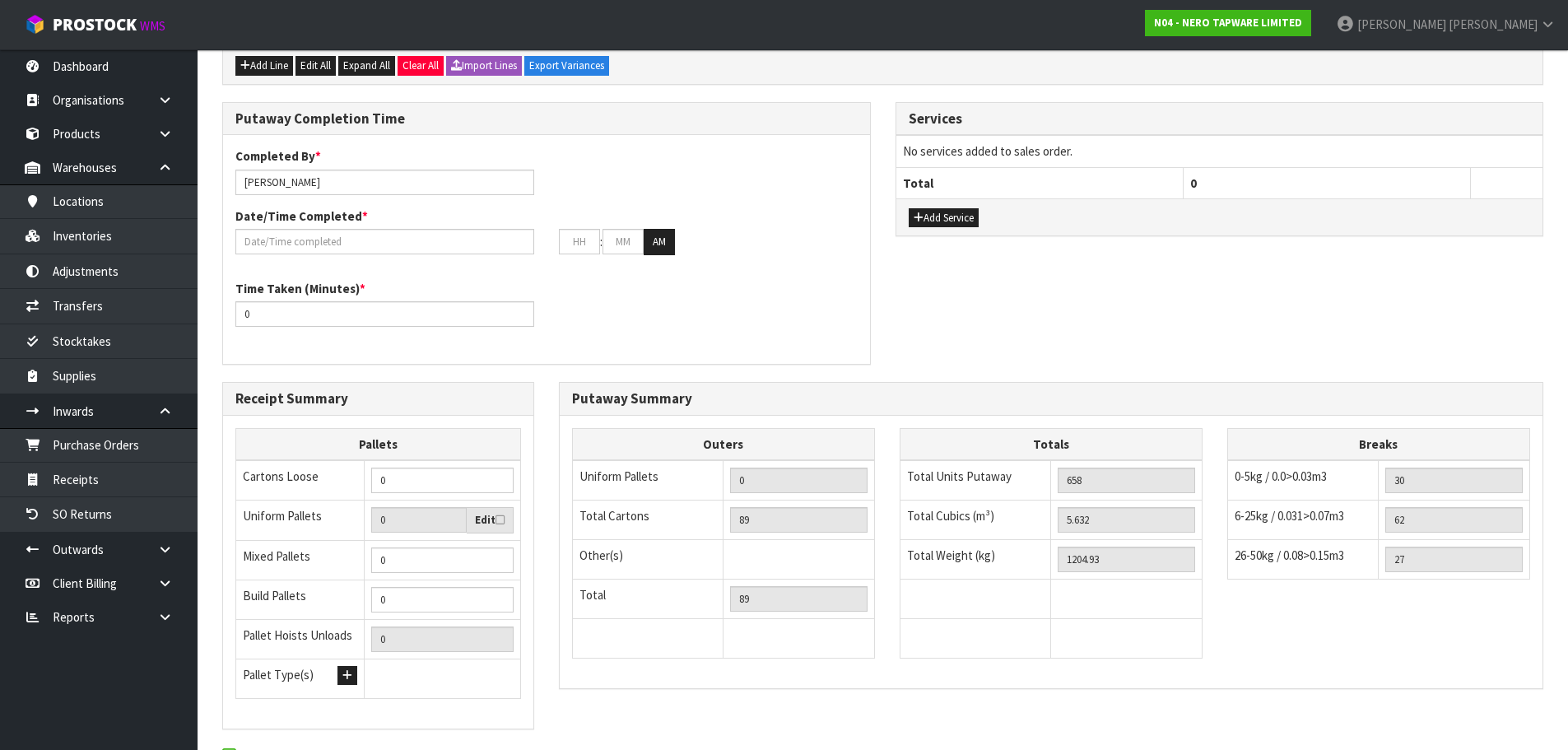
scroll to position [1434, 0]
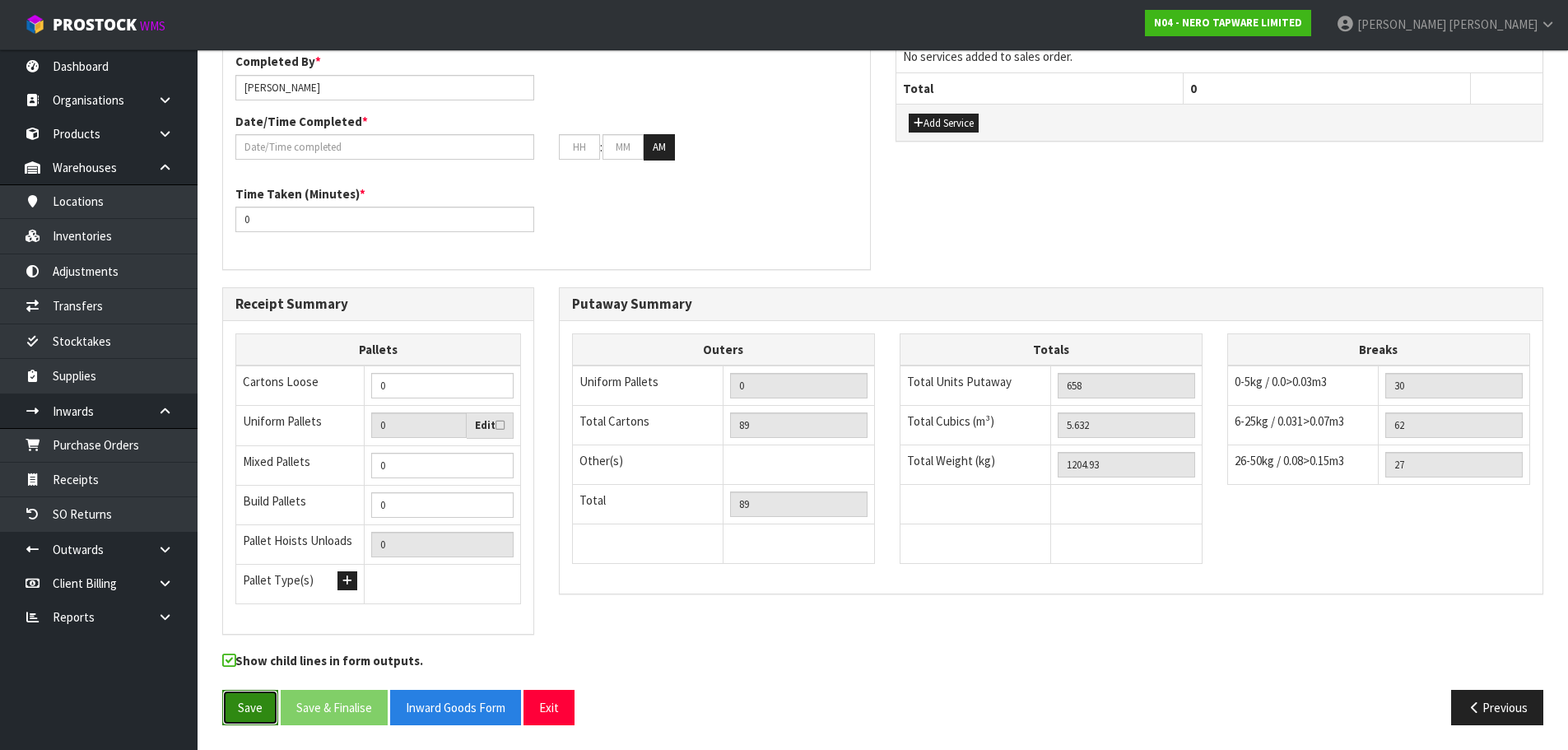
click at [258, 710] on button "Save" at bounding box center [250, 708] width 56 height 36
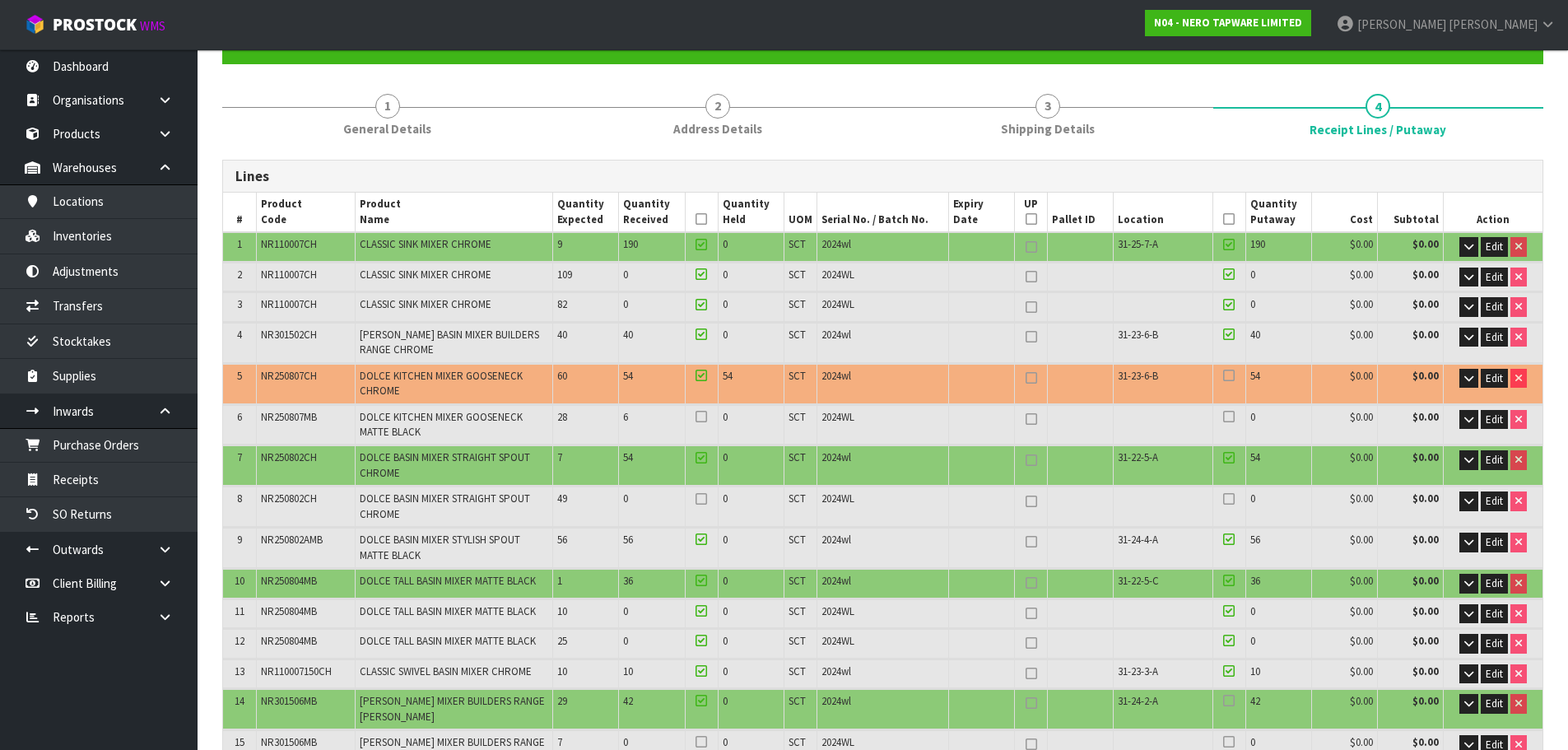
scroll to position [247, 0]
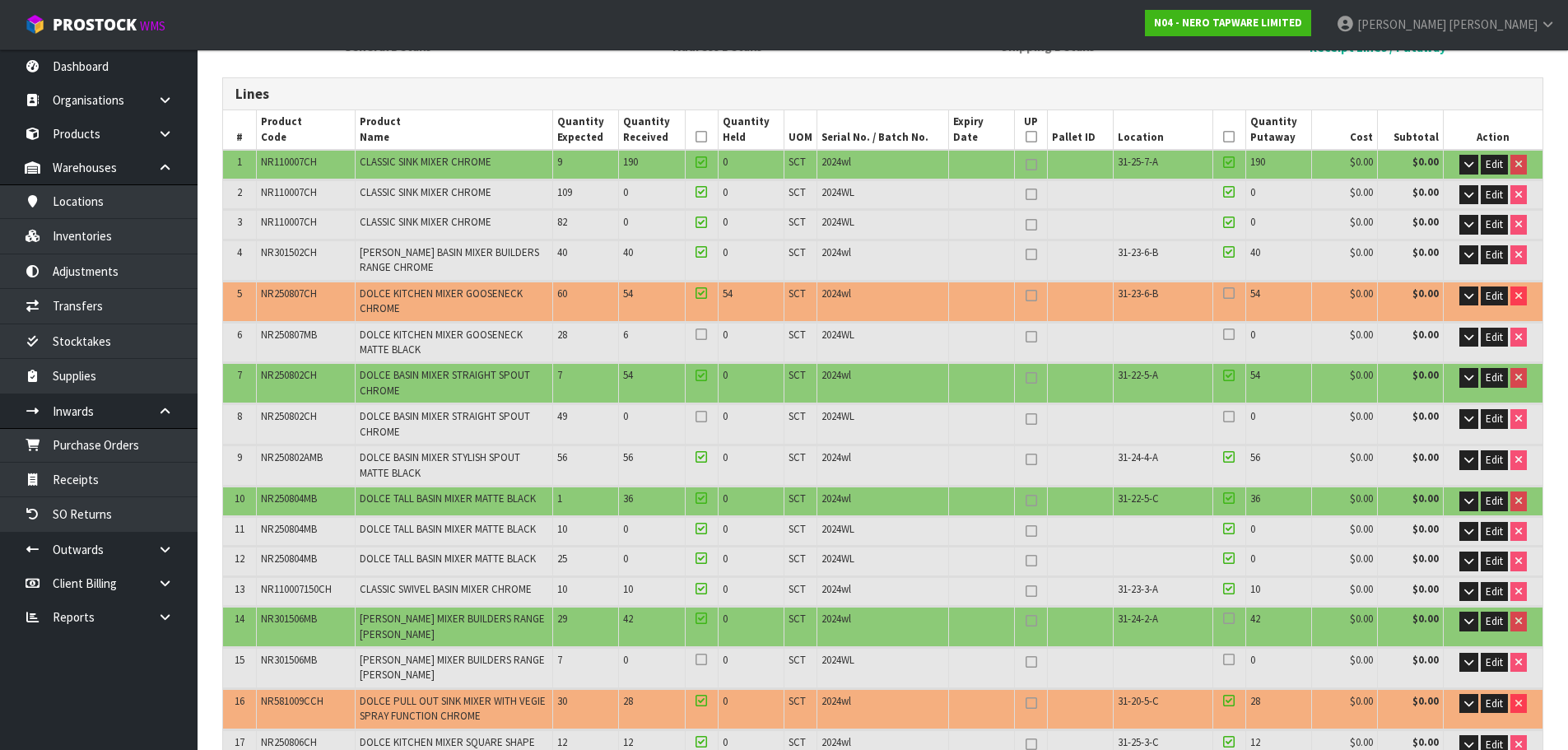
click at [1231, 294] on icon at bounding box center [1229, 293] width 11 height 1
click at [0, 0] on input "checkbox" at bounding box center [0, 0] width 0 height 0
click at [1230, 294] on icon at bounding box center [1229, 293] width 11 height 1
click at [0, 0] on input "checkbox" at bounding box center [0, 0] width 0 height 0
click at [1230, 294] on icon at bounding box center [1229, 293] width 11 height 1
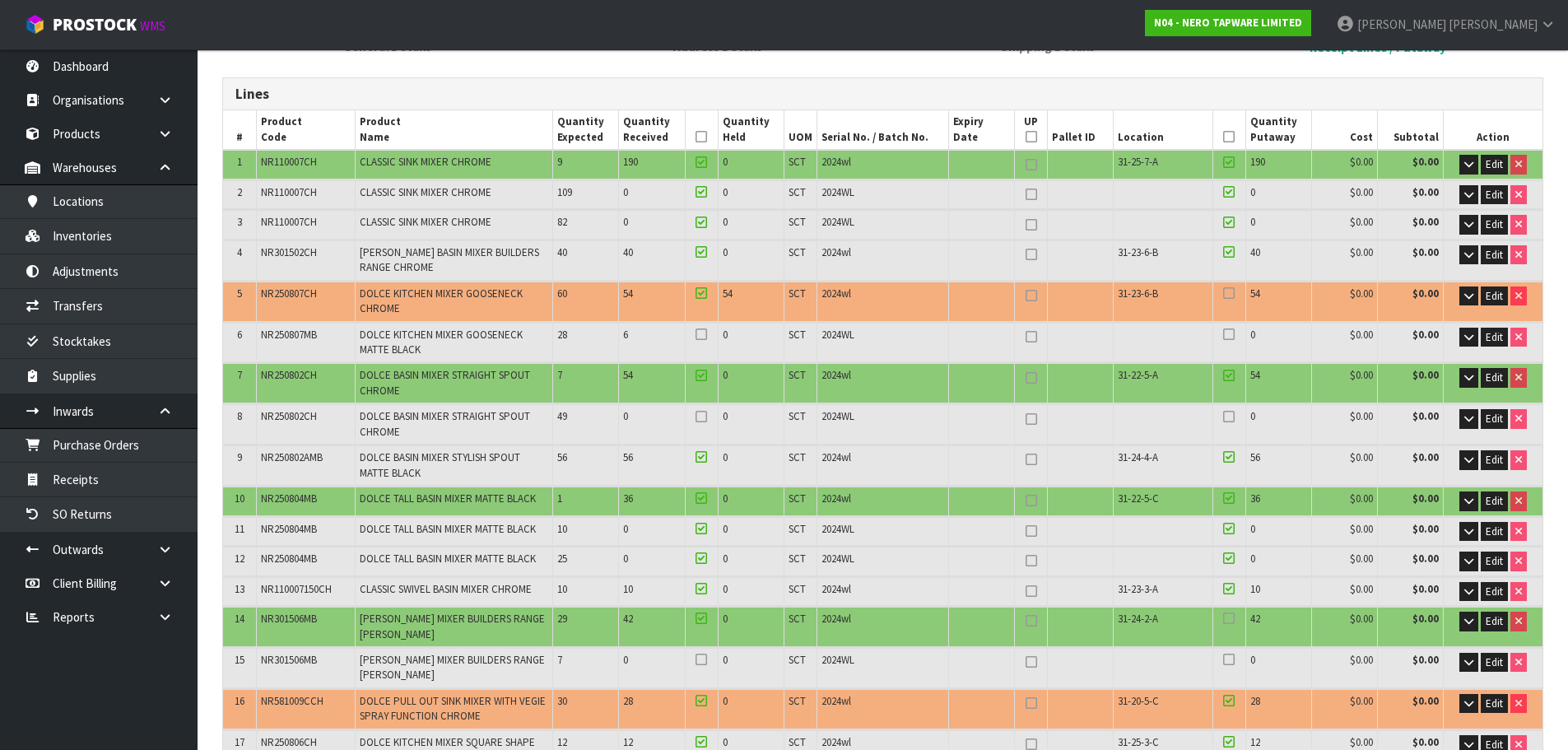
click at [0, 0] on input "checkbox" at bounding box center [0, 0] width 0 height 0
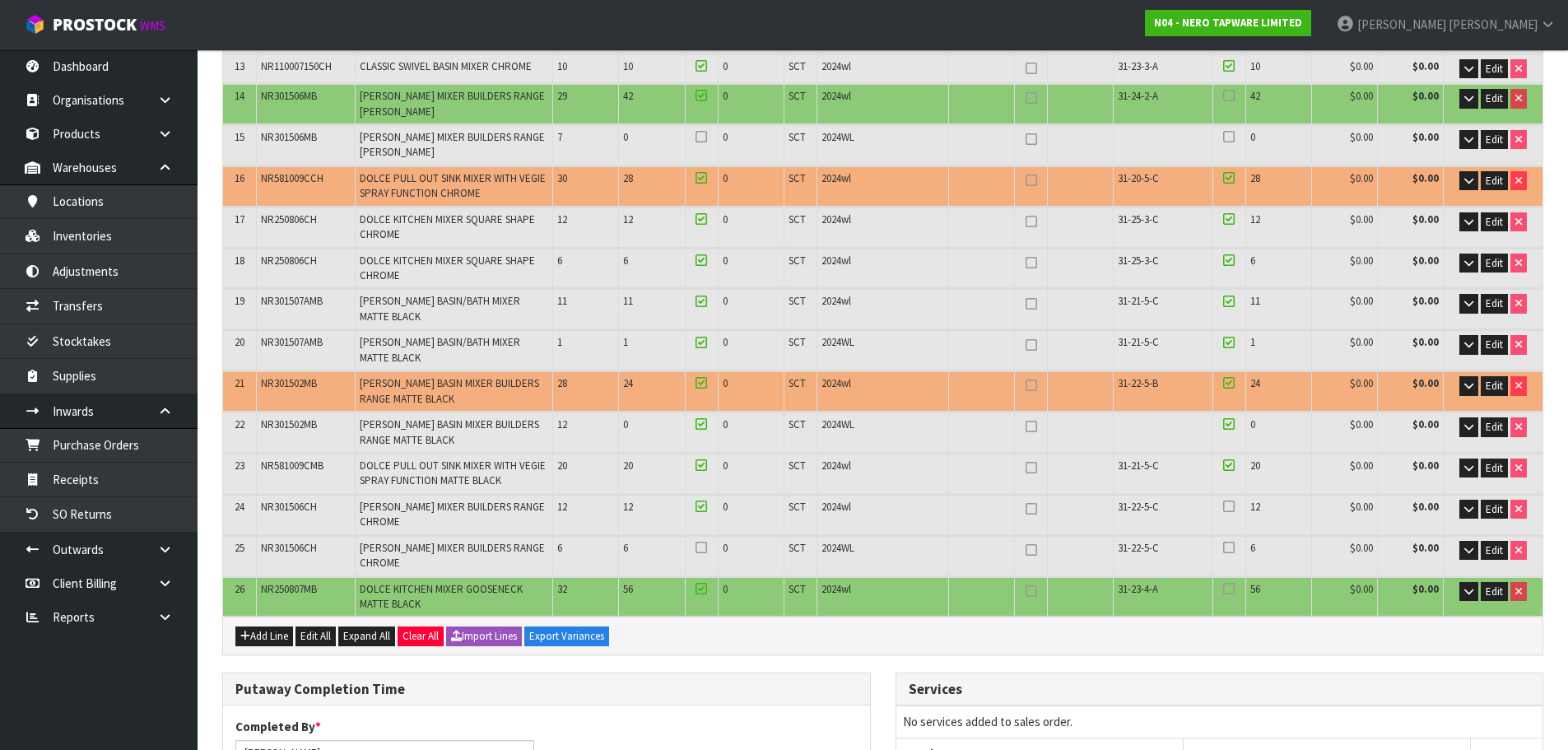
scroll to position [741, 0]
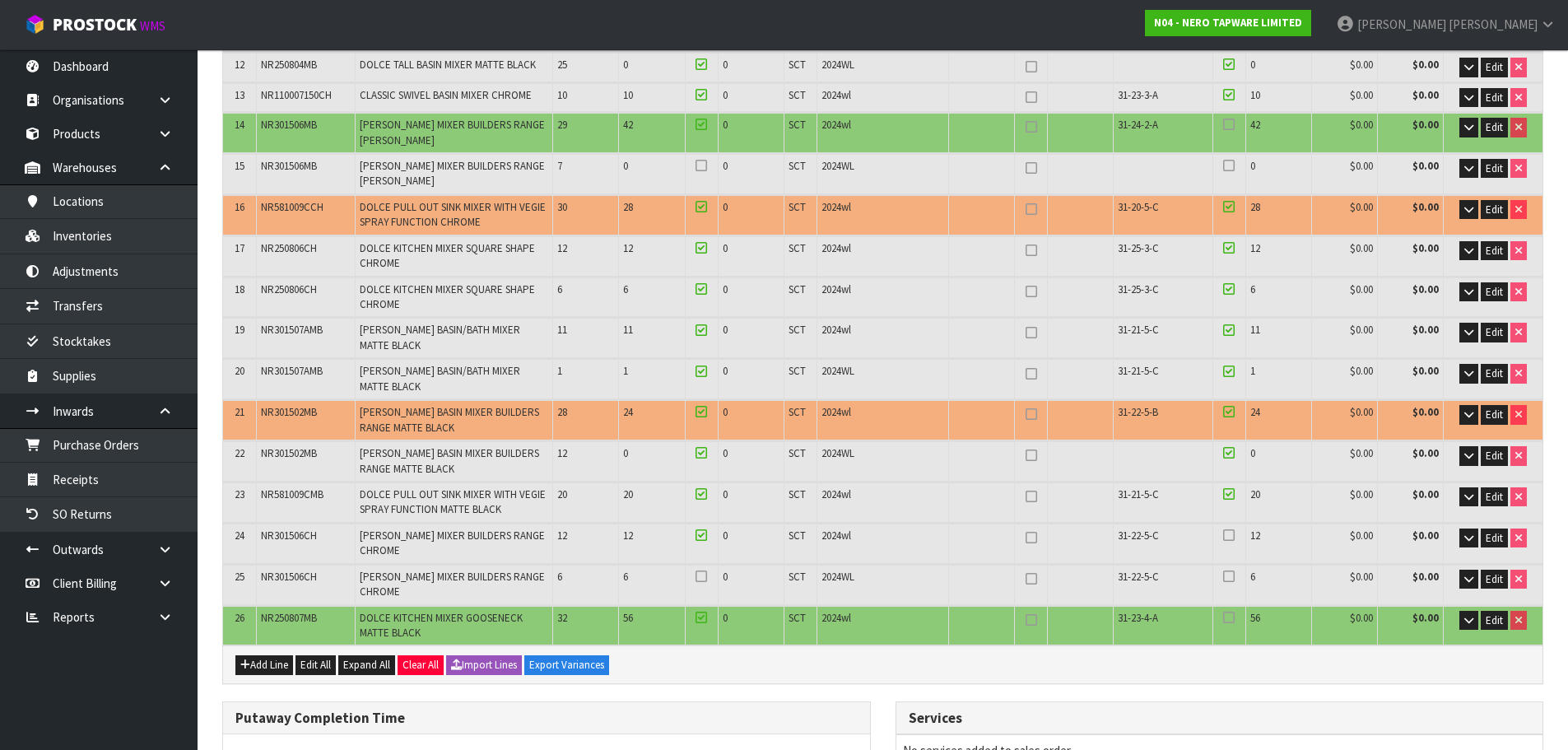
click at [1225, 618] on icon at bounding box center [1229, 617] width 11 height 1
click at [0, 0] on input "checkbox" at bounding box center [0, 0] width 0 height 0
click at [1225, 618] on icon at bounding box center [1229, 617] width 11 height 1
click at [0, 0] on input "checkbox" at bounding box center [0, 0] width 0 height 0
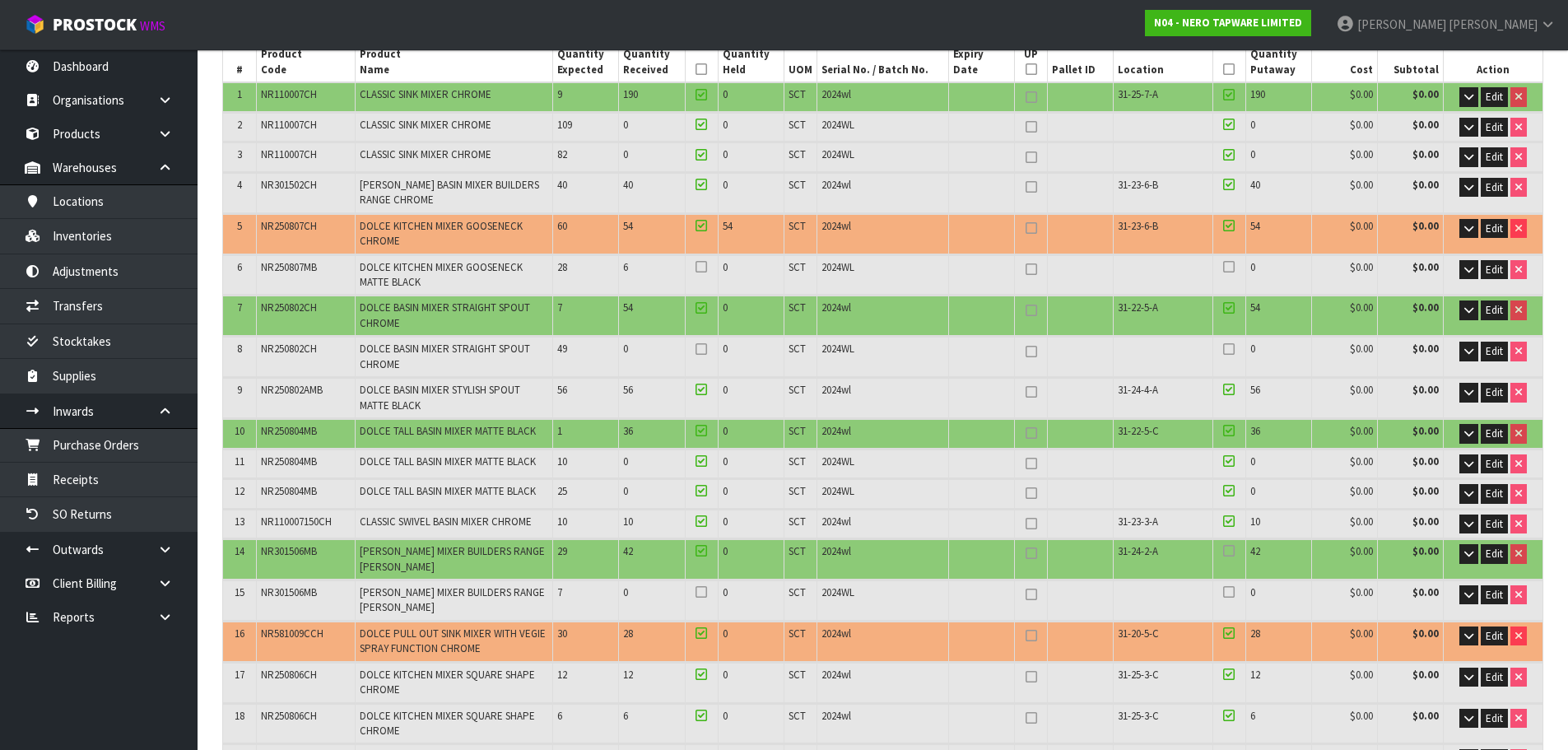
scroll to position [329, 0]
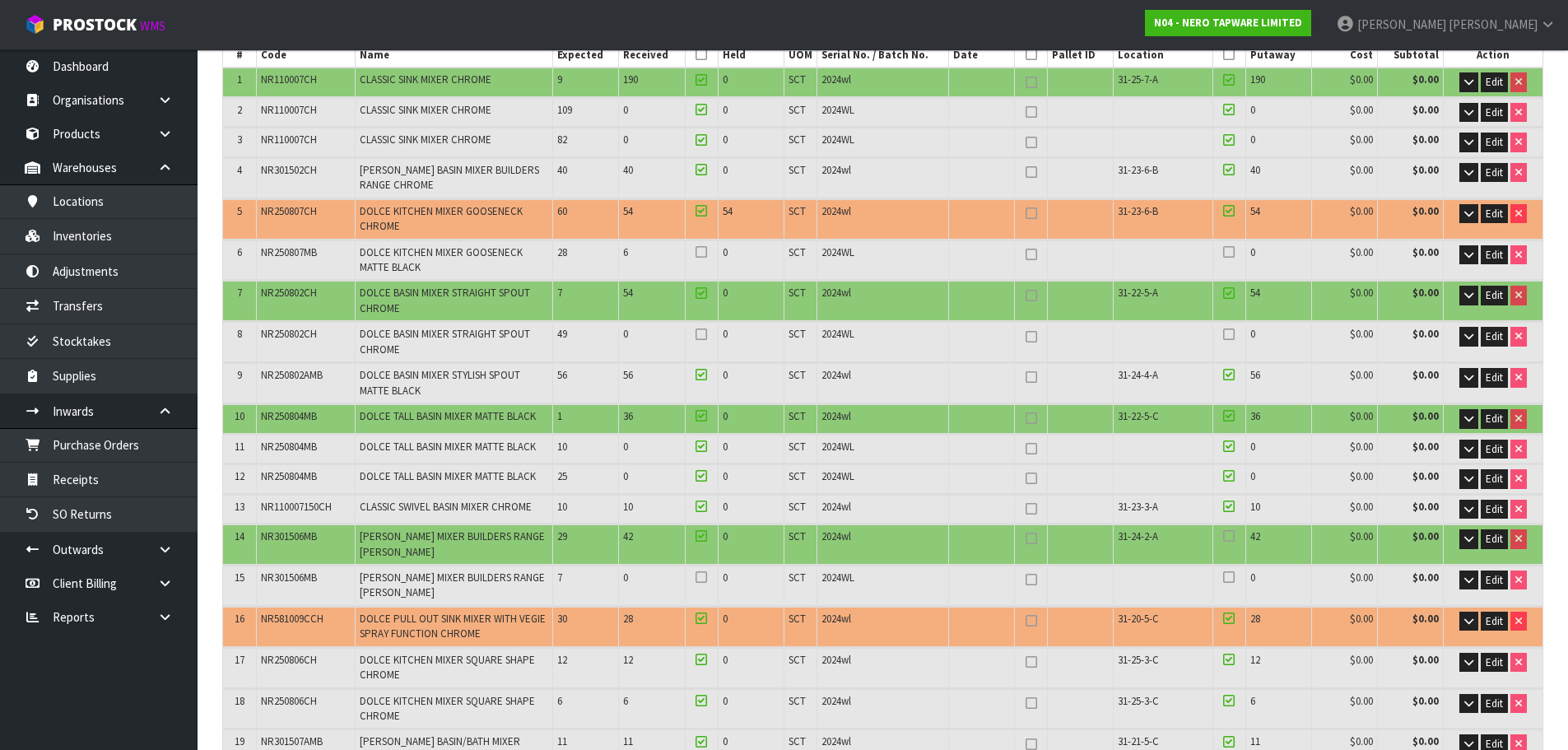
click at [1234, 330] on label at bounding box center [1229, 335] width 11 height 15
click at [0, 0] on input "checkbox" at bounding box center [0, 0] width 0 height 0
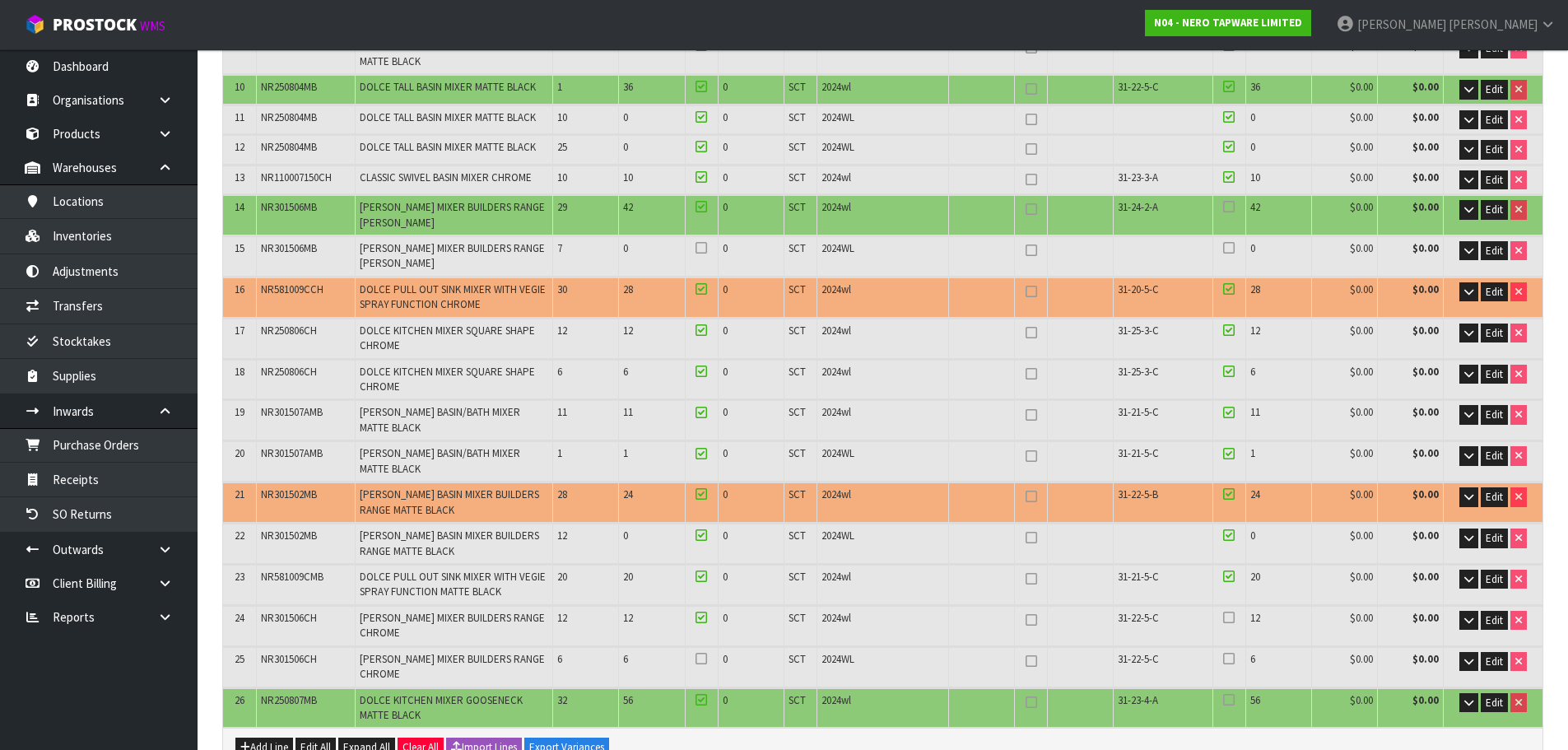
scroll to position [741, 0]
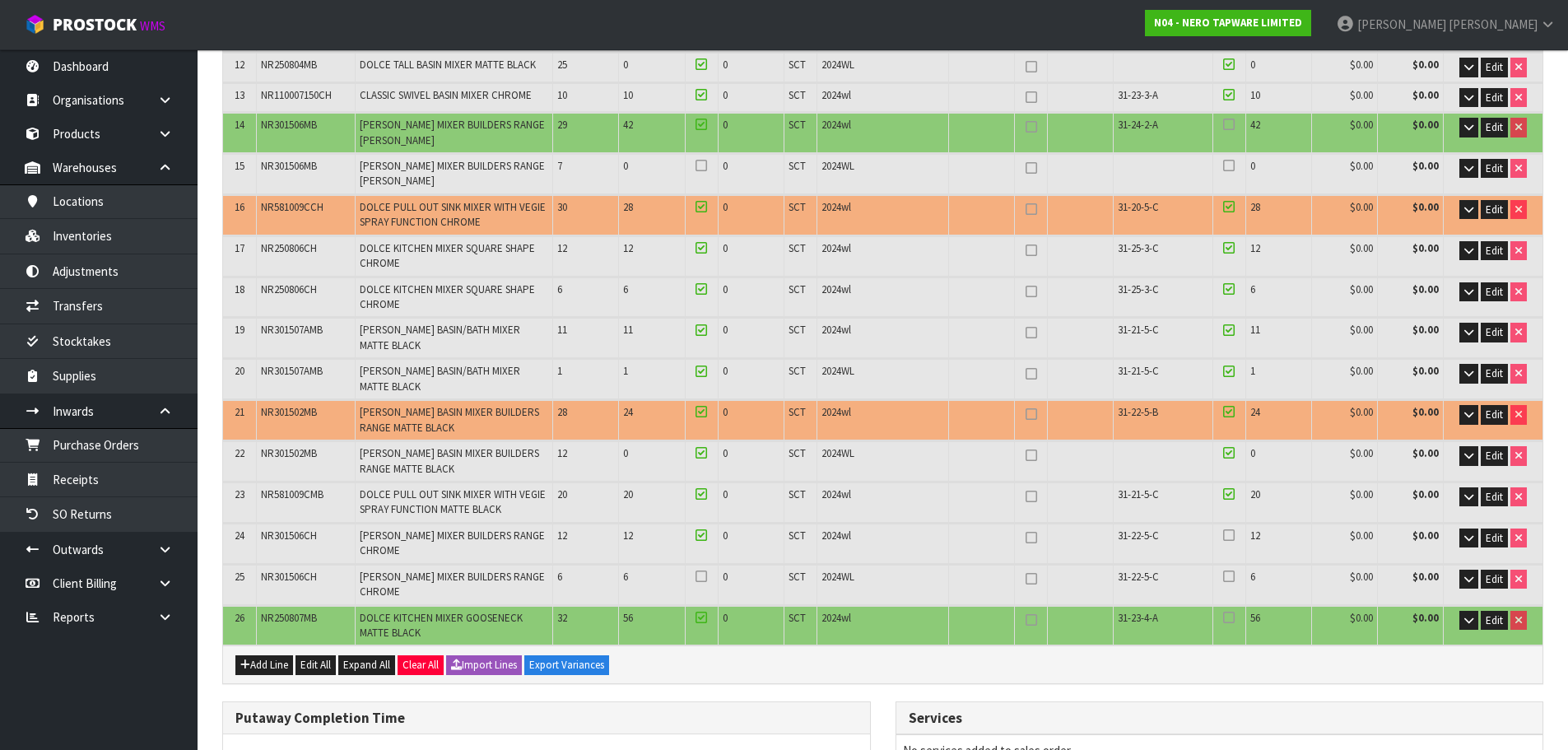
click at [1232, 536] on icon at bounding box center [1229, 535] width 11 height 1
click at [0, 0] on input "checkbox" at bounding box center [0, 0] width 0 height 0
click at [1232, 577] on icon at bounding box center [1229, 576] width 11 height 1
click at [0, 0] on input "checkbox" at bounding box center [0, 0] width 0 height 0
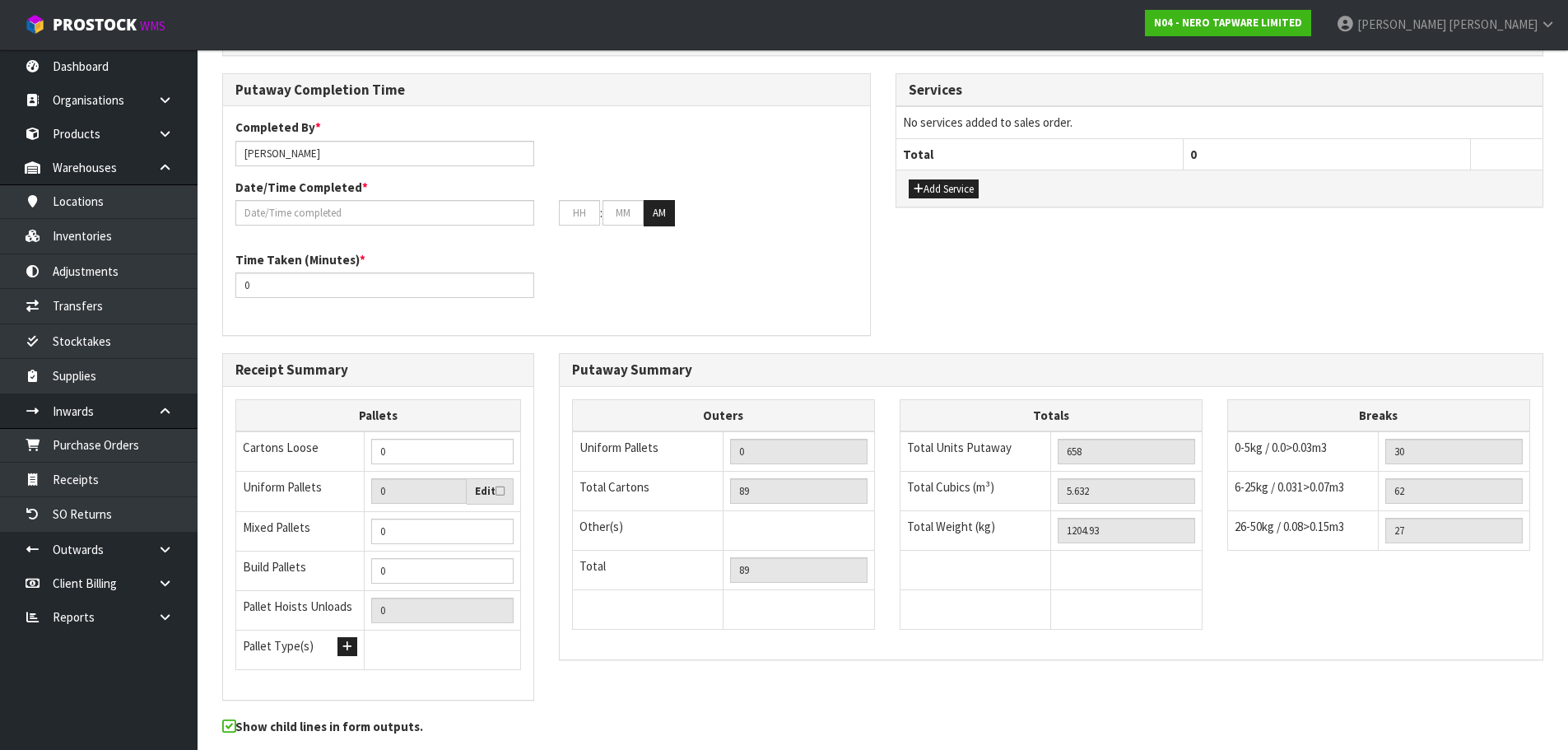
scroll to position [1434, 0]
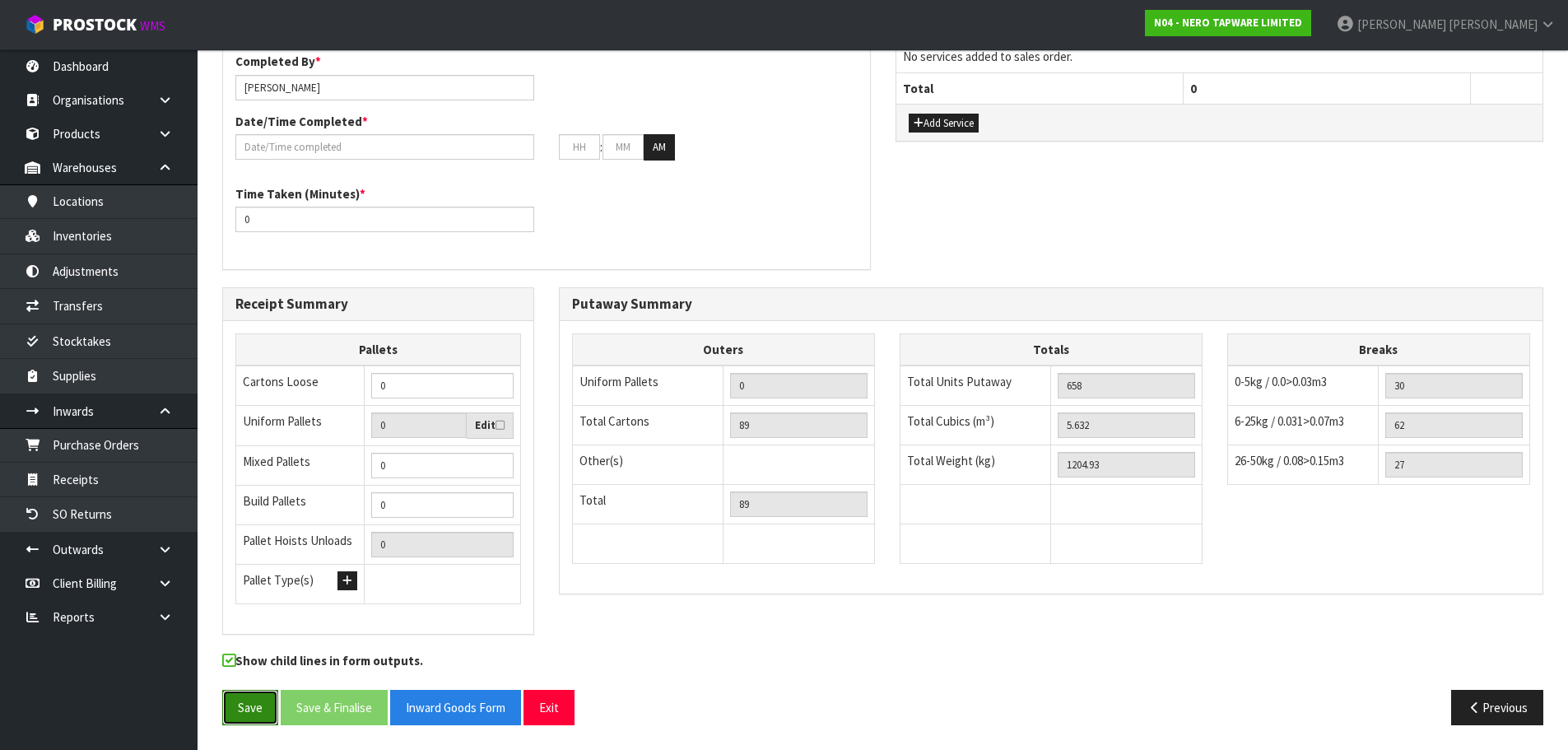
click at [264, 705] on button "Save" at bounding box center [250, 708] width 56 height 36
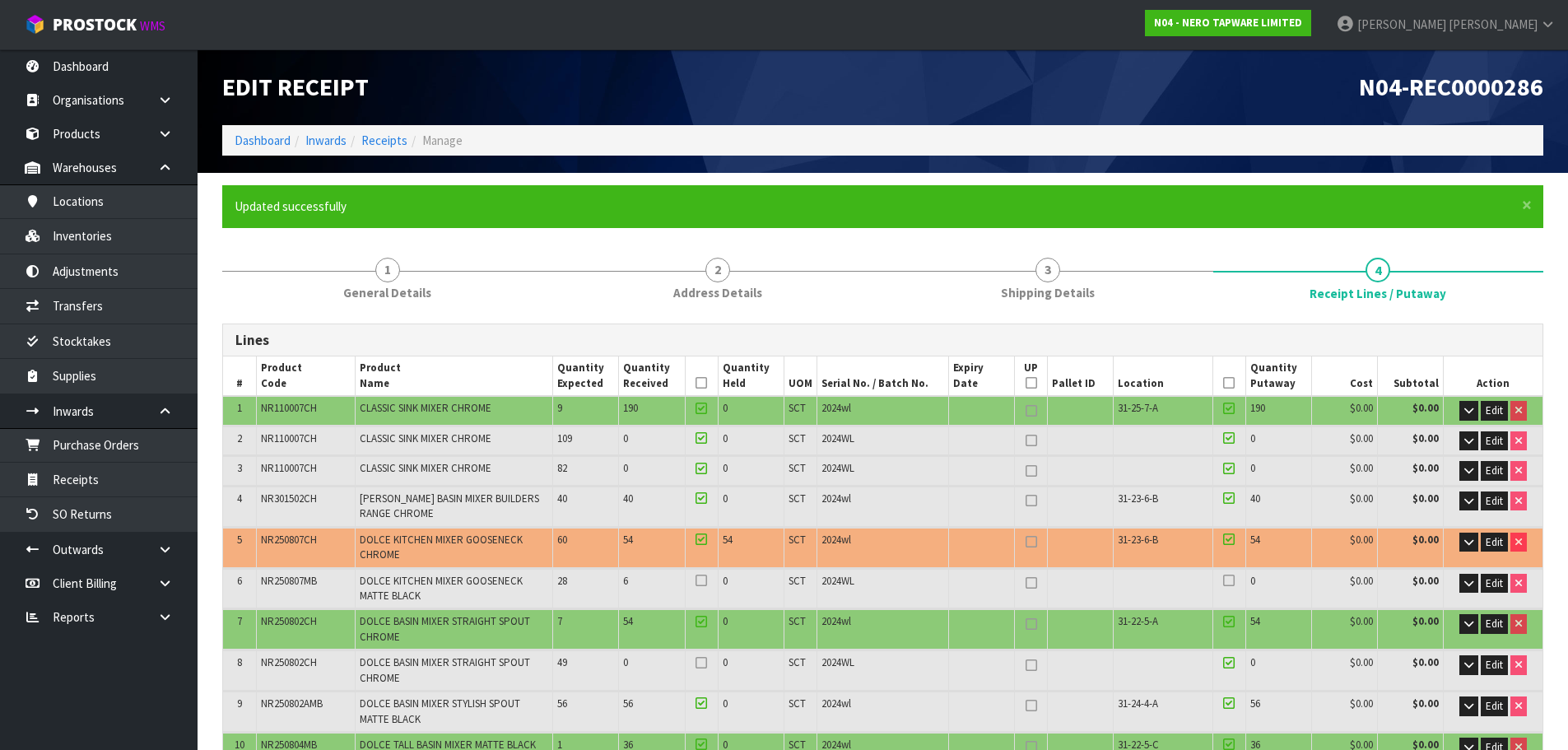
scroll to position [0, 0]
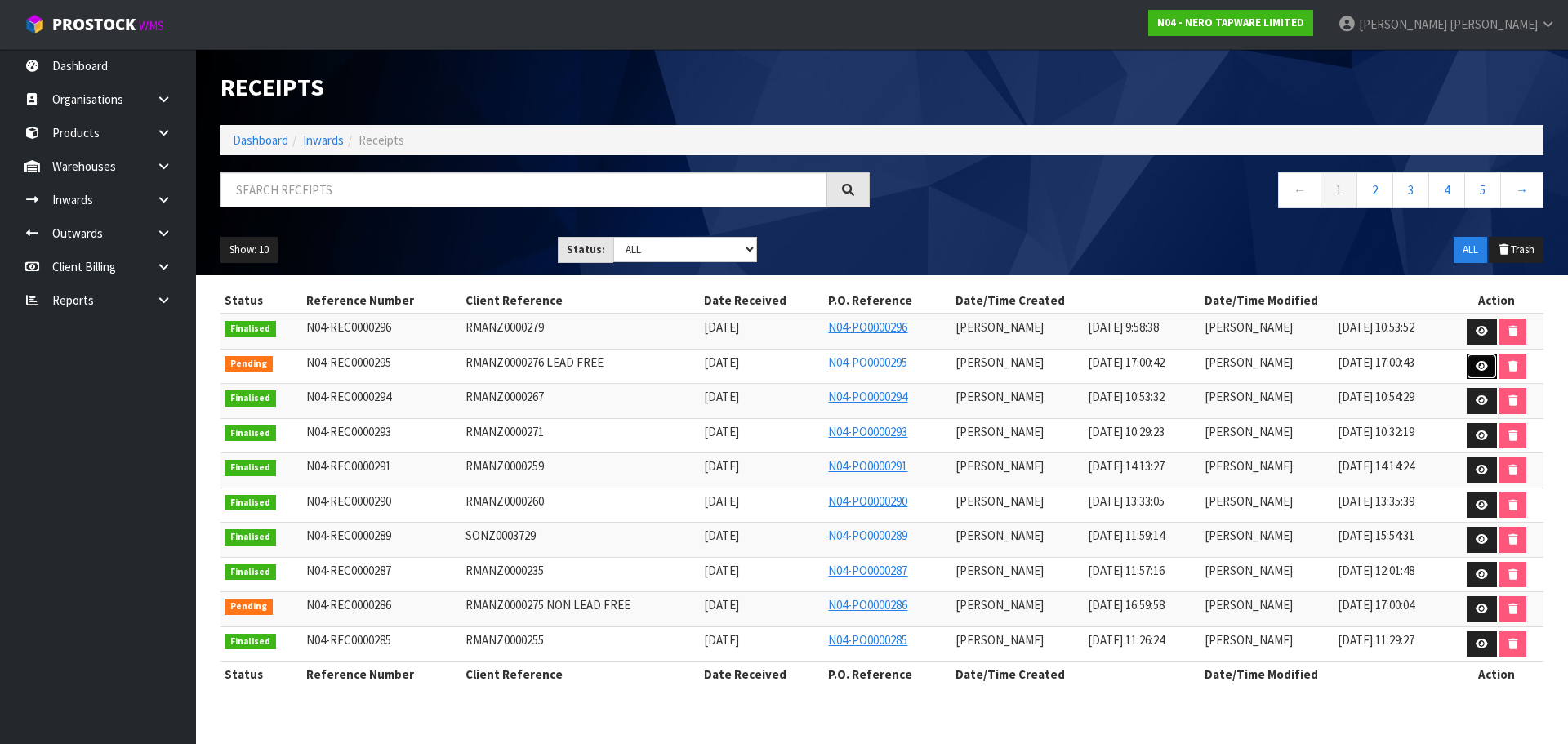
click at [1484, 370] on icon at bounding box center [1481, 365] width 12 height 10
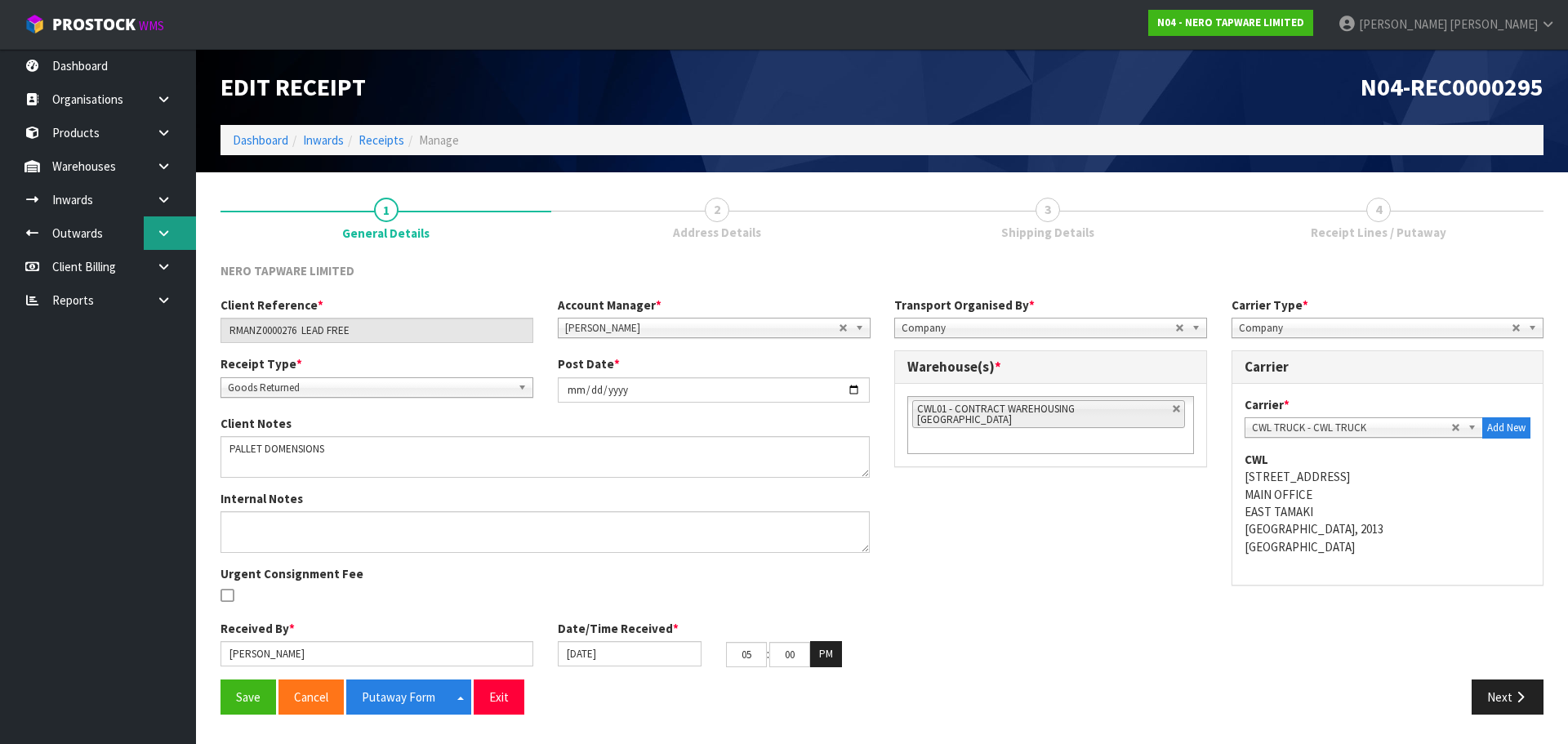
click at [170, 241] on link at bounding box center [170, 233] width 52 height 34
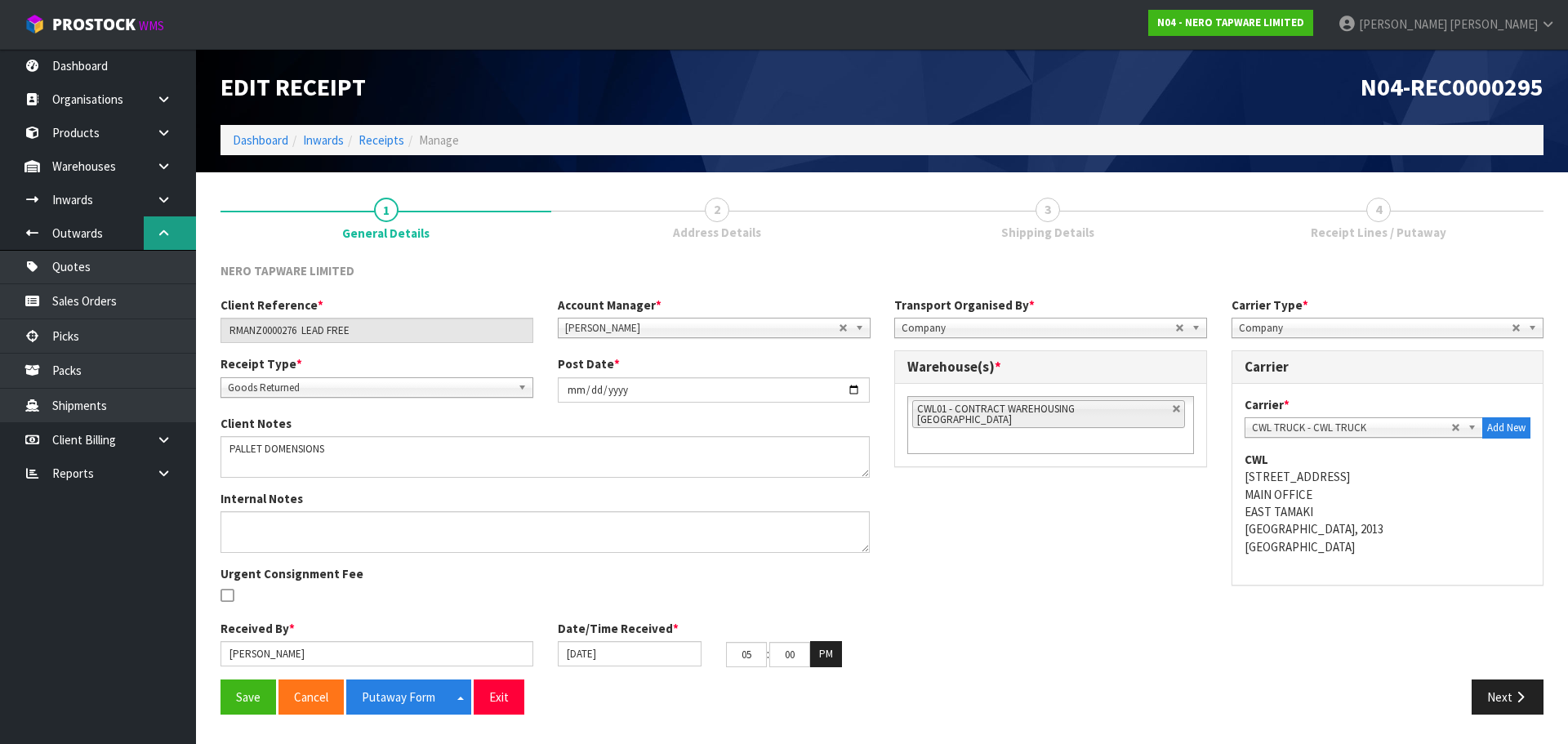
click at [160, 244] on link at bounding box center [170, 233] width 52 height 34
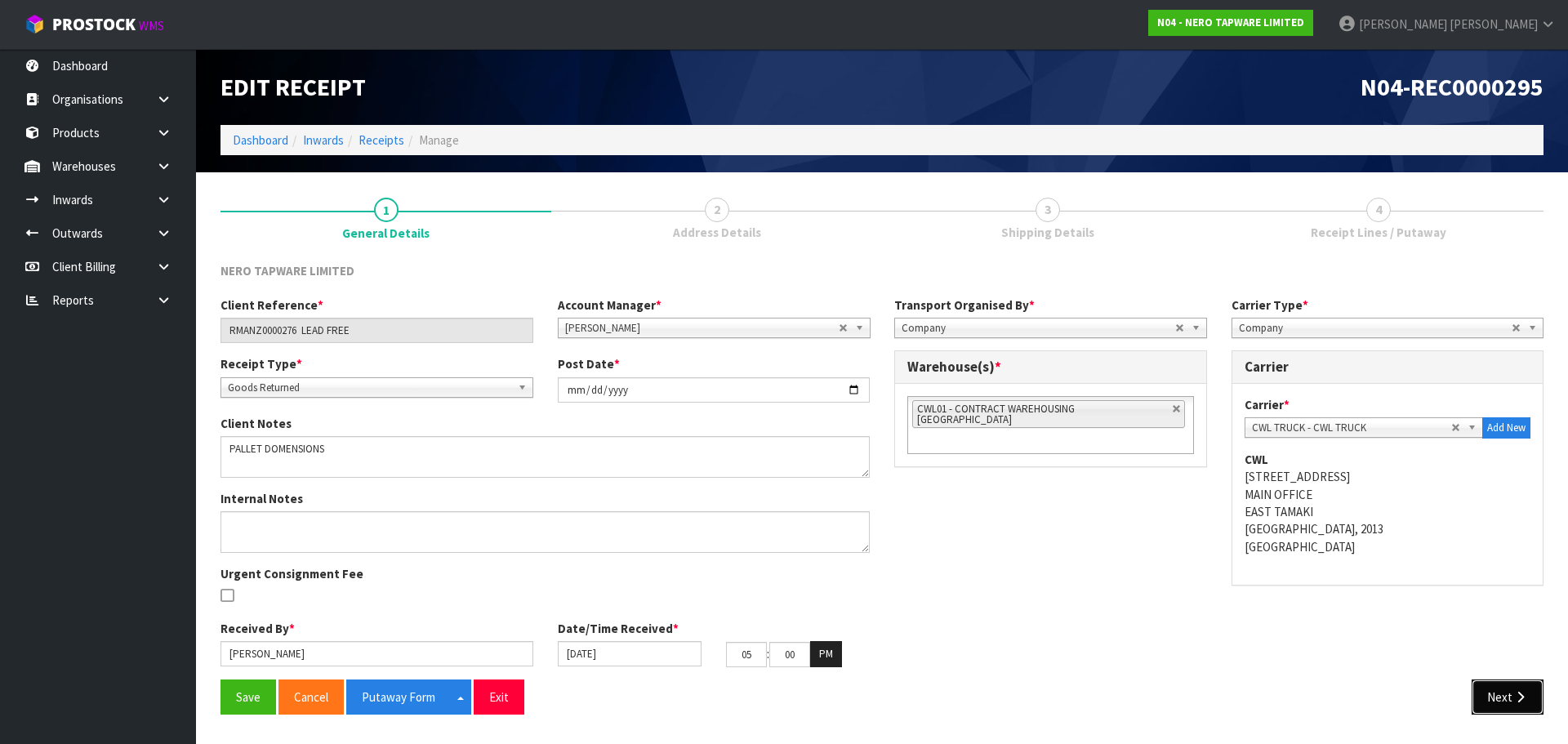
click at [1511, 686] on button "Next" at bounding box center [1507, 697] width 72 height 35
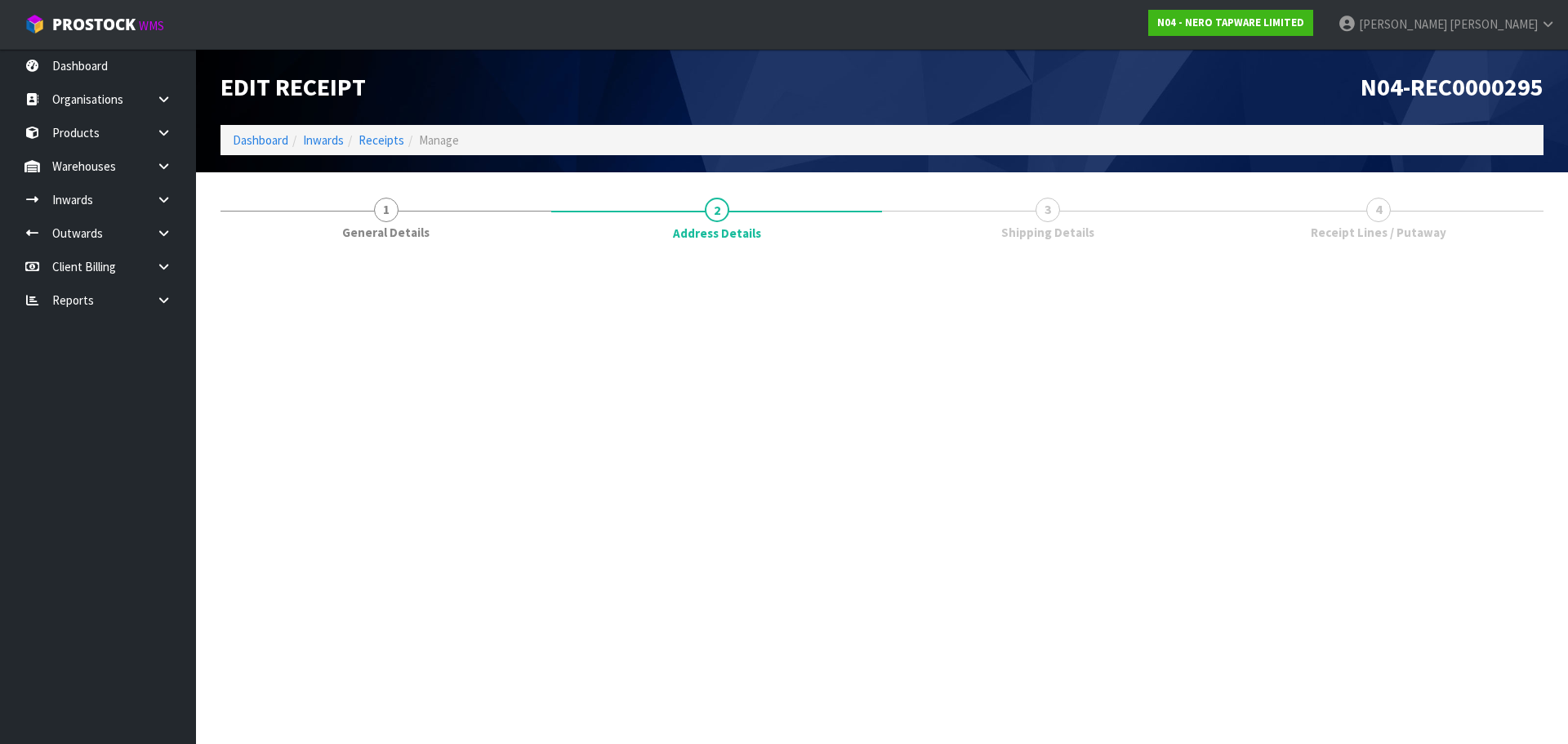
click at [1511, 686] on section "Edit Receipt N04-REC0000295 Dashboard Inwards Receipts Manage 1 General Details…" at bounding box center [784, 372] width 1568 height 744
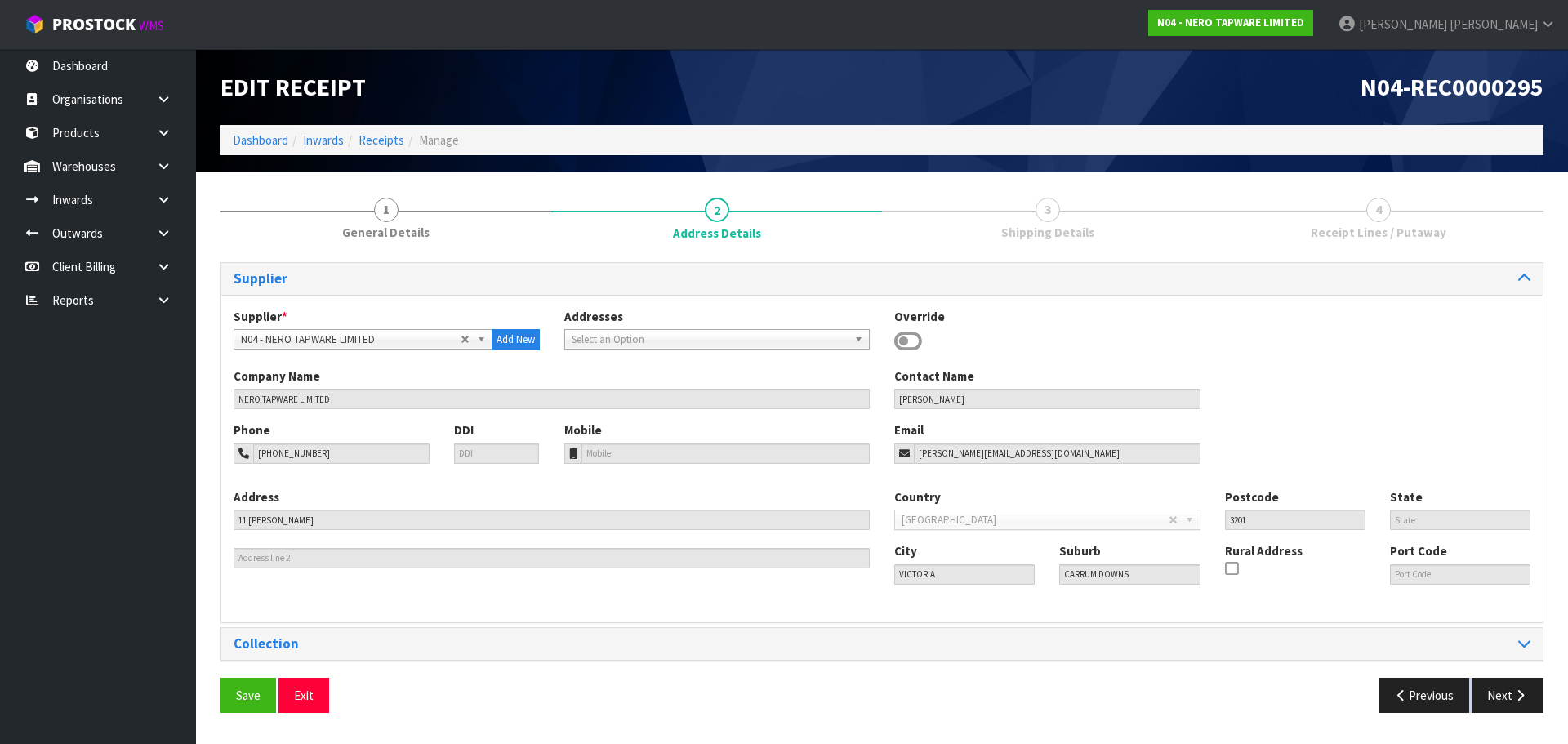
click at [1511, 686] on section "Edit Receipt N04-REC0000295 Dashboard Inwards Receipts Manage 1 General Details…" at bounding box center [784, 372] width 1568 height 744
click at [1511, 686] on button "Next" at bounding box center [1507, 696] width 72 height 35
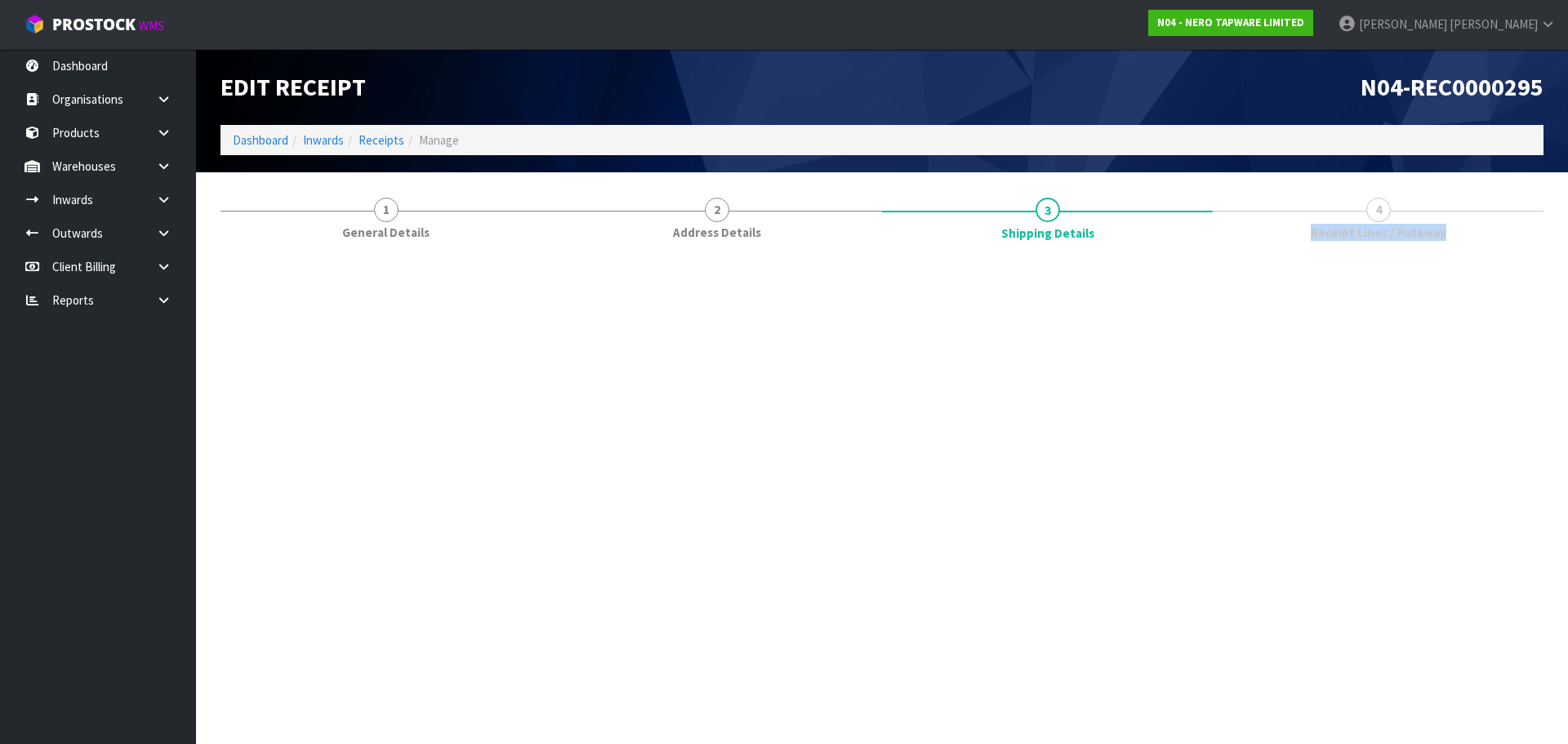
click at [1511, 686] on section "Edit Receipt N04-REC0000295 Dashboard Inwards Receipts Manage 1 General Details…" at bounding box center [784, 372] width 1568 height 744
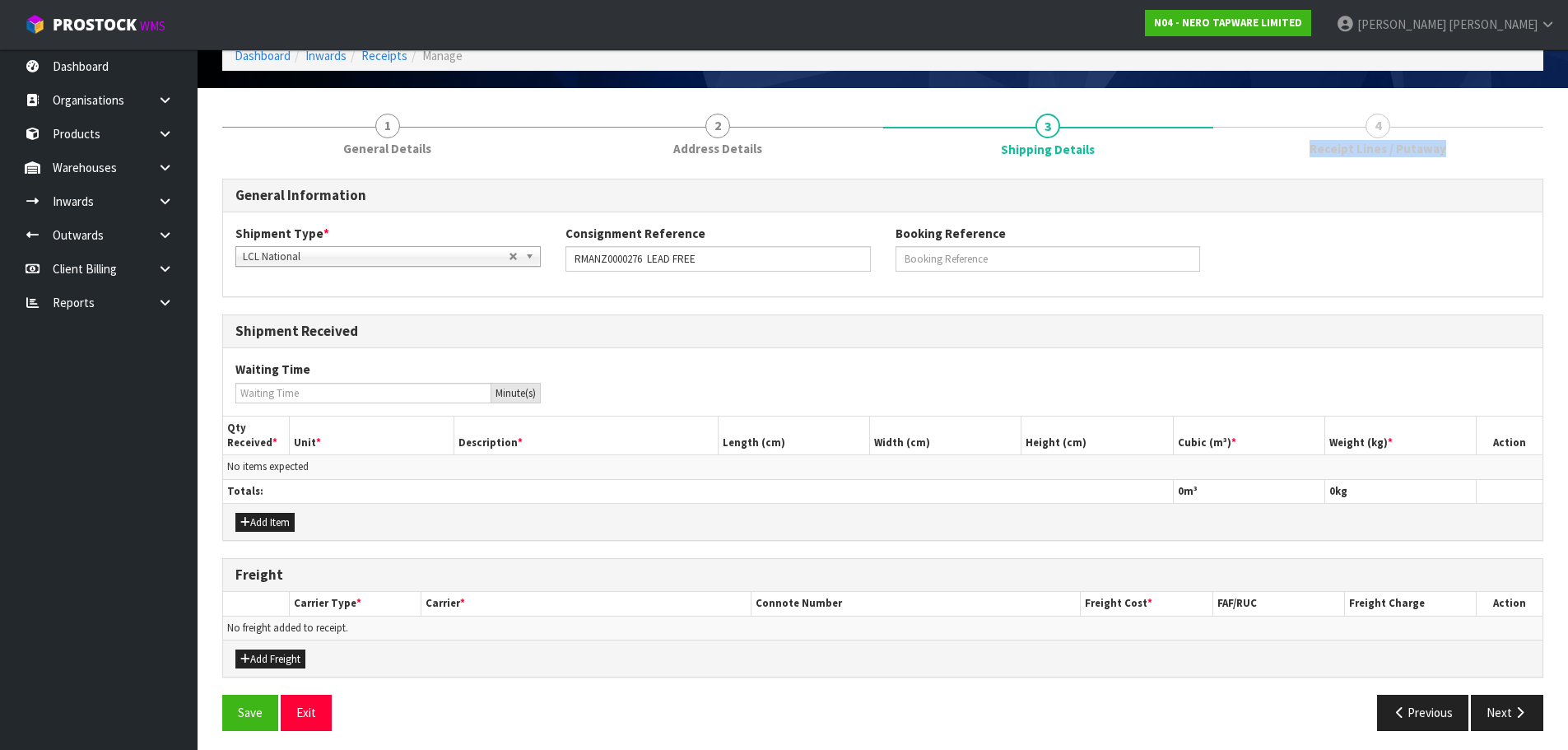
scroll to position [91, 0]
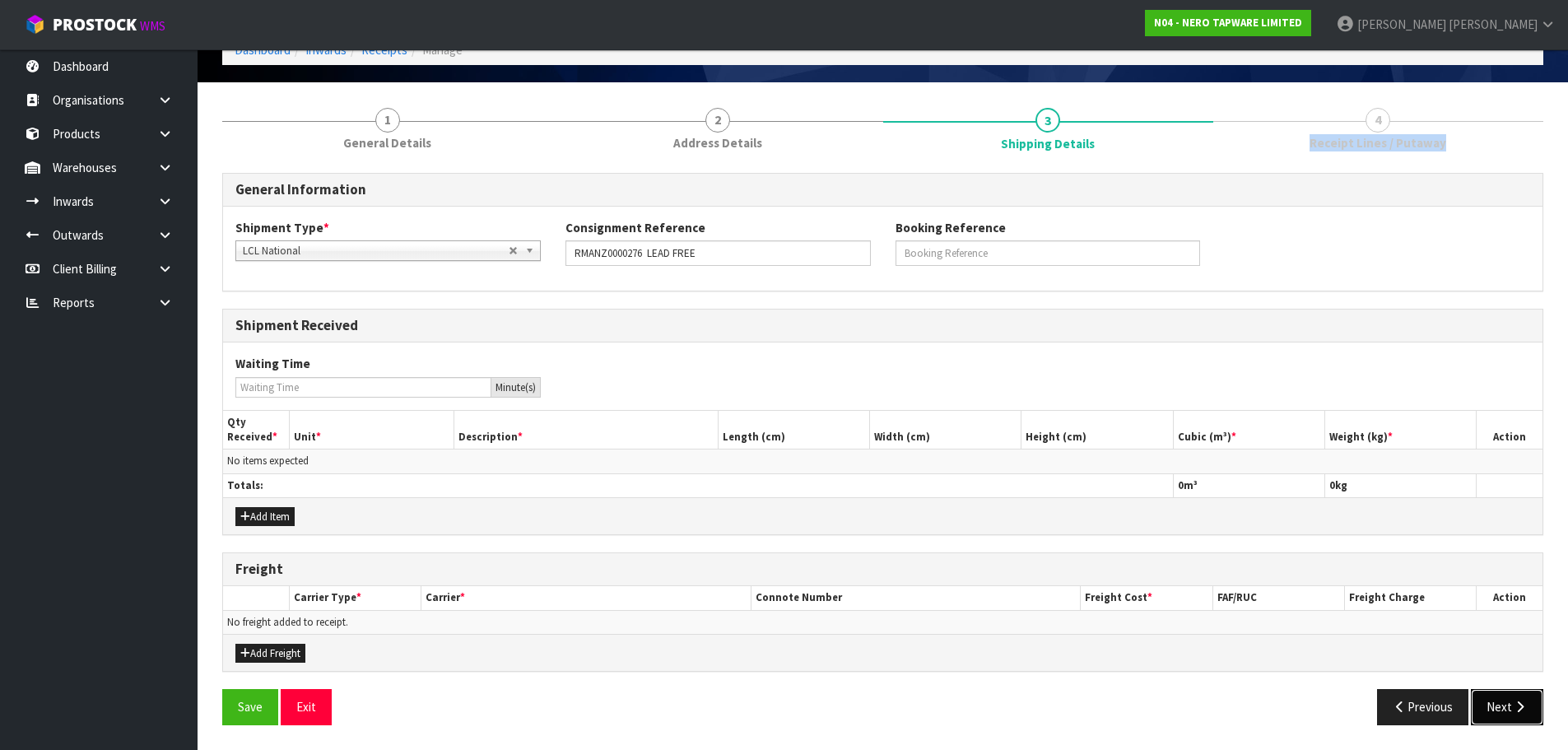
click at [1526, 692] on button "Next" at bounding box center [1507, 707] width 72 height 36
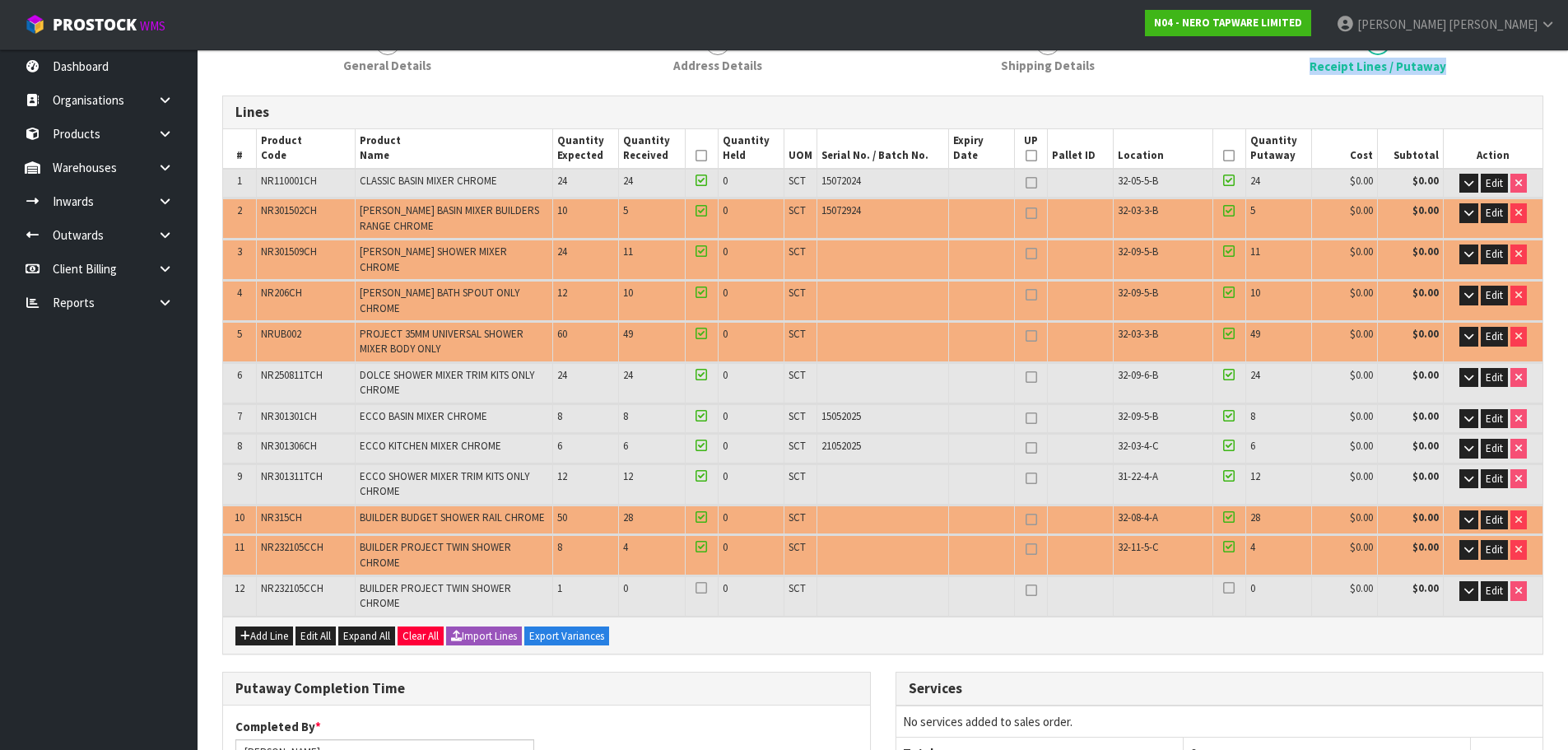
scroll to position [164, 0]
